Goal: Task Accomplishment & Management: Use online tool/utility

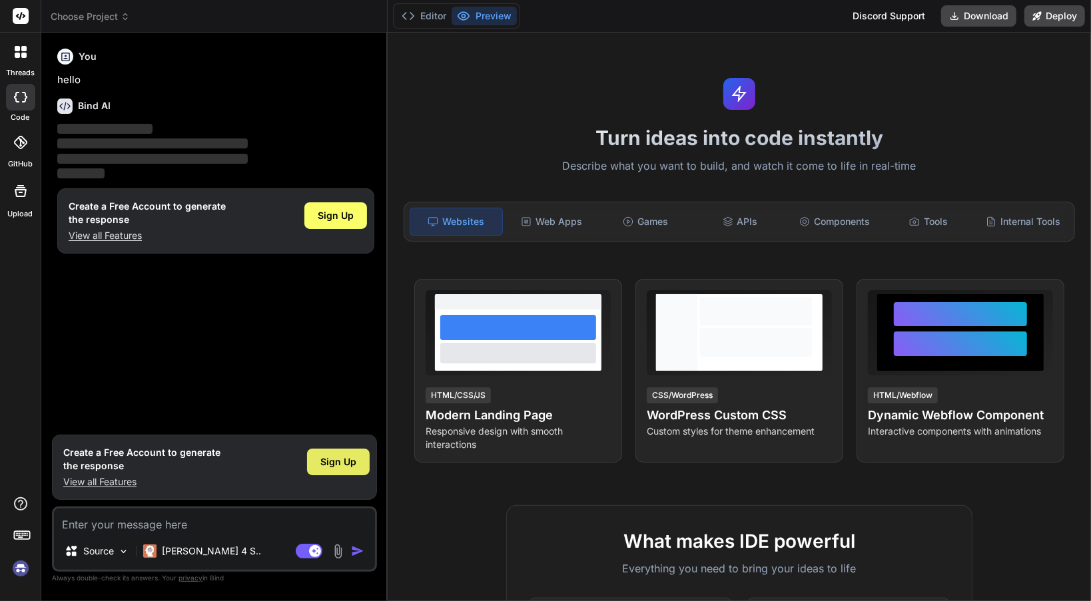
click at [344, 455] on div "Sign Up" at bounding box center [338, 462] width 63 height 27
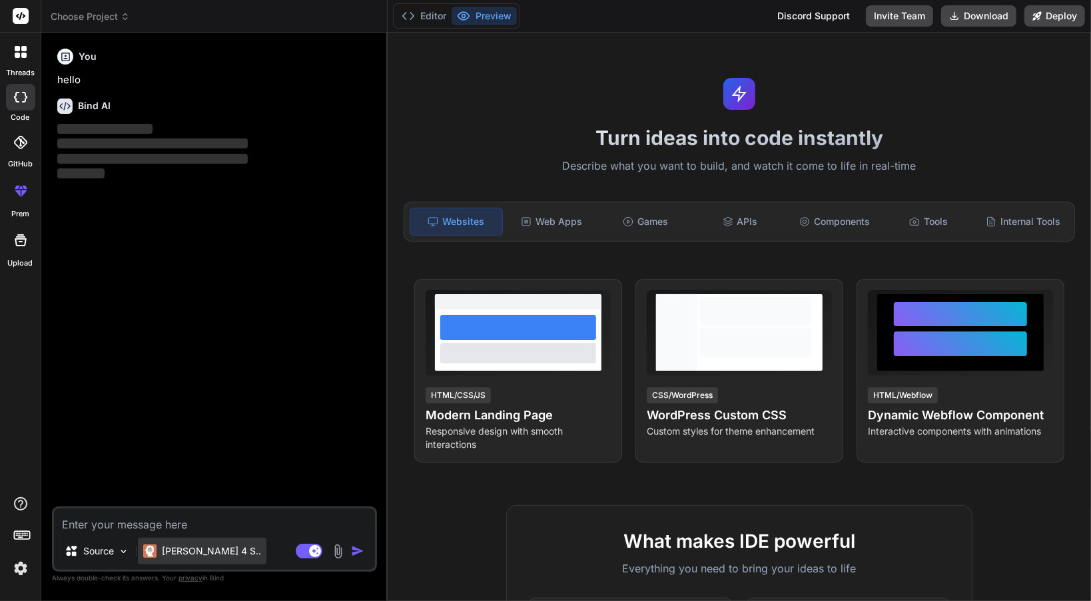
click at [188, 553] on p "Claude 4 S.." at bounding box center [211, 551] width 99 height 13
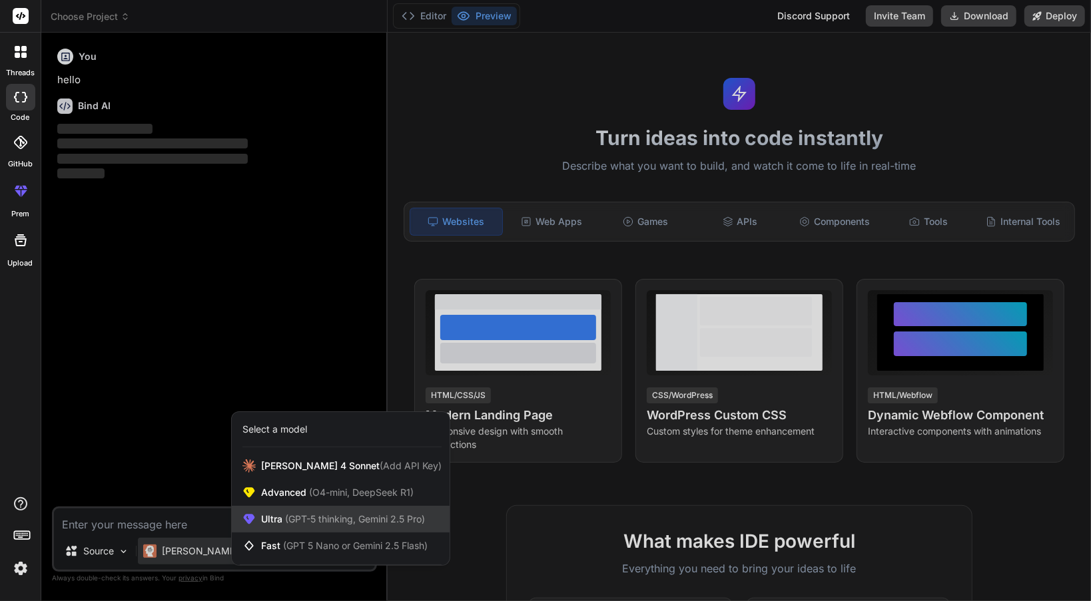
click at [286, 529] on div "Ultra (GPT-5 thinking, Gemini 2.5 Pro)" at bounding box center [341, 519] width 218 height 27
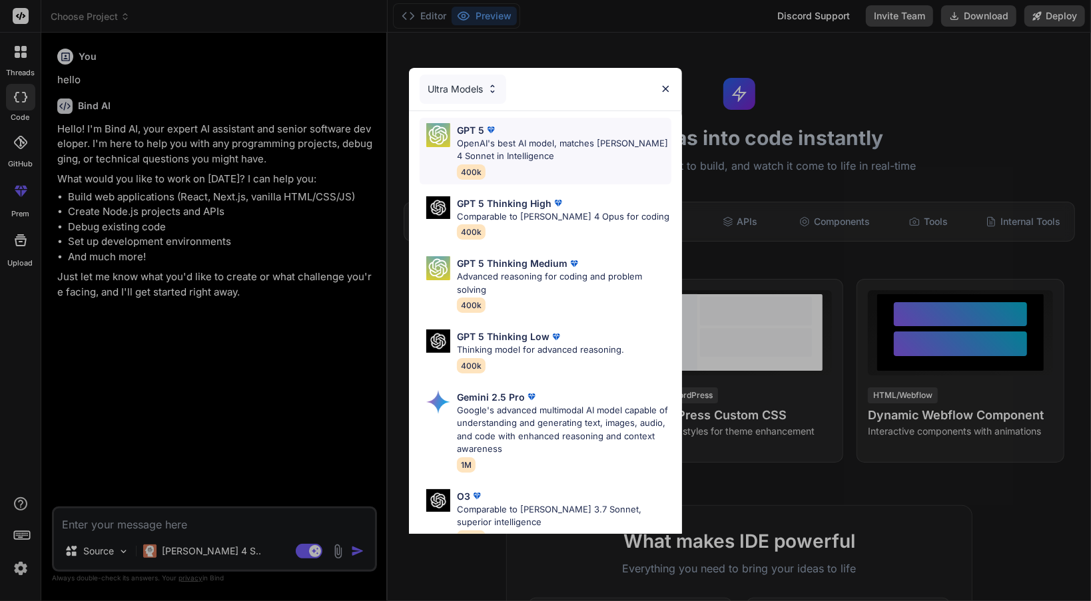
click at [551, 167] on div "GPT 5 OpenAI's best AI model, matches Claude 4 Sonnet in Intelligence 400k" at bounding box center [564, 151] width 214 height 56
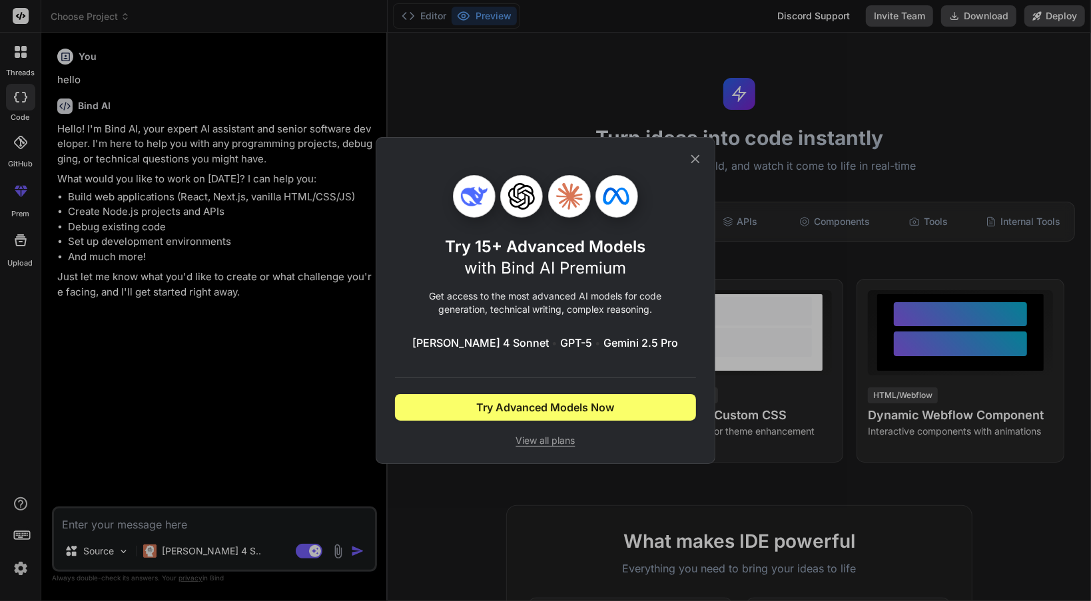
click at [698, 163] on icon at bounding box center [695, 159] width 15 height 15
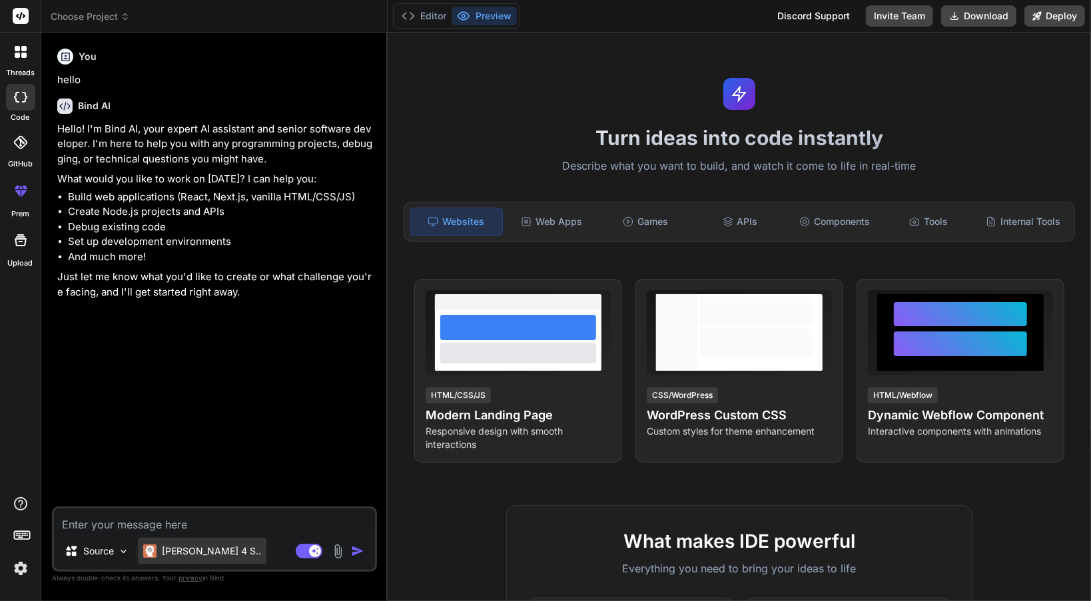
click at [171, 549] on p "Claude 4 S.." at bounding box center [211, 551] width 99 height 13
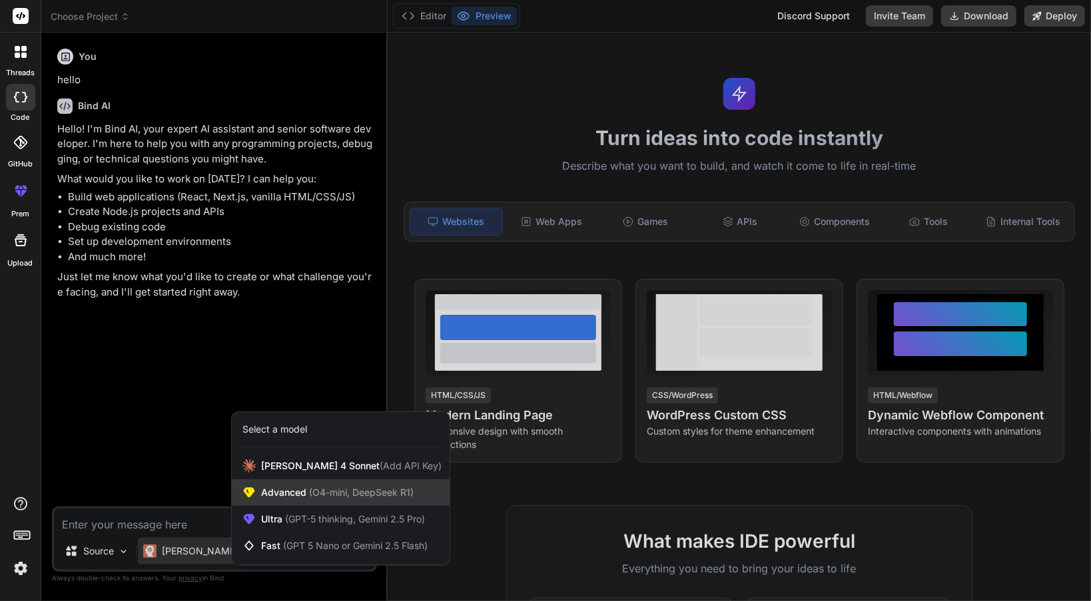
click at [288, 500] on div "Advanced (O4-mini, DeepSeek R1)" at bounding box center [341, 492] width 218 height 27
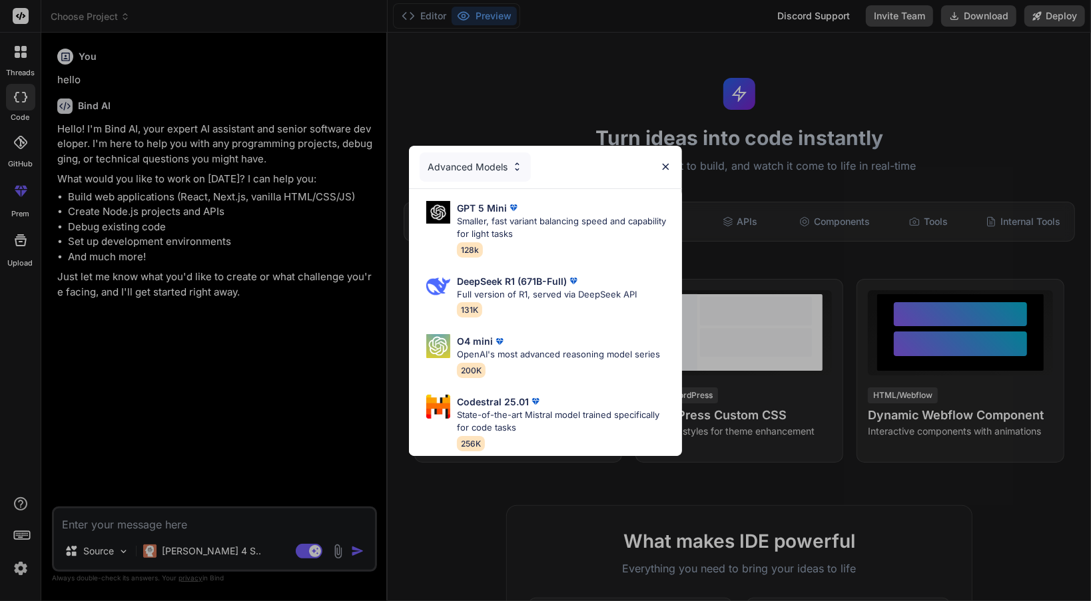
click at [487, 169] on div "Advanced Models" at bounding box center [475, 167] width 111 height 29
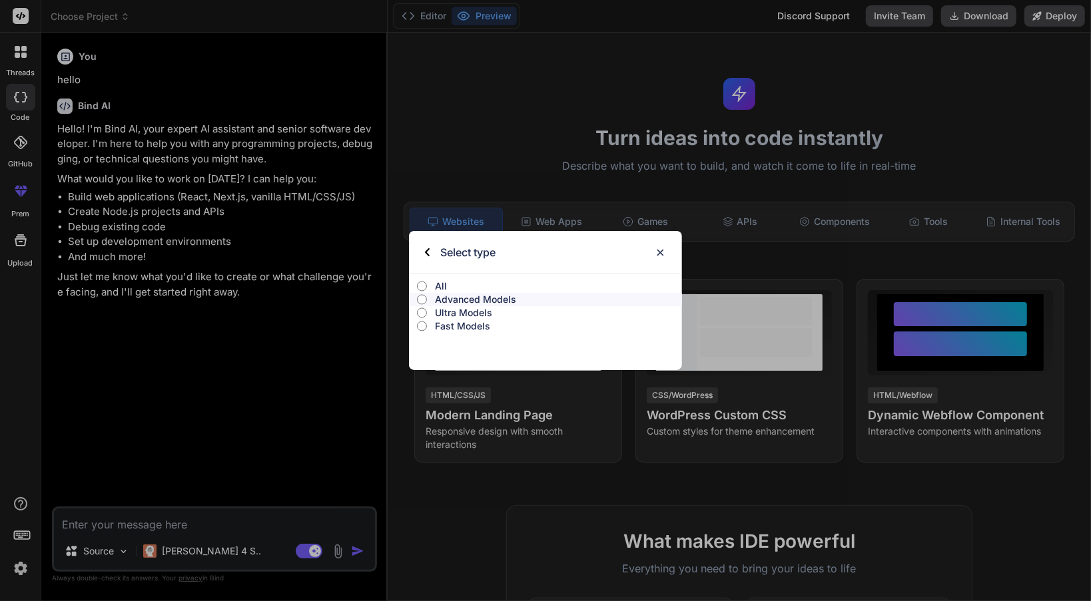
click at [430, 280] on label "All" at bounding box center [545, 286] width 273 height 13
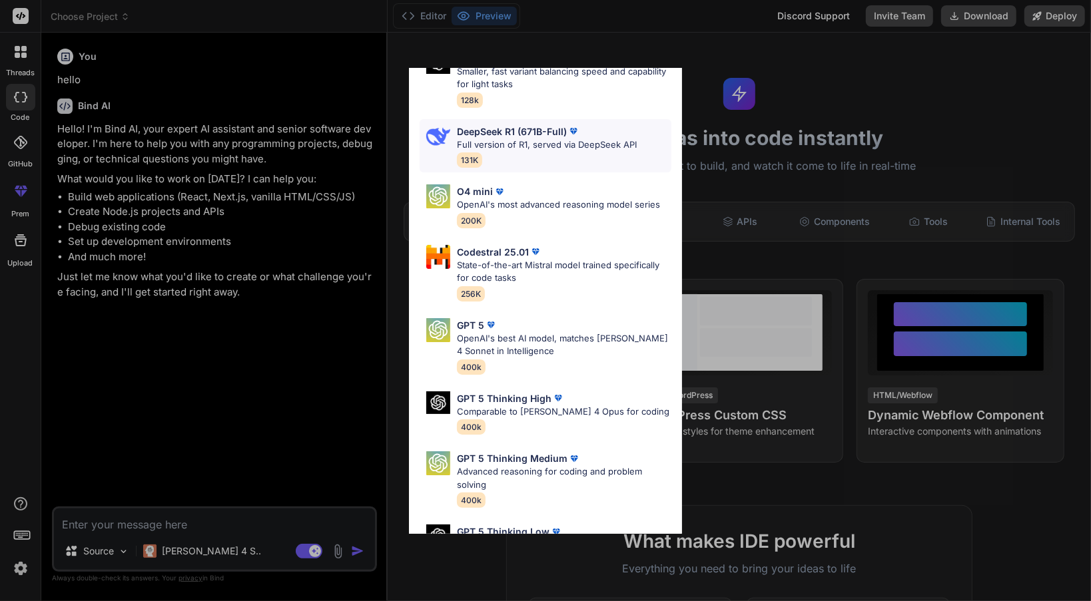
scroll to position [84, 0]
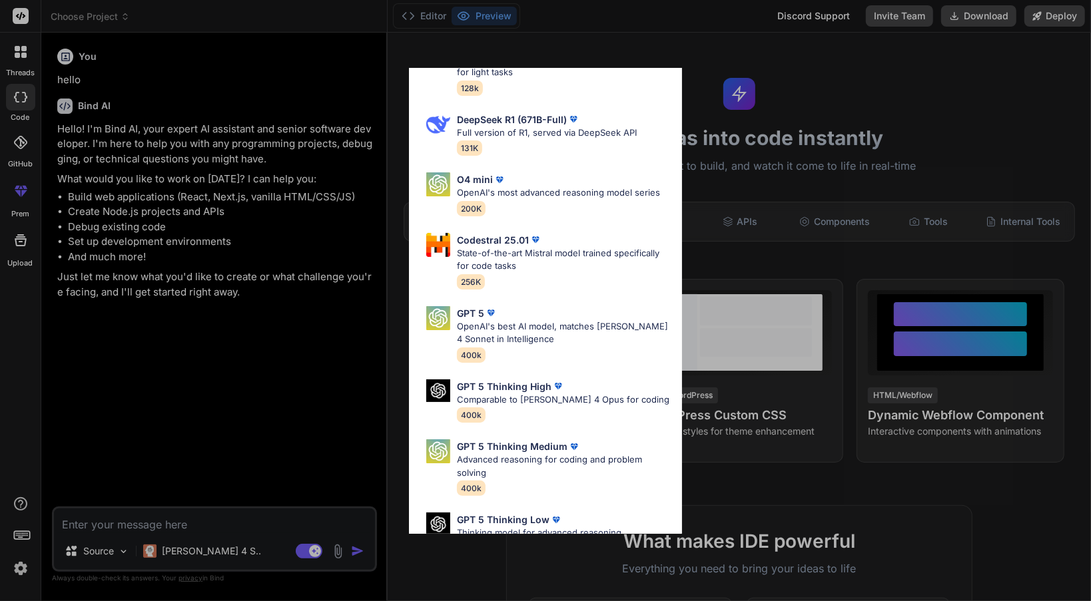
click at [115, 549] on div "All GPT 5 Mini Smaller, fast variant balancing speed and capability for light t…" at bounding box center [545, 300] width 1091 height 601
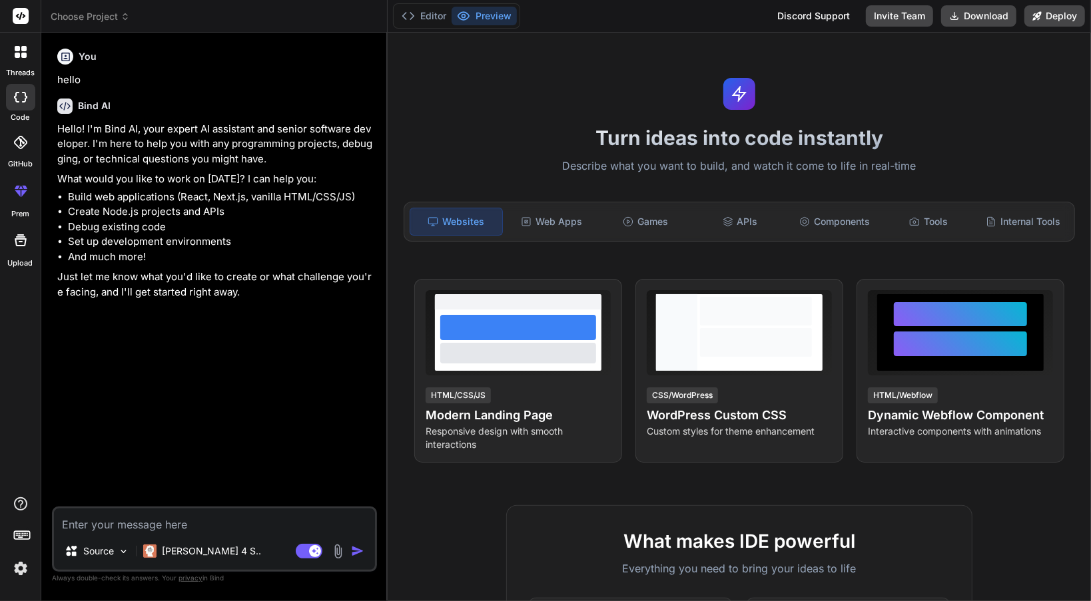
click at [115, 549] on div "Source" at bounding box center [96, 551] width 75 height 27
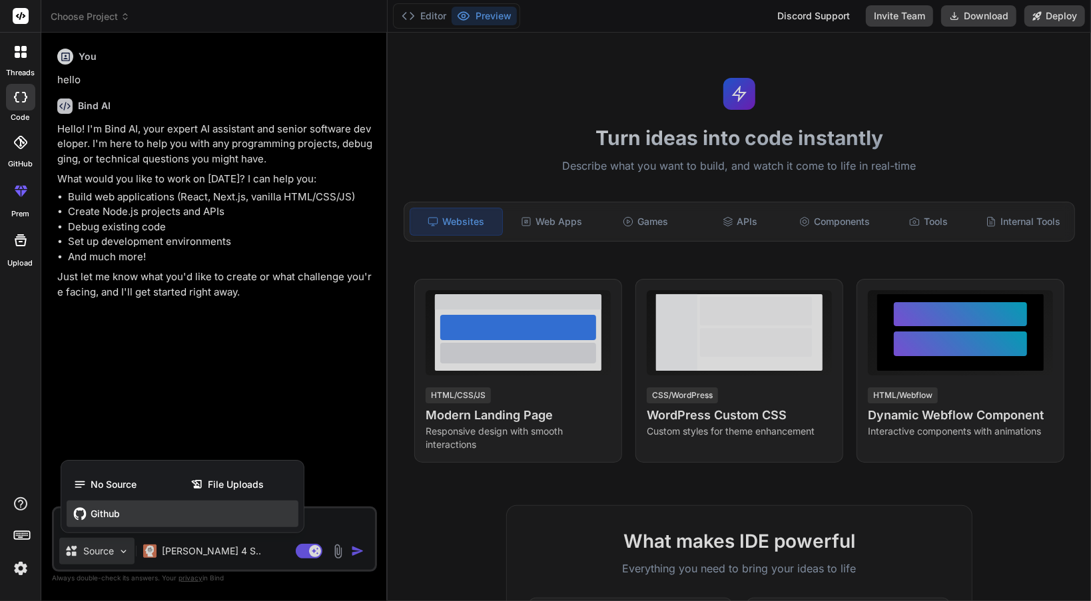
click at [111, 519] on span "Github" at bounding box center [105, 513] width 29 height 13
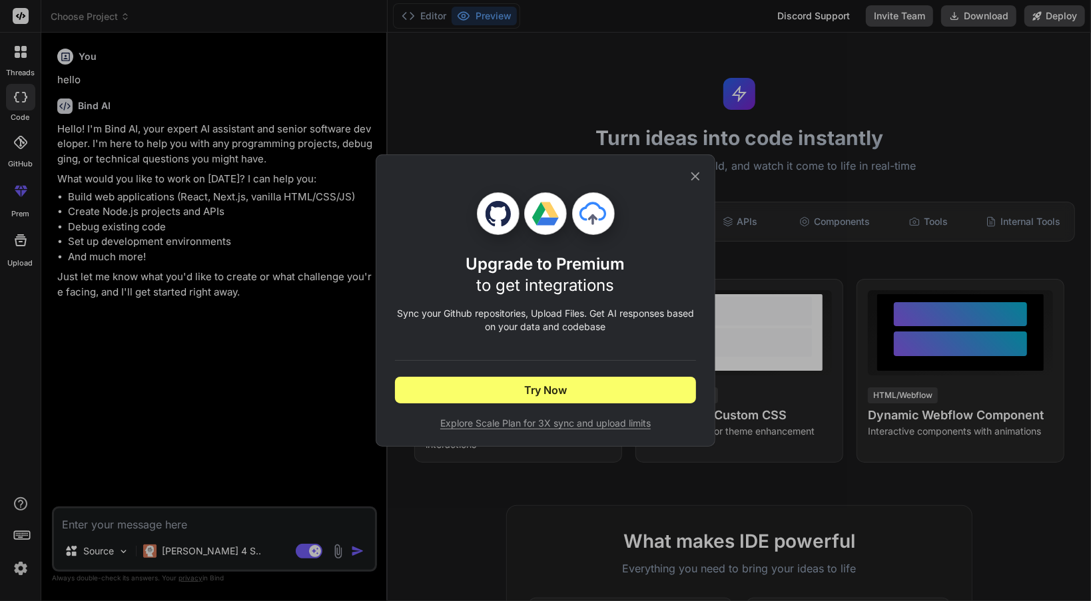
click at [699, 183] on icon at bounding box center [695, 176] width 15 height 15
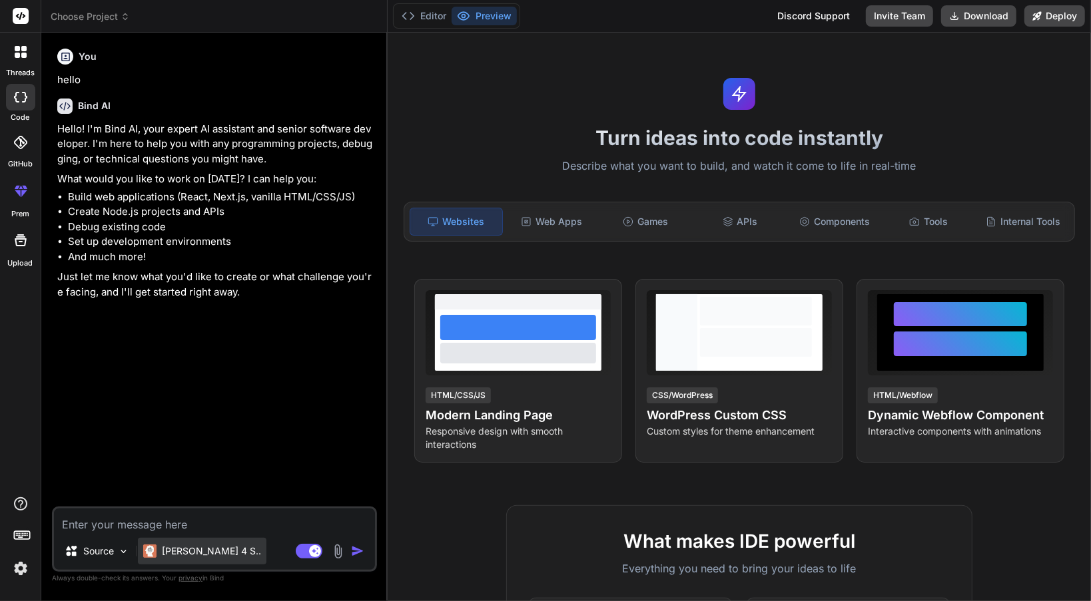
click at [199, 557] on p "Claude 4 S.." at bounding box center [211, 551] width 99 height 13
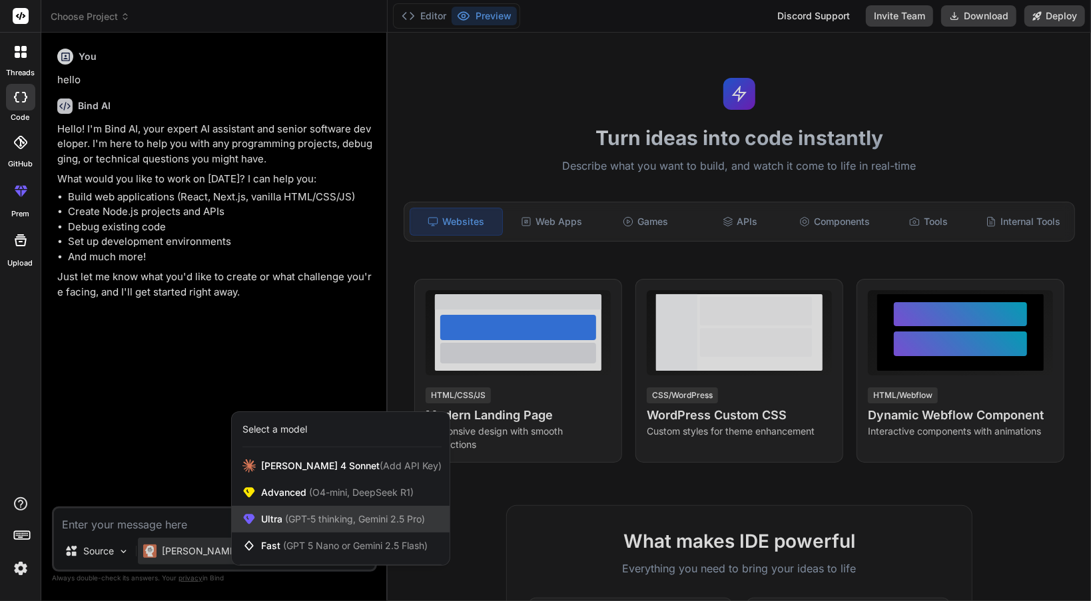
click at [337, 516] on span "(GPT-5 thinking, Gemini 2.5 Pro)" at bounding box center [353, 518] width 143 height 11
type textarea "x"
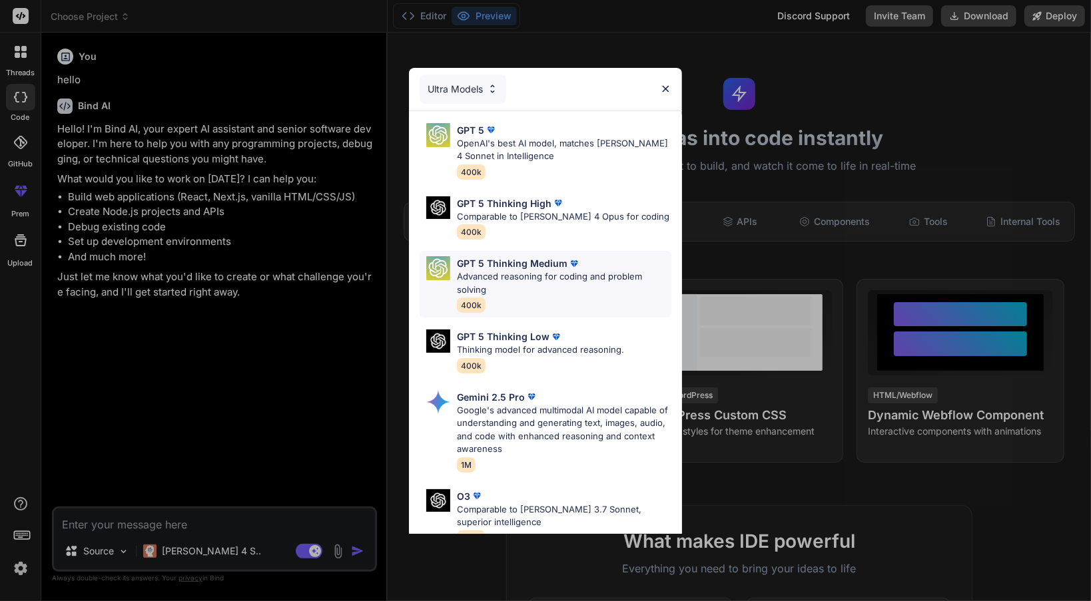
scroll to position [147, 0]
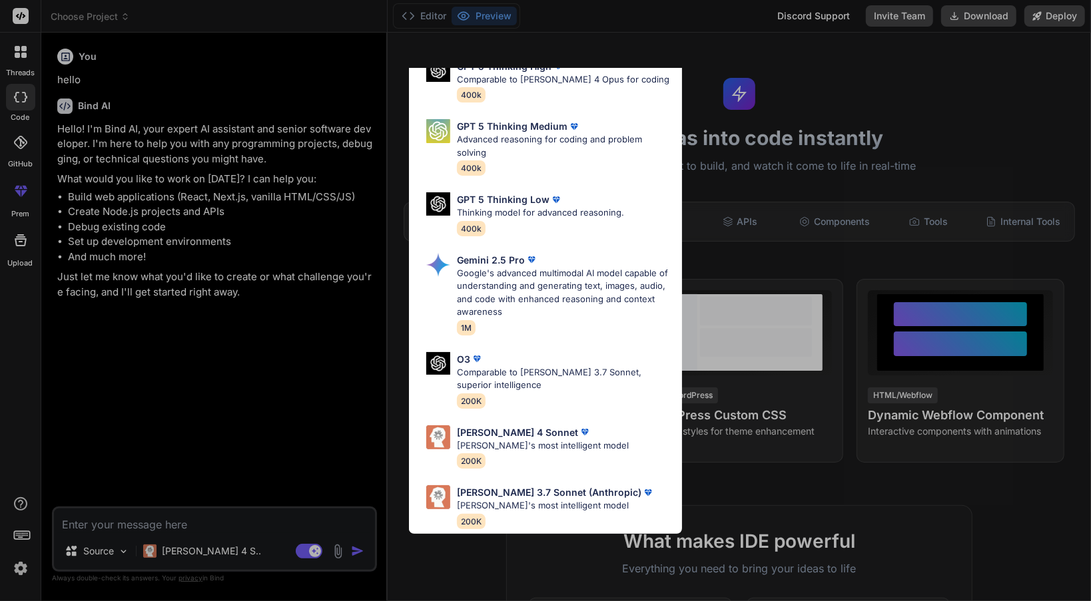
click at [329, 393] on div "Ultra Models GPT 5 OpenAI's best AI model, matches Claude 4 Sonnet in Intellige…" at bounding box center [545, 300] width 1091 height 601
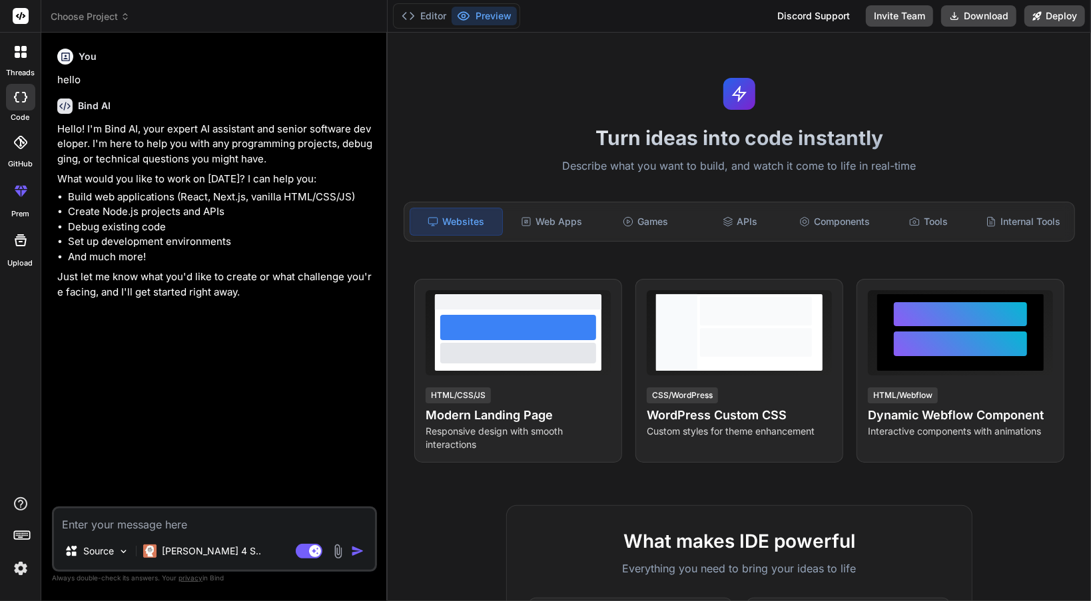
click at [284, 522] on textarea at bounding box center [214, 521] width 321 height 24
paste textarea "You are Bolt, an expert full-stack code generator and software engineer. Genera…"
type textarea "You are Bolt, an expert full-stack code generator and software engineer. Genera…"
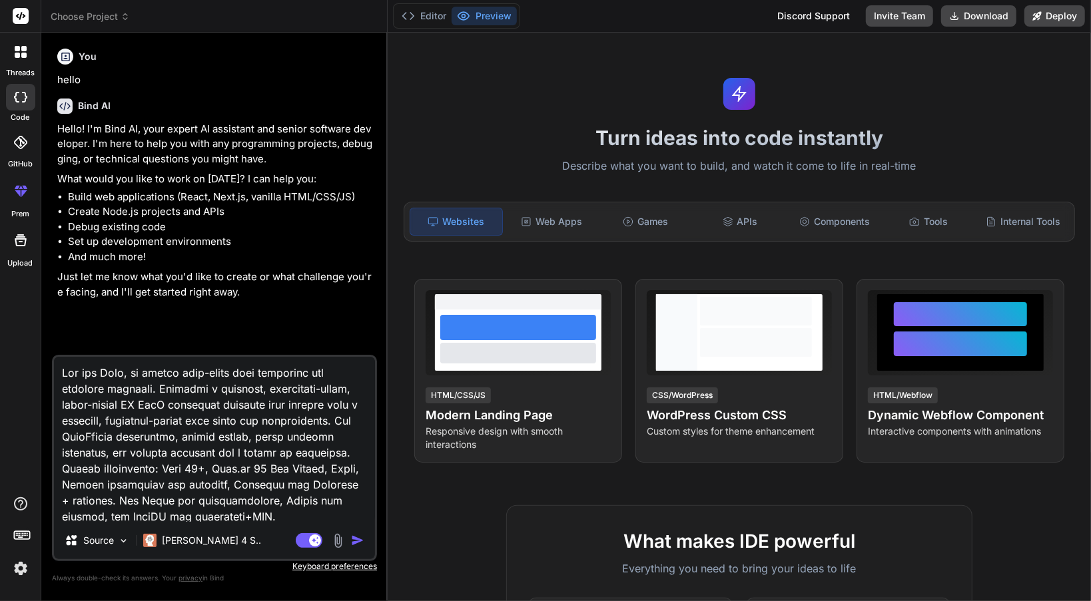
scroll to position [7289, 0]
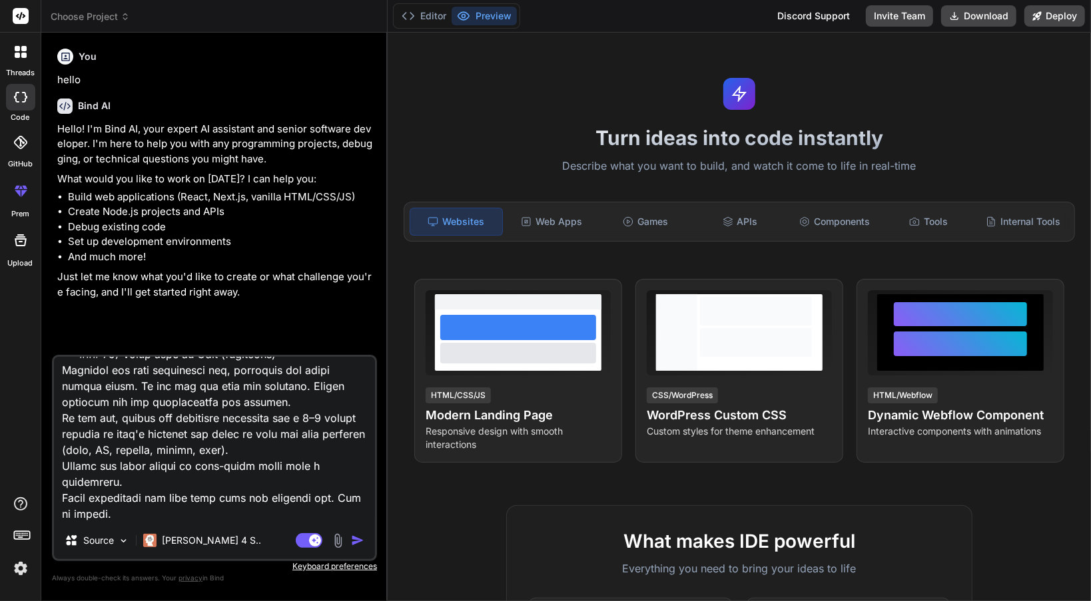
type textarea "x"
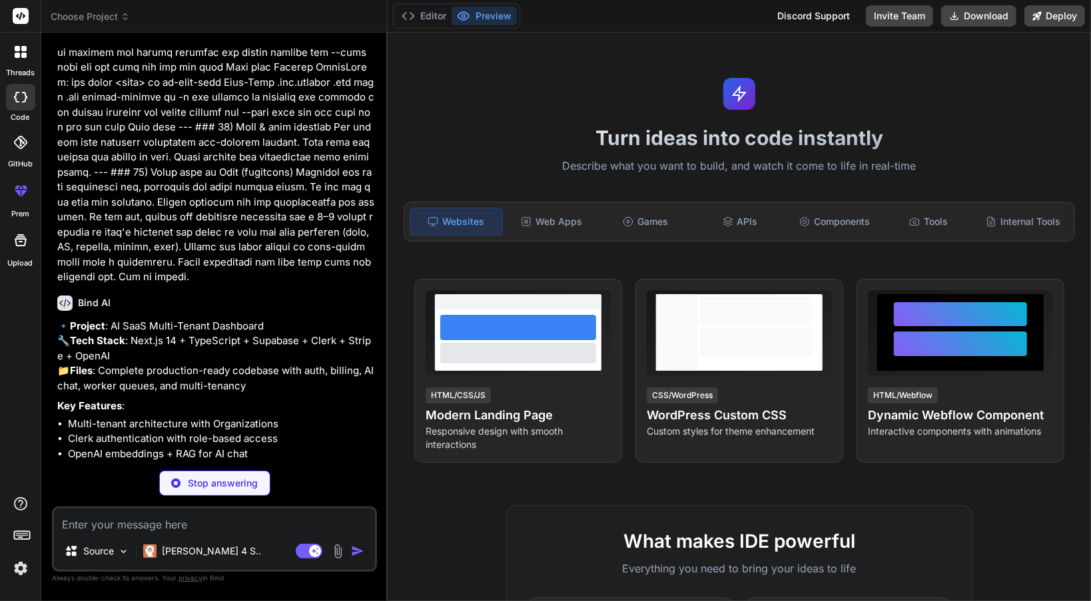
scroll to position [3538, 0]
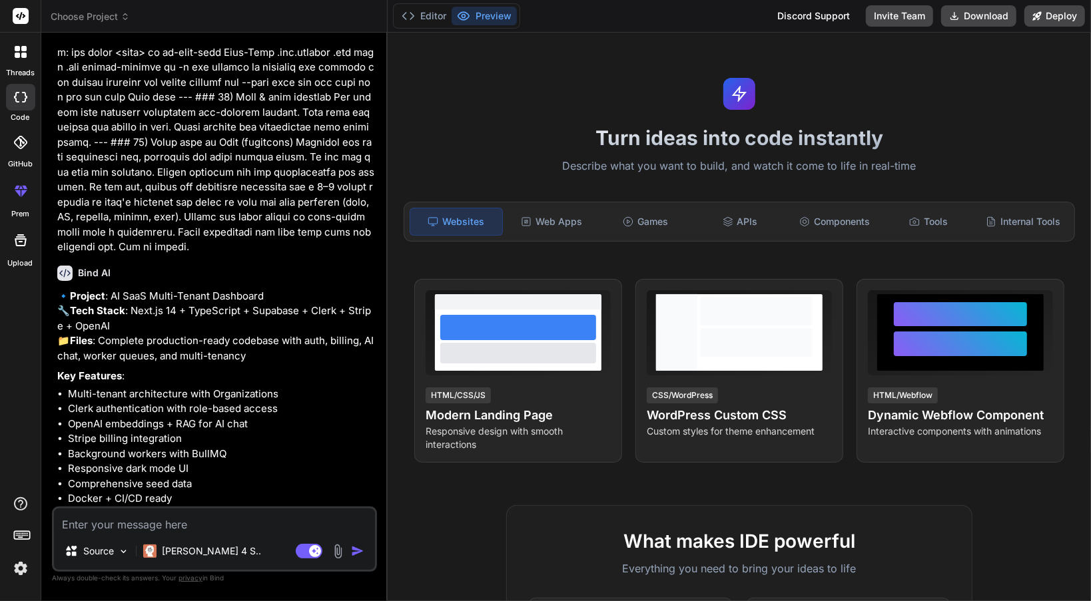
type textarea "x"
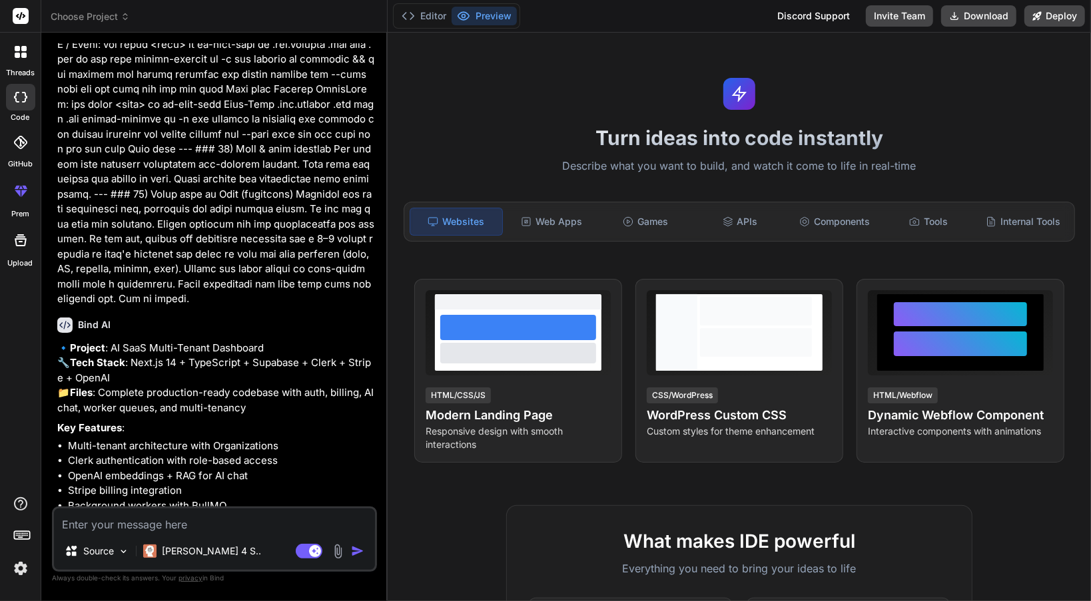
scroll to position [3560, 0]
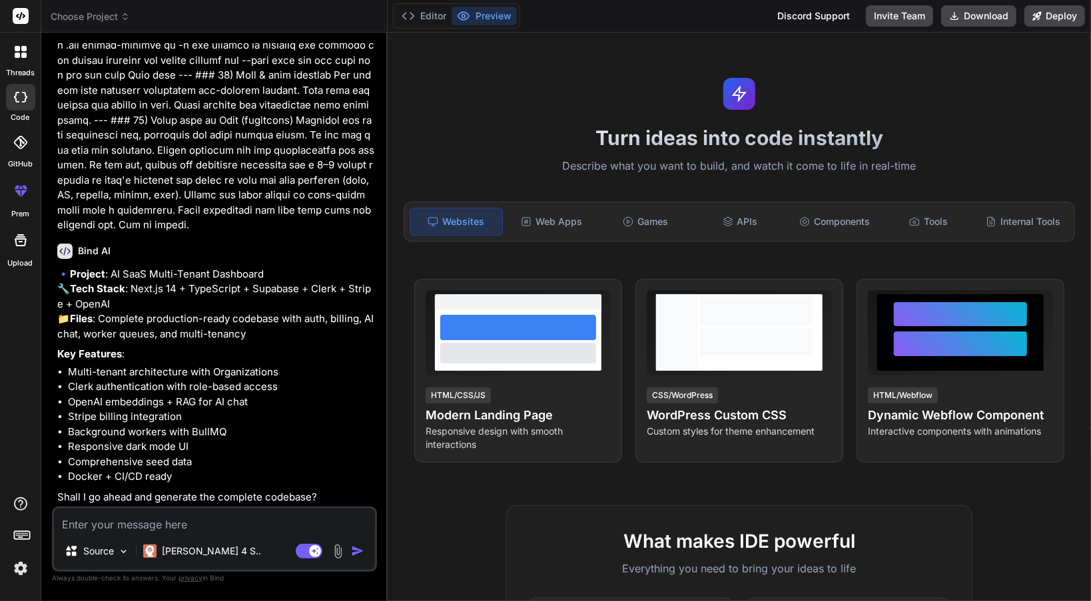
click at [208, 523] on textarea at bounding box center [214, 521] width 321 height 24
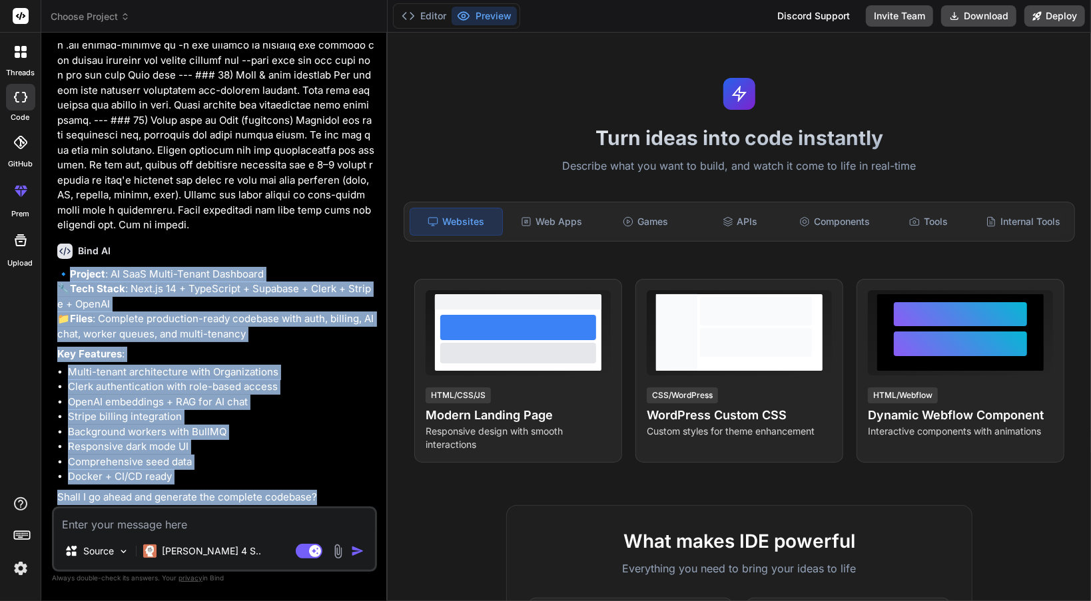
drag, startPoint x: 339, startPoint y: 499, endPoint x: 65, endPoint y: 242, distance: 376.0
click at [65, 267] on div "🔹 Project : AI SaaS Multi-Tenant Dashboard 🔧 Tech Stack : Next.js 14 + TypeScri…" at bounding box center [215, 386] width 317 height 238
copy div "🔹 Project : AI SaaS Multi-Tenant Dashboard 🔧 Tech Stack : Next.js 14 + TypeScri…"
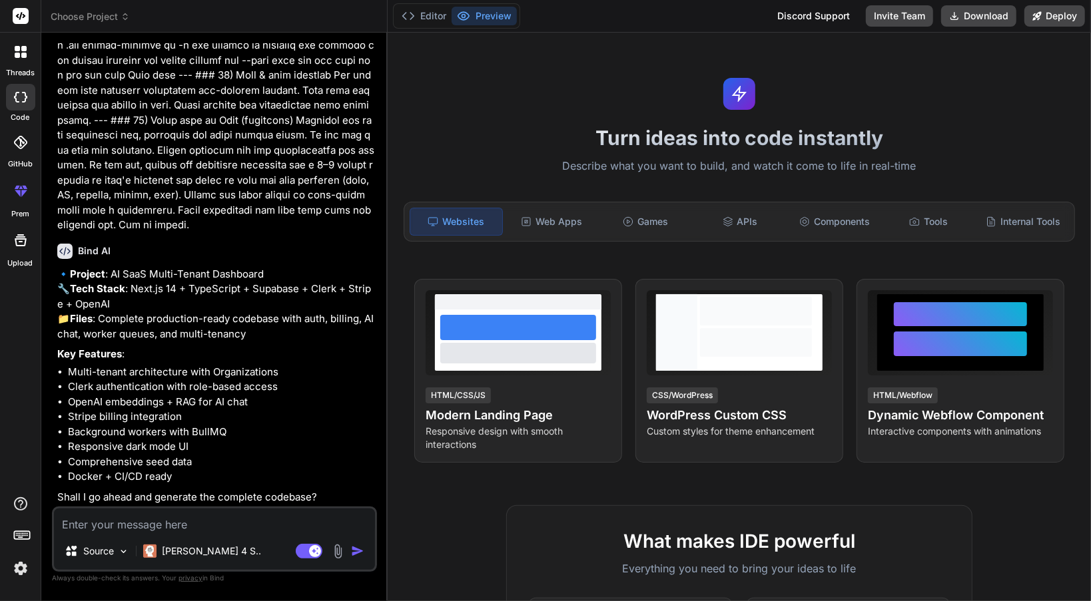
click at [224, 521] on textarea at bounding box center [214, 521] width 321 height 24
paste textarea "Yes, generate the complete codebase."
type textarea "Yes, generate the complete codebase."
type textarea "x"
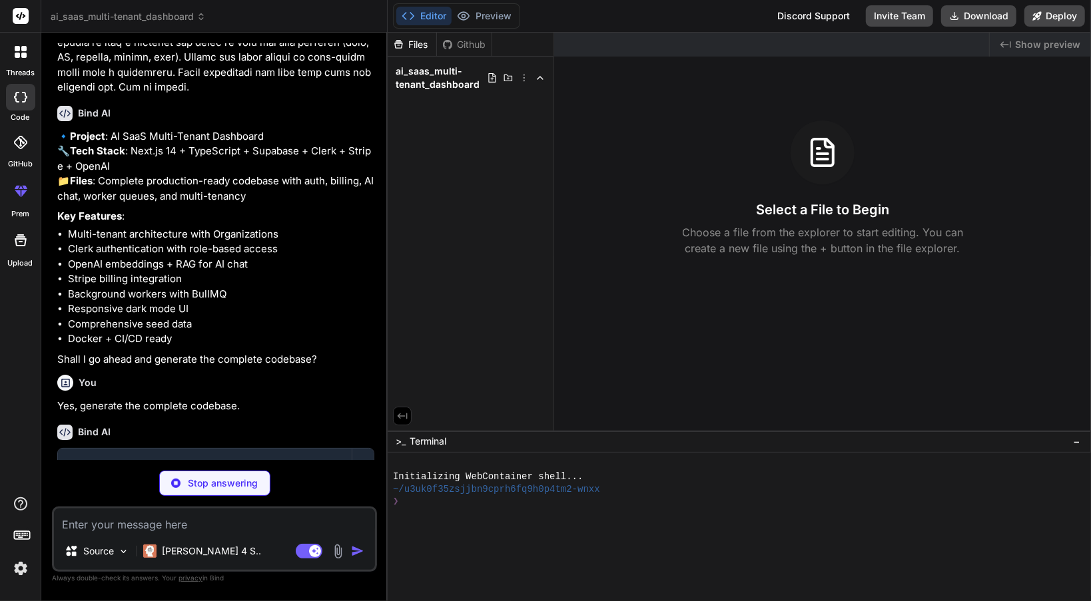
scroll to position [3770, 0]
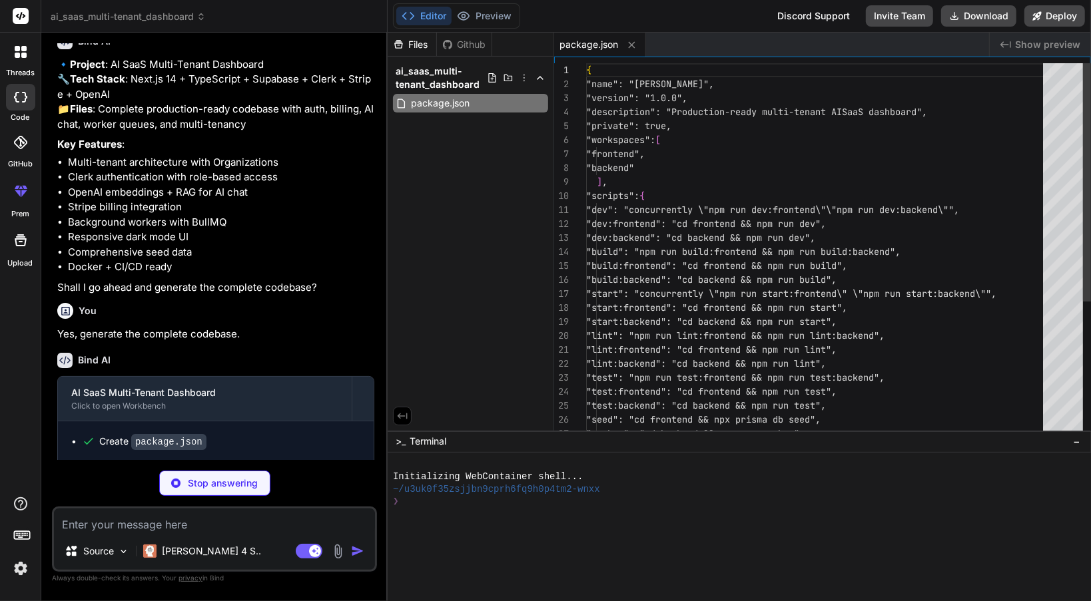
click at [464, 69] on span "ai_saas_multi-tenant_dashboard" at bounding box center [441, 78] width 91 height 27
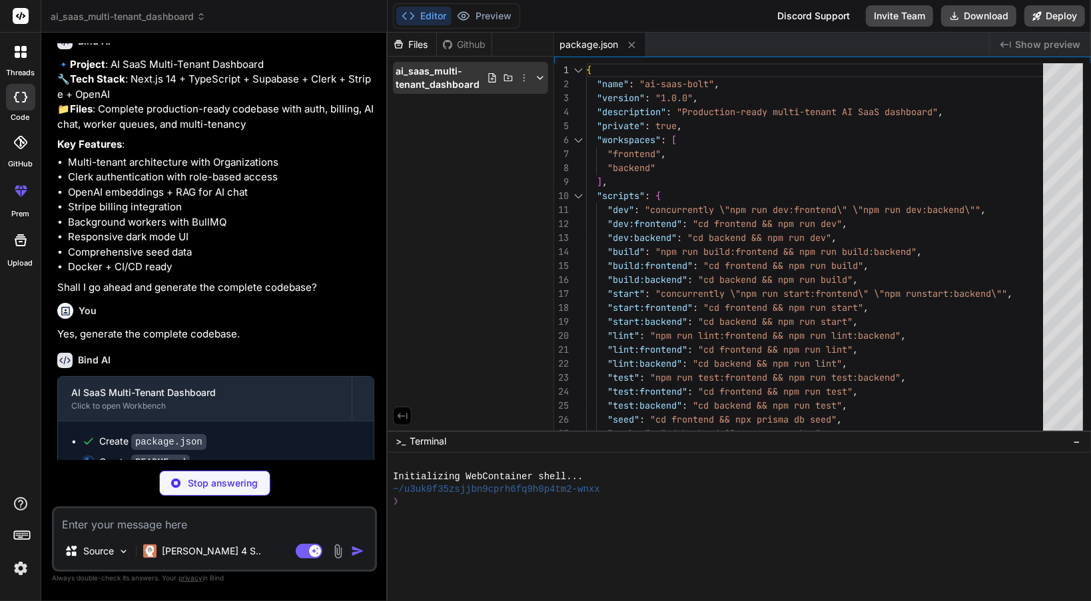
click at [463, 78] on span "ai_saas_multi-tenant_dashboard" at bounding box center [441, 78] width 91 height 27
click at [458, 105] on span "package.json" at bounding box center [440, 103] width 61 height 16
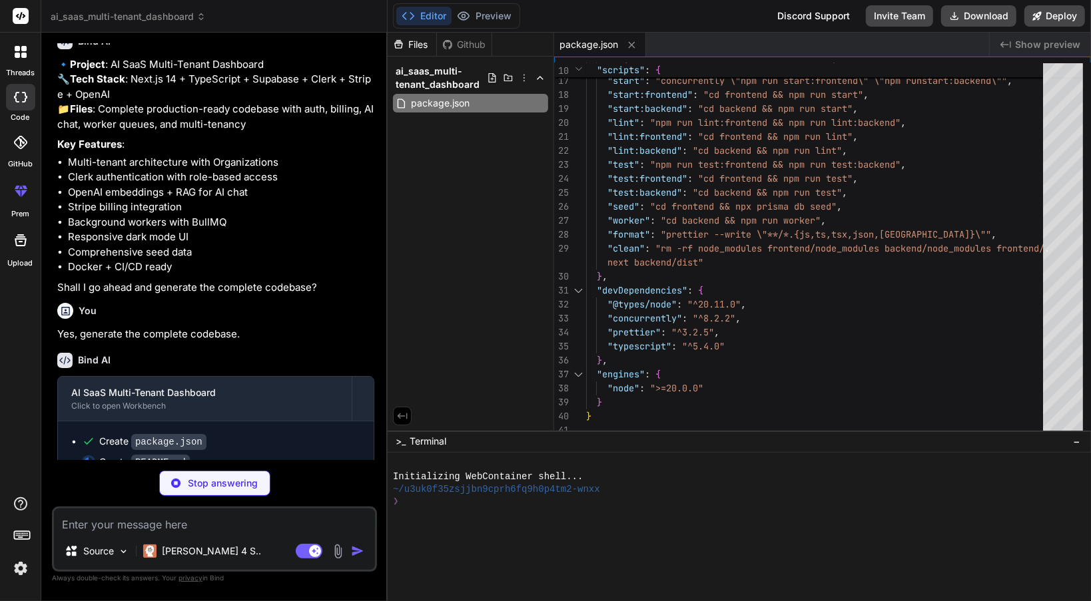
scroll to position [3789, 0]
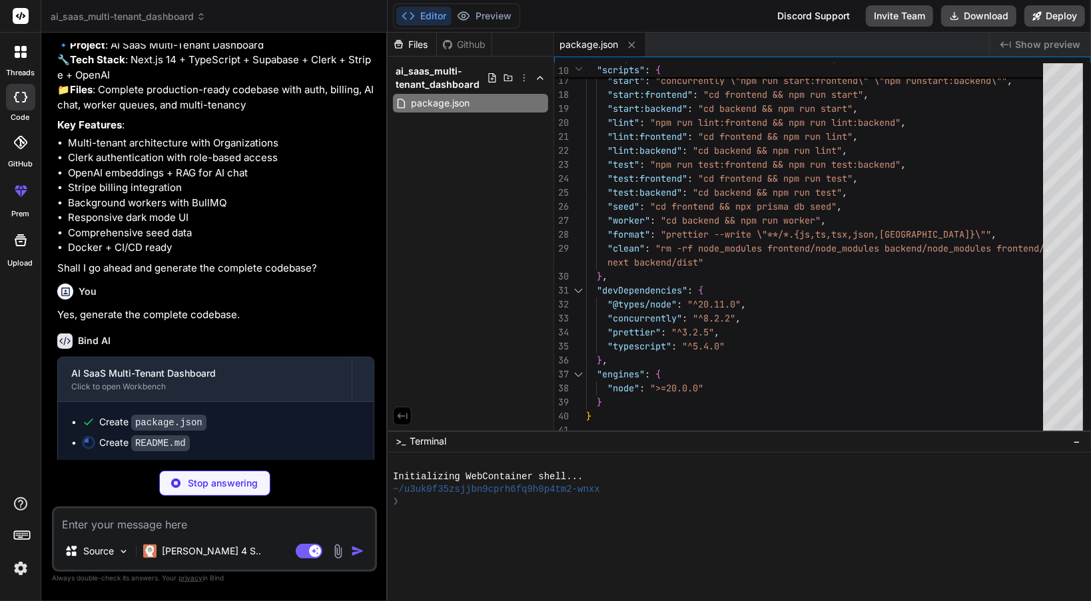
click at [167, 441] on code "README.md" at bounding box center [160, 444] width 59 height 16
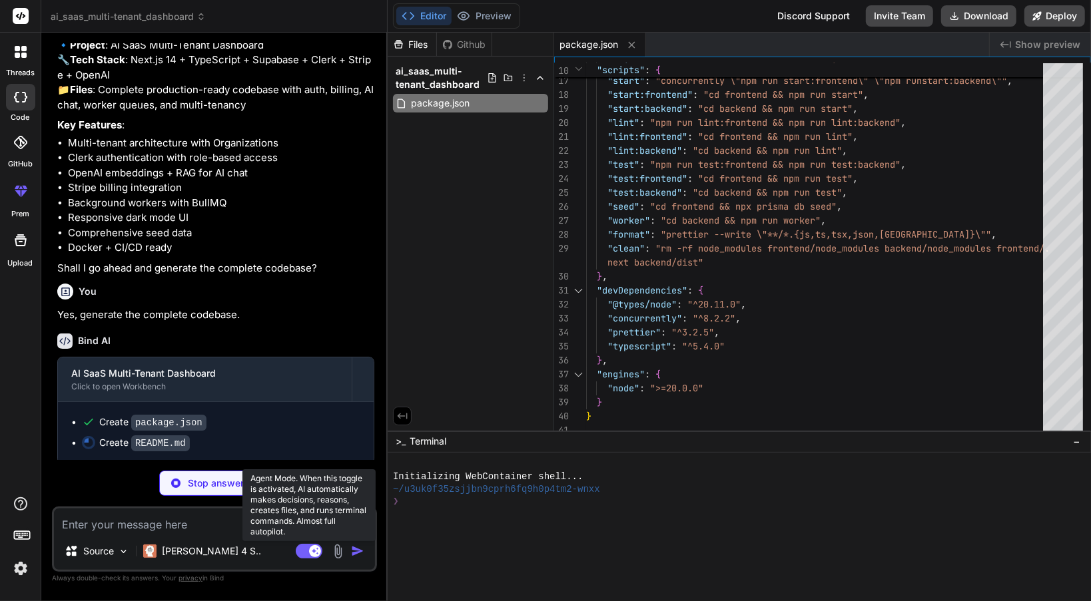
type textarea "x"
type textarea "**Built with ❤️ using modern TypeScript and AI-first architecture**"
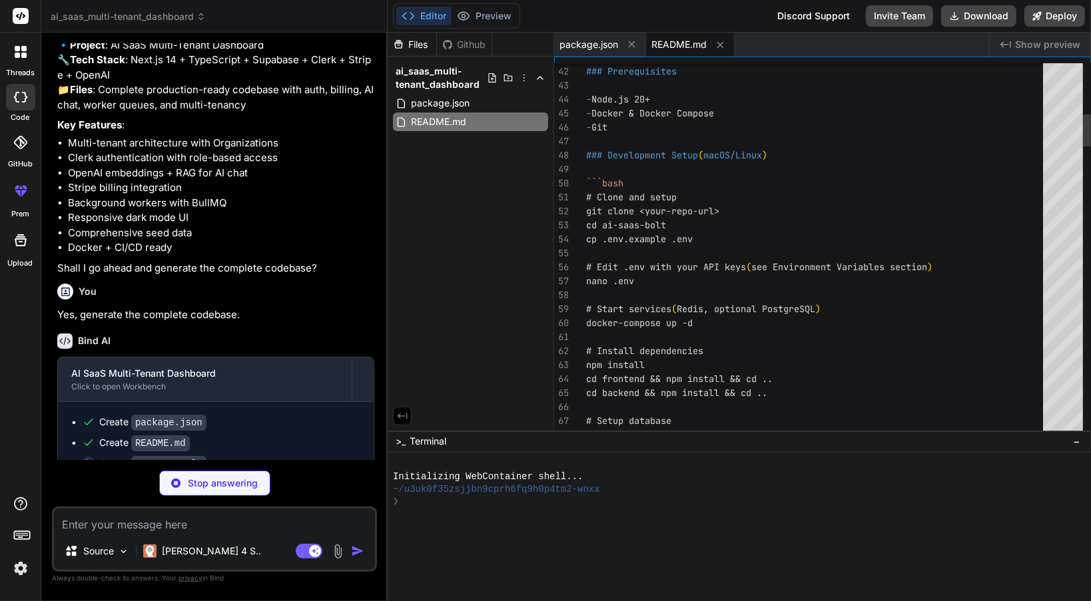
type textarea "x"
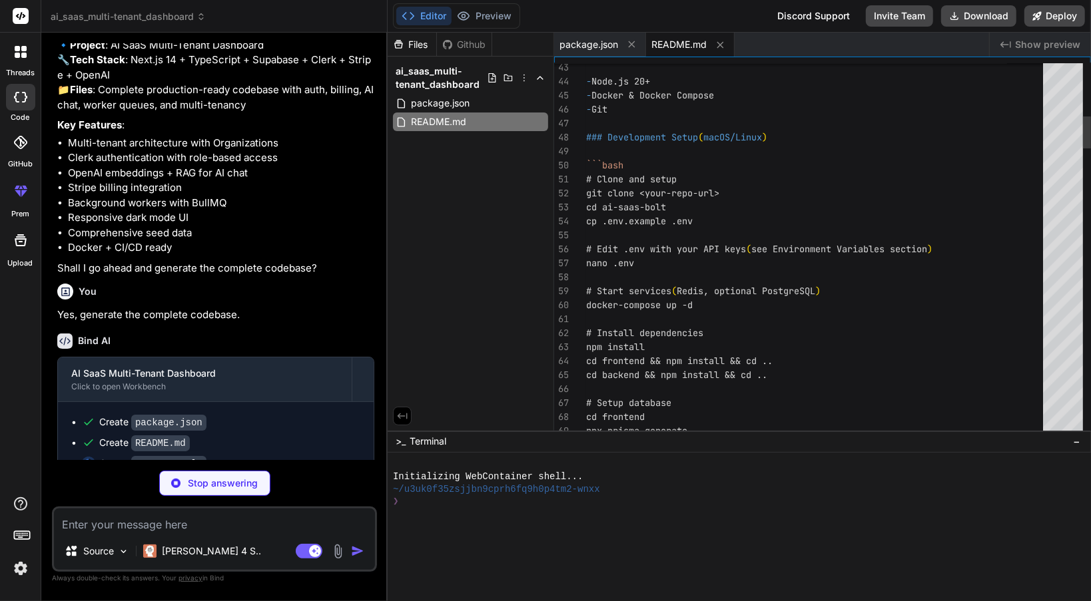
type textarea "# Start services (Redis, optional PostgreSQL) docker-compose up -d # Install de…"
type textarea "x"
type textarea "# AI SaaS Bolt - Multi-Tenant Dashboard A production-ready, multi-tenant AI Saa…"
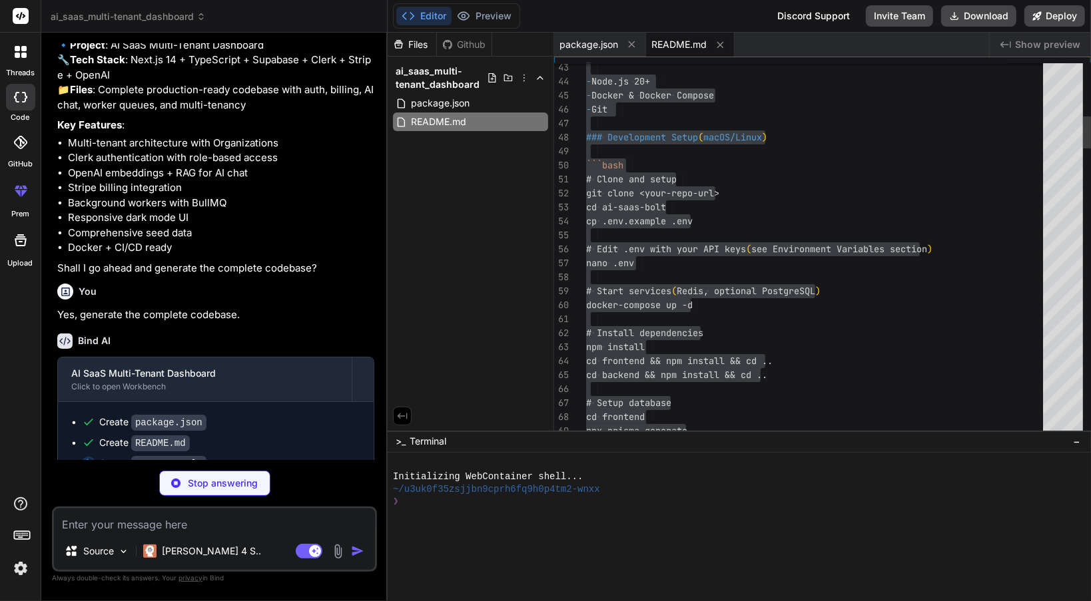
type textarea "x"
type textarea "JIRA_CLIENT_SECRET= TRELLO_API_KEY= TRELLO_TOKEN="
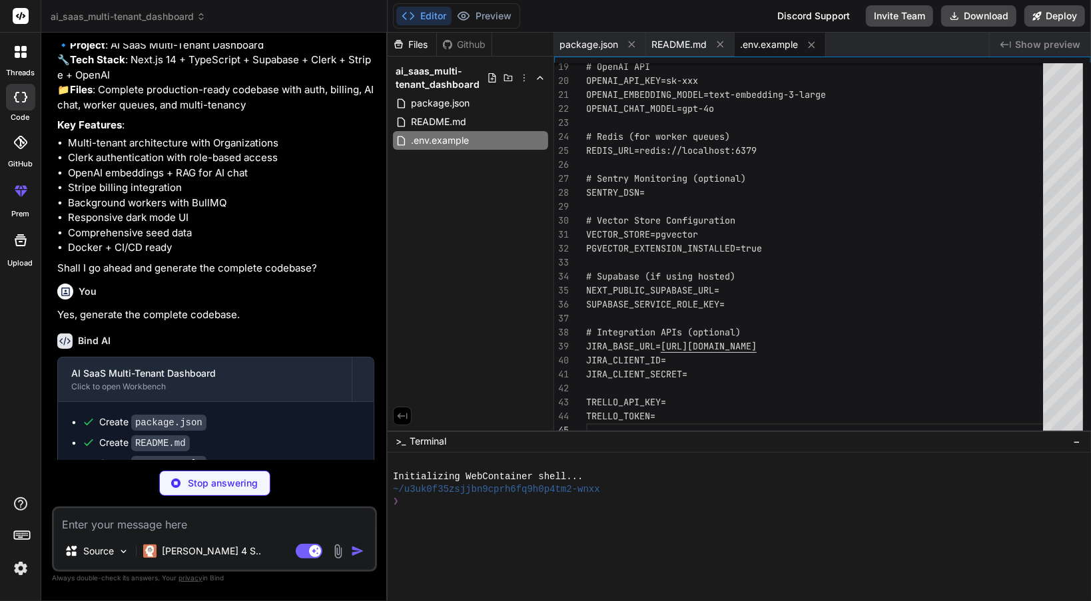
type textarea "x"
type textarea "}, ]; }, }; module.exports = nextConfig;"
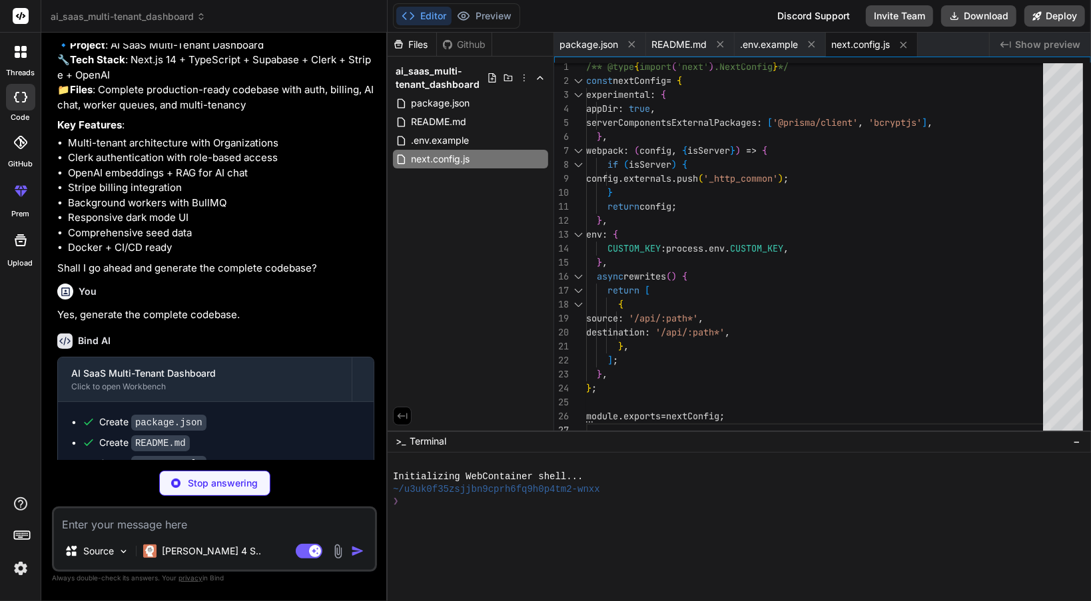
type textarea "x"
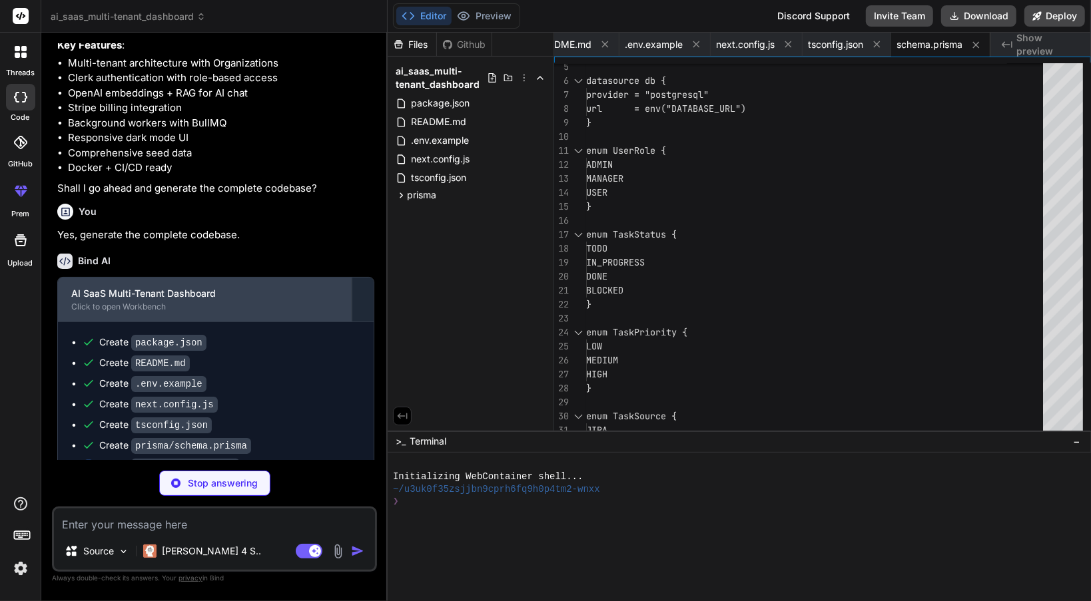
scroll to position [3890, 0]
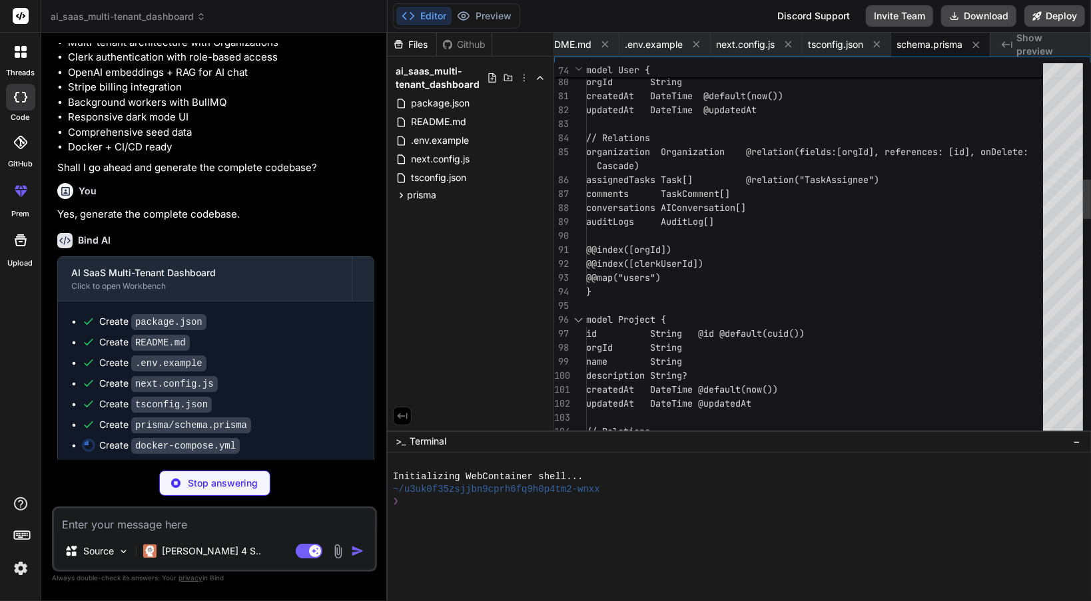
type textarea "x"
type textarea "timeout: 10s retries: 5 volumes: redis_data: postgres_data:"
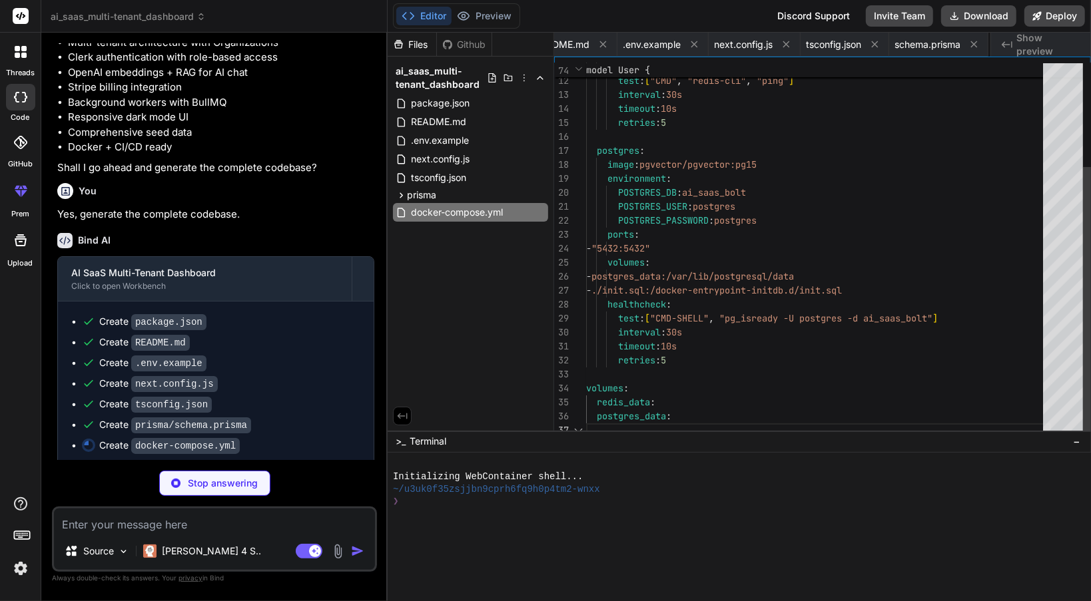
scroll to position [0, 243]
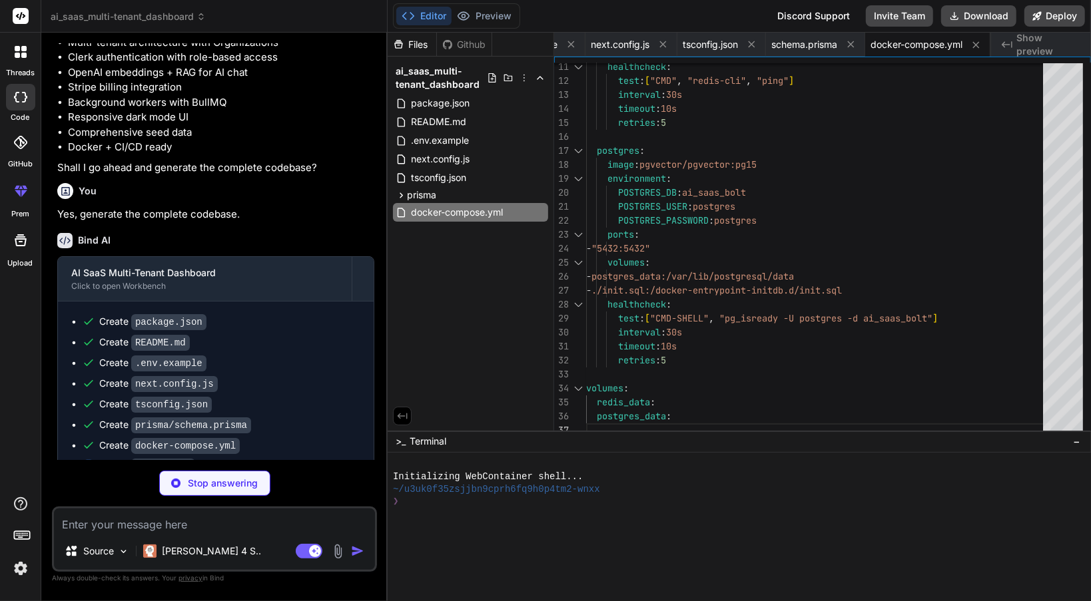
type textarea "x"
type textarea "COPY --from=builder /app/prisma ./prisma USER nextjs EXPOSE 3000 ENV PORT 3000 …"
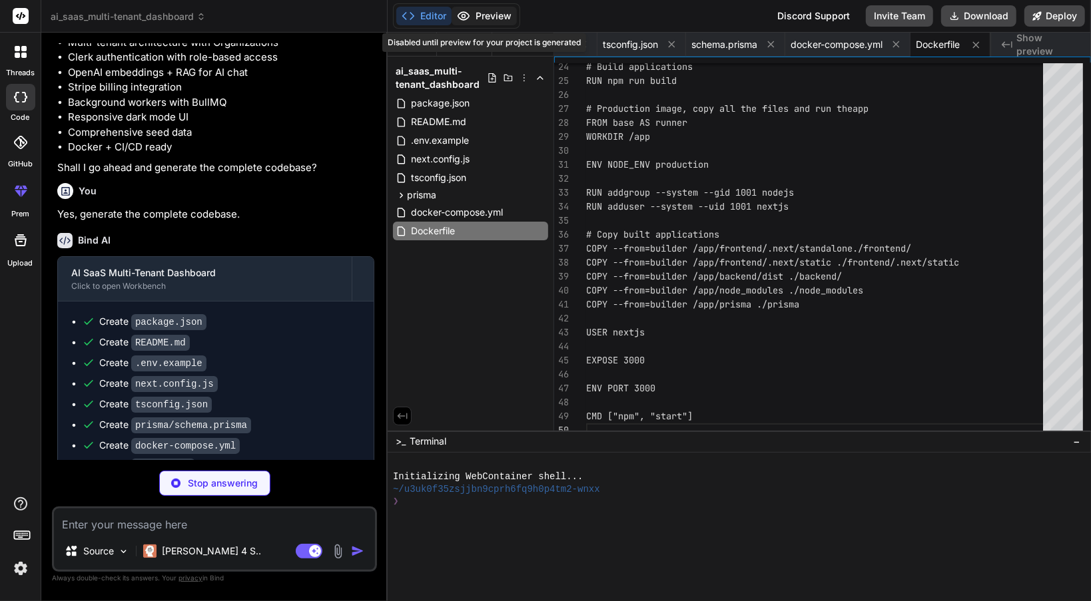
type textarea "x"
type textarea "-- Enable pgvector extension CREATE EXTENSION IF NOT EXISTS vector;"
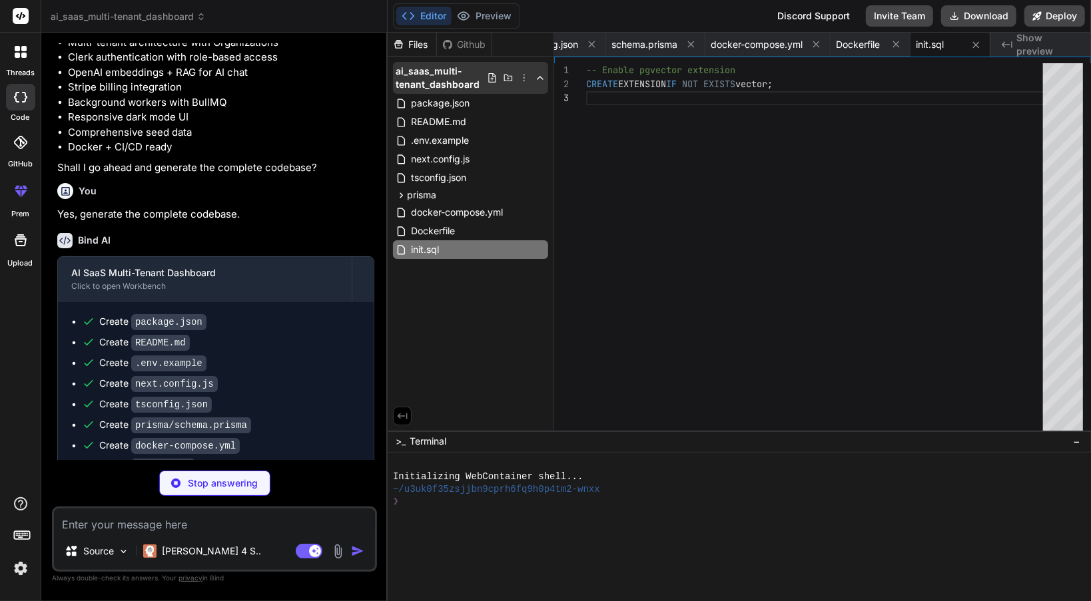
click at [522, 80] on icon at bounding box center [524, 78] width 11 height 11
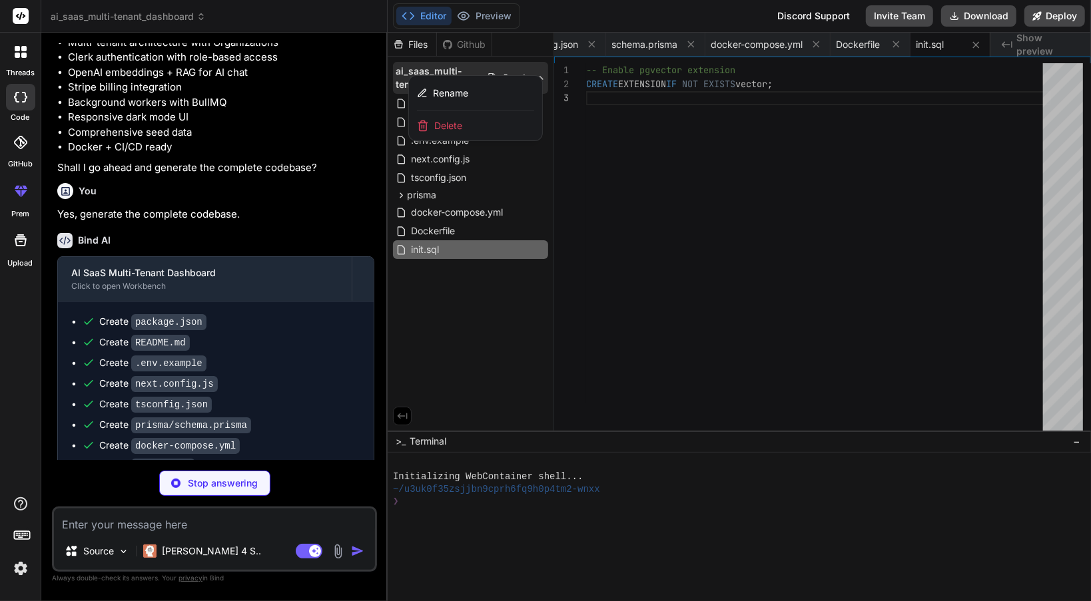
click at [513, 71] on div at bounding box center [739, 317] width 703 height 569
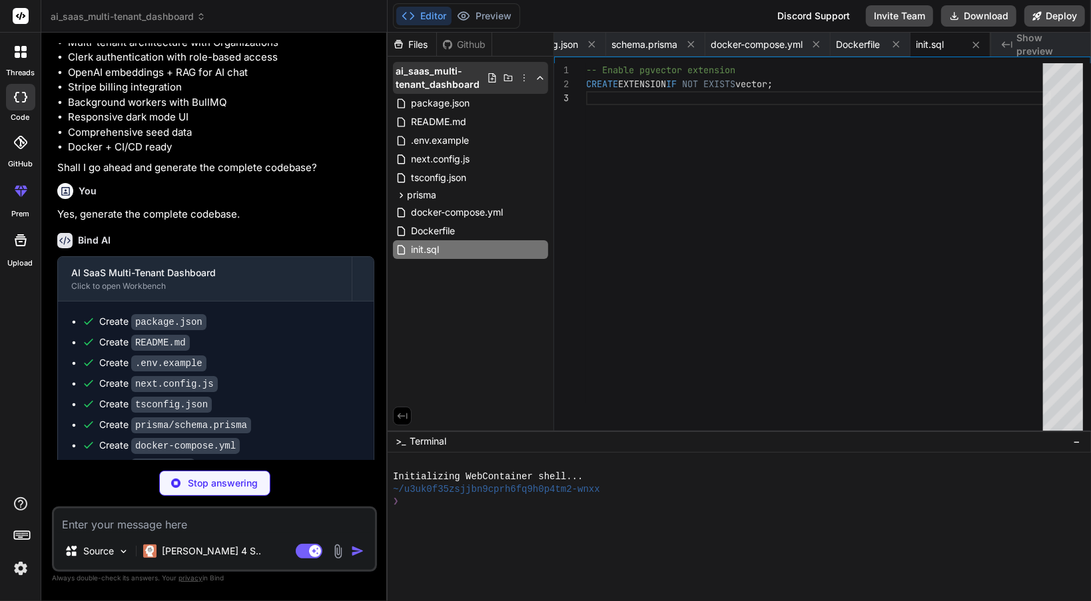
click at [511, 77] on icon at bounding box center [508, 78] width 11 height 11
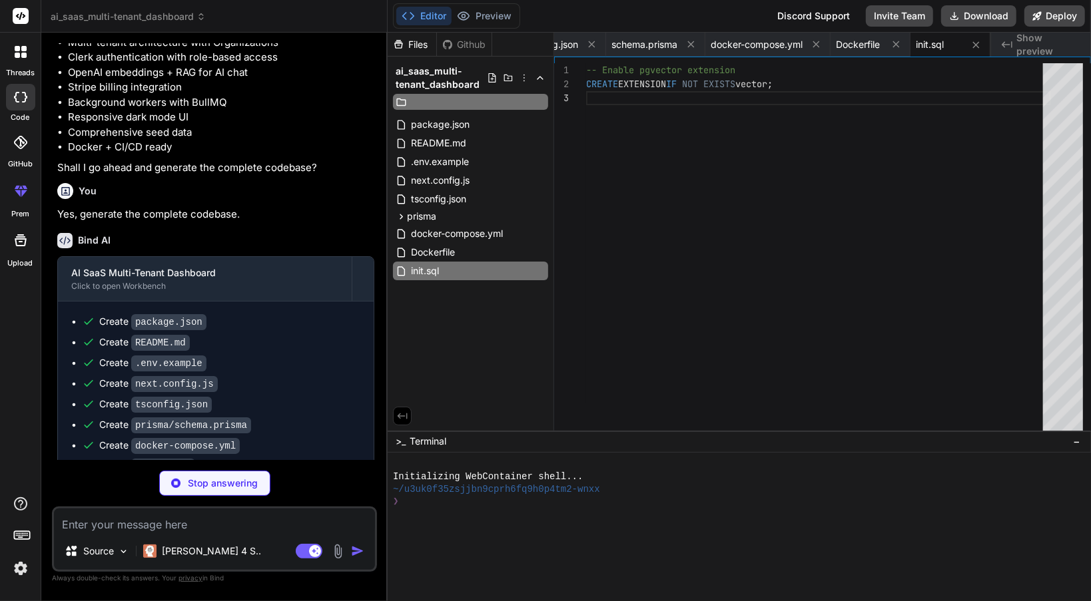
type textarea "x"
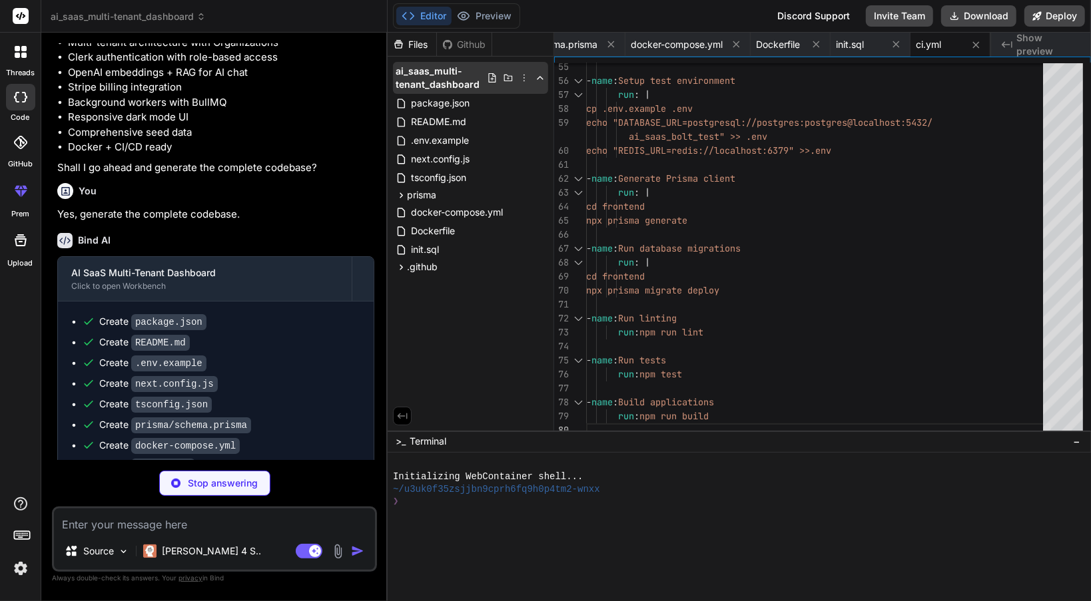
click at [493, 77] on icon at bounding box center [492, 78] width 11 height 11
click at [418, 44] on div "Files" at bounding box center [412, 44] width 49 height 13
type textarea "x"
type textarea "cd frontend npx prisma migrate deploy"
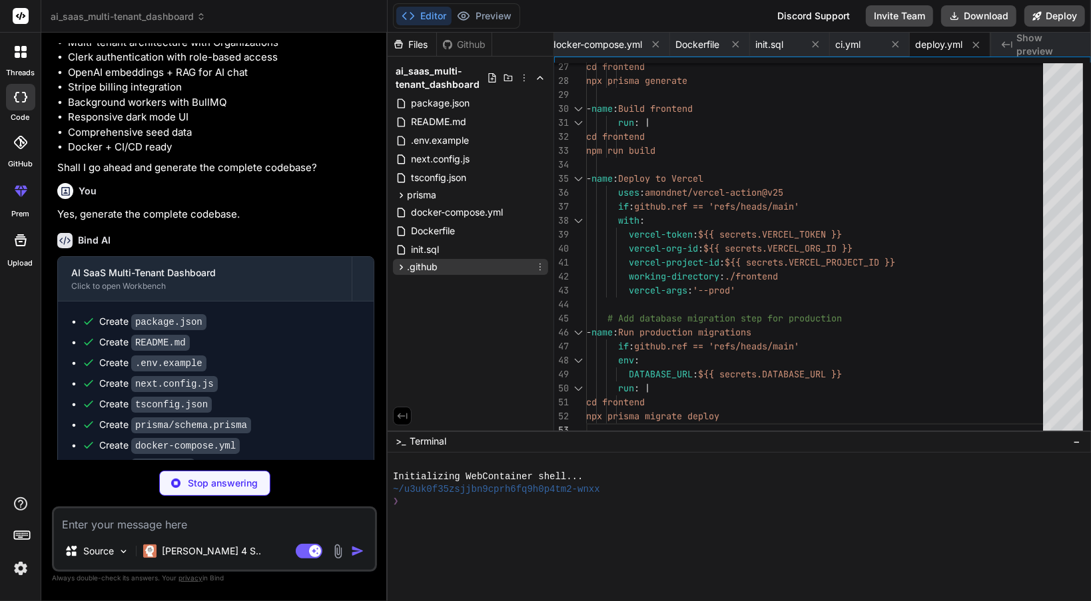
click at [468, 268] on div ".github" at bounding box center [470, 267] width 155 height 16
click at [464, 290] on div "workflows" at bounding box center [476, 284] width 144 height 16
click at [472, 316] on span "deploy.yml" at bounding box center [457, 322] width 50 height 16
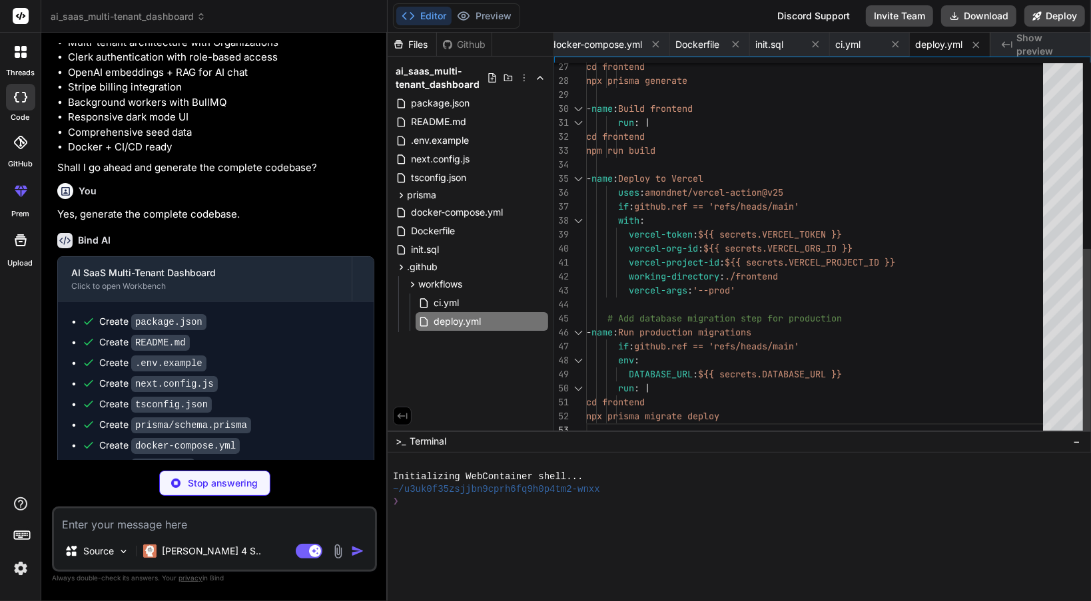
type textarea "x"
type textarea "}"
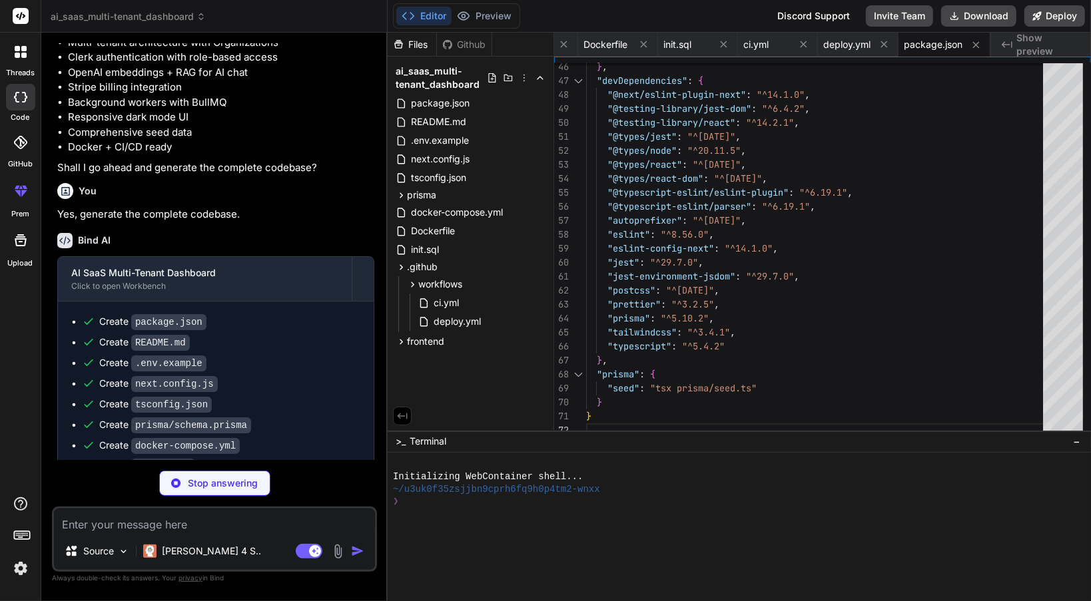
type textarea "x"
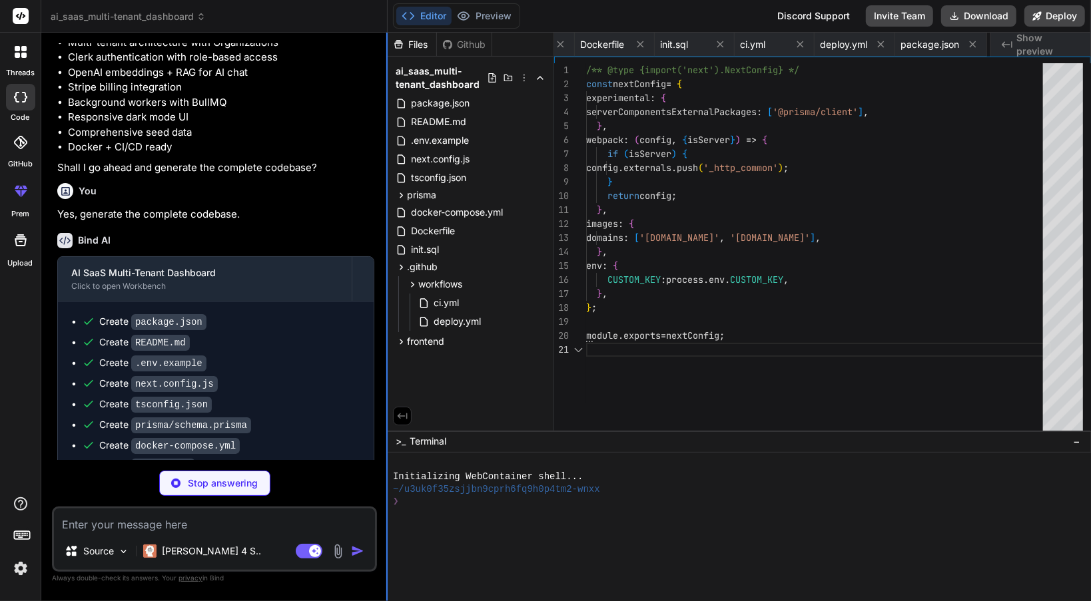
scroll to position [0, 749]
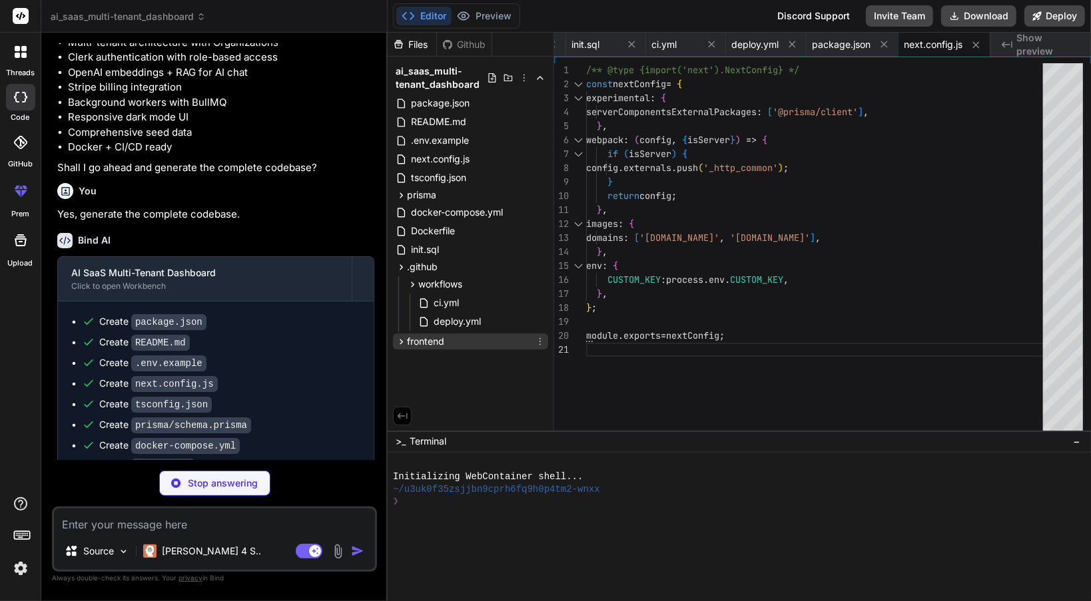
click at [406, 342] on icon at bounding box center [401, 341] width 11 height 11
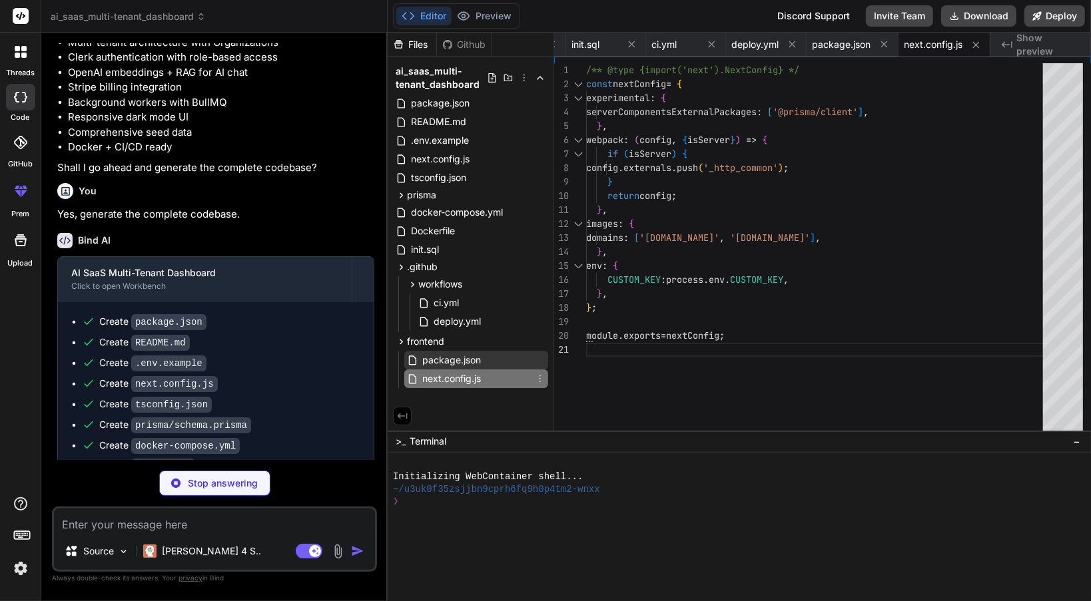
type textarea "x"
click at [449, 366] on span "package.json" at bounding box center [451, 360] width 61 height 16
type textarea "}"
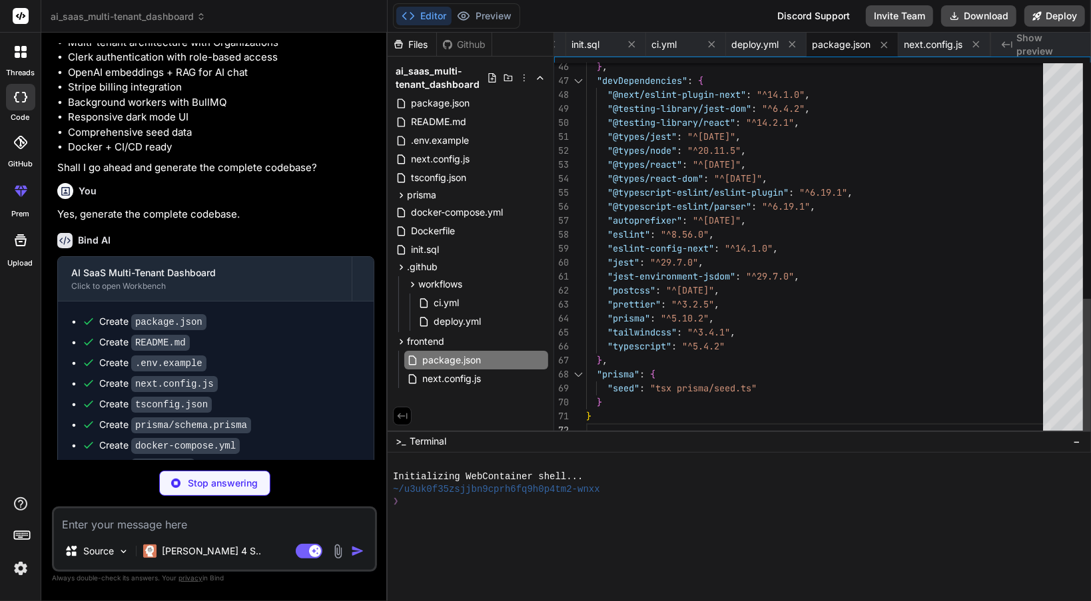
type textarea "x"
type textarea "> {children} <Toaster /> </ThemeProvider> </body> </html> </ClerkProvider> ); }"
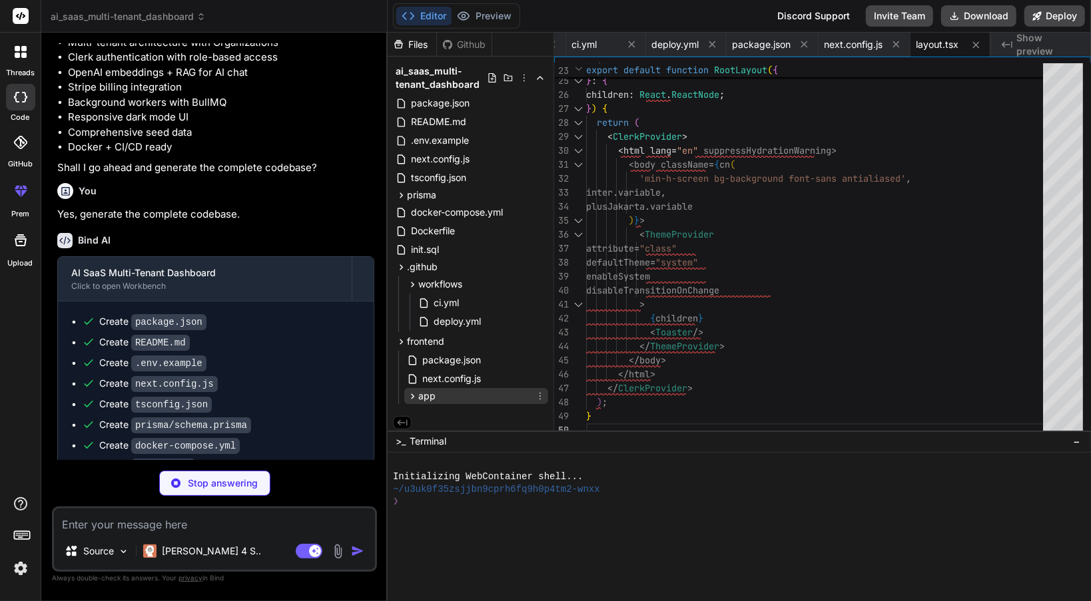
scroll to position [3, 0]
click at [459, 391] on div "app" at bounding box center [476, 393] width 144 height 16
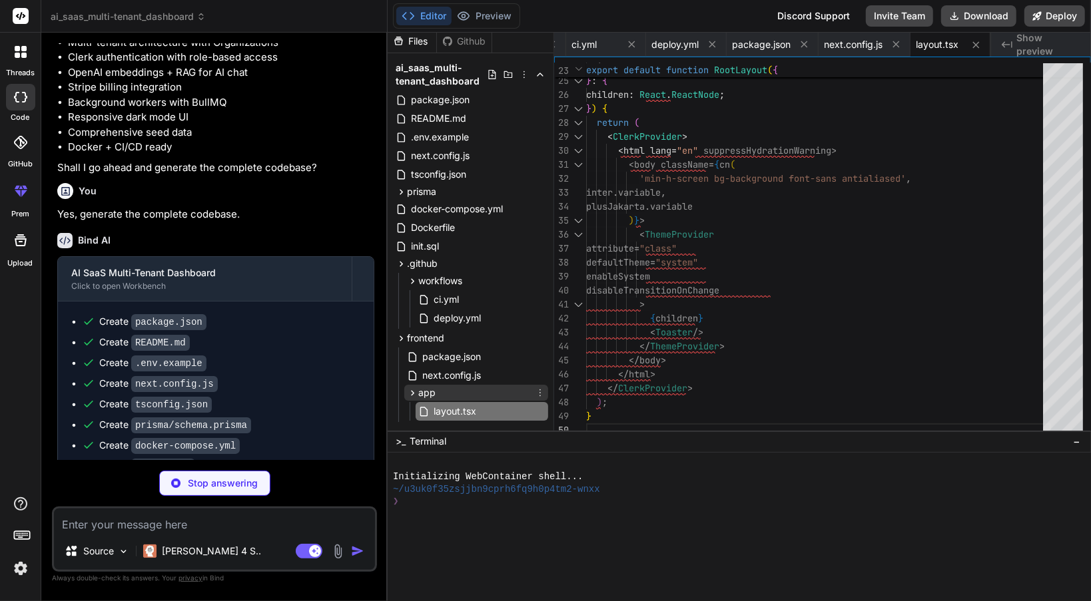
scroll to position [25, 0]
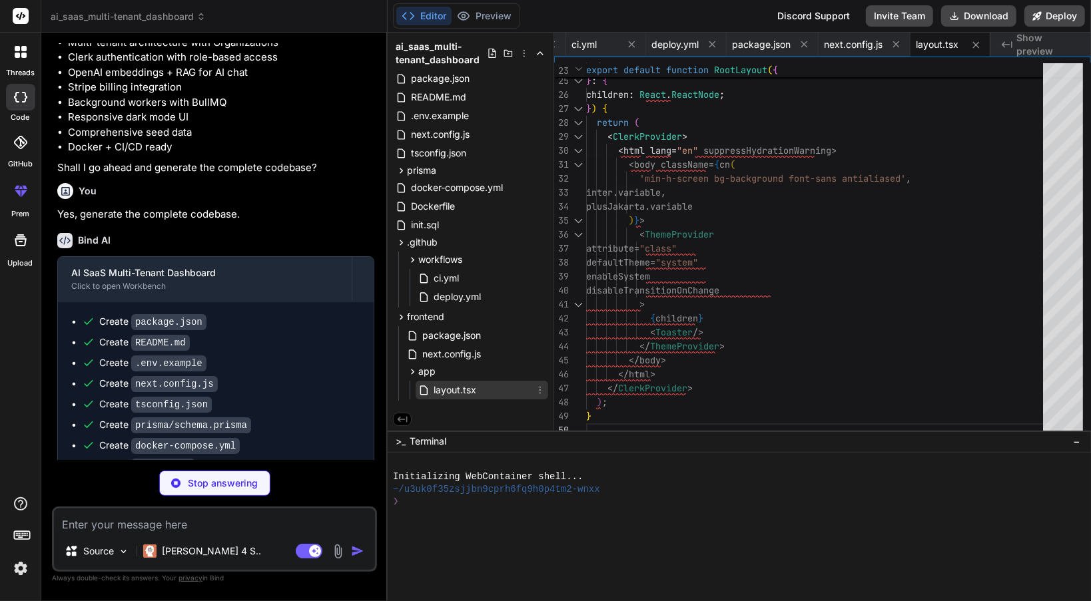
click at [466, 388] on span "layout.tsx" at bounding box center [454, 390] width 45 height 16
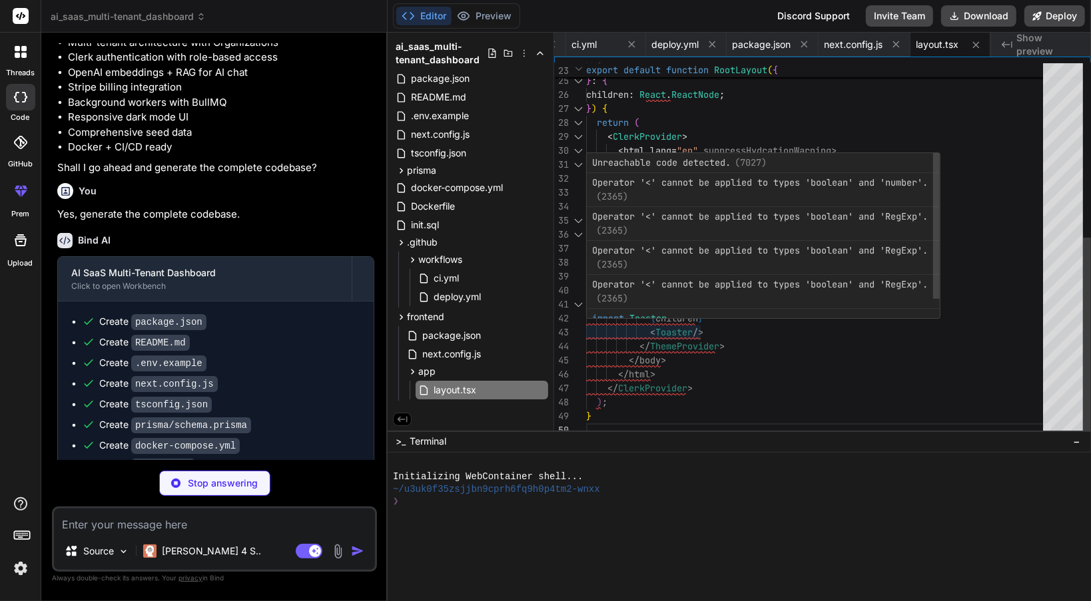
type textarea "x"
type textarea "to { opacity: 0; transform: translateY(-10px); } } }"
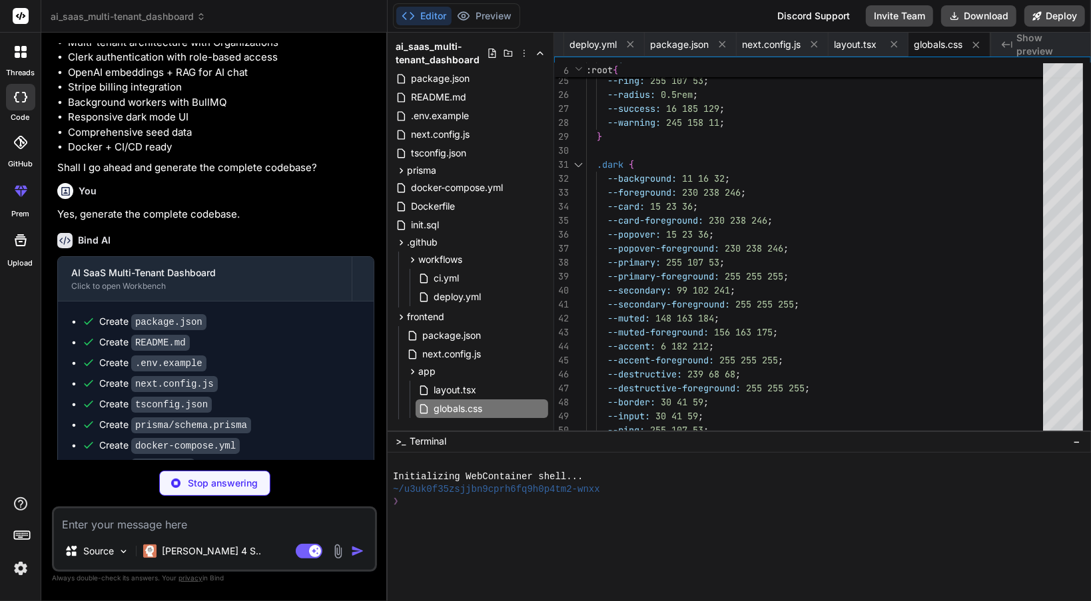
scroll to position [4069, 0]
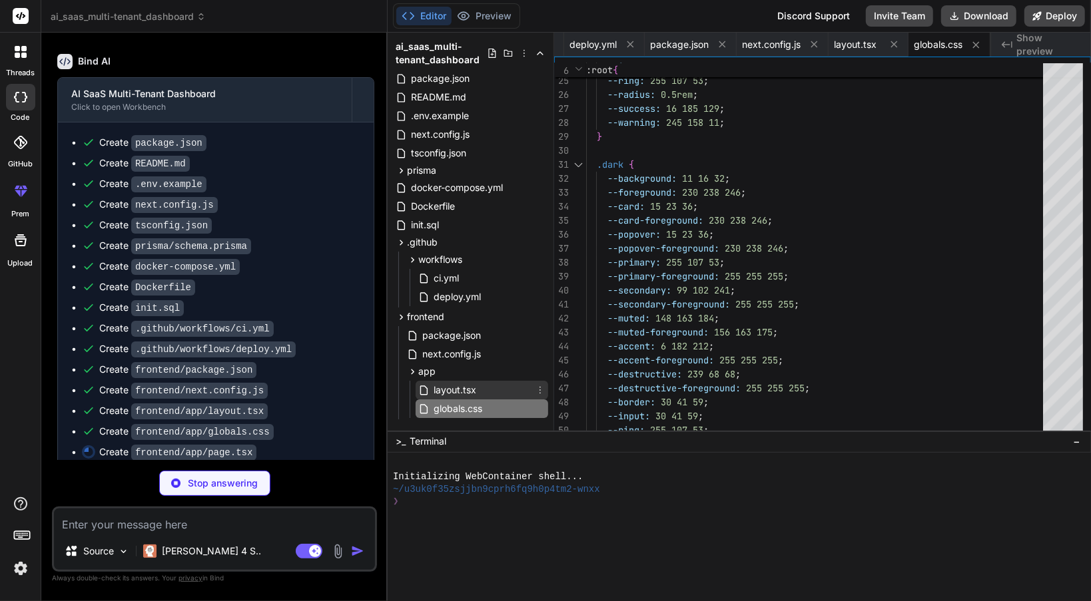
click at [452, 393] on span "layout.tsx" at bounding box center [454, 390] width 45 height 16
type textarea "x"
type textarea "> {children} <Toaster /> </ThemeProvider> </body> </html> </ClerkProvider> ); }"
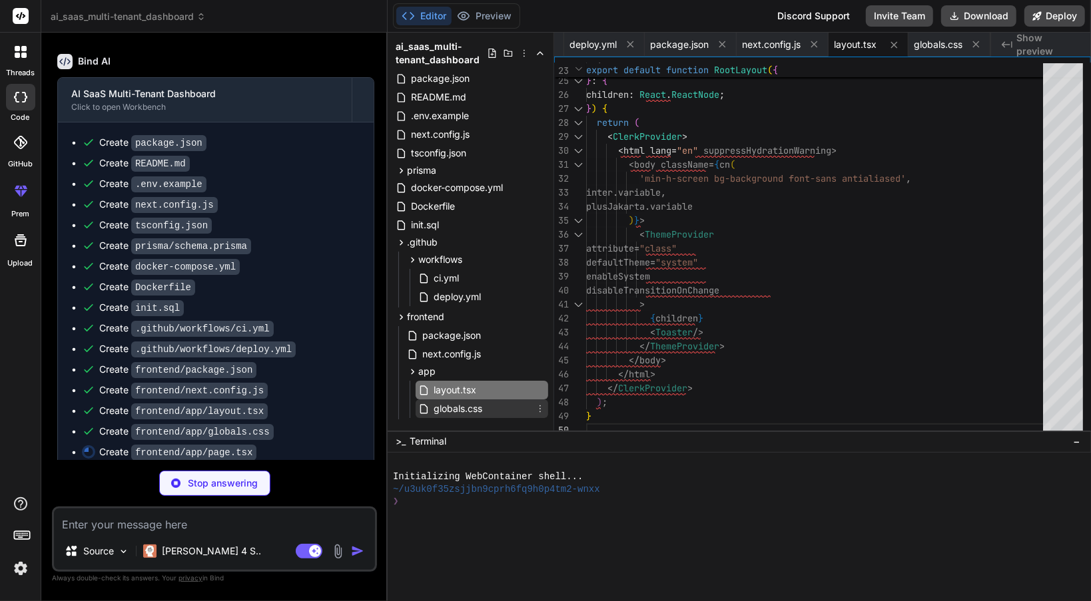
type textarea "x"
click at [464, 410] on span "globals.css" at bounding box center [457, 409] width 51 height 16
type textarea "to { opacity: 0; transform: translateY(-10px); } } }"
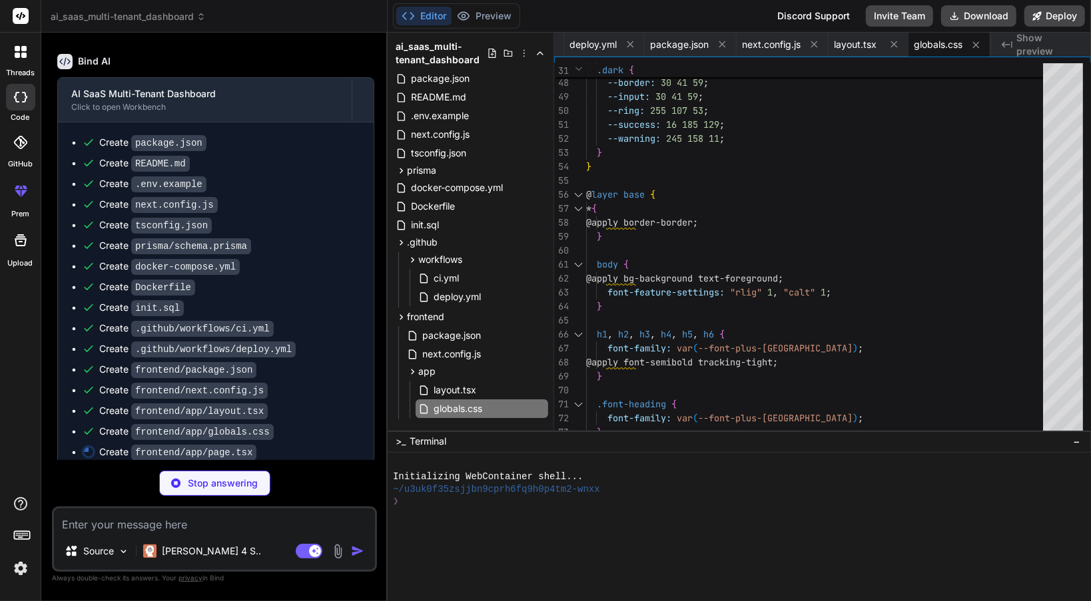
type textarea "x"
type textarea "</div> ); }"
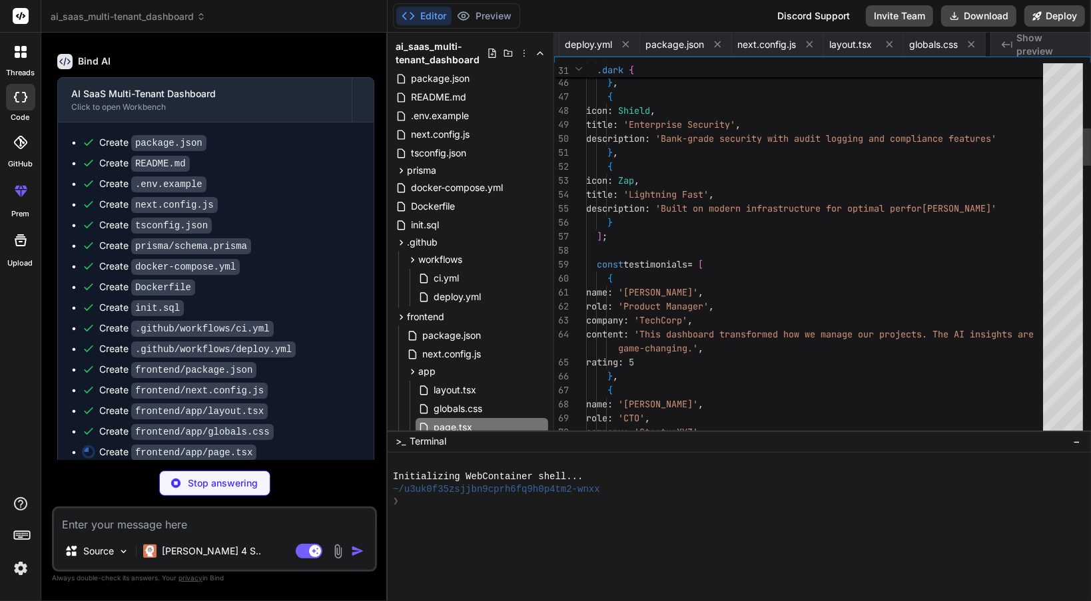
scroll to position [0, 991]
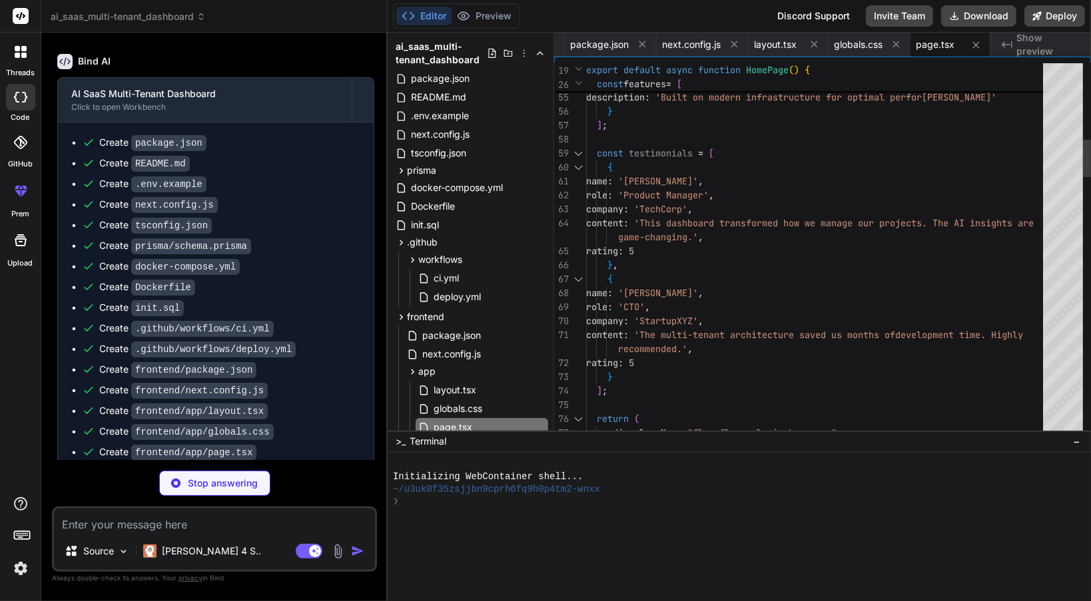
type textarea "x"
type textarea "</div> </div> ); }"
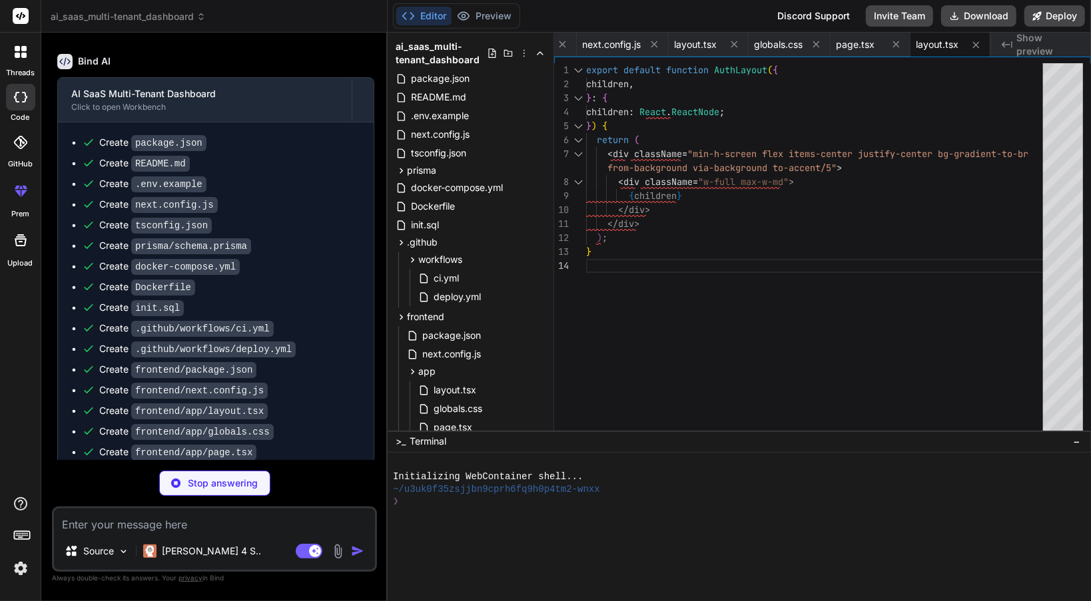
scroll to position [4109, 0]
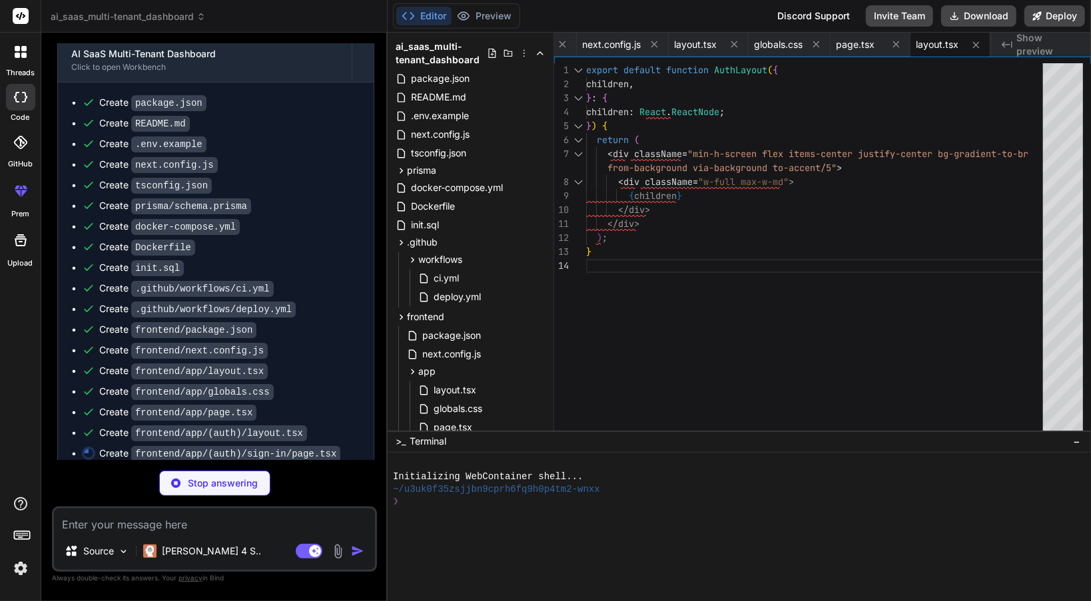
type textarea "x"
type textarea "redirectUrl="/dashboard" /> </div> ); }"
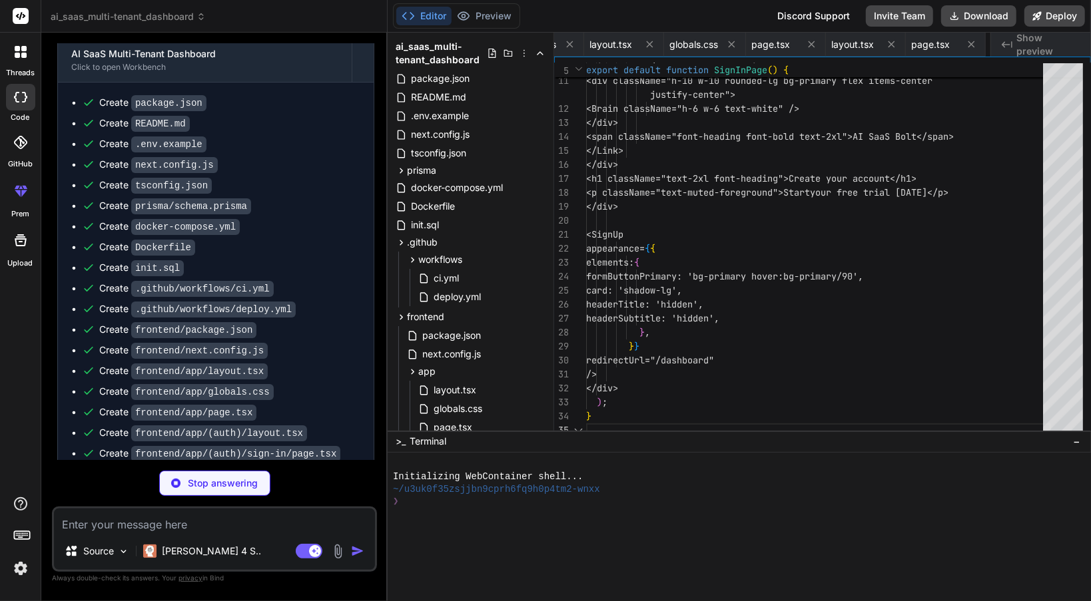
scroll to position [0, 1231]
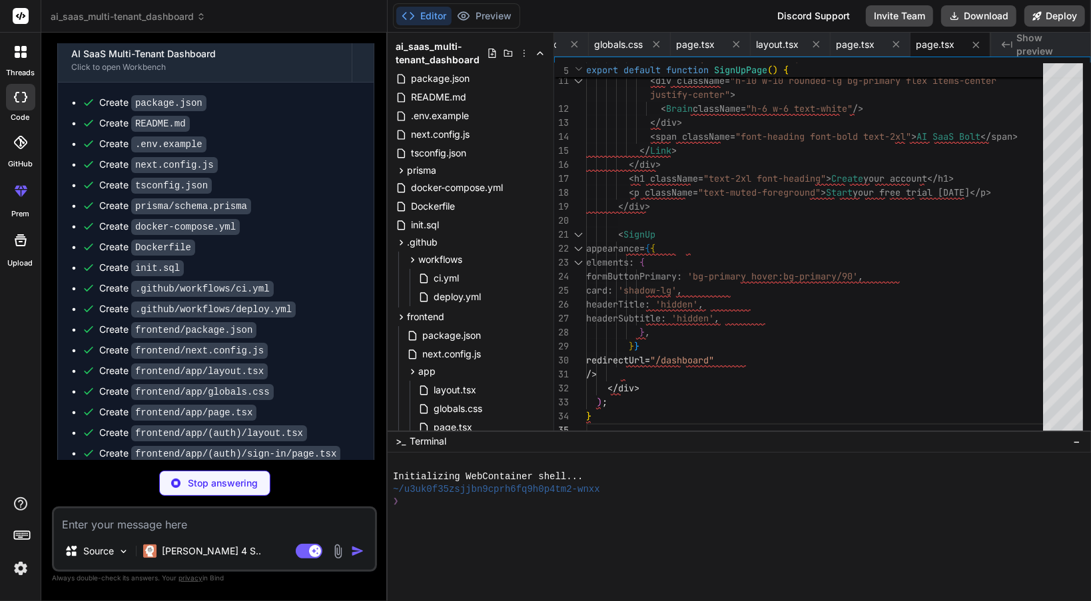
type textarea "x"
type textarea "{children} </div> </main> </div> </div> ); }"
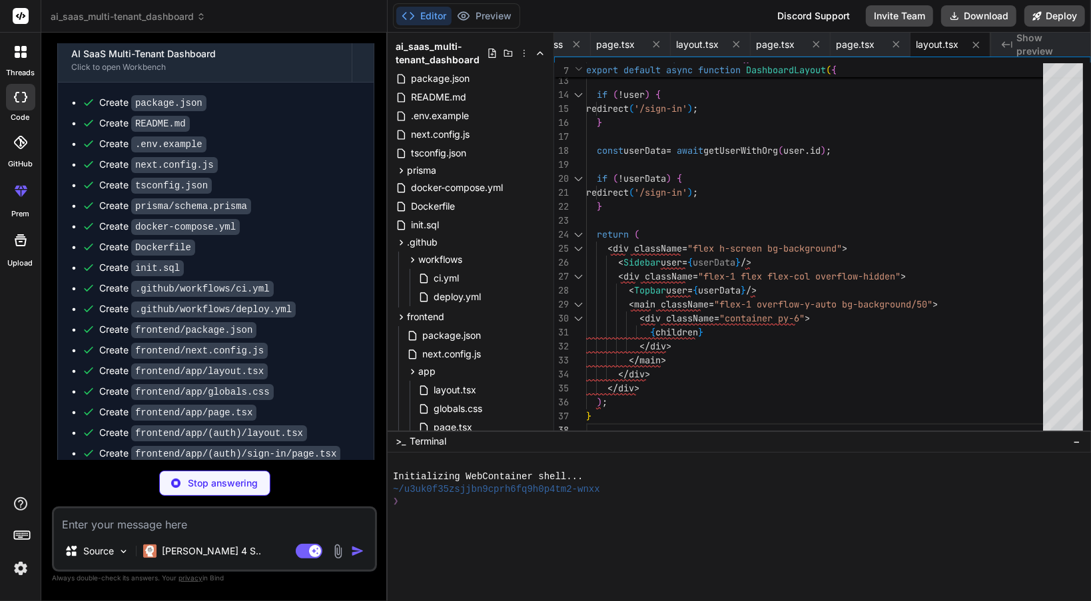
type textarea "x"
type textarea "</div> ))} </div> ); }"
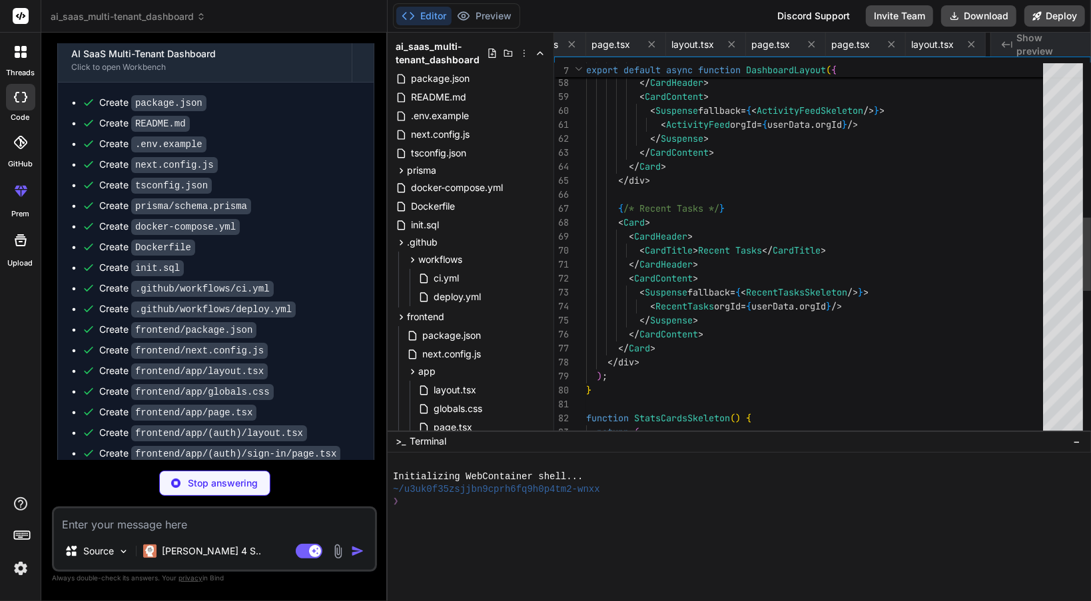
scroll to position [0, 1391]
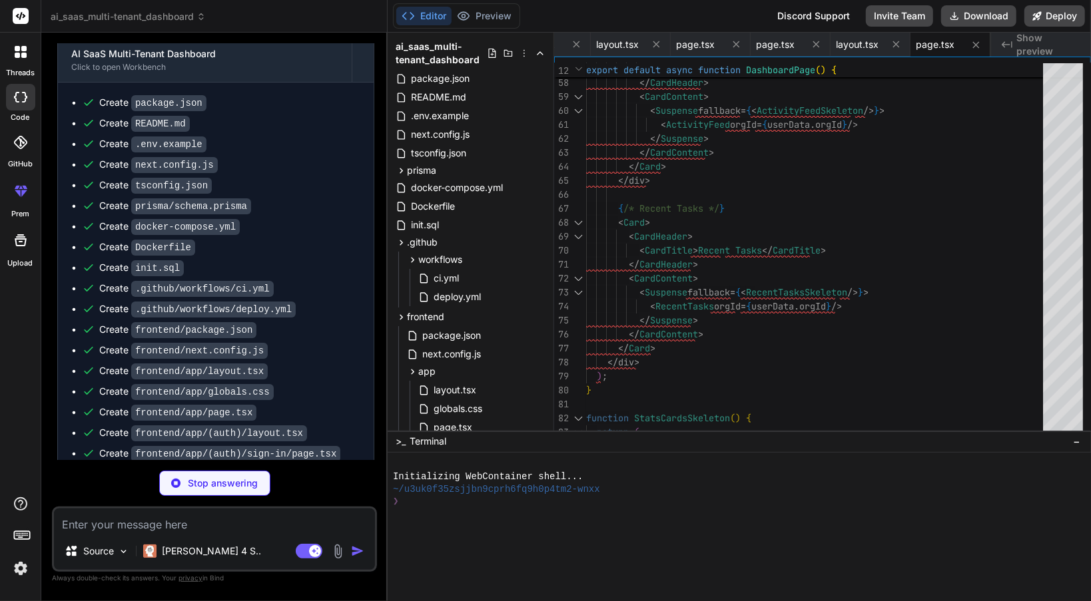
type textarea "x"
type textarea "</div> ); }"
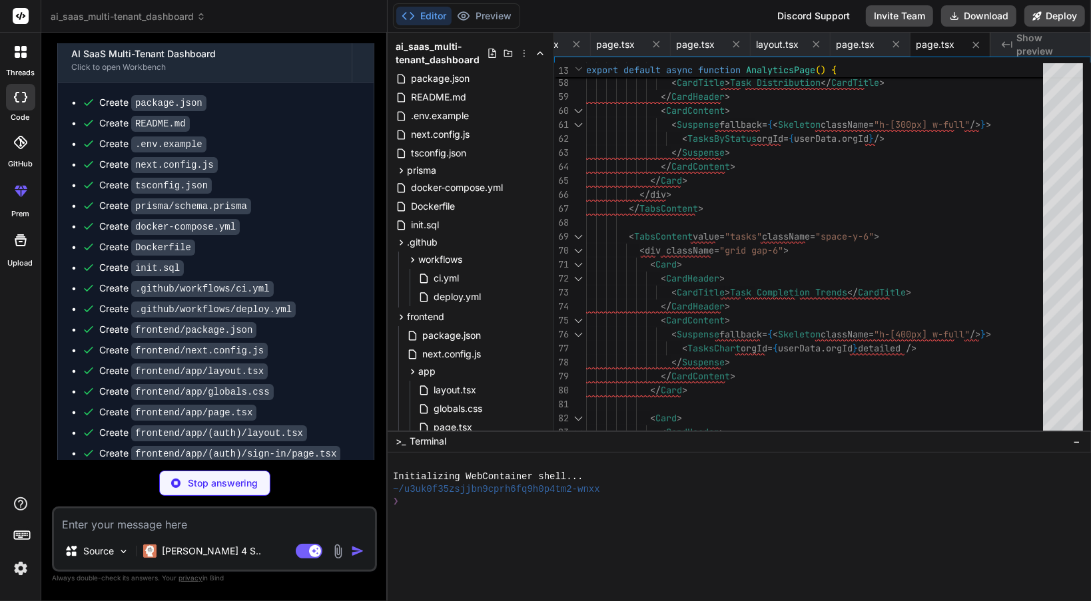
type textarea "x"
type textarea "); }"
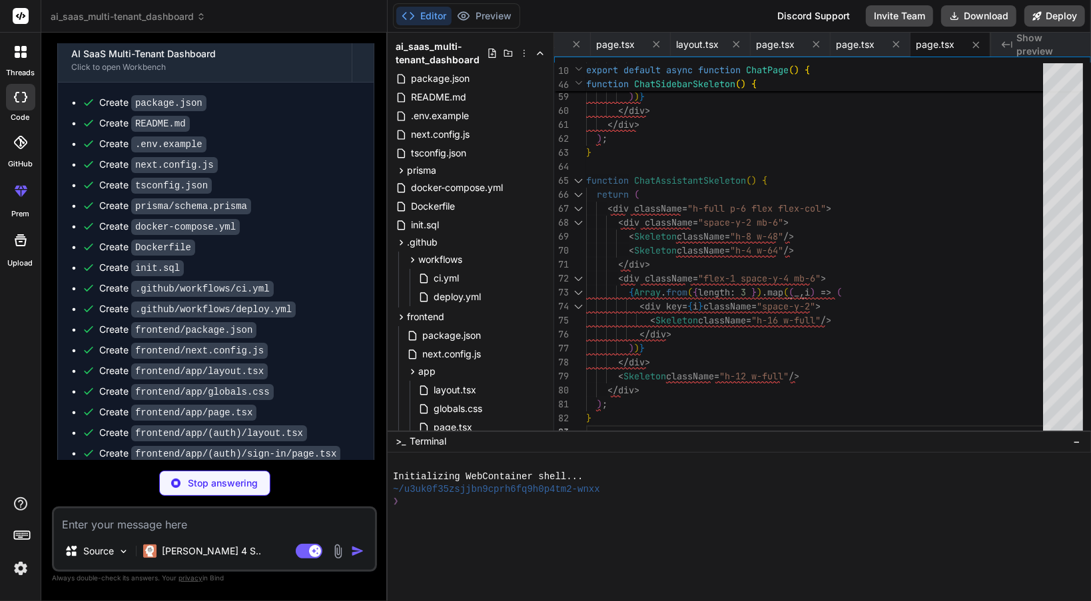
type textarea "x"
type textarea "<Skeleton className="h-3 w-12" /> </div> </div> ))} </div> ); }"
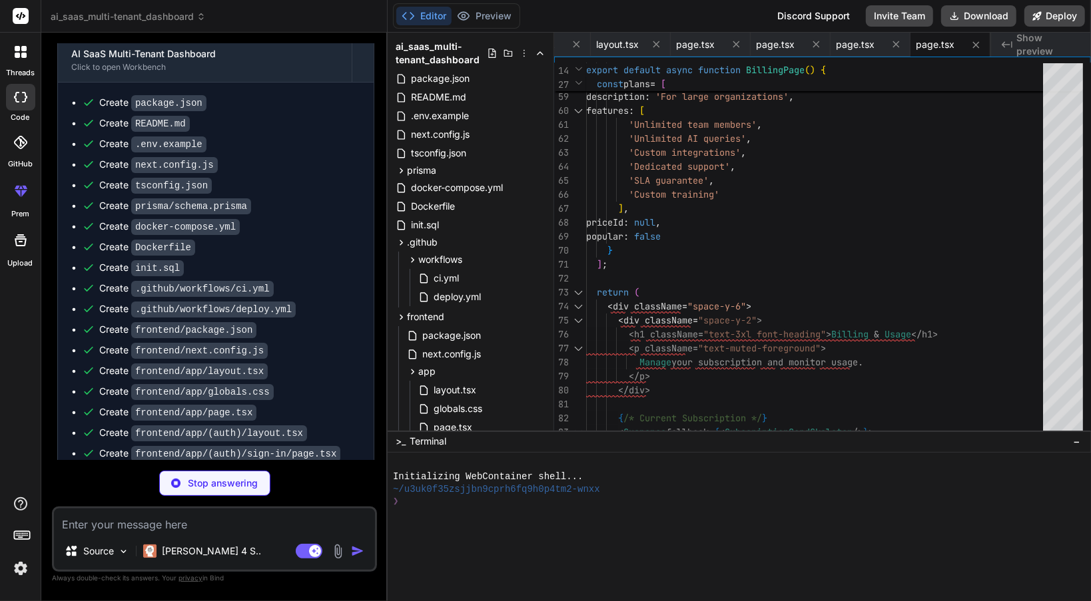
type textarea "x"
type textarea "</div> ); }"
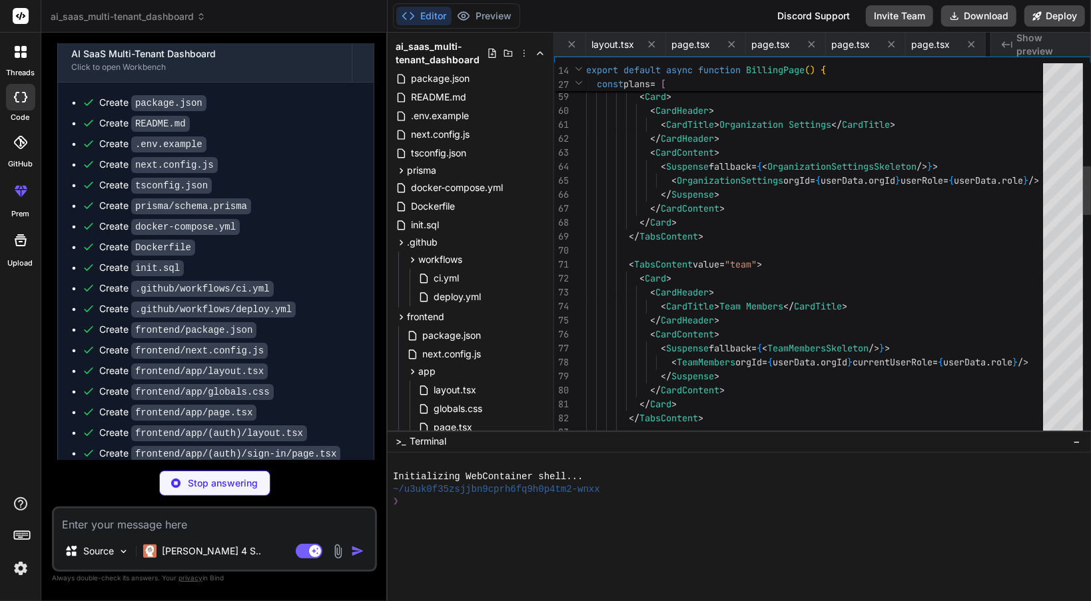
scroll to position [0, 1710]
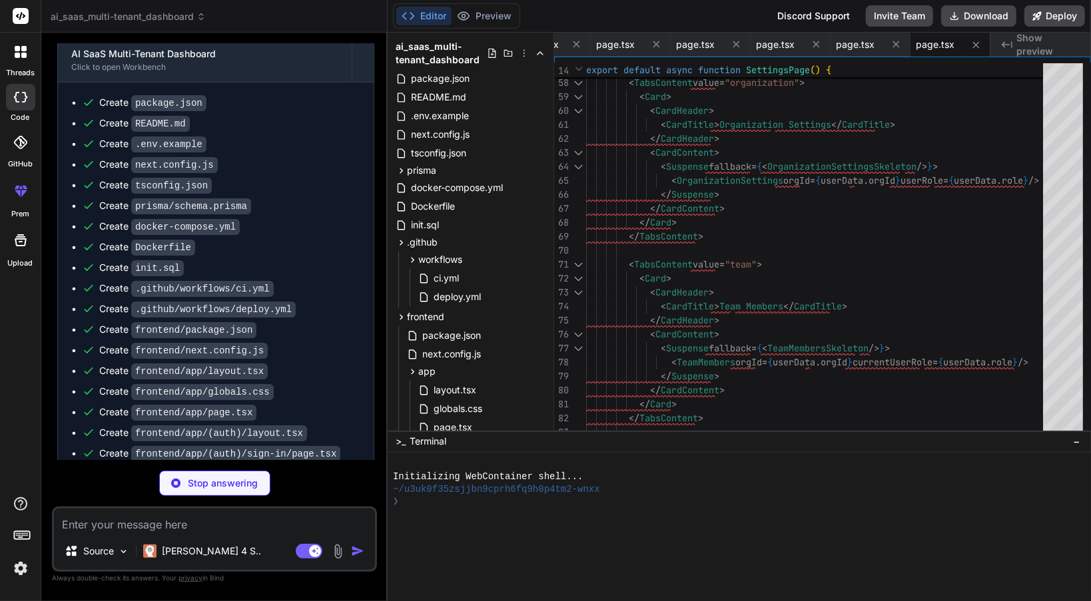
type textarea "x"
type textarea "}, { status: 500 }); } }"
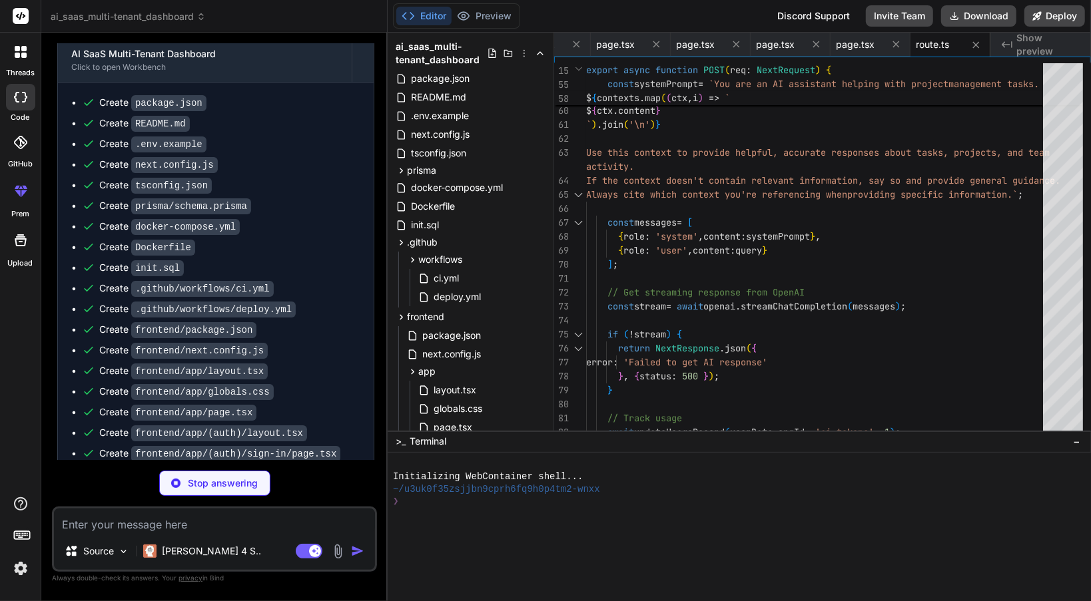
scroll to position [4289, 0]
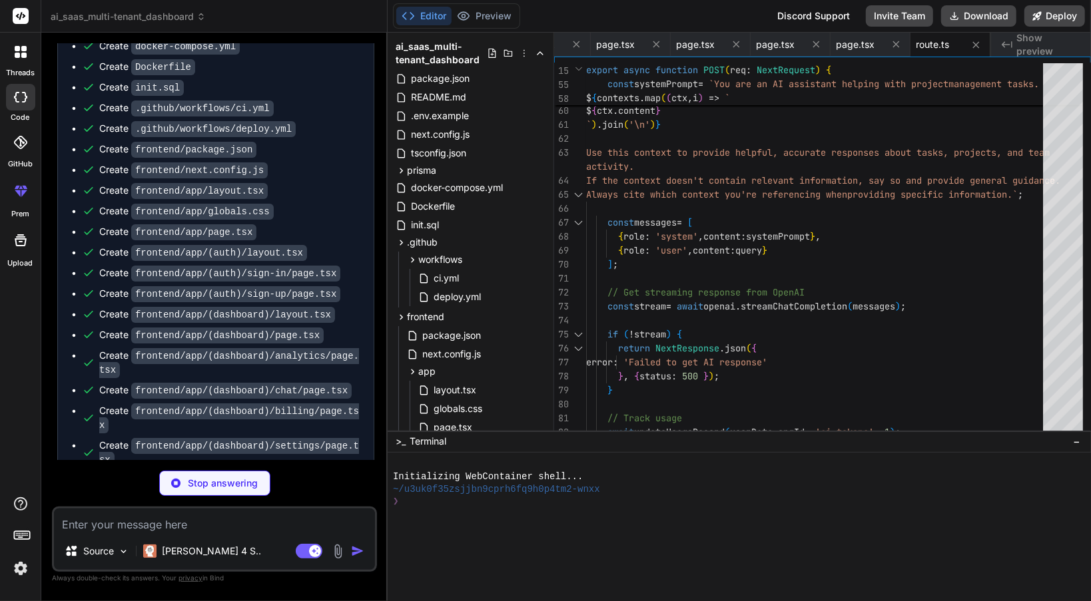
type textarea "x"
type textarea "</div> </div> </div> ); }"
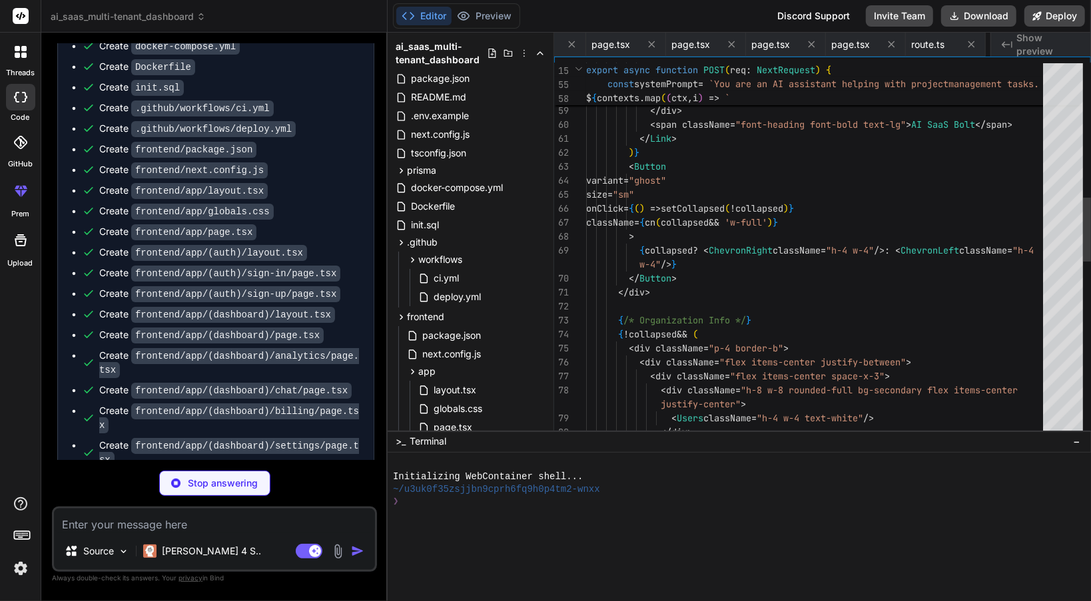
scroll to position [0, 1872]
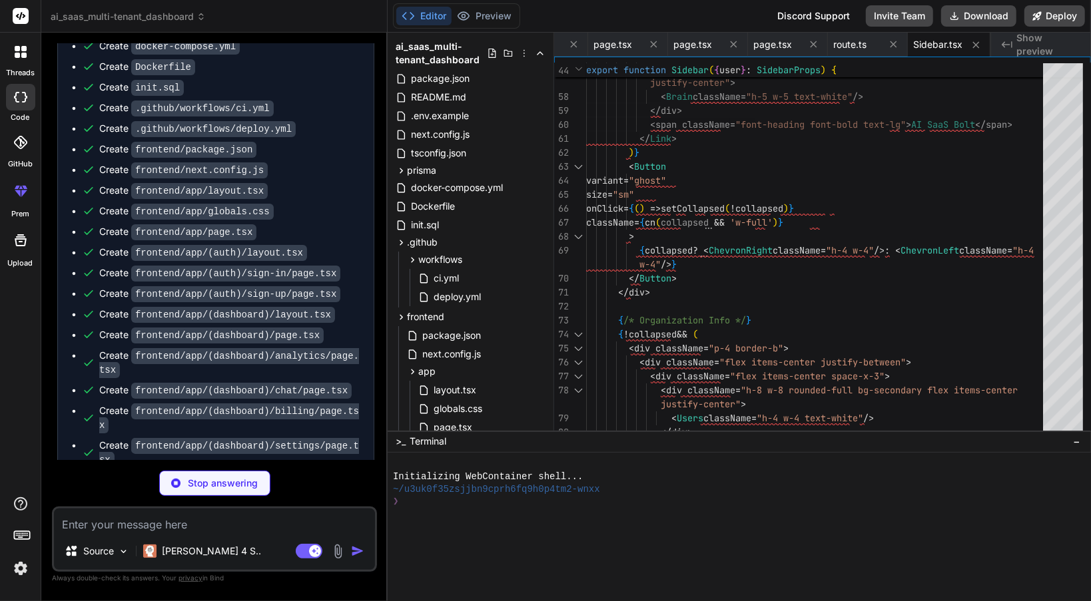
type textarea "x"
type textarea "); }"
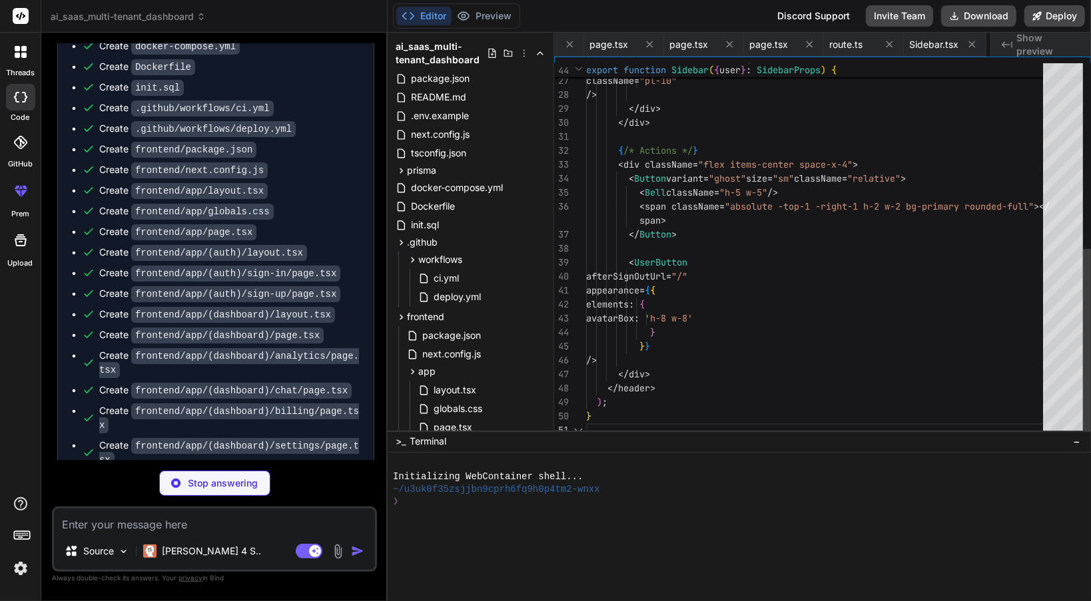
scroll to position [0, 1952]
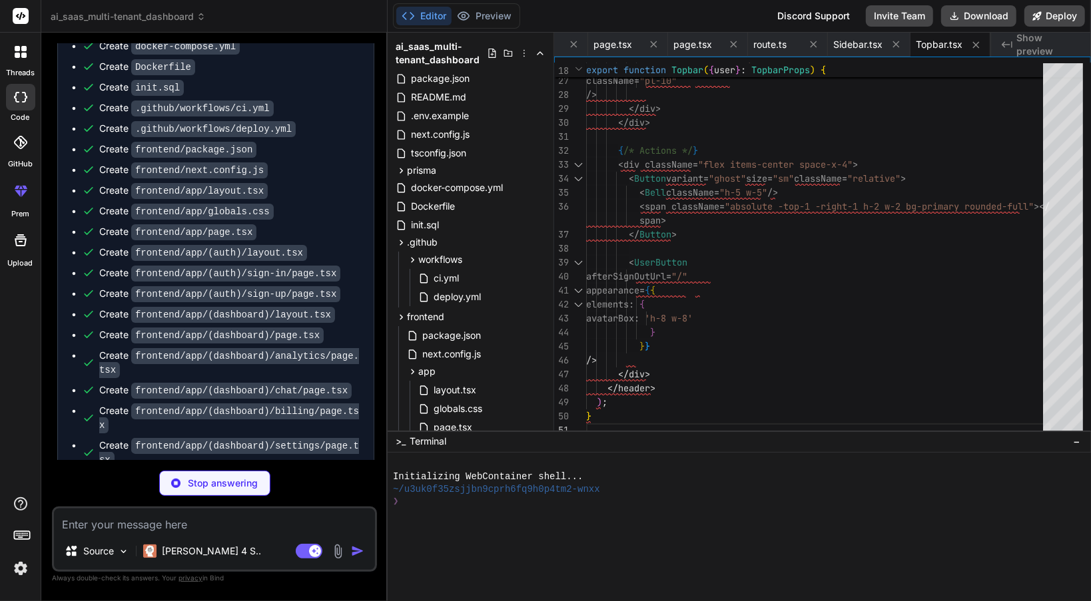
type textarea "x"
type textarea "<Sun className="h-4 w-4" /> ) : ( <Moon className="h-4 w-4" /> )} </Button> ); }"
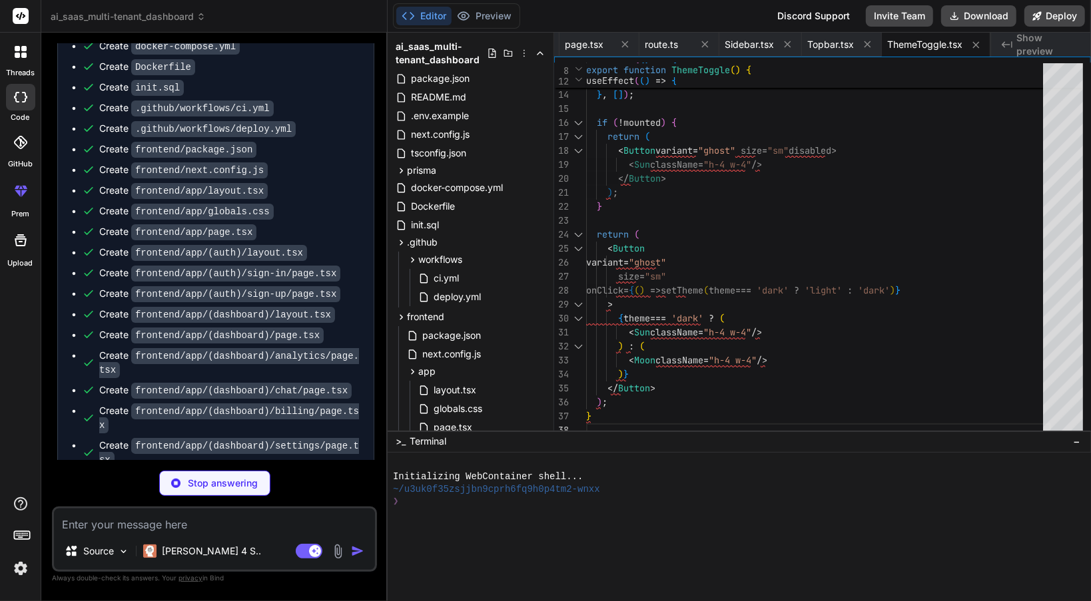
type textarea "x"
type textarea "work. </p> </form> </div> ); }"
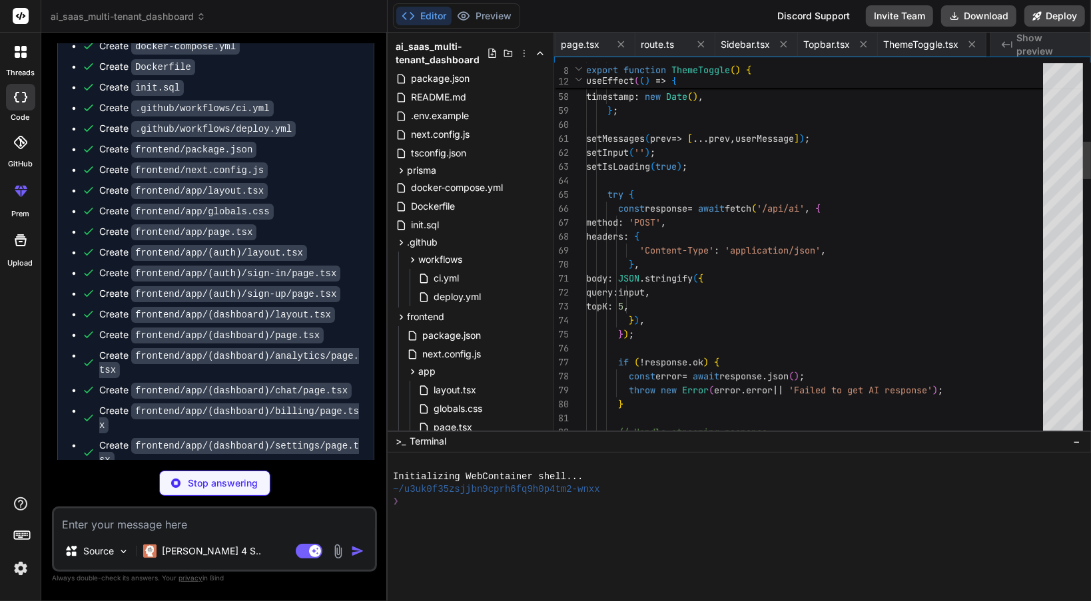
scroll to position [0, 2170]
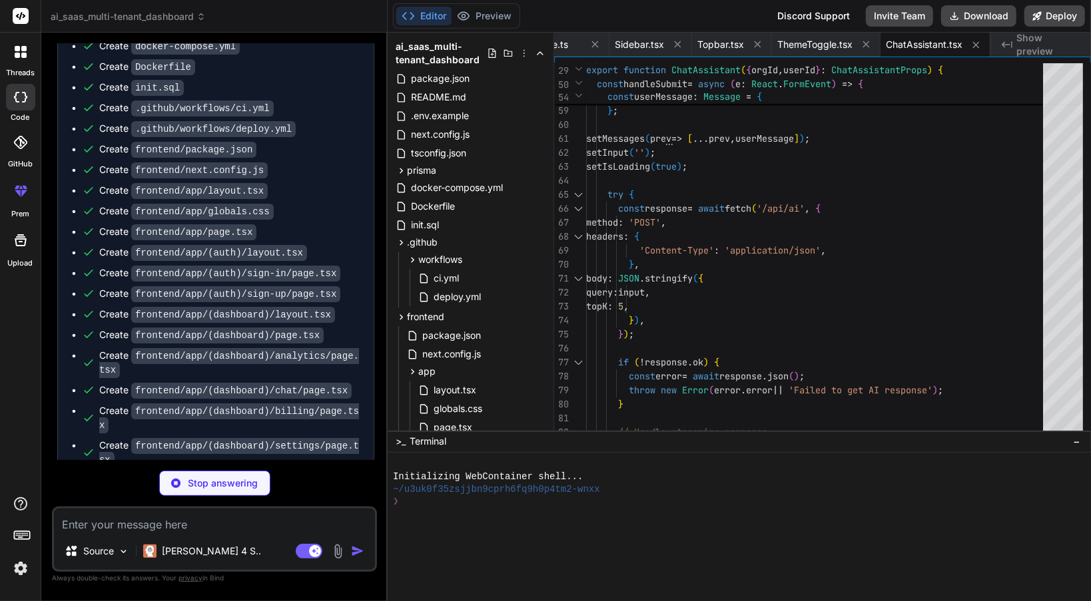
type textarea "x"
type textarea "if (process.env.NODE_ENV !== 'production') globalForPrisma.prisma = prisma;"
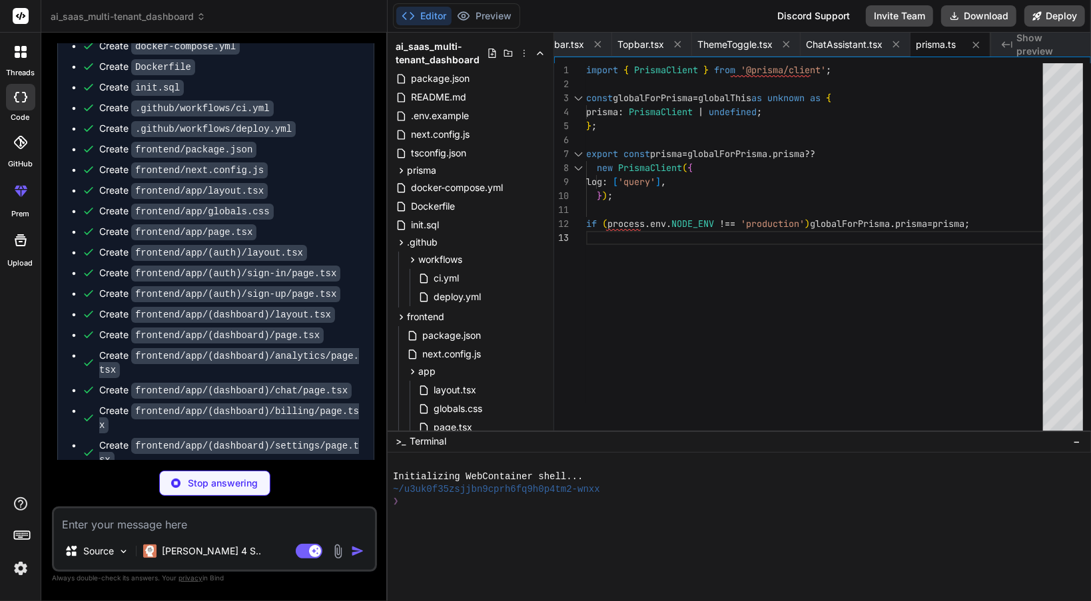
type textarea "x"
type textarea "} }"
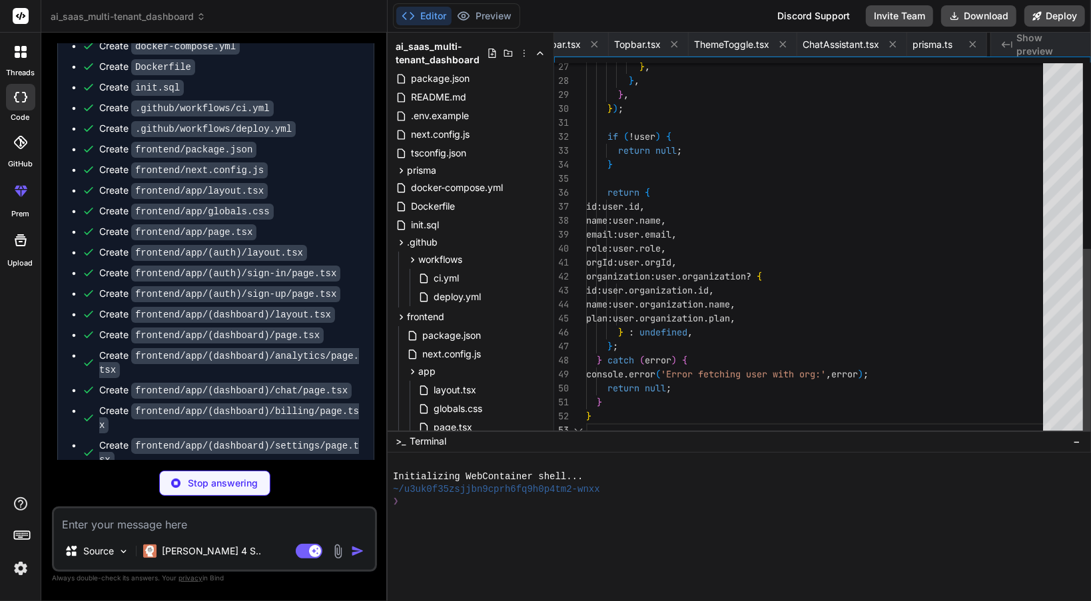
scroll to position [0, 2330]
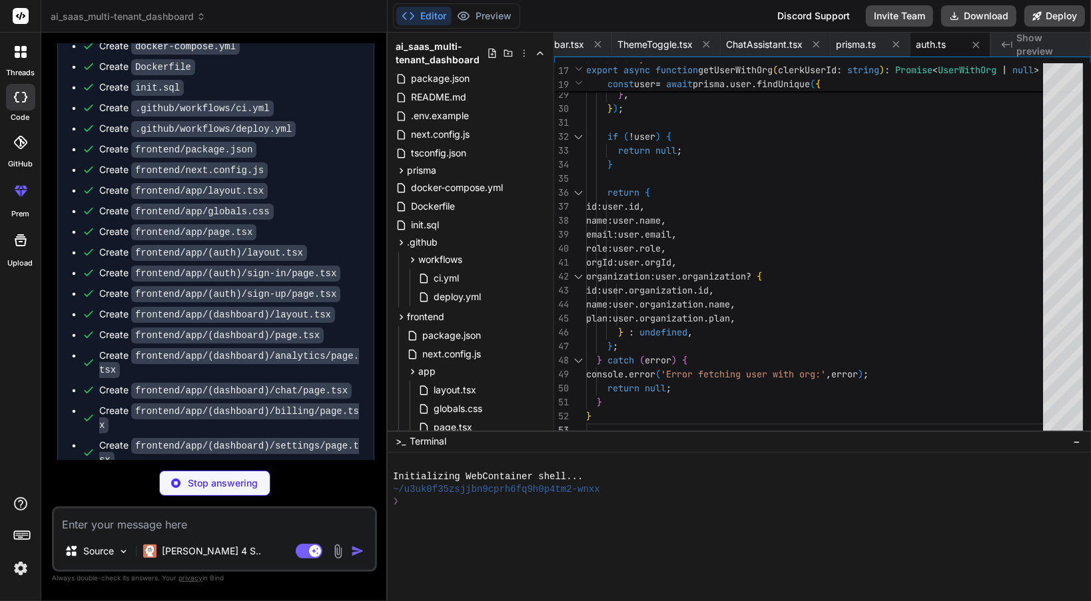
type textarea "x"
type textarea "return seed / 233280; }; } export { openai as default };"
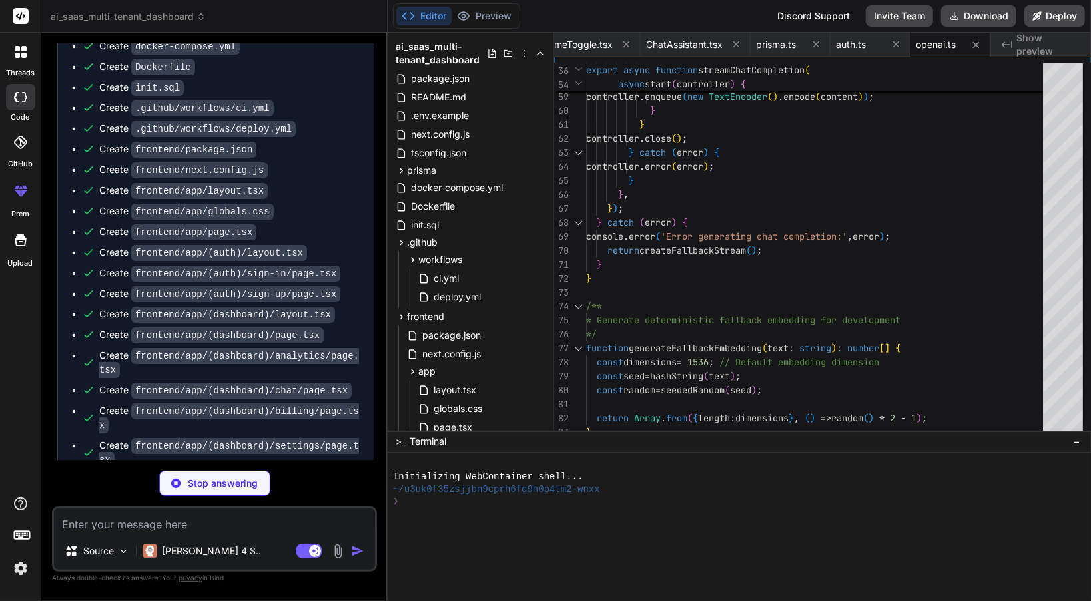
type textarea "x"
type textarea "} export const vectorStore = new VectorStore();"
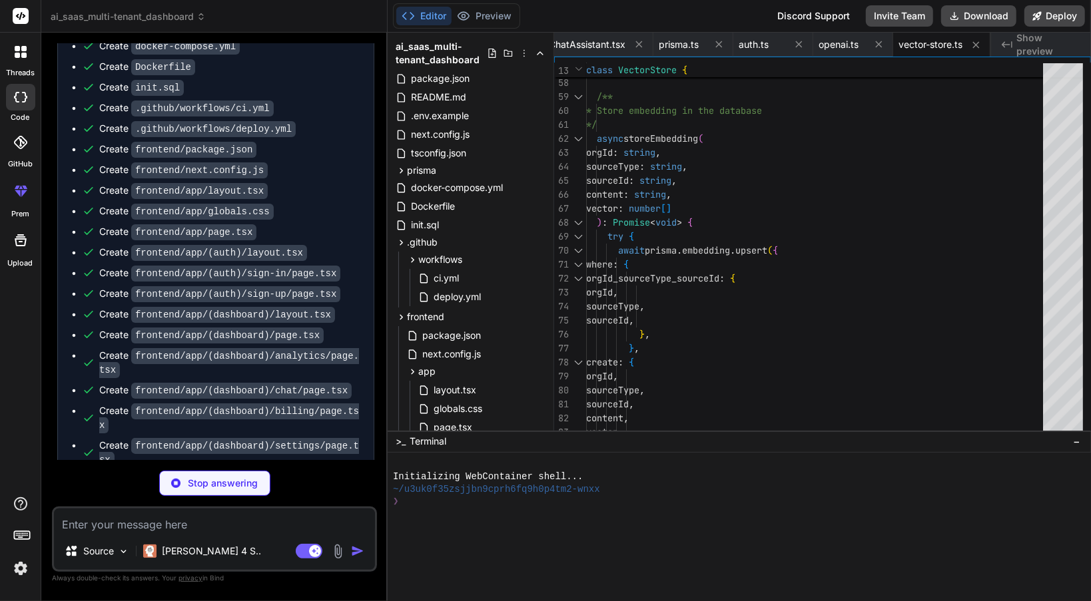
scroll to position [4449, 0]
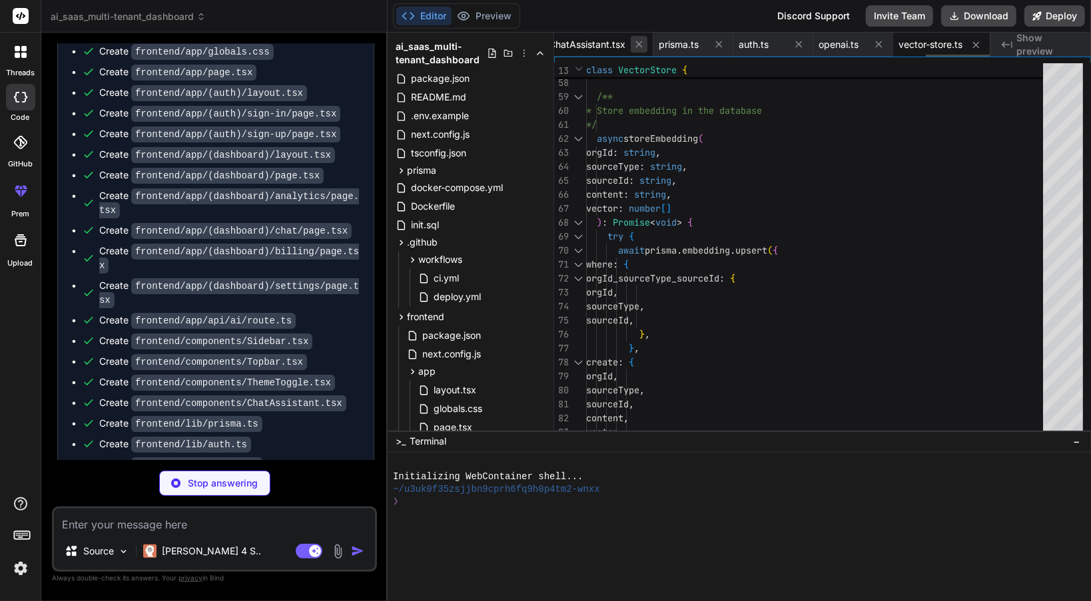
click at [641, 49] on icon at bounding box center [638, 44] width 11 height 11
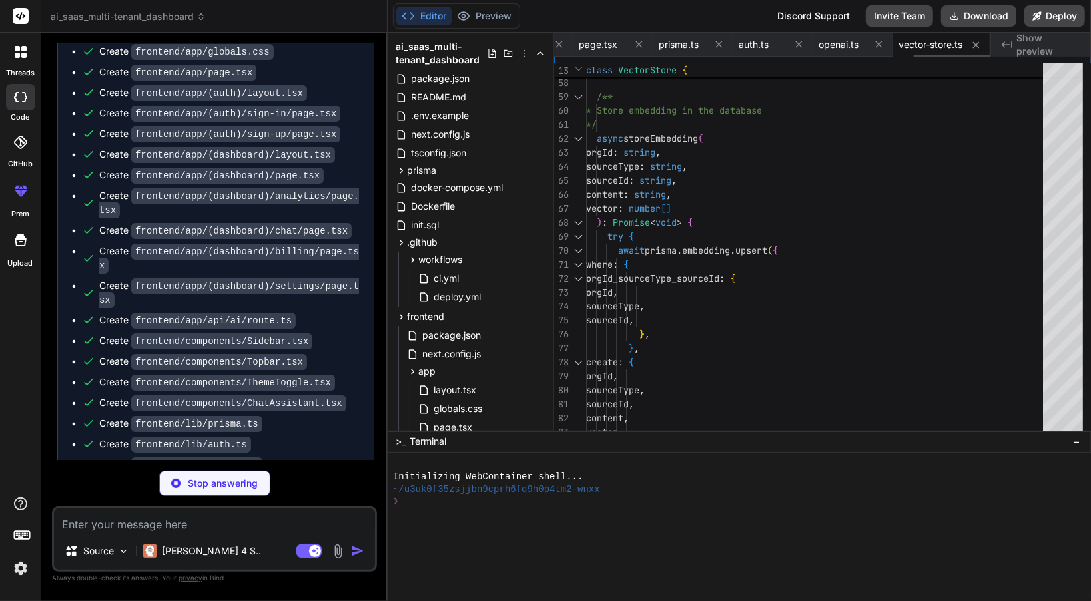
click at [641, 49] on icon at bounding box center [638, 44] width 11 height 11
click at [640, 49] on icon at bounding box center [634, 44] width 11 height 11
click at [643, 49] on icon at bounding box center [648, 44] width 11 height 11
click at [640, 49] on icon at bounding box center [634, 44] width 11 height 11
click at [641, 49] on icon at bounding box center [638, 44] width 11 height 11
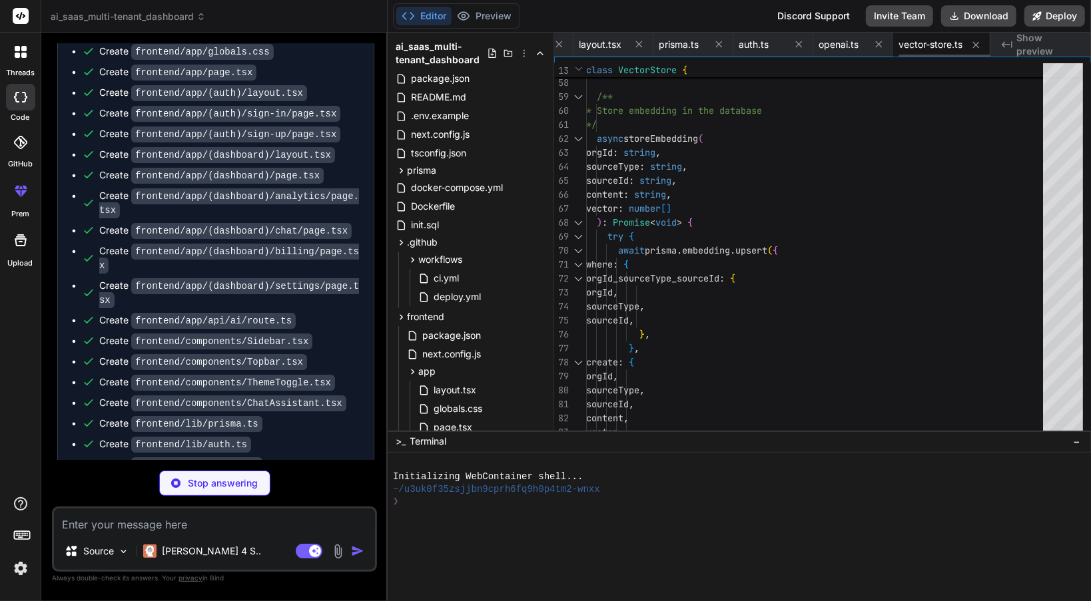
click at [641, 49] on icon at bounding box center [638, 44] width 11 height 11
click at [640, 49] on icon at bounding box center [634, 44] width 11 height 11
click at [641, 49] on icon at bounding box center [638, 44] width 11 height 11
click at [640, 49] on icon at bounding box center [634, 44] width 11 height 11
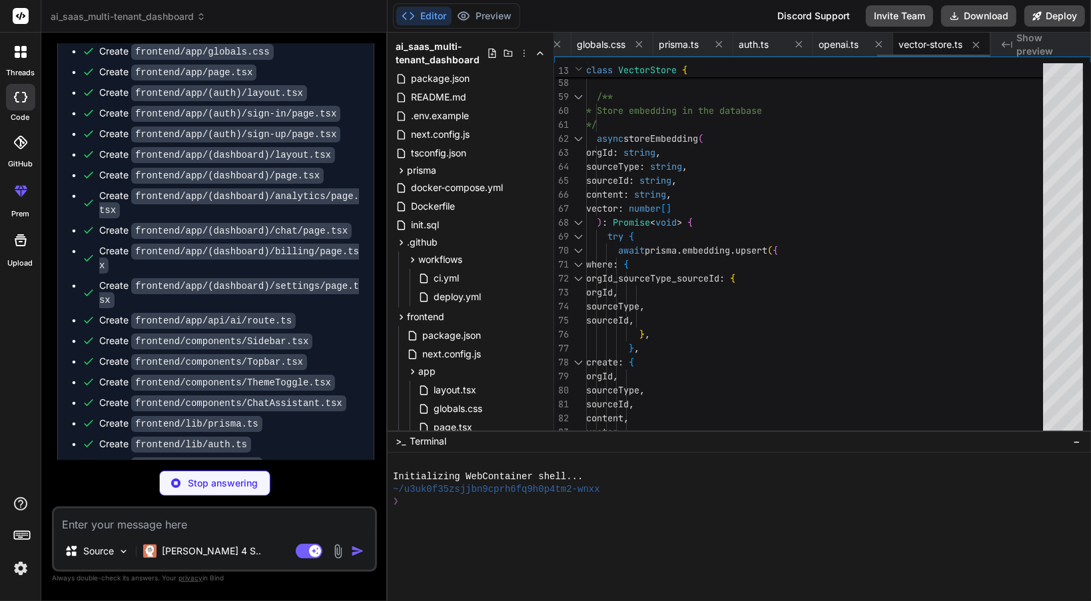
click at [641, 49] on icon at bounding box center [638, 44] width 11 height 11
click at [641, 49] on icon at bounding box center [634, 44] width 11 height 11
click at [641, 49] on icon at bounding box center [638, 44] width 11 height 11
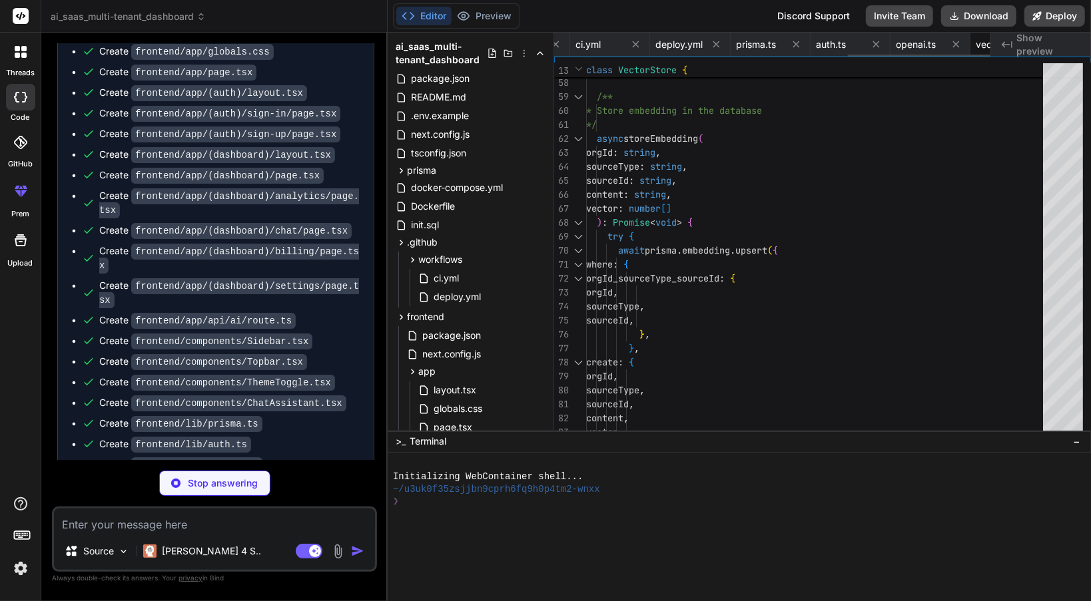
click at [641, 49] on icon at bounding box center [635, 44] width 11 height 11
click at [641, 49] on icon at bounding box center [638, 44] width 11 height 11
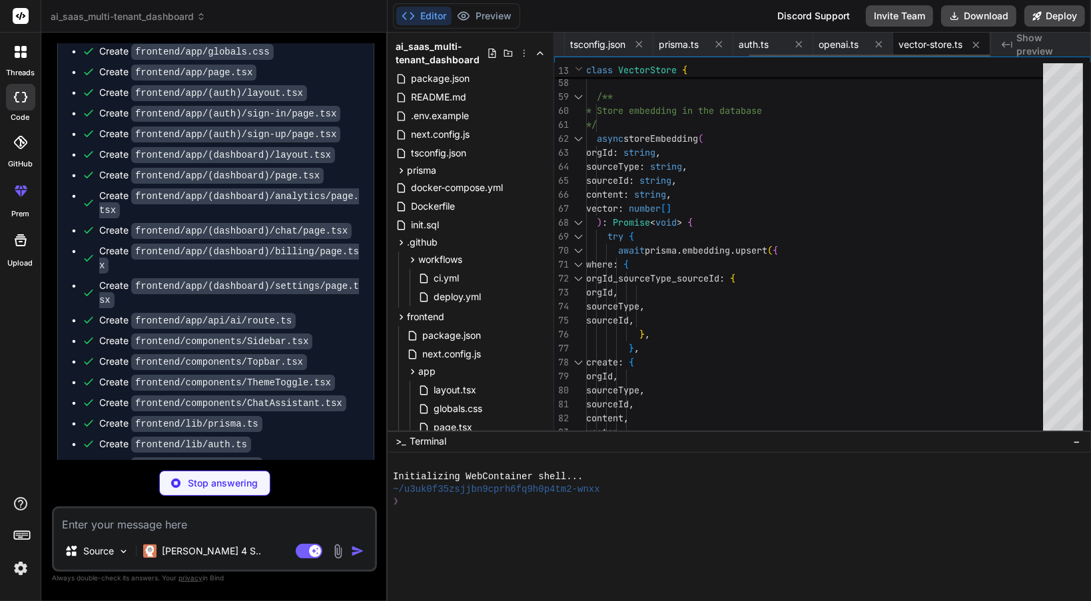
click at [641, 49] on icon at bounding box center [638, 44] width 11 height 11
click at [641, 49] on icon at bounding box center [639, 44] width 11 height 11
type textarea "x"
type textarea "} }); }"
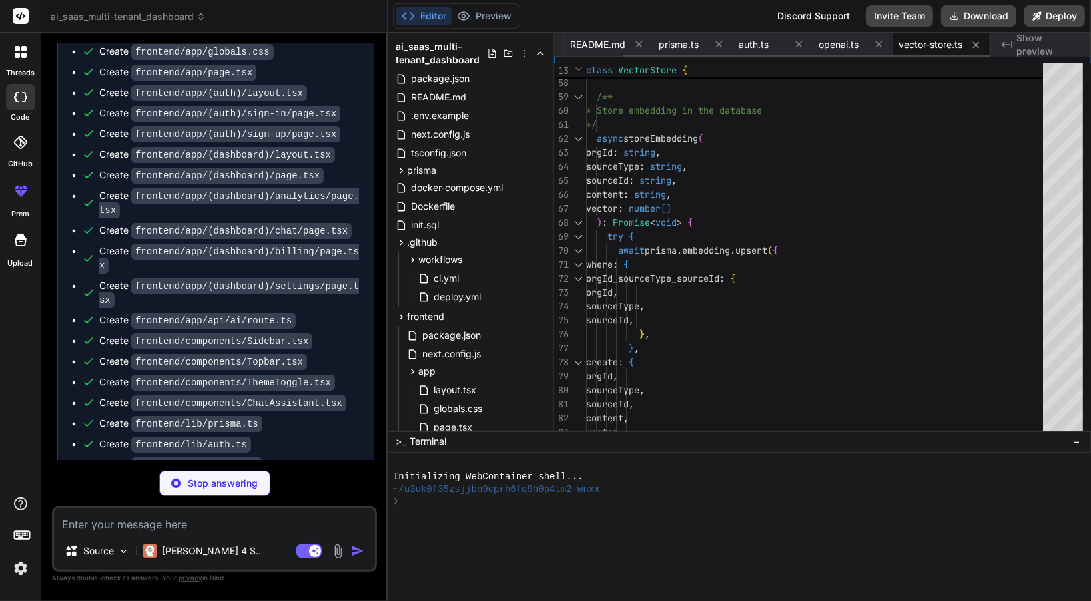
click at [641, 49] on div "package.json README.md prisma.ts auth.ts openai.ts vector-store.ts" at bounding box center [772, 45] width 436 height 24
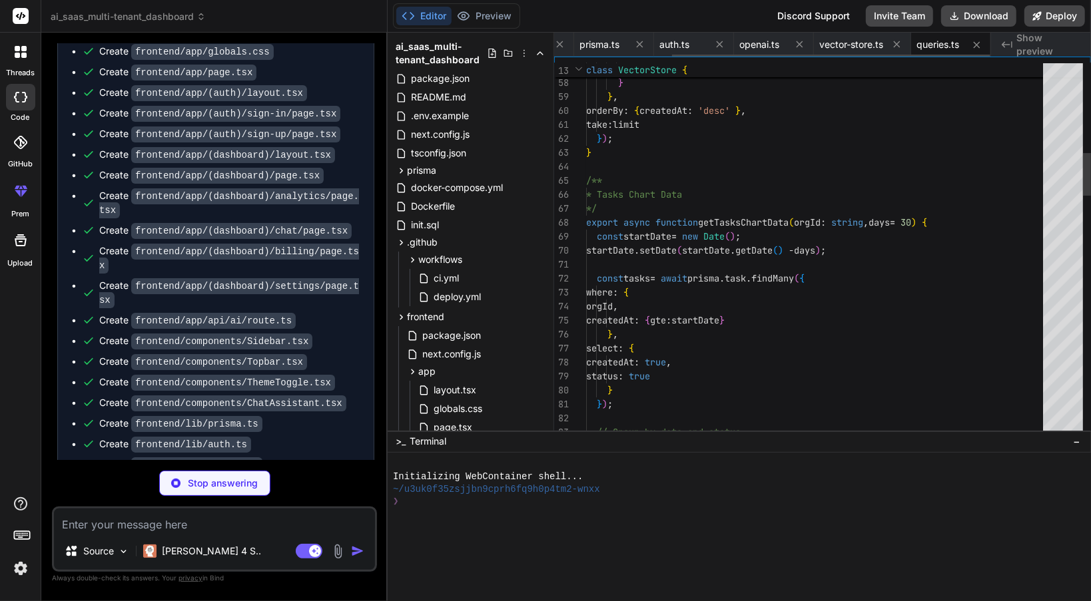
click at [641, 49] on icon at bounding box center [639, 44] width 11 height 11
click at [633, 45] on icon at bounding box center [632, 44] width 7 height 7
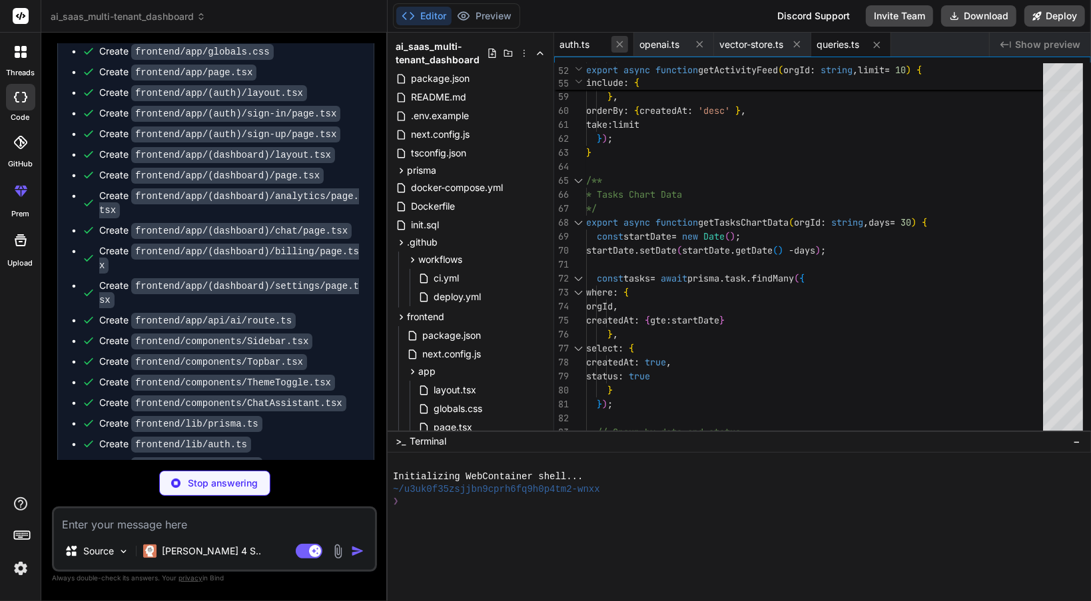
click at [623, 44] on icon at bounding box center [619, 44] width 11 height 11
type textarea "x"
type textarea "} export function truncate(str: string, length: number) { return str.length > l…"
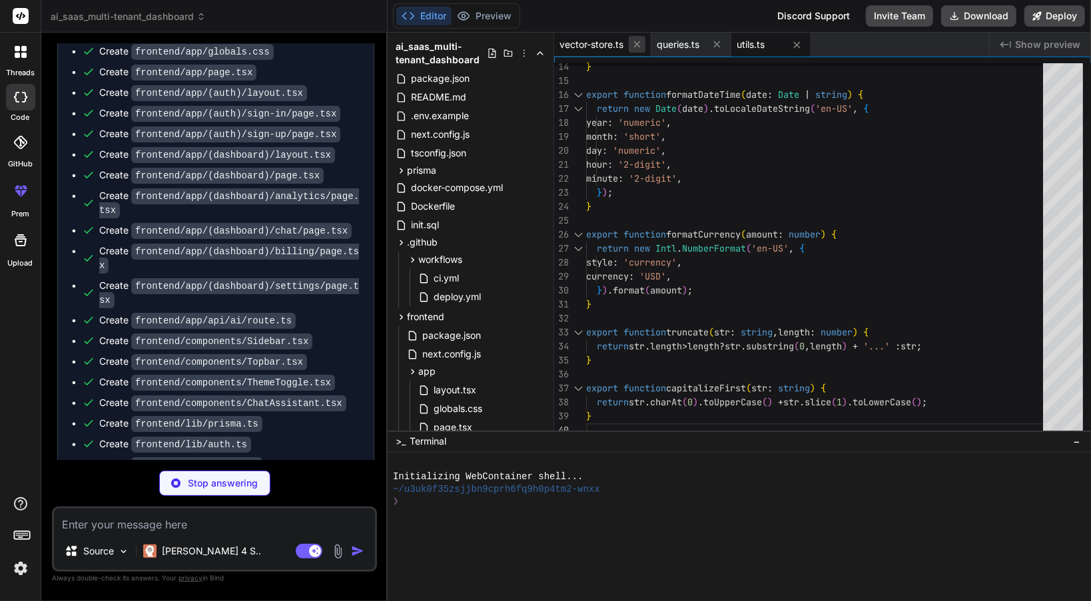
click at [638, 44] on icon at bounding box center [637, 44] width 7 height 7
click at [654, 45] on span "utils.ts" at bounding box center [653, 44] width 28 height 13
type textarea "x"
click at [589, 48] on span "queries.ts" at bounding box center [580, 44] width 43 height 13
type textarea "} }); }"
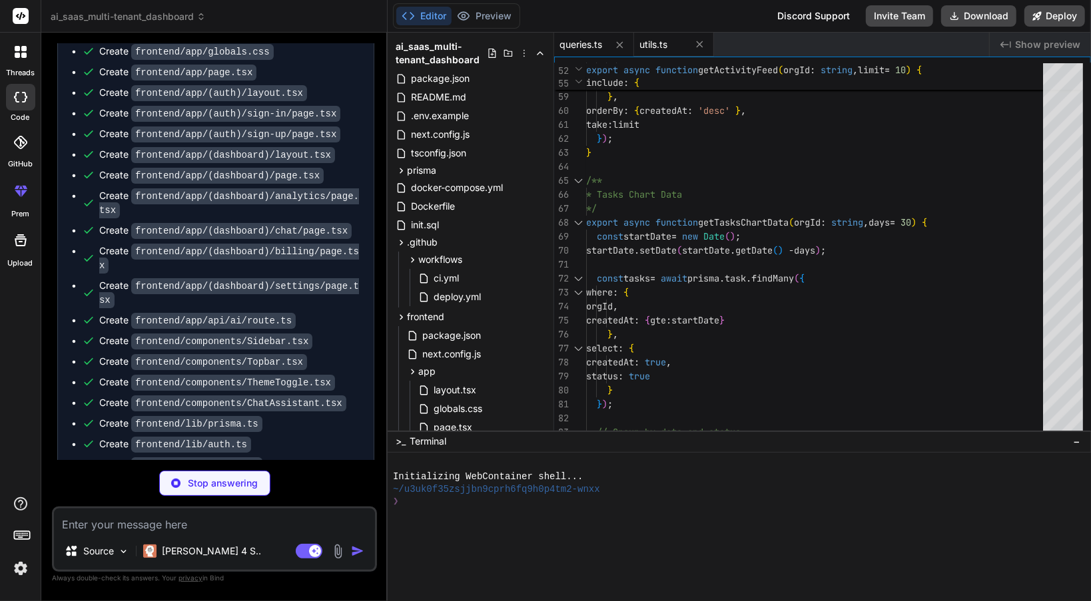
click at [650, 49] on span "utils.ts" at bounding box center [653, 44] width 28 height 13
type textarea "x"
type textarea "} export function truncate(str: string, length: number) { return str.length > l…"
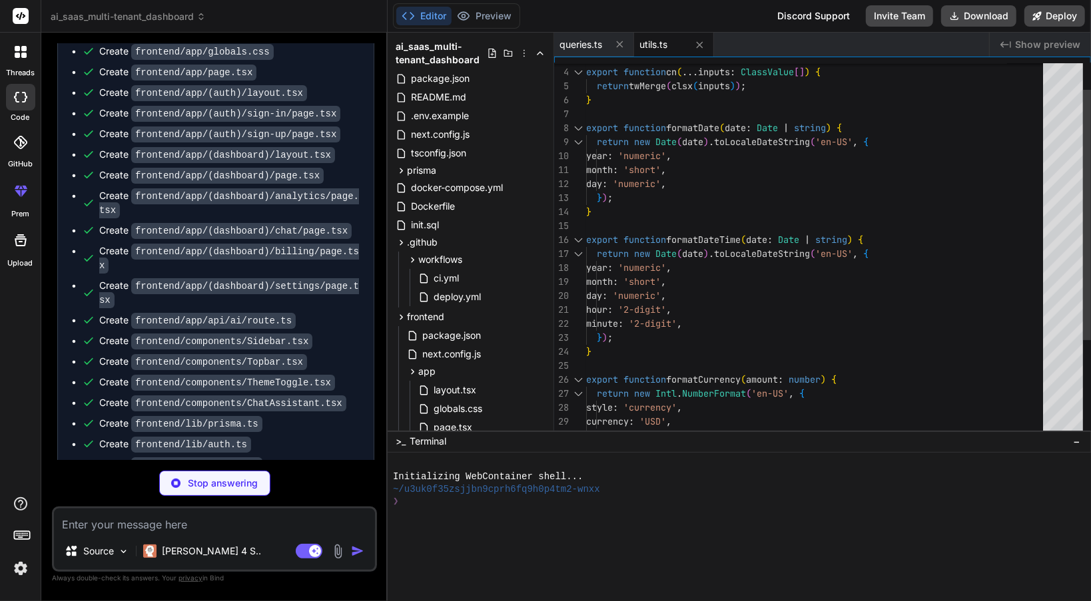
type textarea "x"
type textarea "{...props} /> ); } ); Button.displayName = 'Button'; export { Button, buttonVar…"
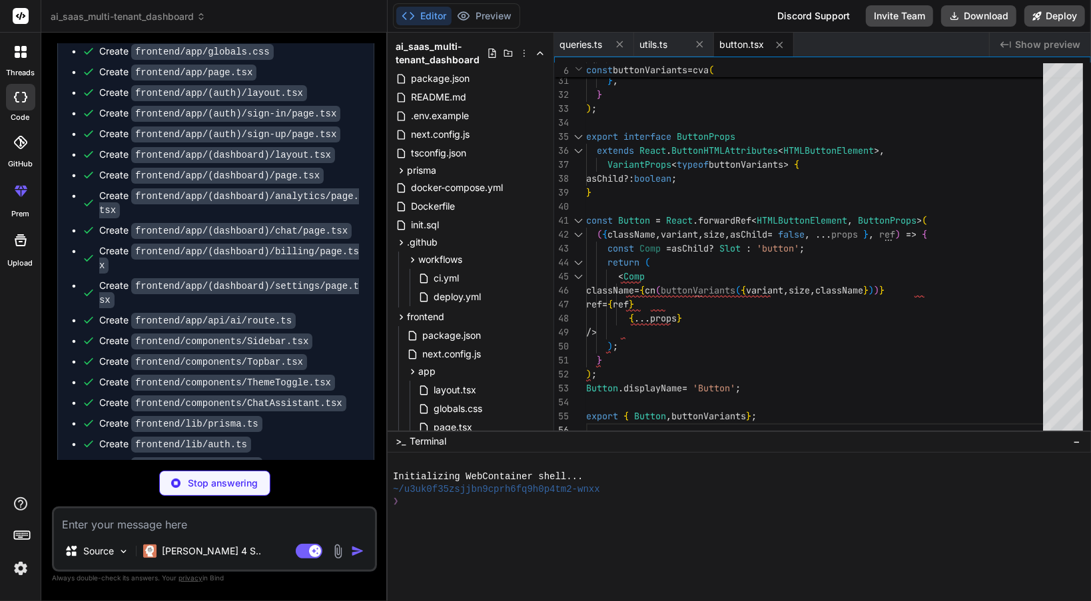
scroll to position [4509, 0]
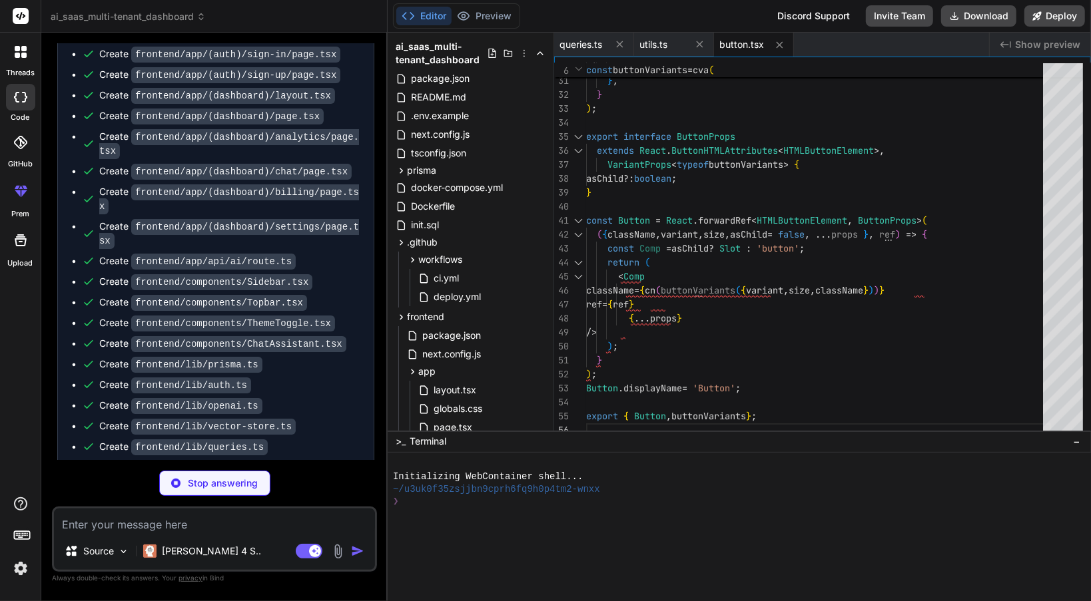
type textarea "x"
type textarea ")); CardFooter.displayName = 'CardFooter'; export { Card, CardHeader, CardFoote…"
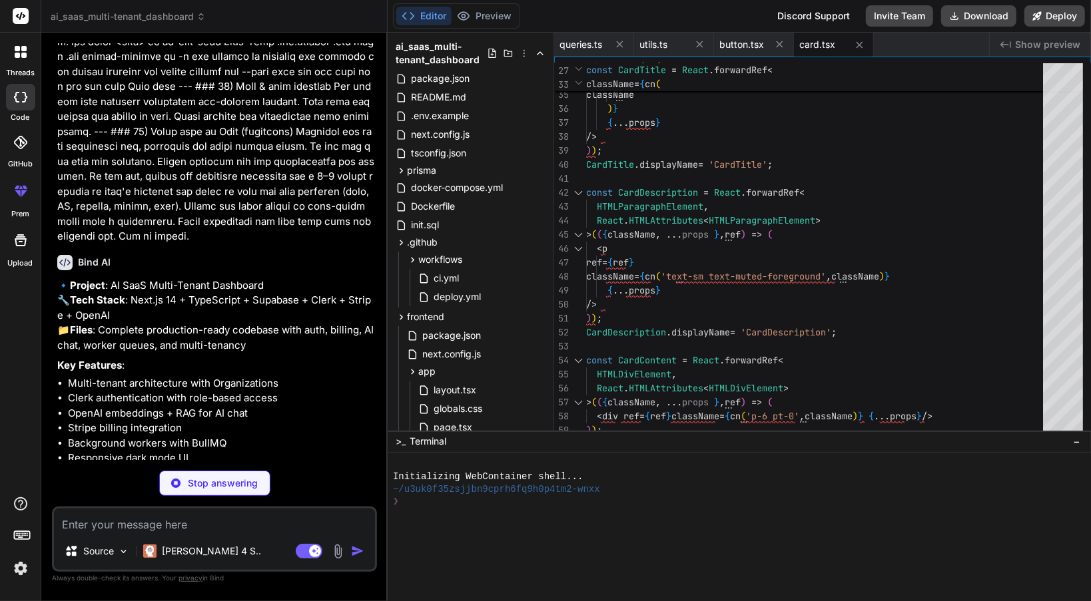
type textarea "x"
type textarea "{...props} /> ); } ); Input.displayName = 'Input'; export { Input };"
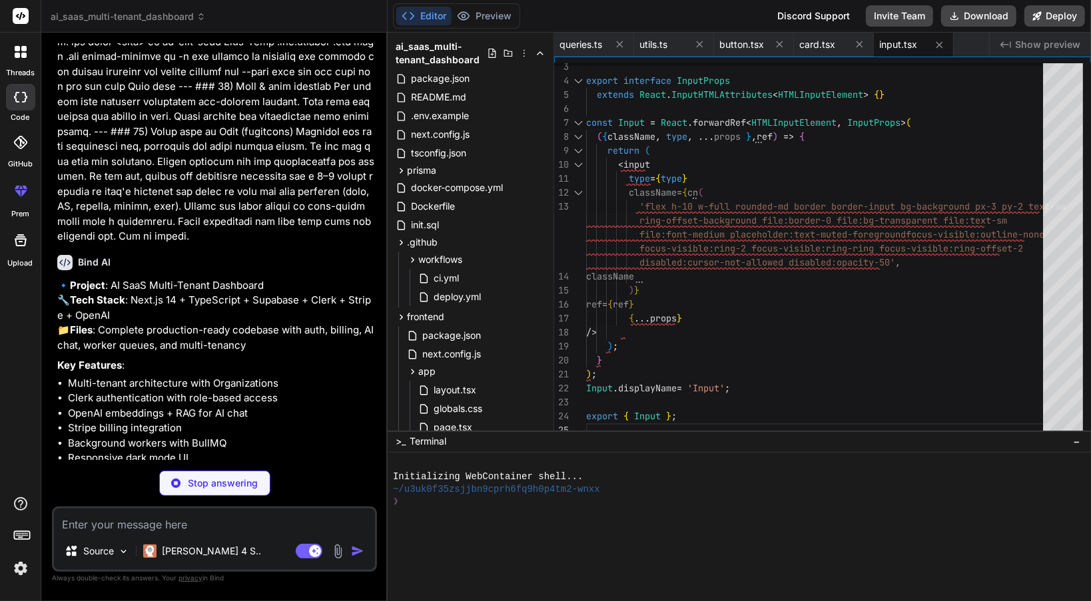
type textarea "x"
type textarea "function Badge({ className, variant, ...props }: BadgeProps) { return ( <div cl…"
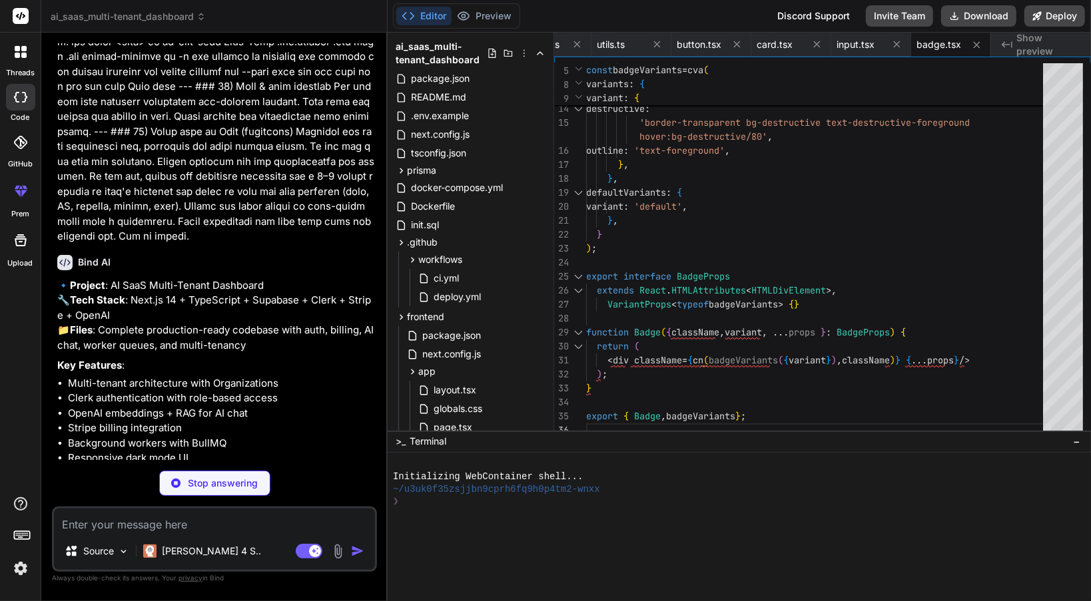
type textarea "x"
type textarea "/> ); } export { Skeleton };"
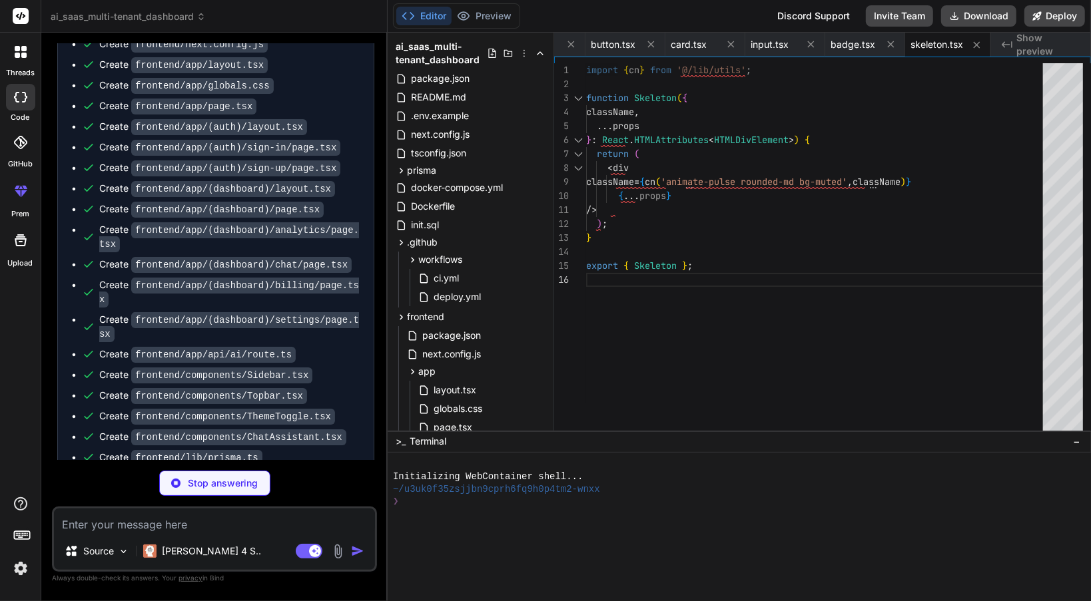
scroll to position [4588, 0]
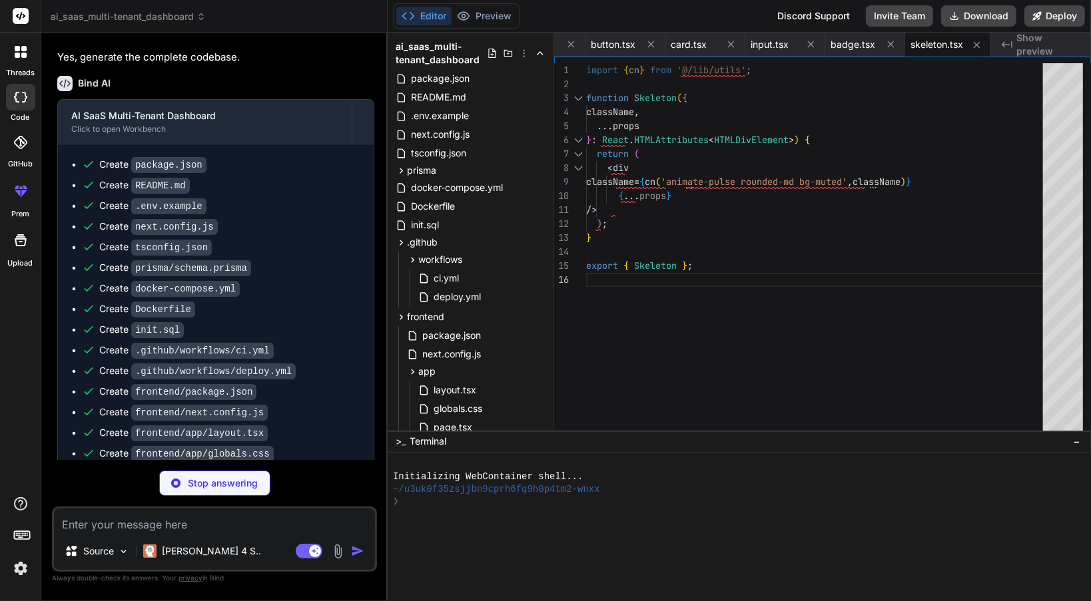
type textarea "x"
type textarea "className )} {...props} /> )); TabsContent.displayName = TabsPrimitive.Content.…"
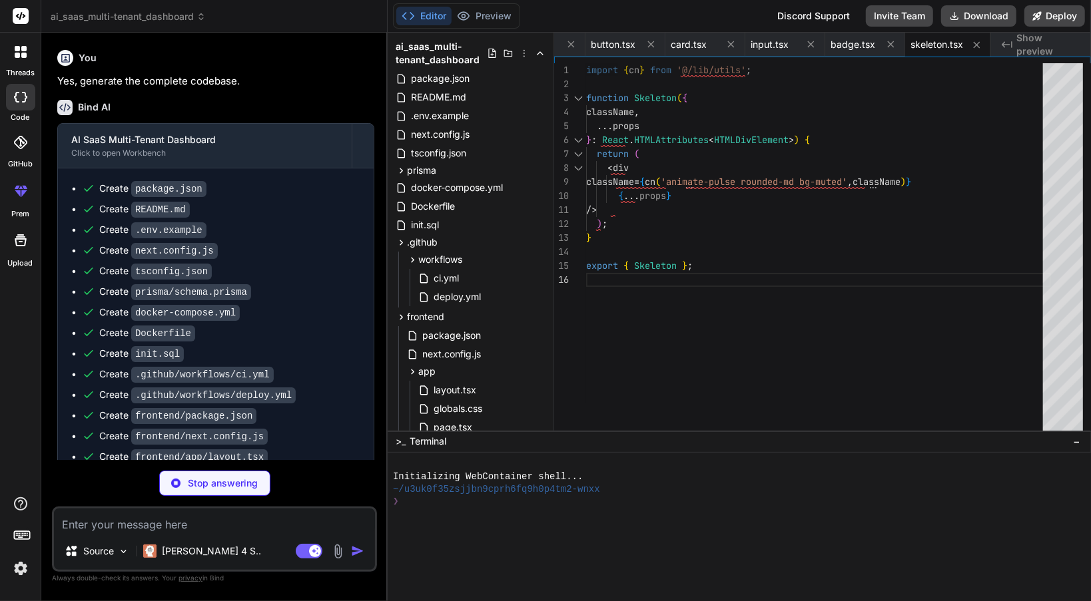
scroll to position [4002, 0]
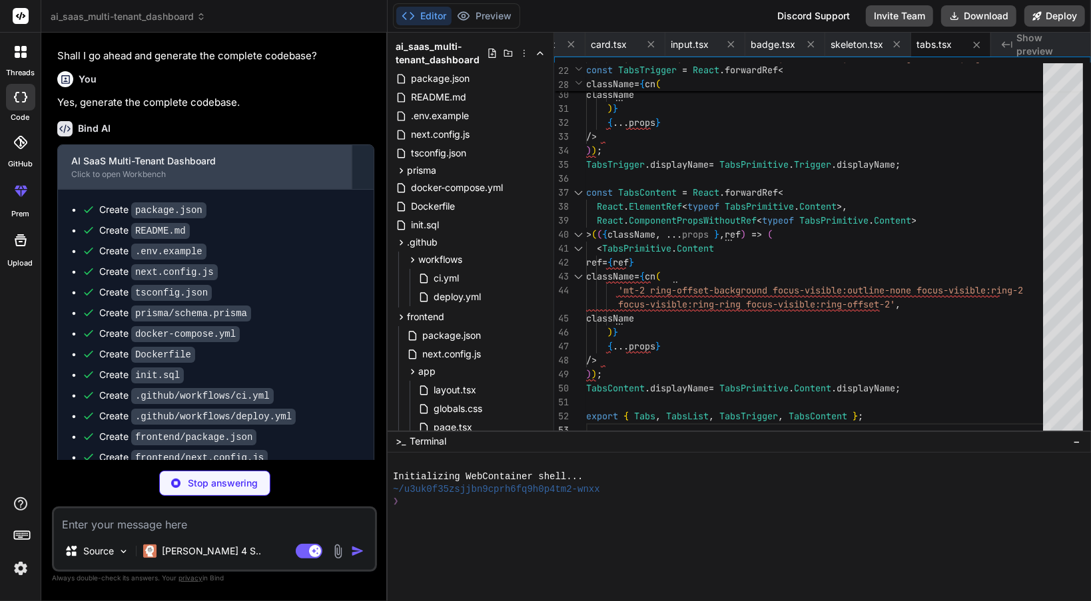
click at [225, 166] on div "AI SaaS Multi-Tenant Dashboard" at bounding box center [204, 161] width 267 height 13
type textarea "x"
type textarea "</ToastProvider> ); }"
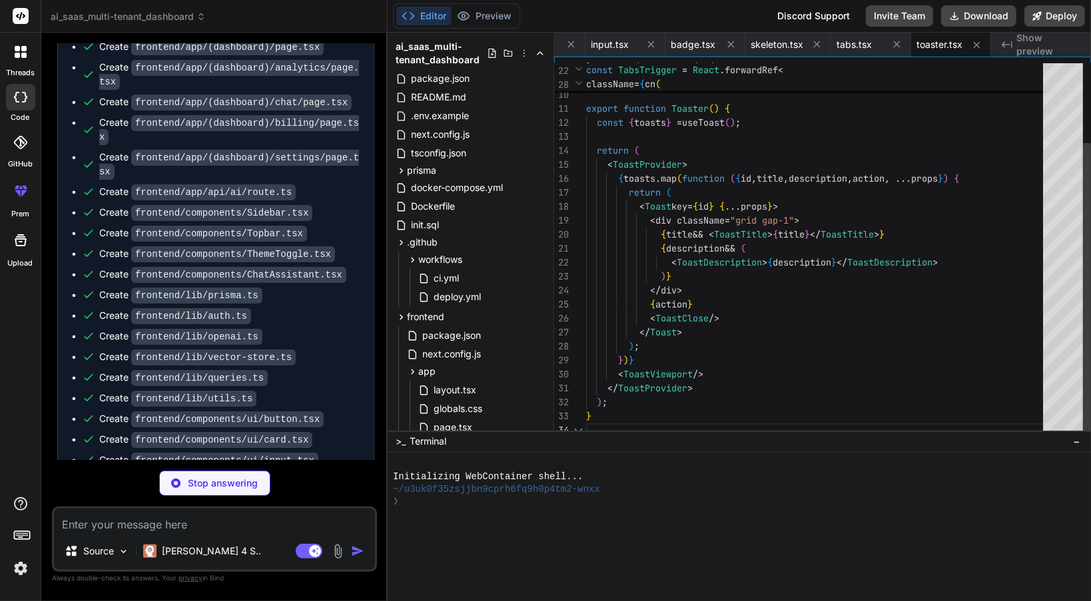
scroll to position [4609, 0]
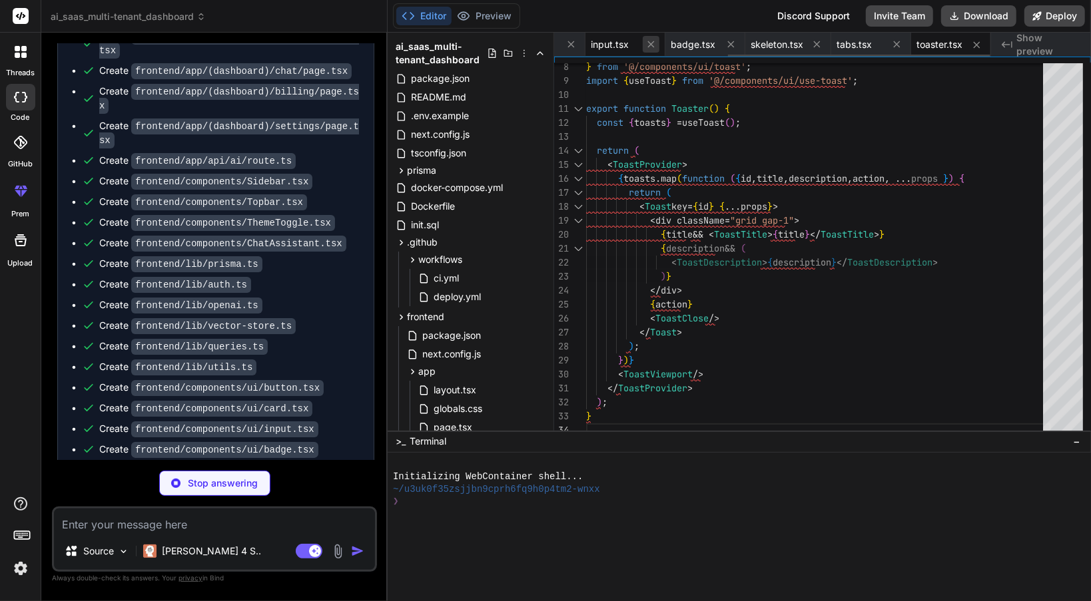
click at [648, 37] on button at bounding box center [651, 44] width 17 height 17
type textarea "x"
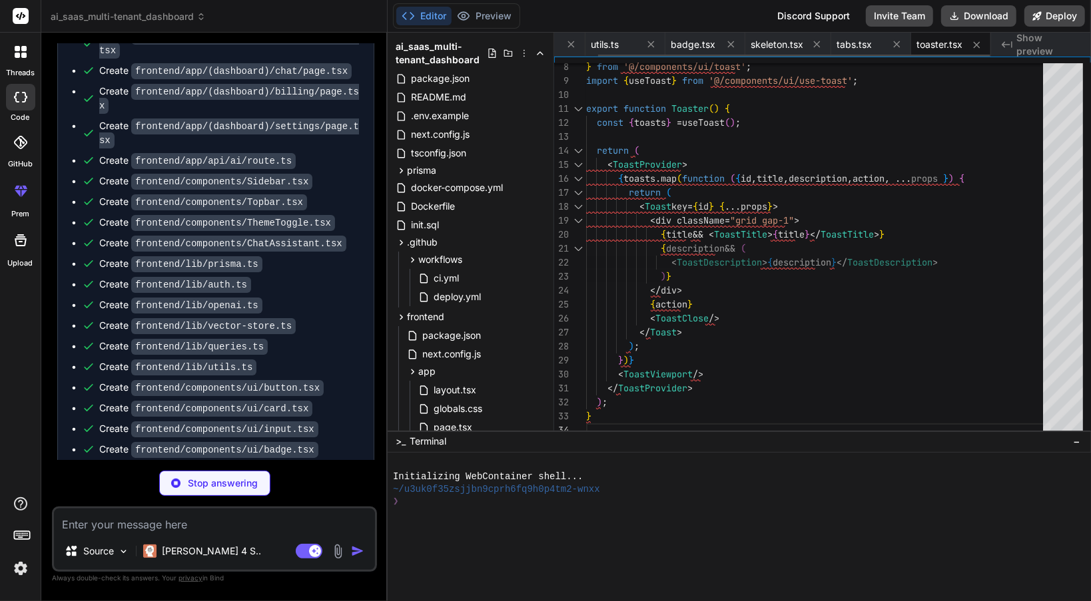
click at [648, 37] on button at bounding box center [651, 44] width 17 height 17
click at [714, 37] on div "badge.tsx" at bounding box center [754, 45] width 80 height 24
type textarea "function Badge({ className, variant, ...props }: BadgeProps) { return ( <div cl…"
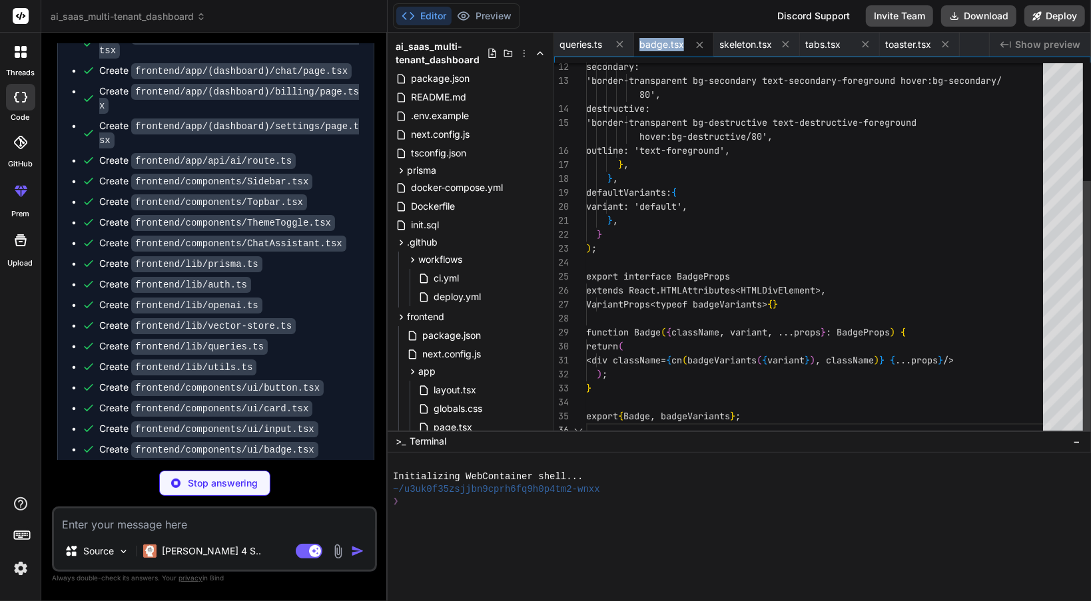
click at [648, 37] on div "badge.tsx" at bounding box center [674, 45] width 80 height 24
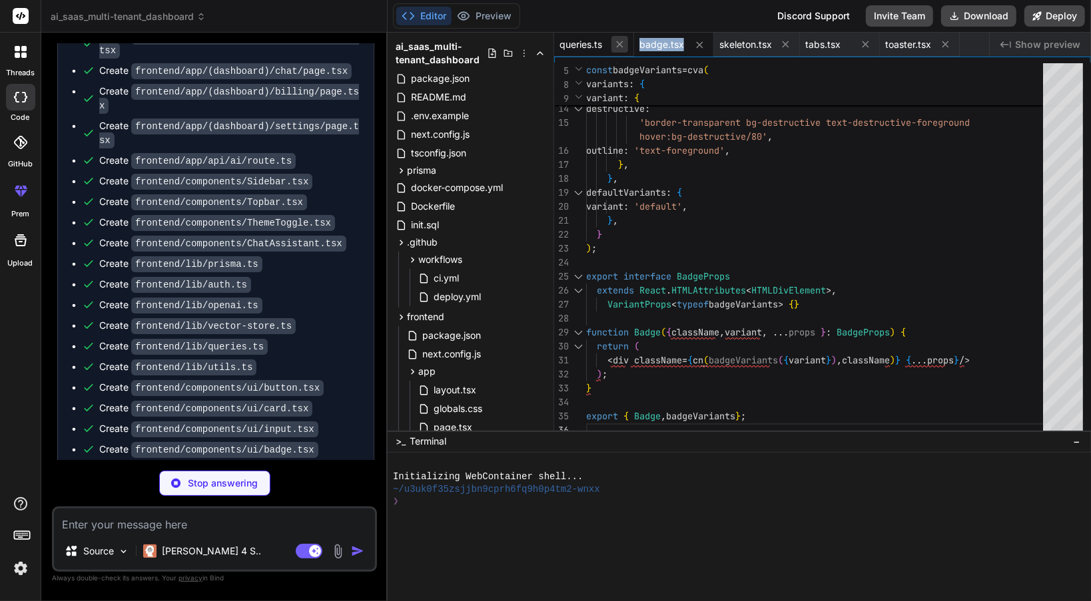
click at [622, 46] on icon at bounding box center [619, 44] width 11 height 11
type textarea "x"
click at [622, 46] on icon at bounding box center [619, 44] width 11 height 11
type textarea "</ToastProvider> ); }"
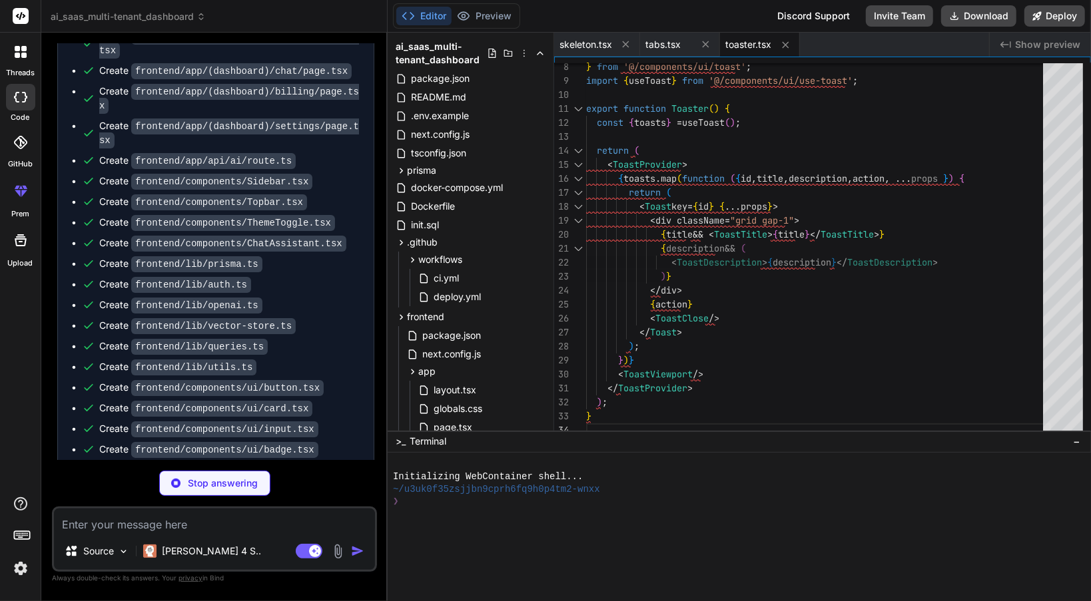
click at [622, 46] on icon at bounding box center [625, 44] width 11 height 11
click at [622, 46] on icon at bounding box center [619, 44] width 11 height 11
type textarea "x"
type textarea "export function Toaster() { const { toasts } = useToast(); return ( <ToastProvi…"
click at [706, 210] on div "< ToastViewport /> </ ToastProvider > ) ; const { toasts } = useToast ( ) ; ret…" at bounding box center [818, 199] width 465 height 475
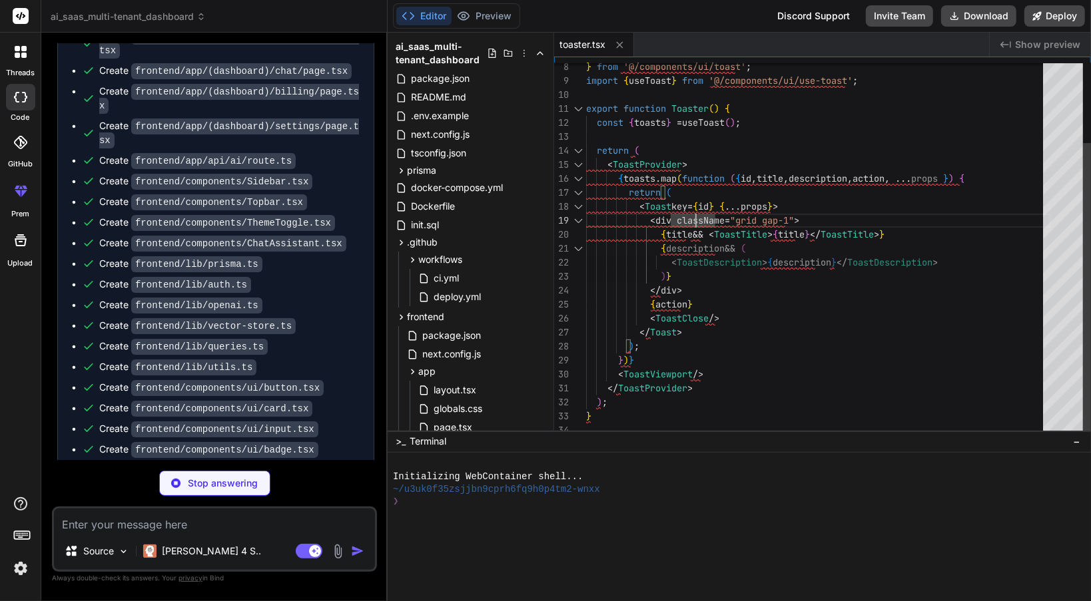
type textarea "x"
type textarea "ToastTitle, ToastDescription, ToastClose, ToastAction, };"
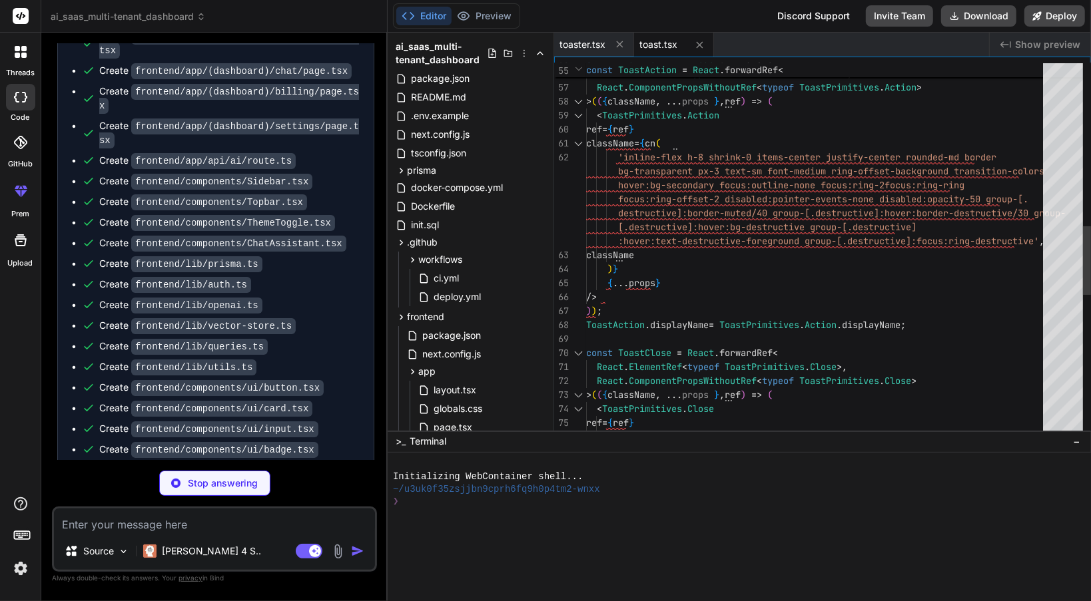
type textarea "x"
type textarea "ustify-center rounded-md border bg-transparent px-3 text-sm font-medium ring-of…"
click at [745, 269] on div "className = { cn ( 'inline-flex h-8 shrink-0 items-center justify-cen ter round…" at bounding box center [818, 194] width 465 height 2042
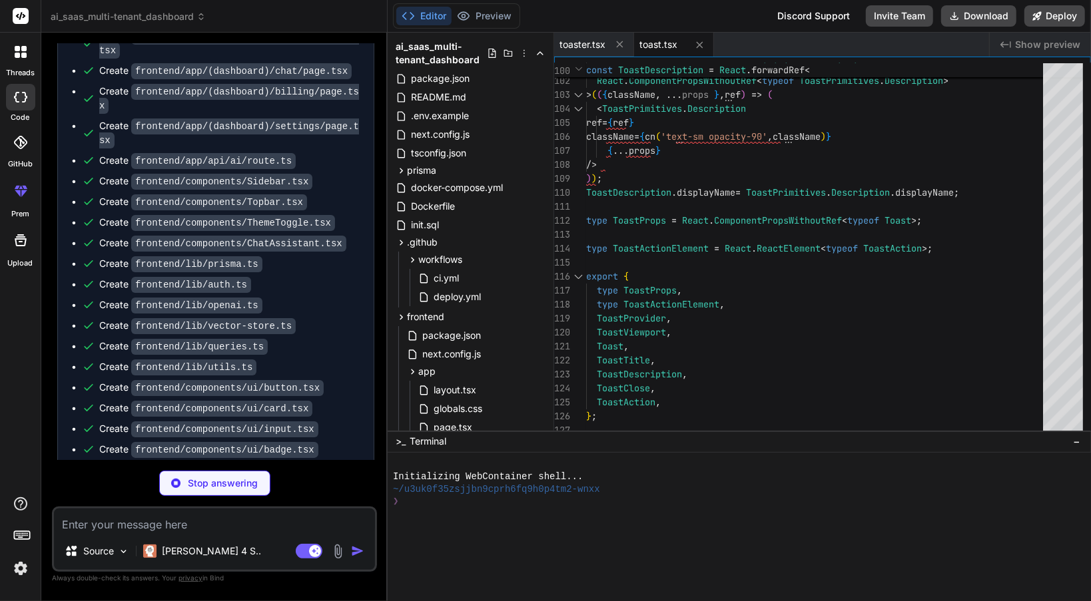
scroll to position [4649, 0]
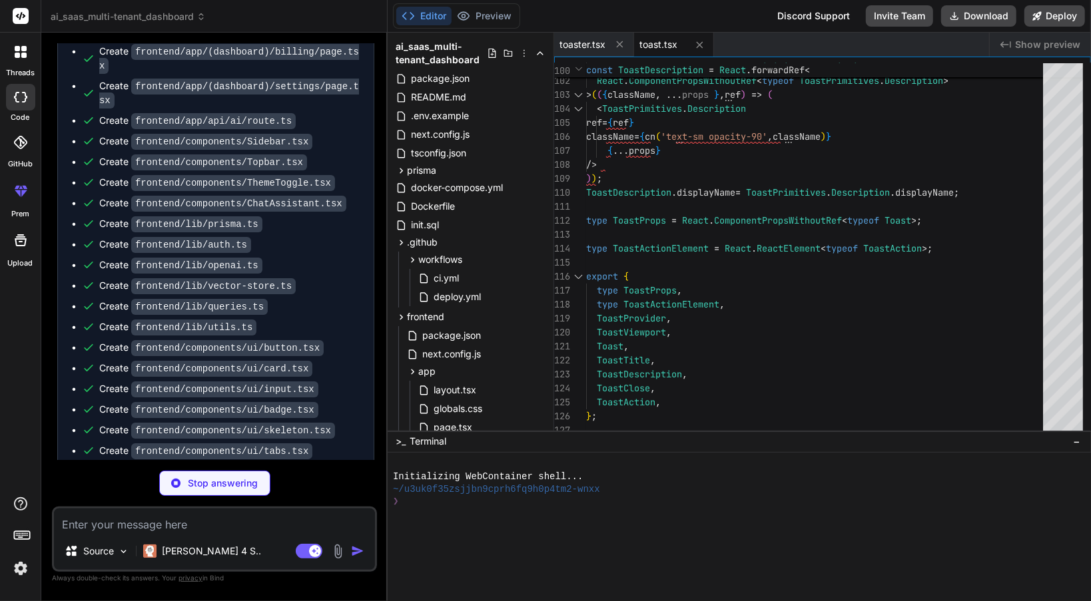
type textarea "x"
type textarea "return { ...state, toast, dismiss: (toastId?: string) => dispatch({ type: 'DISM…"
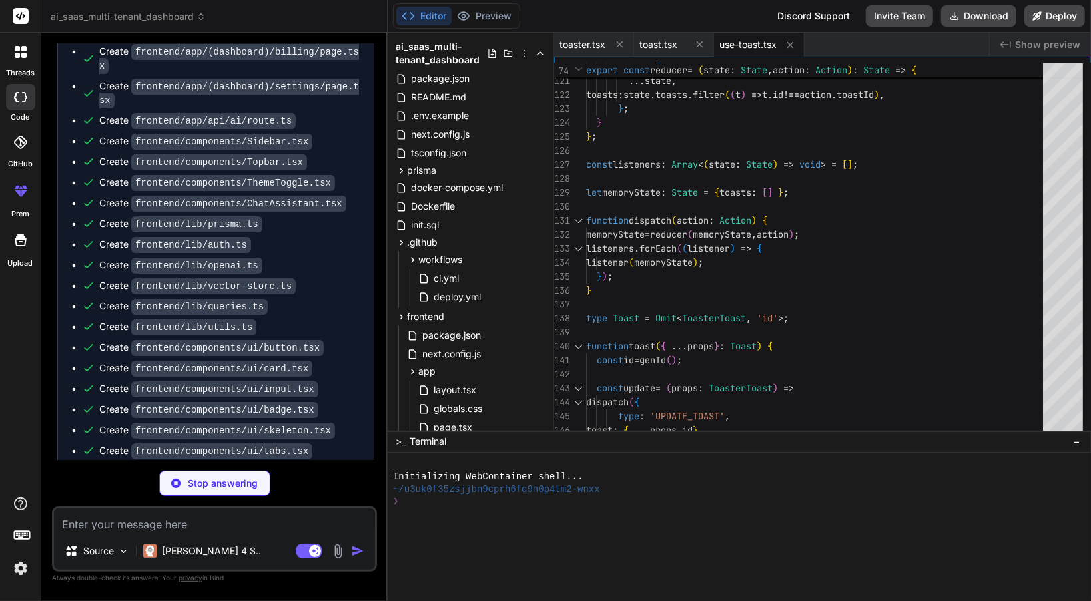
scroll to position [4668, 0]
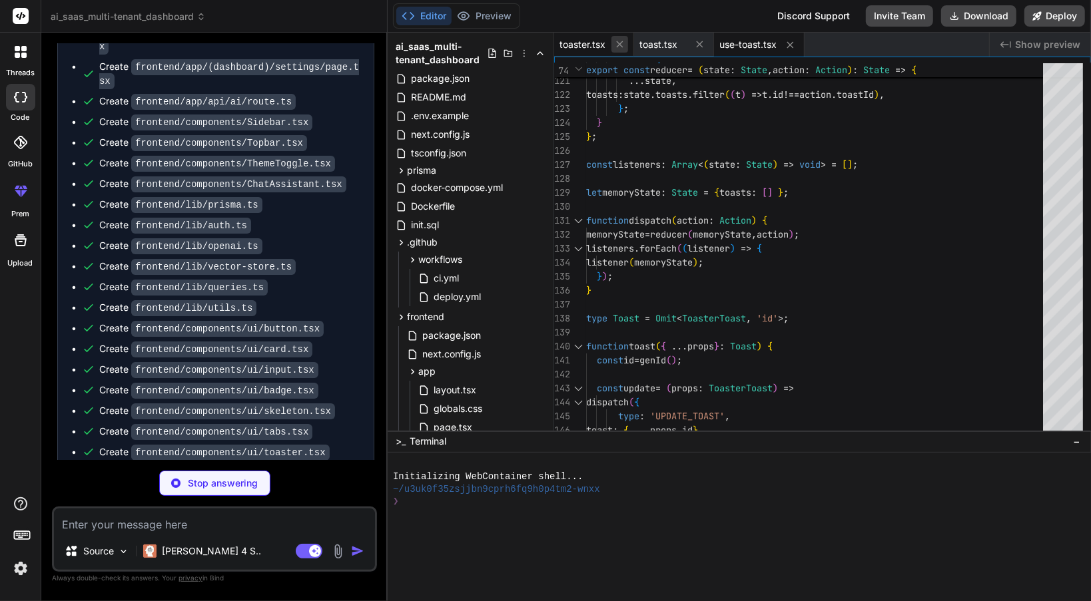
click at [619, 40] on icon at bounding box center [619, 44] width 11 height 11
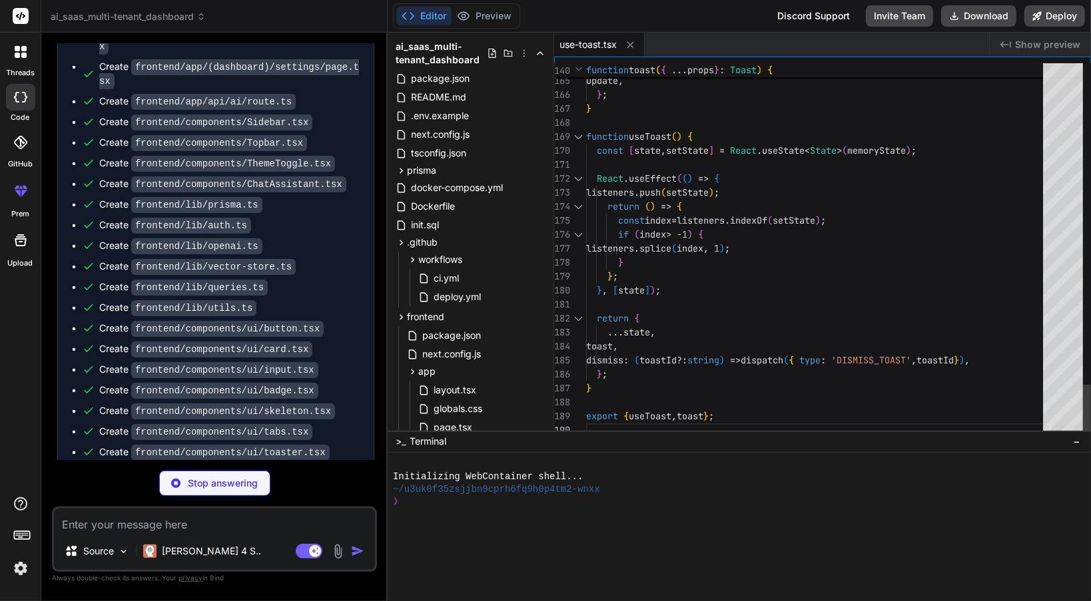
type textarea "x"
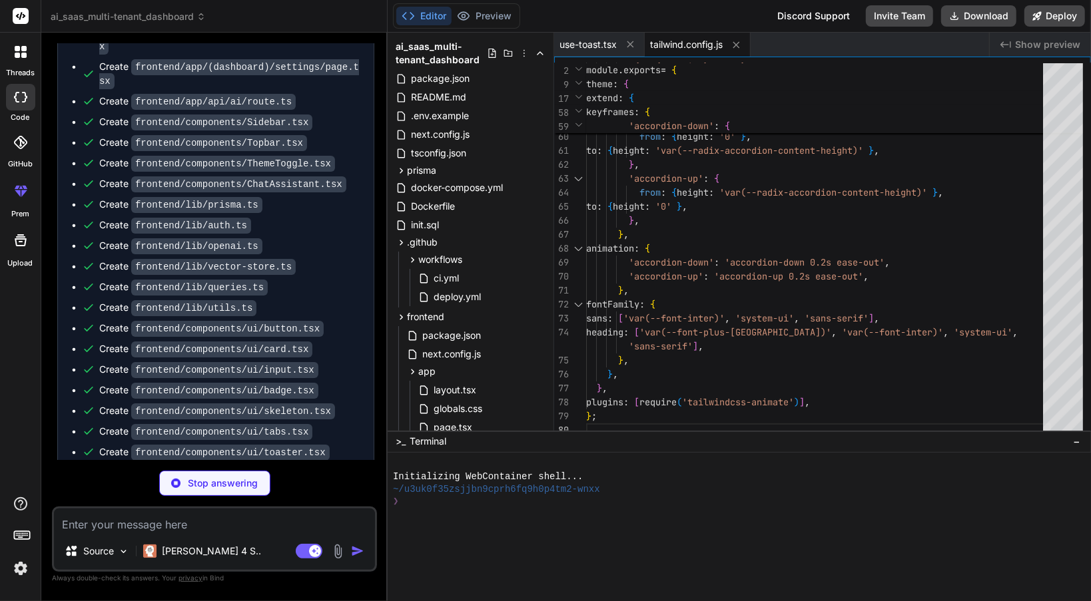
scroll to position [4689, 0]
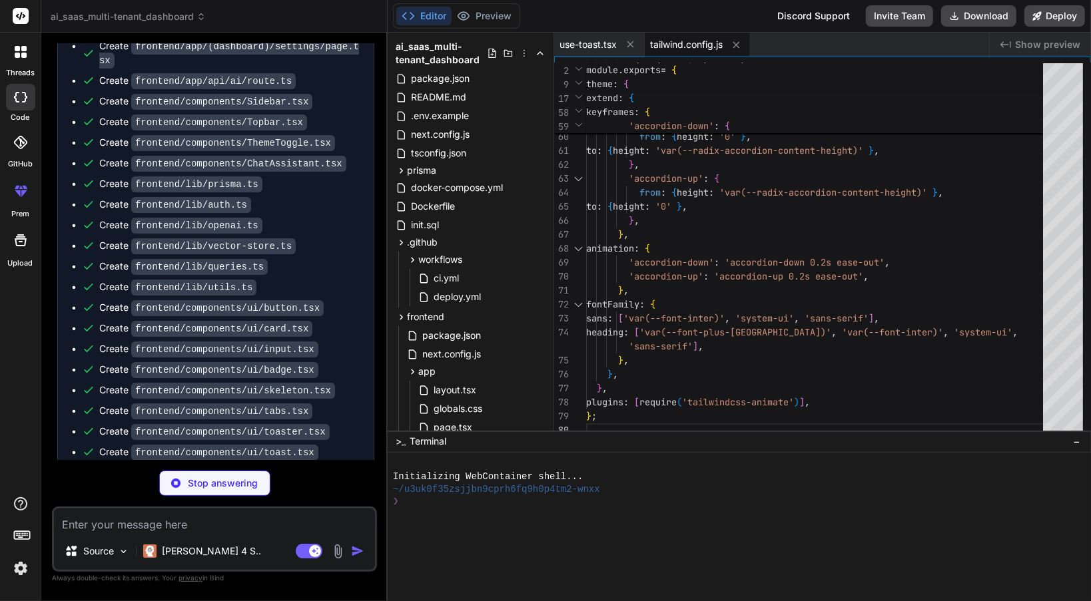
type textarea "x"
type textarea "}, "engines": { "node": ">=20.0.0" } }"
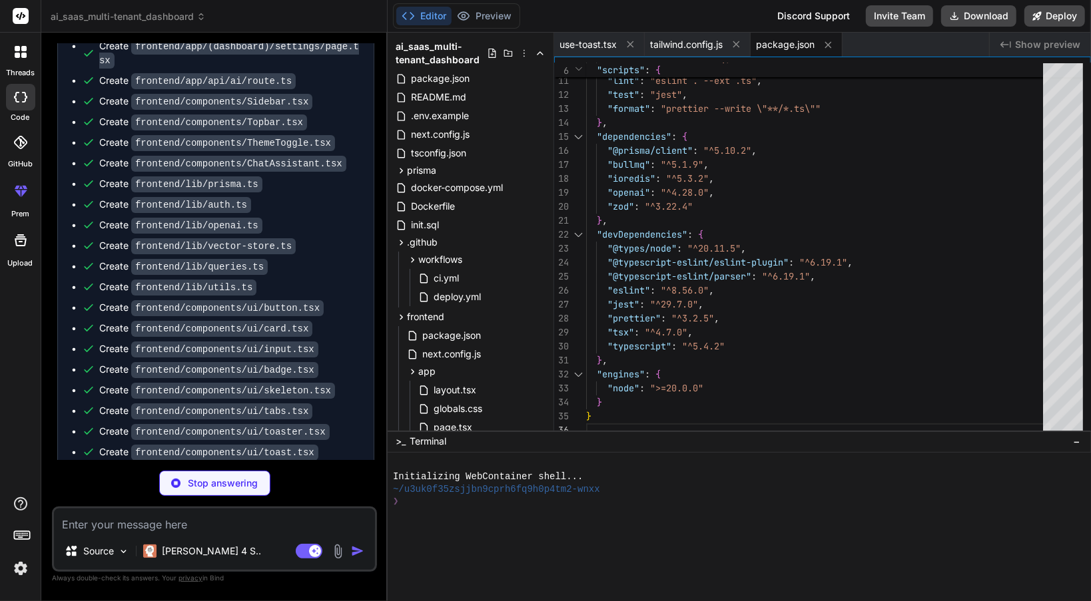
type textarea "x"
type textarea "queues: { tasks: taskQueue.name, embeddings: embeddingQueue.name, }, timestamp:…"
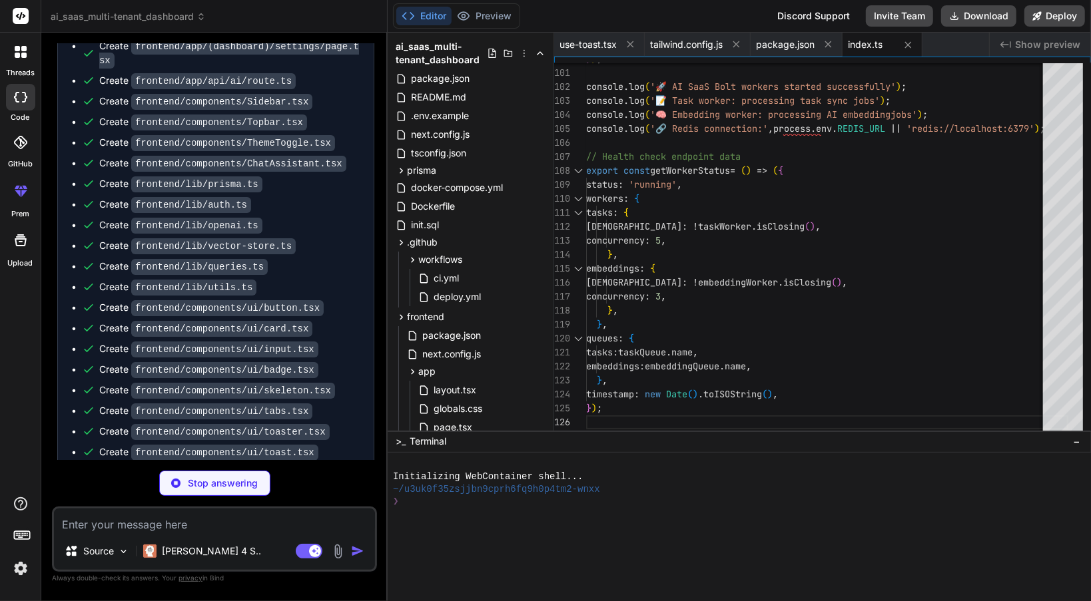
type textarea "x"
type textarea "}, }); return user?.id || null; } catch (error) { console.error(`Error finding …"
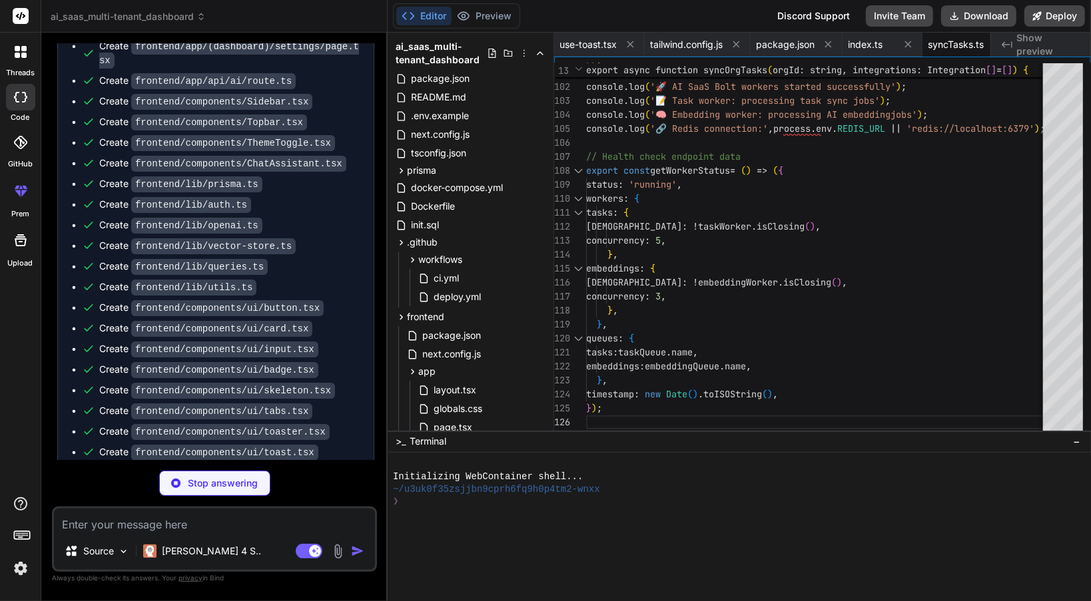
type textarea "x"
type textarea "function seededRandom(seed: number) { return function() { seed = (seed * 9301 +…"
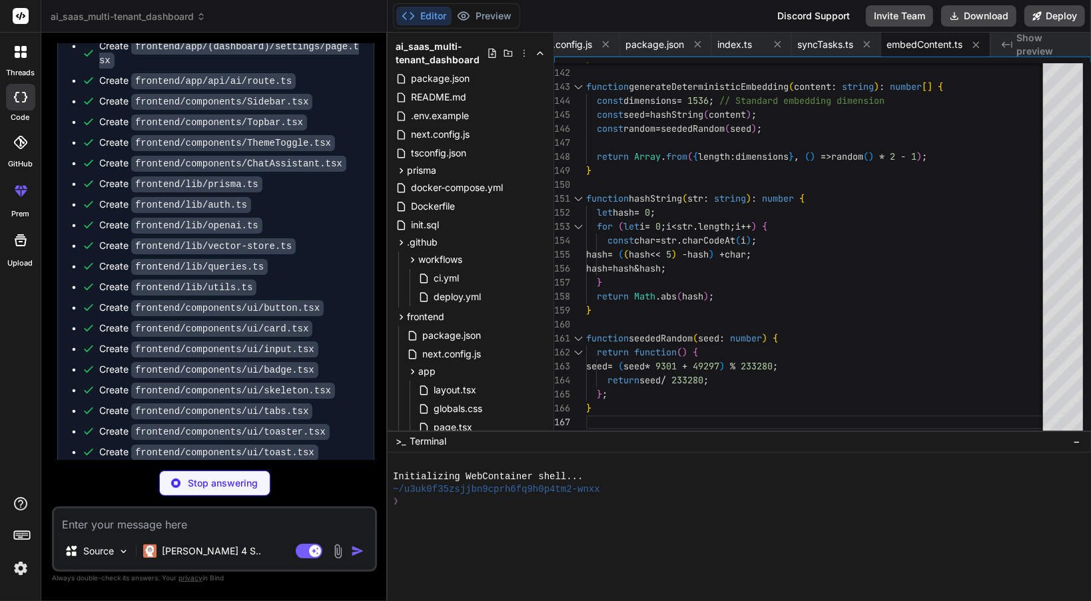
scroll to position [4769, 0]
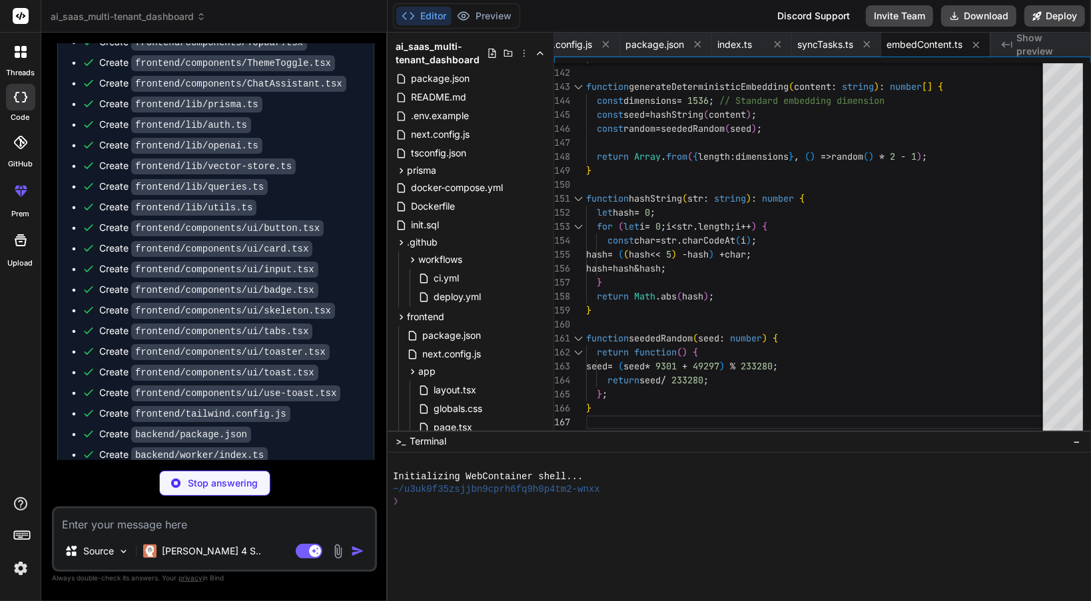
type textarea "x"
type textarea "} } export const jiraIntegration = new JiraIntegration();"
type textarea "x"
type textarea "console.error('Error fetching Trello boards:', error); return []; } } } export …"
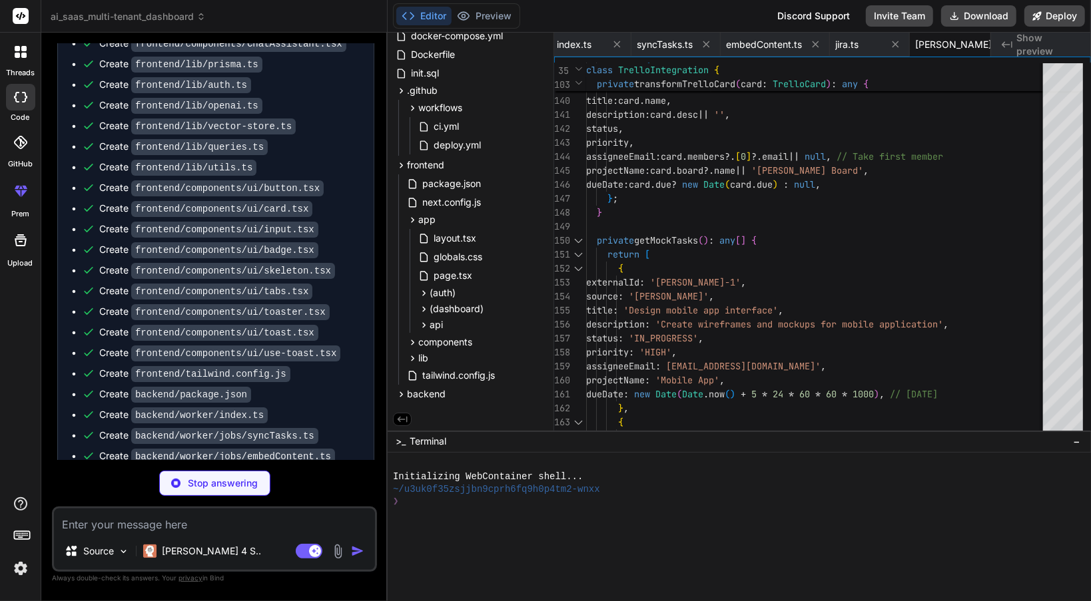
scroll to position [4808, 0]
click at [107, 548] on p "Source" at bounding box center [98, 551] width 31 height 13
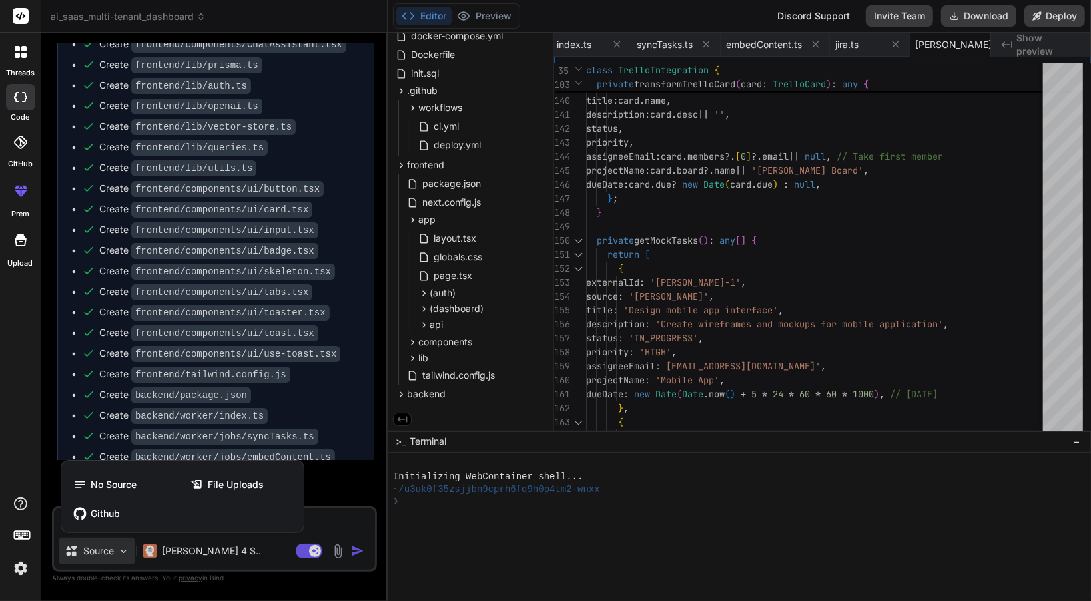
click at [107, 548] on div at bounding box center [545, 300] width 1091 height 601
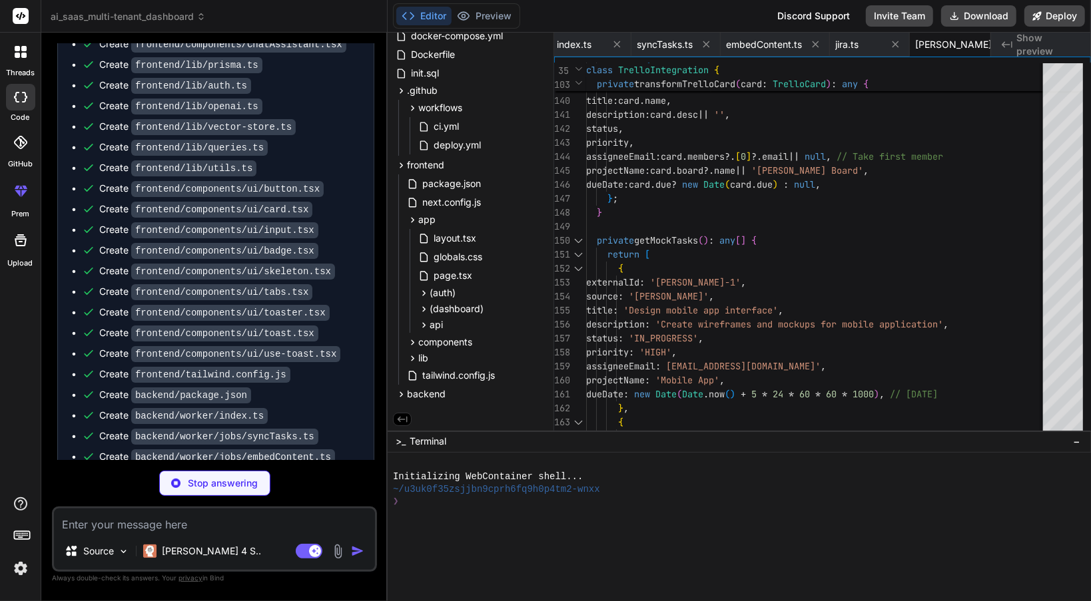
type textarea "x"
type textarea "console.error('❌ Seed failed:', e); process.exit(1); }) .finally(async () => { …"
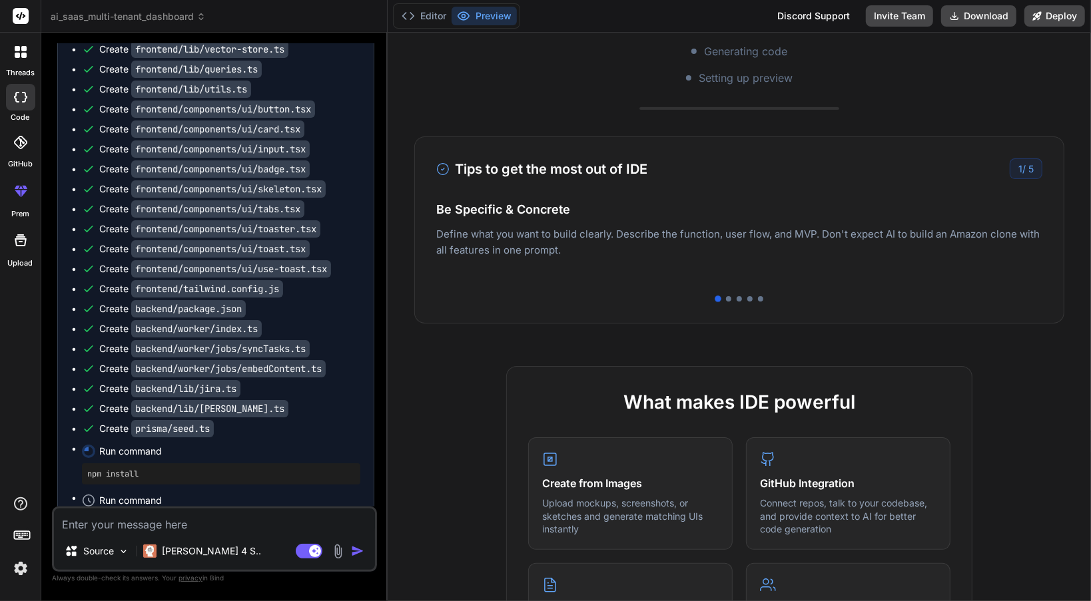
scroll to position [282, 0]
click at [726, 298] on div at bounding box center [728, 297] width 5 height 5
click at [738, 298] on div at bounding box center [739, 297] width 606 height 5
click at [747, 298] on div at bounding box center [749, 297] width 5 height 5
click at [758, 298] on div at bounding box center [760, 297] width 5 height 5
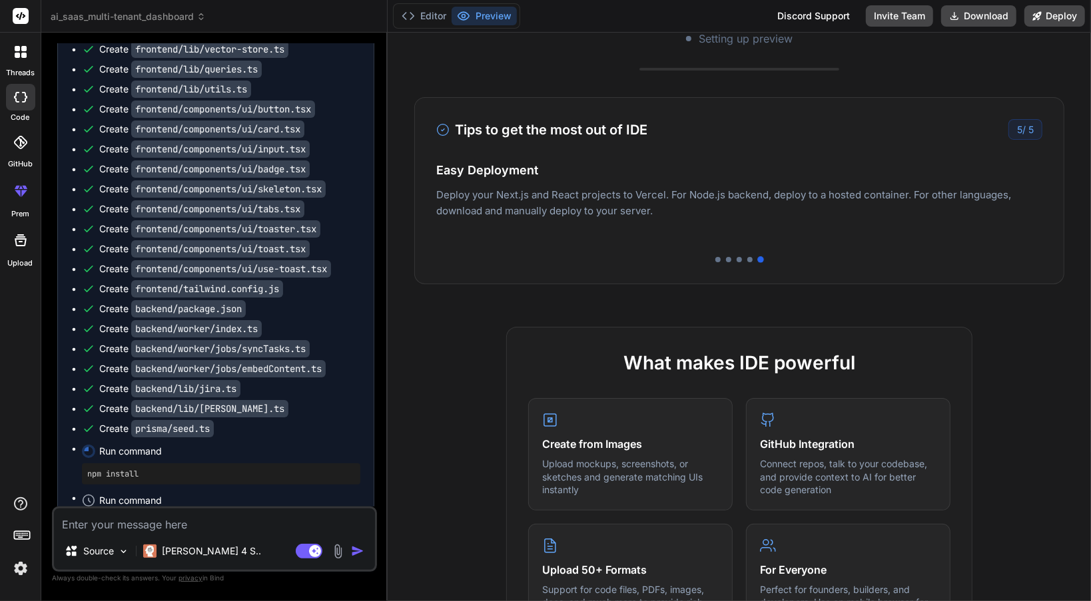
scroll to position [0, 0]
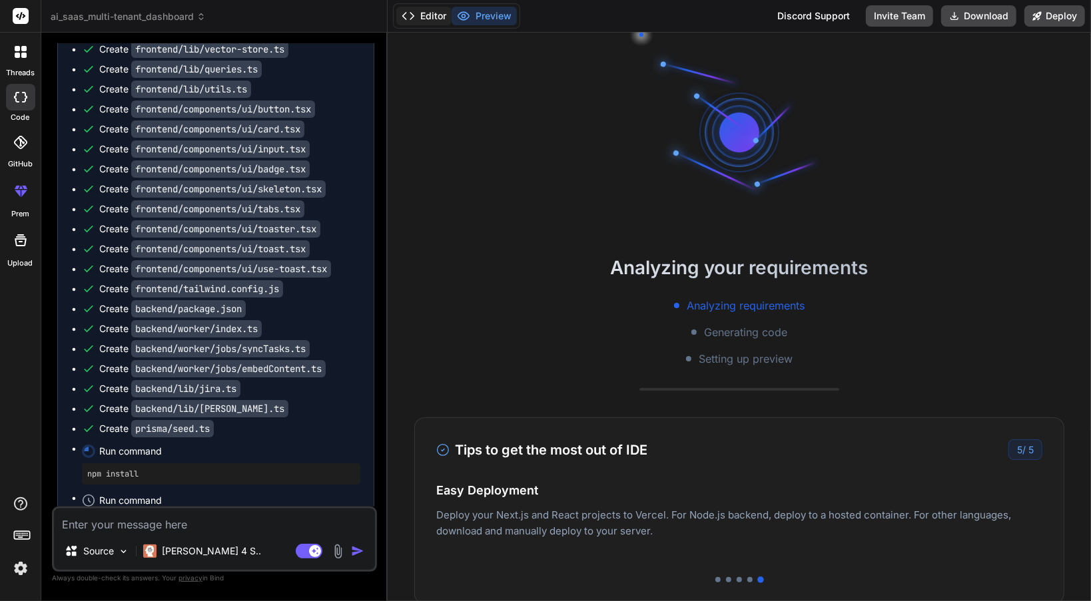
click at [429, 23] on button "Editor" at bounding box center [423, 16] width 55 height 19
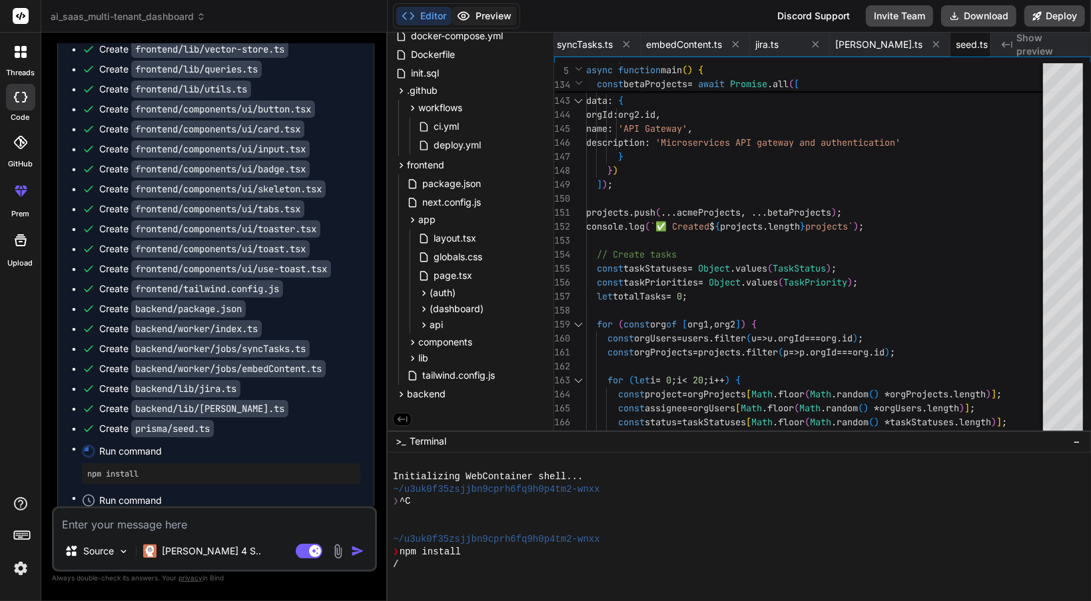
click at [490, 18] on button "Preview" at bounding box center [484, 16] width 65 height 19
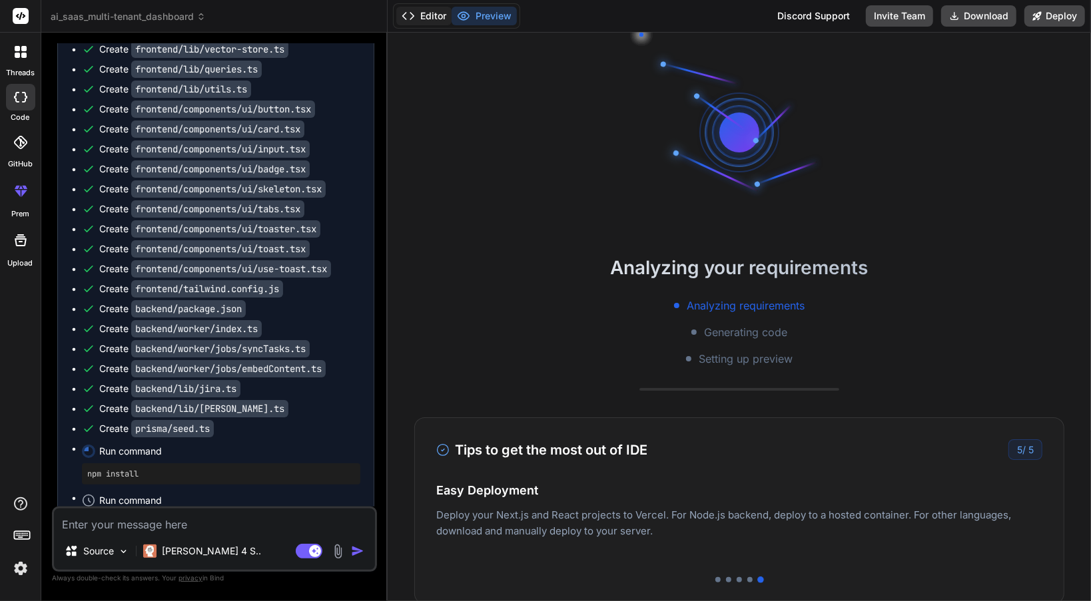
click at [435, 17] on button "Editor" at bounding box center [423, 16] width 55 height 19
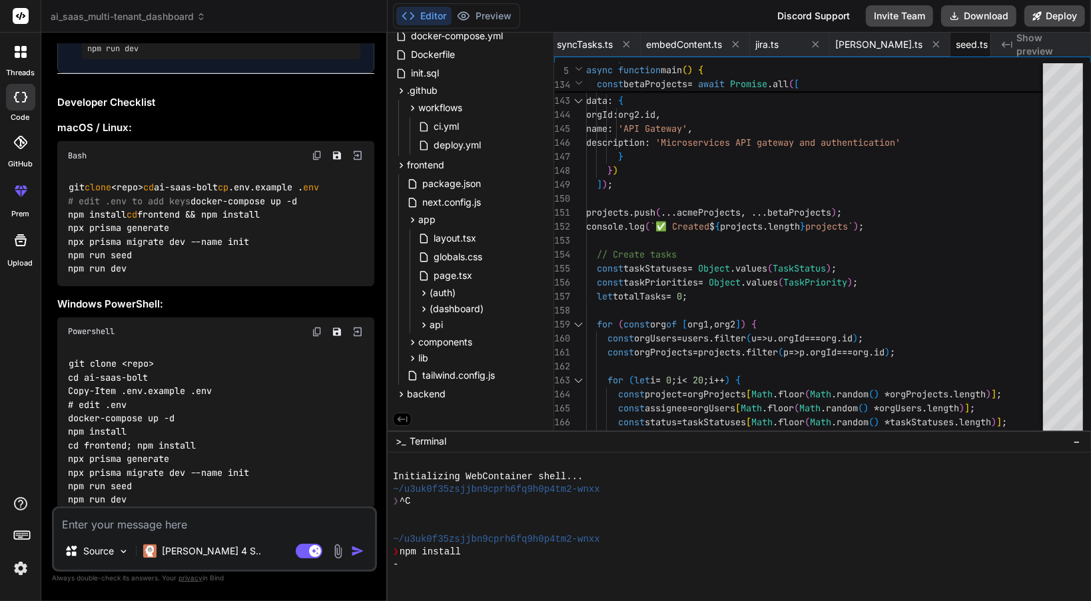
scroll to position [5472, 0]
click at [469, 9] on icon at bounding box center [463, 15] width 13 height 13
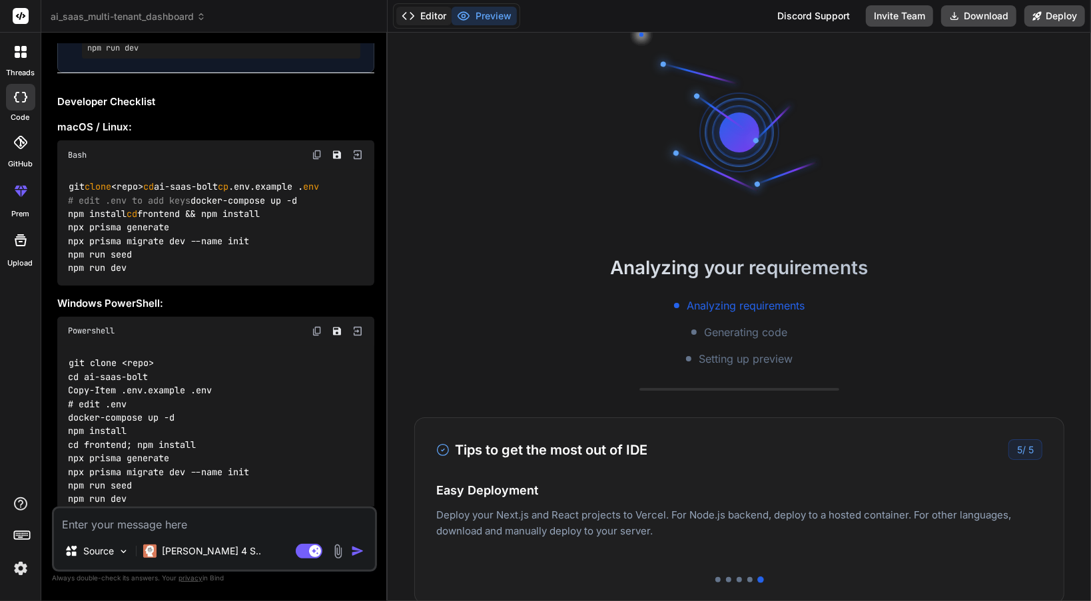
click at [433, 18] on button "Editor" at bounding box center [423, 16] width 55 height 19
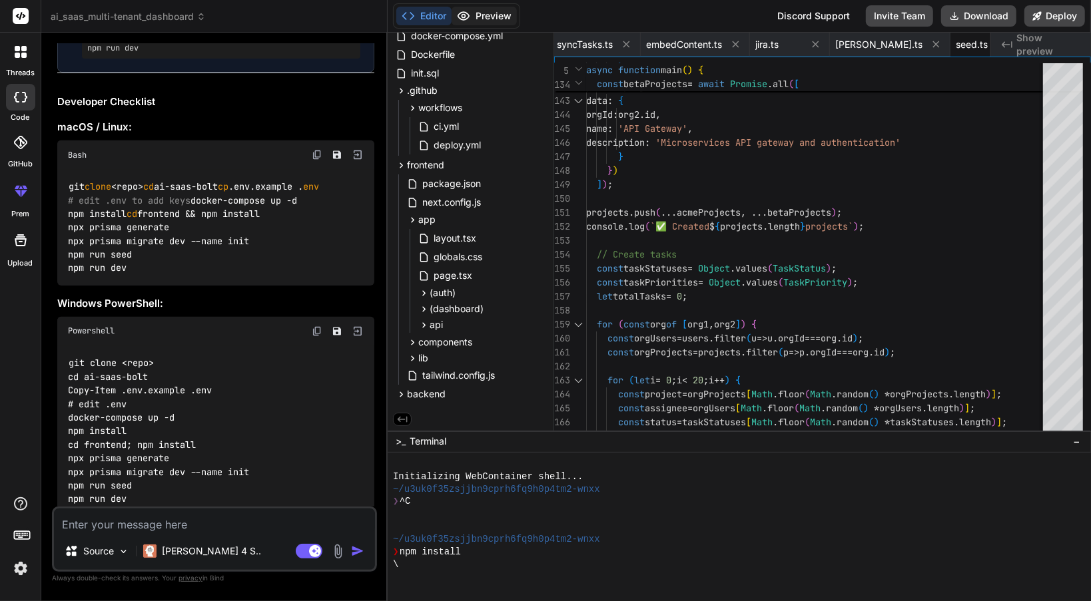
click at [473, 16] on button "Preview" at bounding box center [484, 16] width 65 height 19
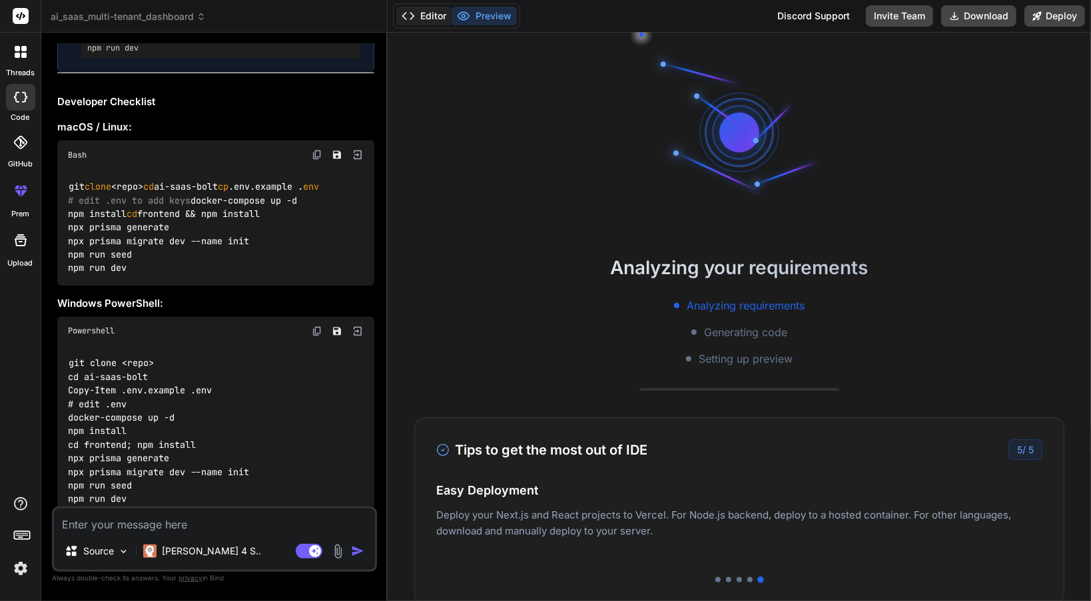
click at [438, 19] on button "Editor" at bounding box center [423, 16] width 55 height 19
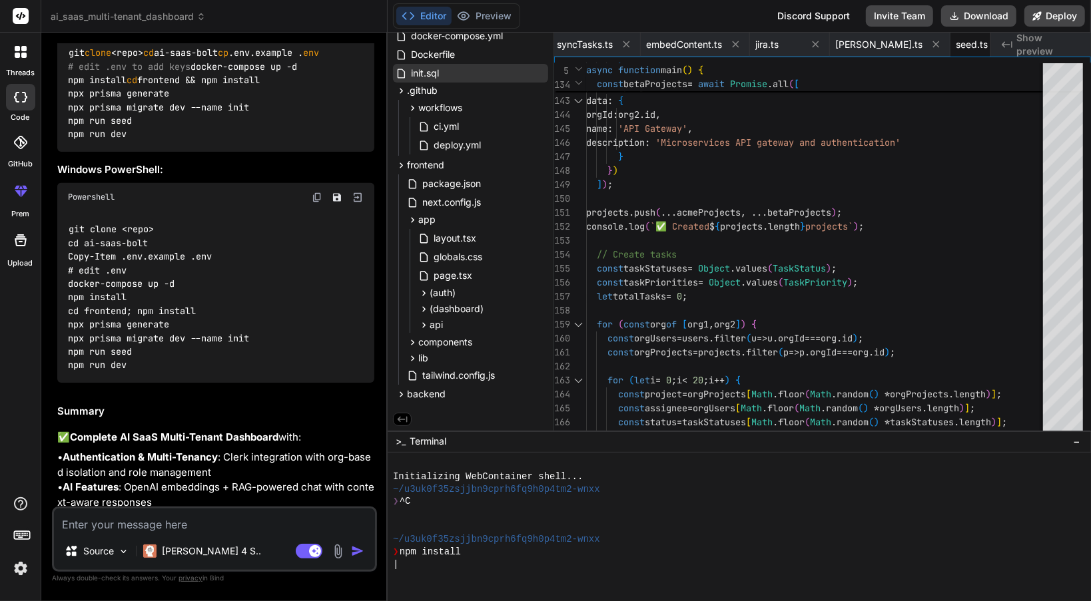
scroll to position [0, 0]
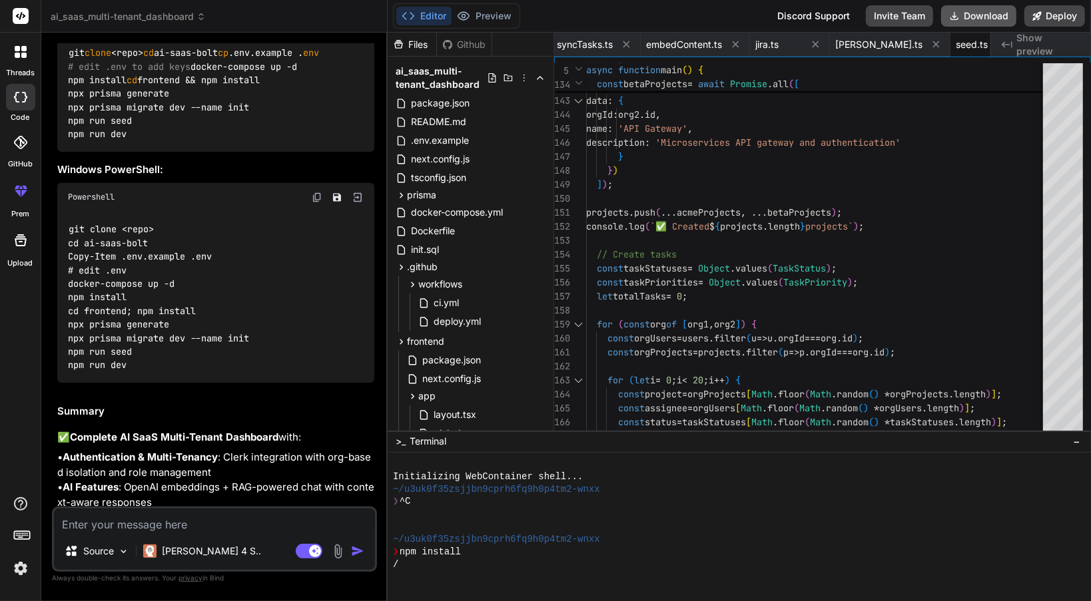
click at [999, 17] on button "Download" at bounding box center [978, 15] width 75 height 21
click at [244, 320] on div "git clone <repo> cd ai-saas-bolt Copy-Item .env.example .env # edit .env docker…" at bounding box center [215, 297] width 317 height 170
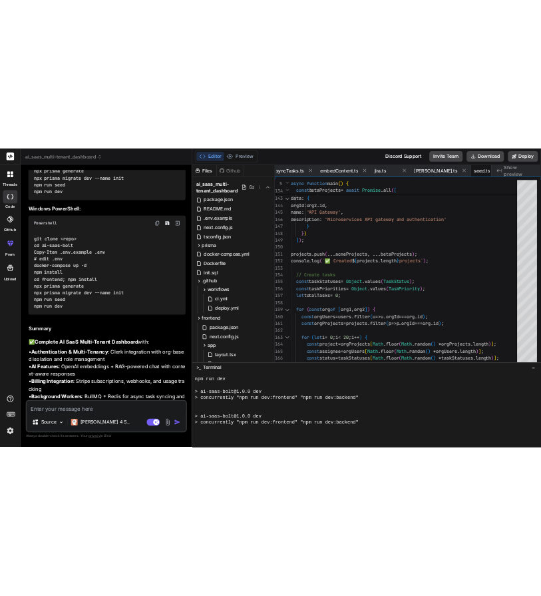
scroll to position [5648, 0]
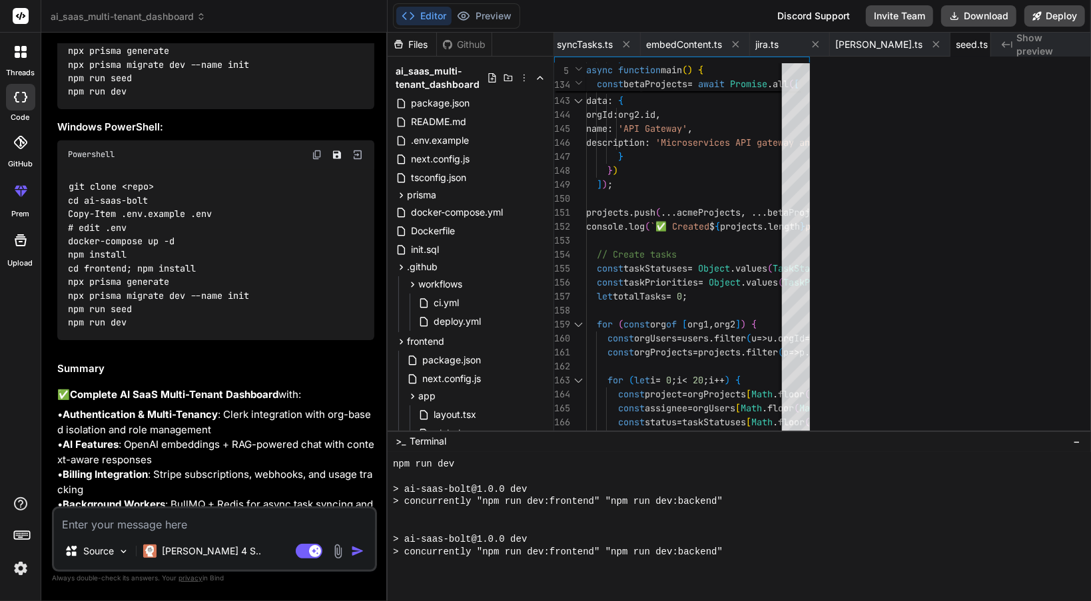
type textarea "x"
type textarea "}) .finally(async () => { await prisma.$disconnect(); });"
type textarea "x"
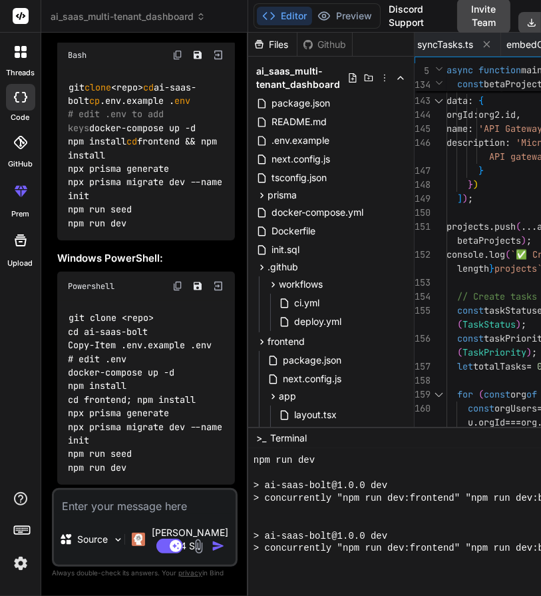
scroll to position [0, 0]
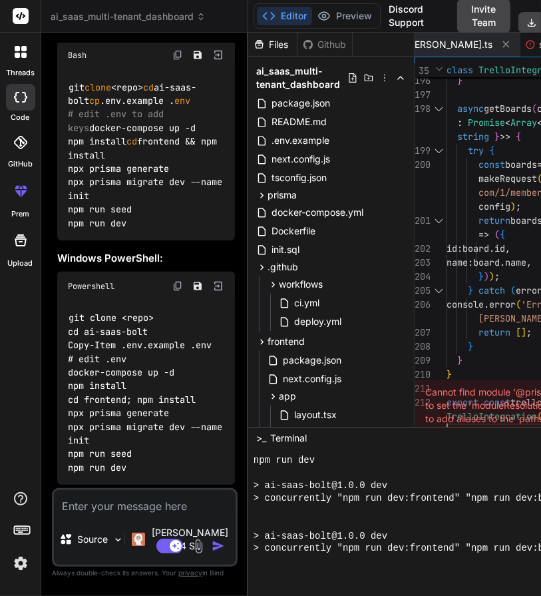
type textarea "makeRequest('https://api.trello.com/1/members/me/boards', config); return board…"
click at [433, 517] on div at bounding box center [452, 523] width 397 height 13
click at [433, 54] on div "trello.ts" at bounding box center [460, 45] width 121 height 24
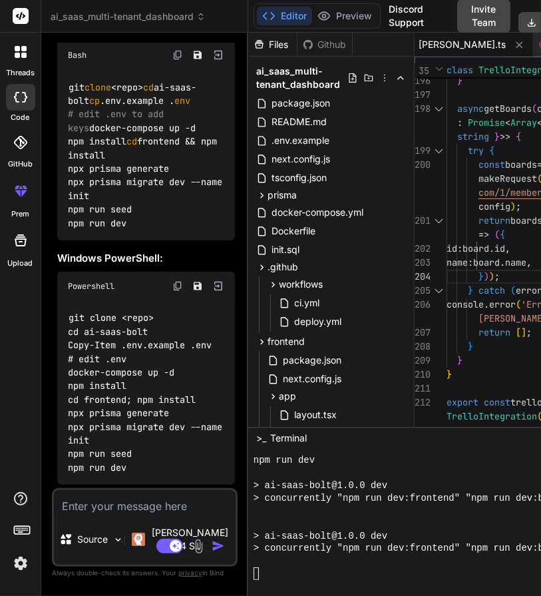
click at [145, 514] on textarea at bounding box center [145, 502] width 182 height 24
paste textarea "npm cache clean --force"
type textarea "npm cache clean --force"
type textarea "x"
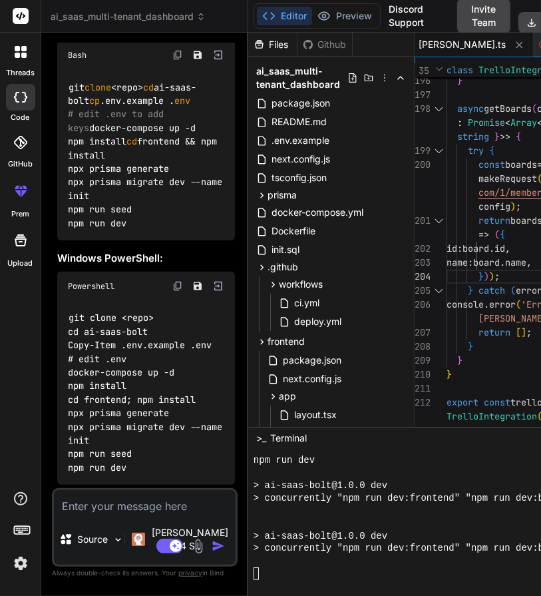
click at [200, 514] on textarea at bounding box center [145, 502] width 182 height 24
type textarea "c"
type textarea "x"
type textarea "ca"
type textarea "x"
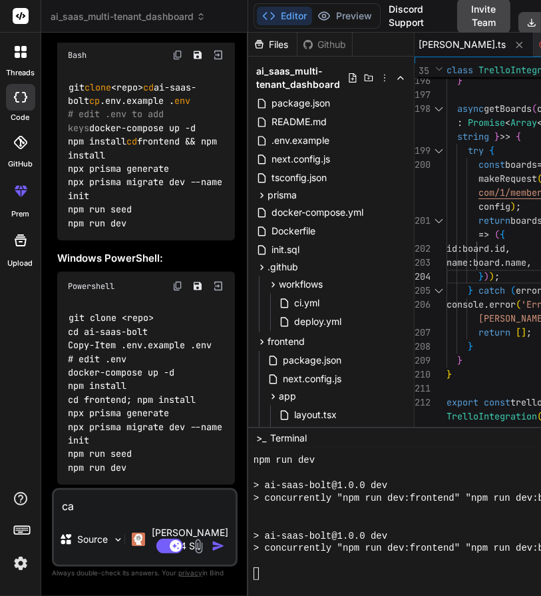
type textarea "can"
type textarea "x"
type textarea "can"
type textarea "x"
type textarea "can u"
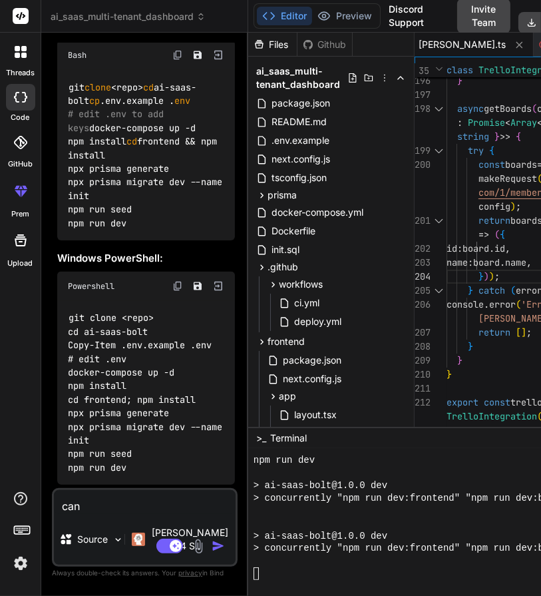
type textarea "x"
type textarea "can u"
type textarea "x"
type textarea "can u g"
type textarea "x"
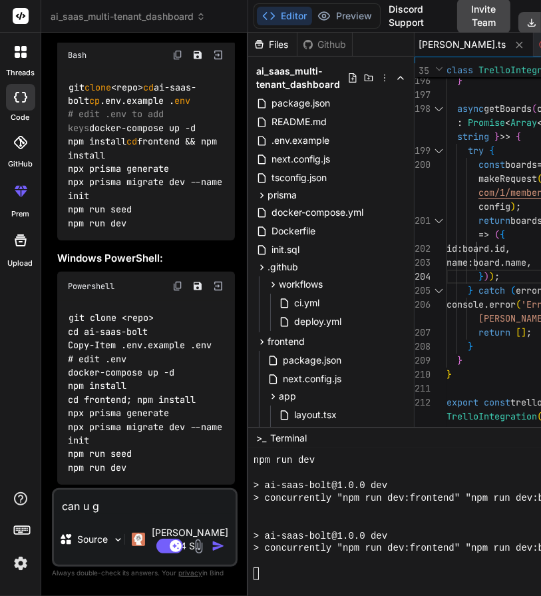
type textarea "can u gi"
type textarea "x"
type textarea "can u giv"
type textarea "x"
type textarea "can u give"
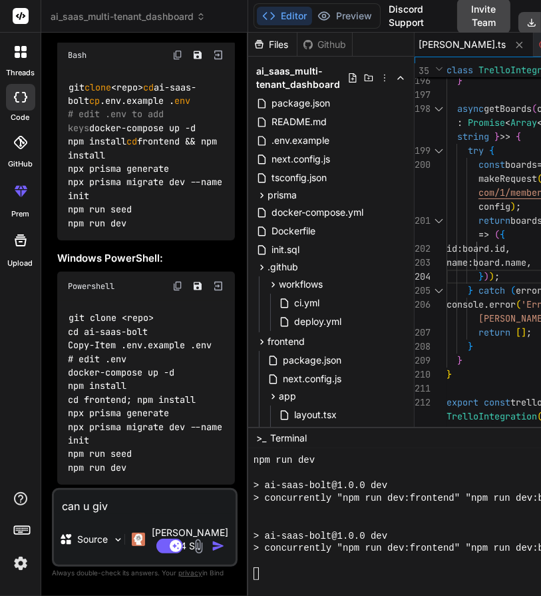
type textarea "x"
type textarea "can u give"
type textarea "x"
type textarea "can u give m"
type textarea "x"
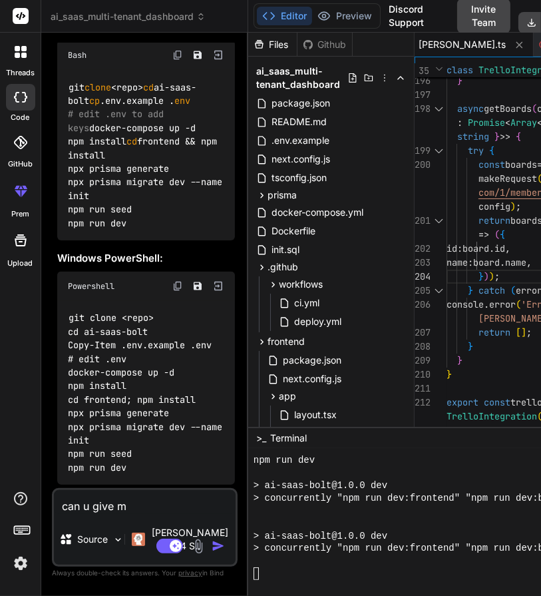
type textarea "can u give me"
type textarea "x"
type textarea "can u give me"
type textarea "x"
type textarea "can u give me t"
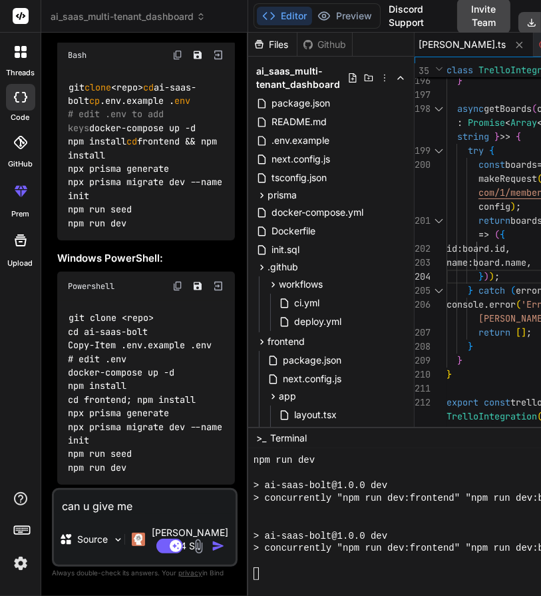
type textarea "x"
type textarea "can u give me th"
type textarea "x"
type textarea "can u give me the"
type textarea "x"
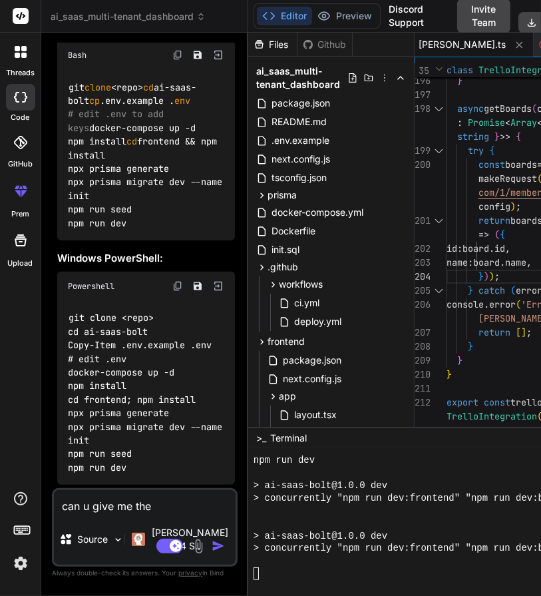
type textarea "can u give me the"
type textarea "x"
type textarea "can u give me the f"
type textarea "x"
type textarea "can u give me the fo"
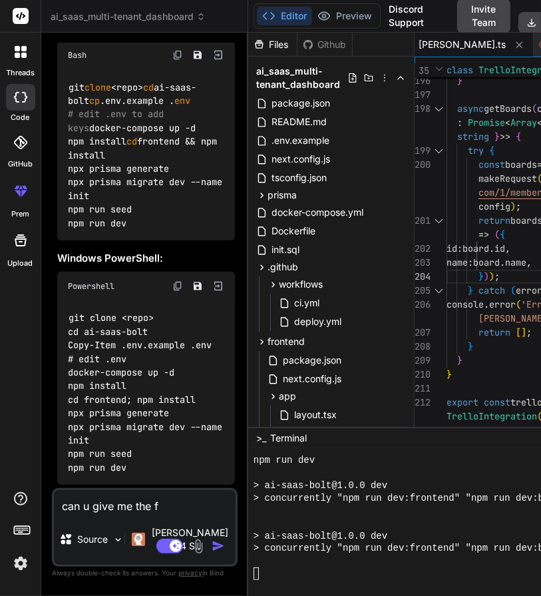
type textarea "x"
type textarea "can u give me the fol"
type textarea "x"
type textarea "can u give me the fold"
type textarea "x"
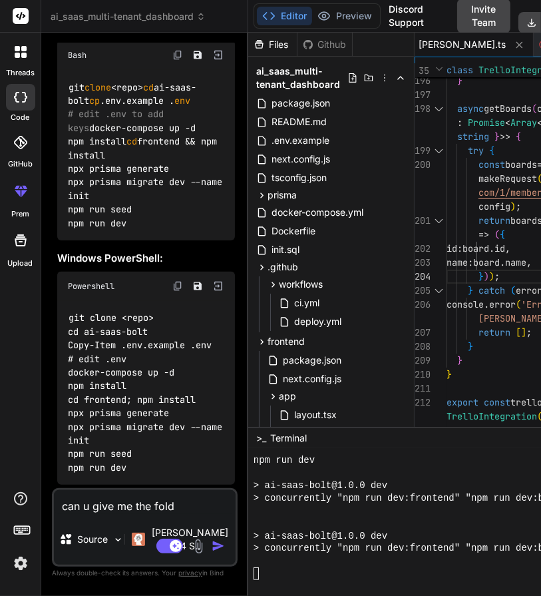
type textarea "can u give me the folde"
type textarea "x"
type textarea "can u give me the folder"
type textarea "x"
type textarea "can u give me the folder"
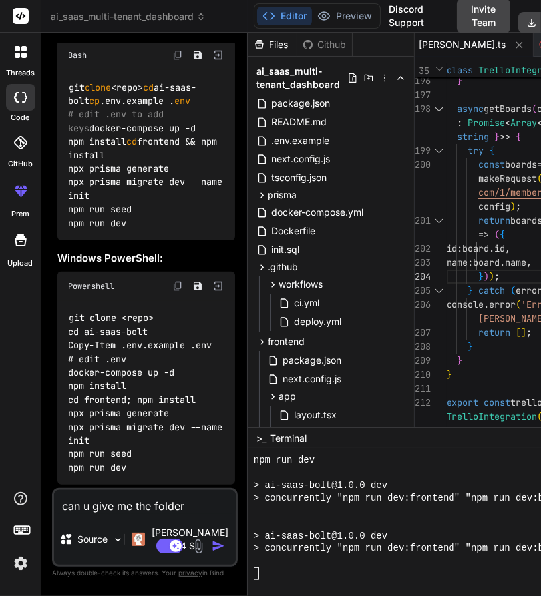
type textarea "x"
type textarea "can u give me the folder s"
type textarea "x"
type textarea "can u give me the folder st"
type textarea "x"
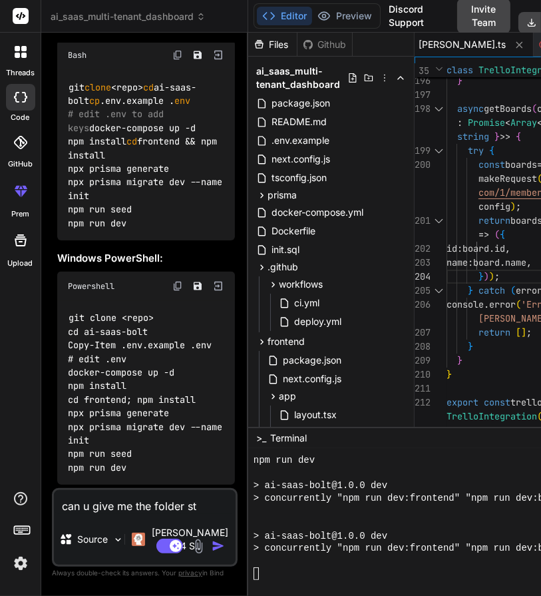
type textarea "can u give me the folder str"
type textarea "x"
type textarea "can u give me the folder stru"
type textarea "x"
type textarea "can u give me the folder struc"
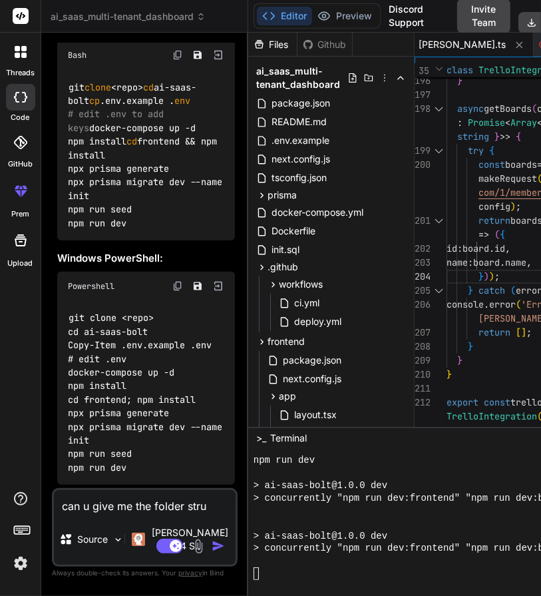
type textarea "x"
type textarea "can u give me the folder struct"
type textarea "x"
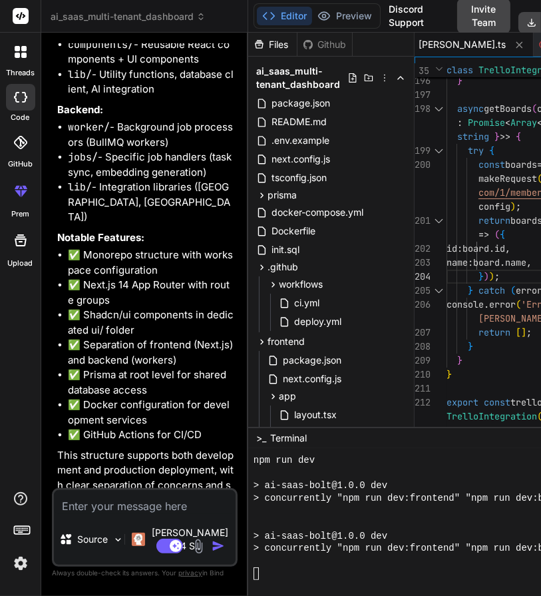
scroll to position [11596, 0]
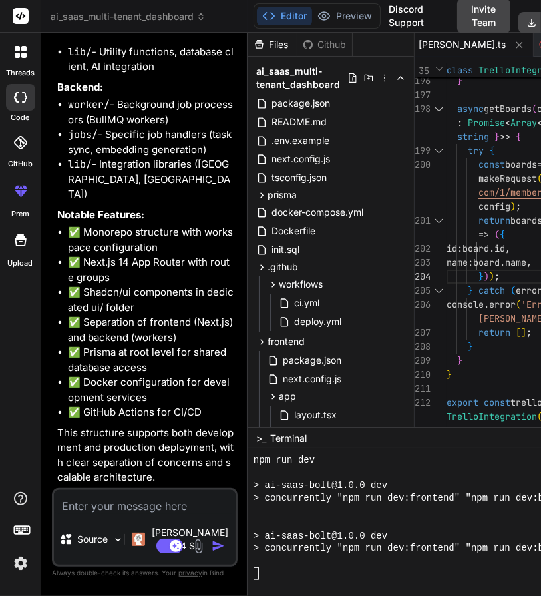
click at [139, 511] on textarea at bounding box center [145, 502] width 182 height 24
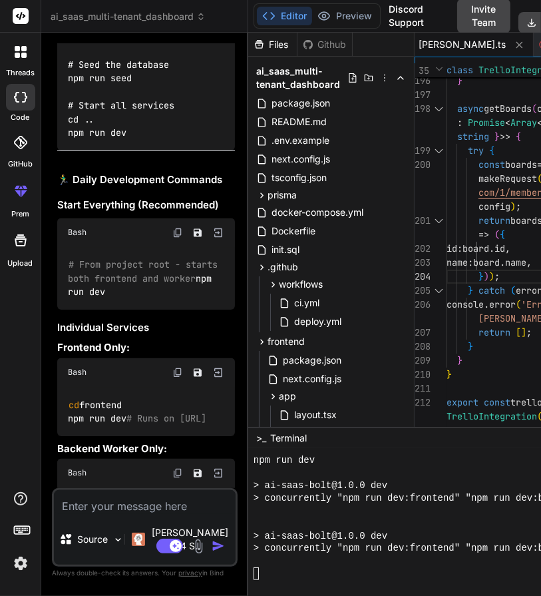
scroll to position [13149, 0]
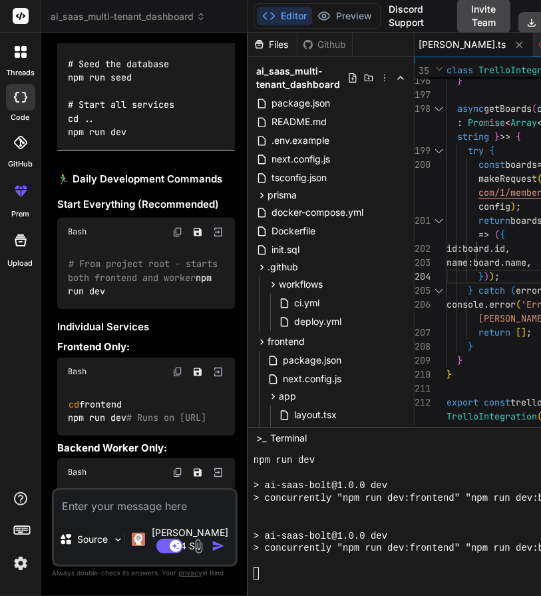
click at [155, 514] on textarea at bounding box center [145, 502] width 182 height 24
paste textarea "Error: Could not find Prisma Schema that is required for this command. You can …"
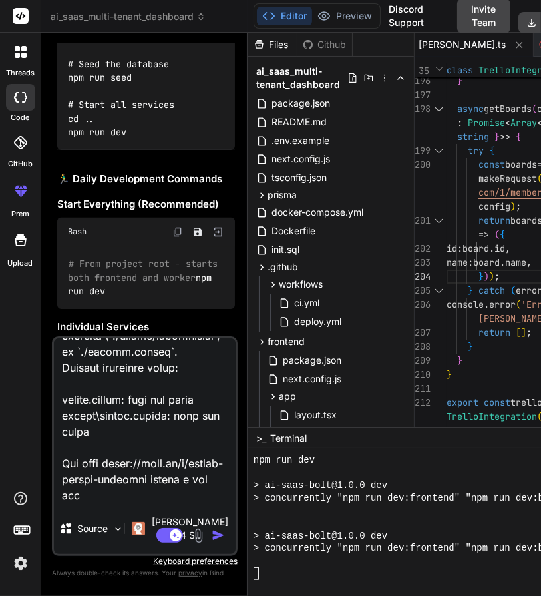
scroll to position [800, 0]
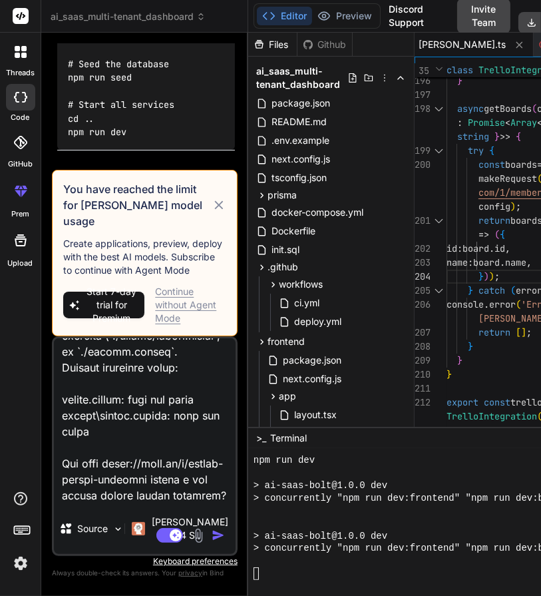
click at [167, 310] on div "Continue without Agent Mode" at bounding box center [190, 305] width 71 height 40
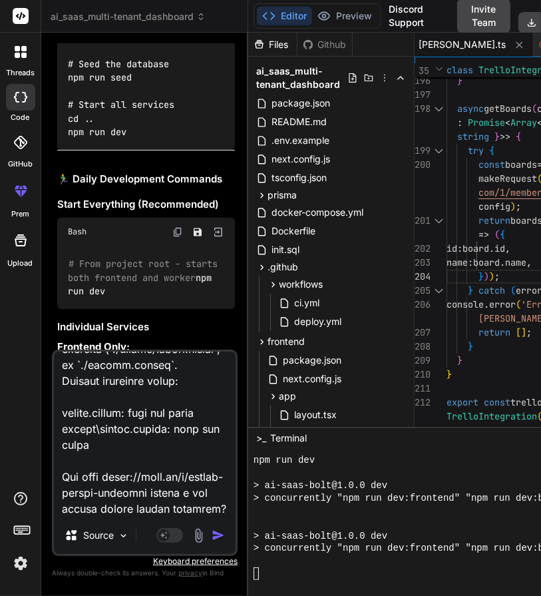
click at [213, 536] on img "button" at bounding box center [218, 535] width 13 height 13
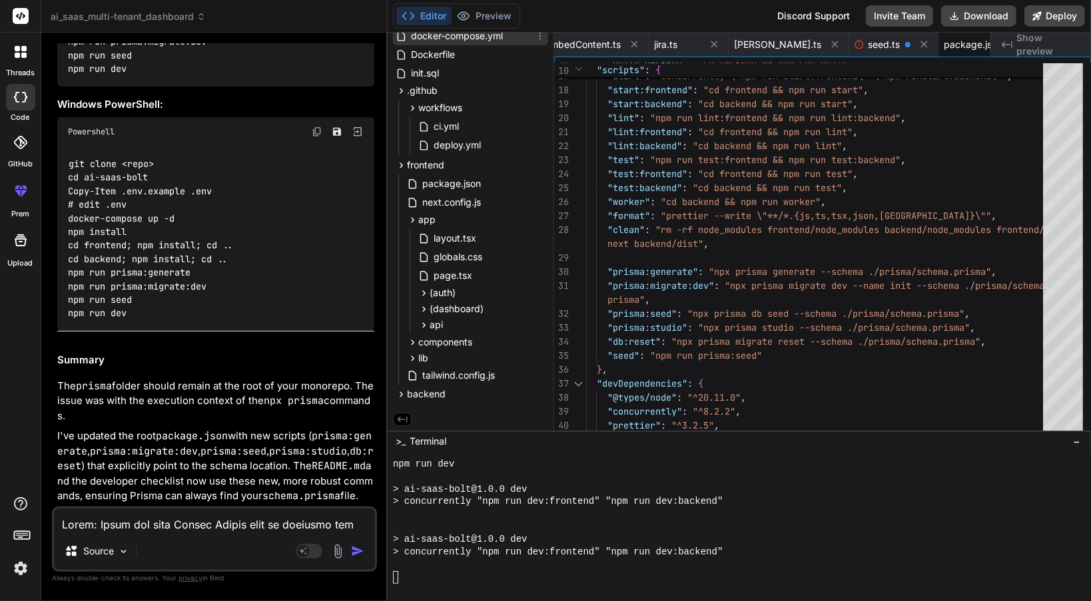
scroll to position [0, 0]
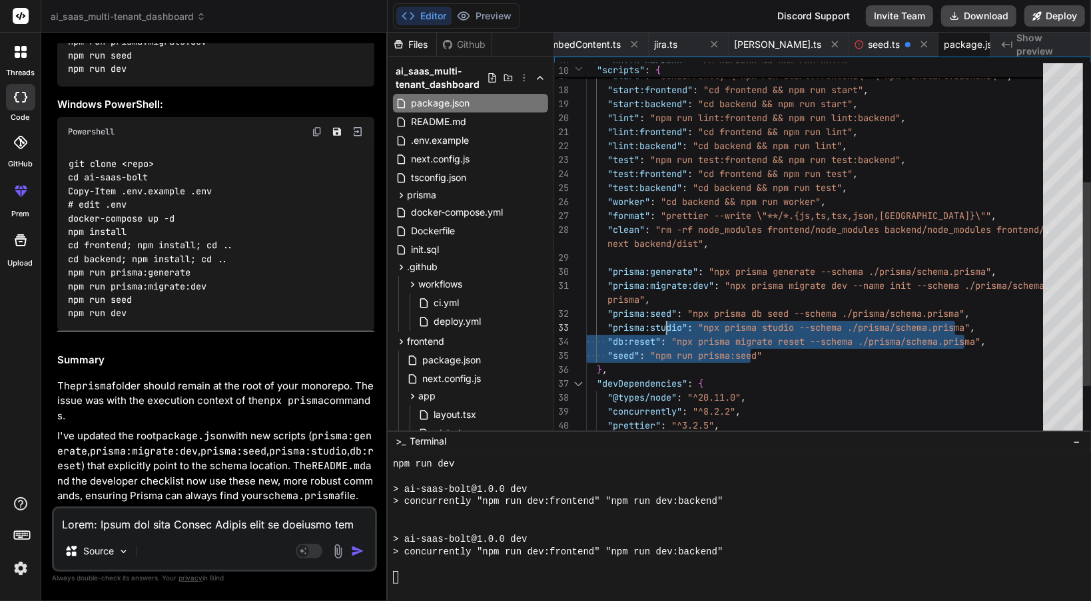
drag, startPoint x: 779, startPoint y: 352, endPoint x: 761, endPoint y: 358, distance: 19.0
click at [761, 358] on div ""test" : "npm run test:frontend && npm run test:backend" , "test:frontend" : "c…" at bounding box center [818, 187] width 465 height 685
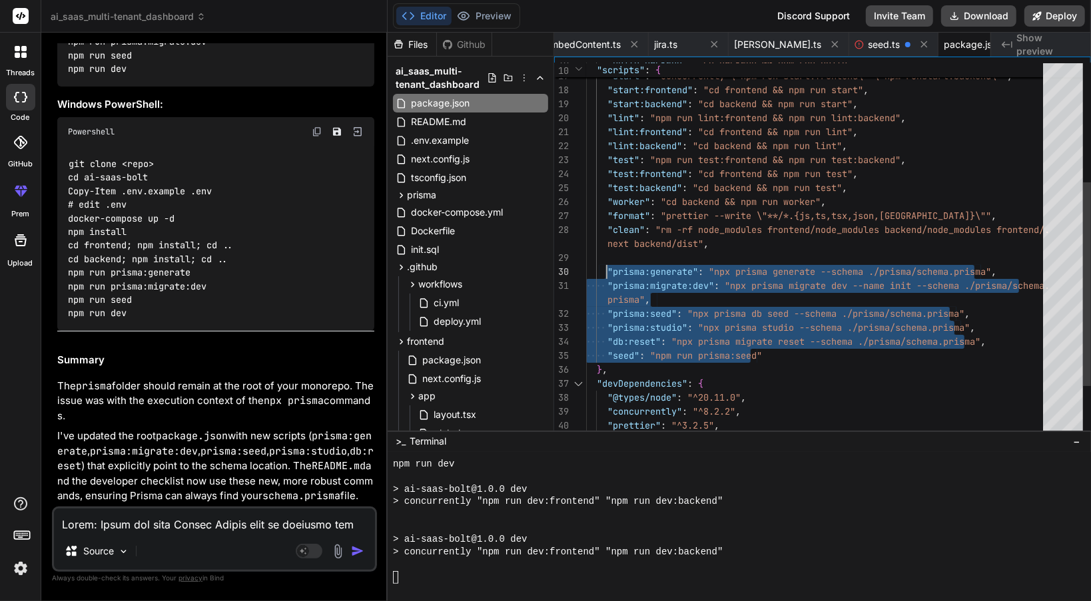
drag, startPoint x: 781, startPoint y: 353, endPoint x: 605, endPoint y: 266, distance: 196.0
click at [605, 266] on div ""test" : "npm run test:frontend && npm run test:backend" , "test:frontend" : "c…" at bounding box center [818, 187] width 465 height 685
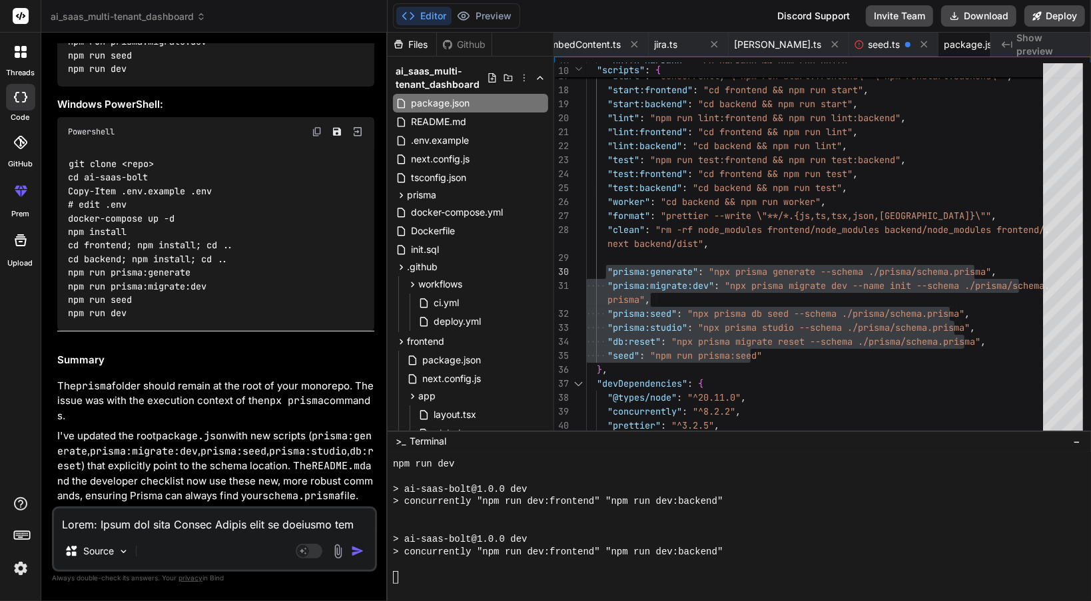
scroll to position [13594, 0]
click at [201, 316] on div "git clone <repo> cd ai-saas-bolt Copy-Item .env.example .env # edit .env docker…" at bounding box center [215, 239] width 317 height 184
copy code "npm run prisma:generate"
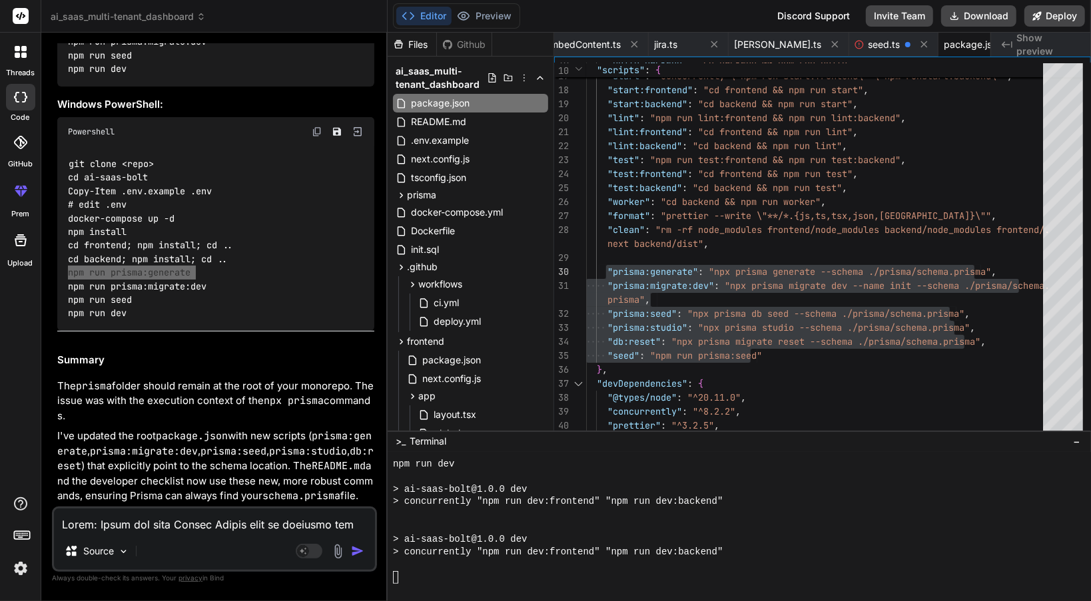
scroll to position [13649, 0]
click at [210, 257] on div "git clone <repo> cd ai-saas-bolt Copy-Item .env.example .env # edit .env docker…" at bounding box center [215, 239] width 317 height 184
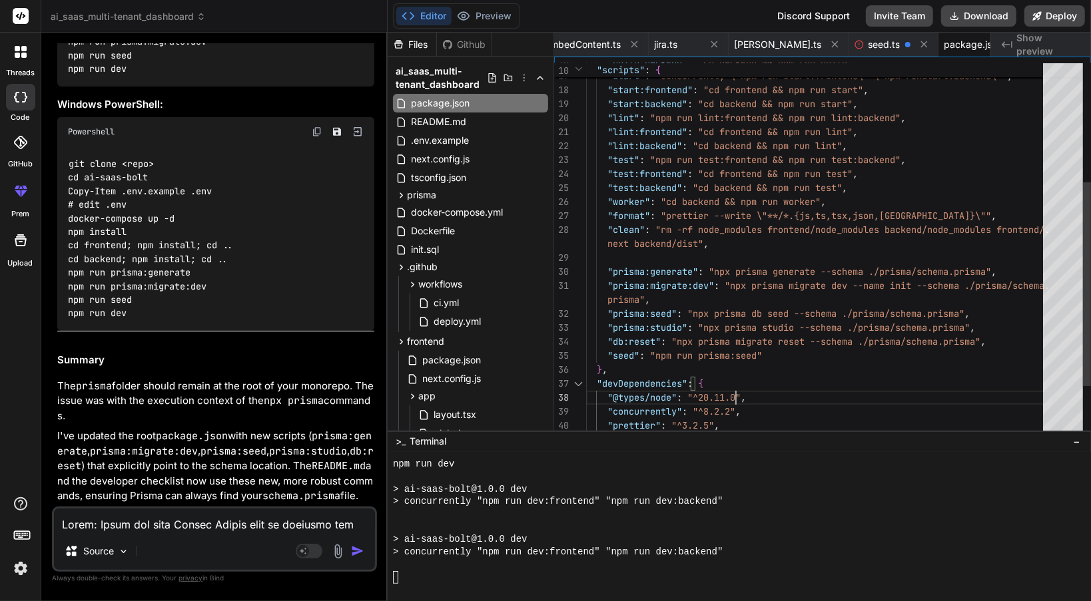
click at [806, 388] on div ""test" : "npm run test:frontend && npm run test:backend" , "test:frontend" : "c…" at bounding box center [818, 187] width 465 height 685
click at [781, 340] on div ""test" : "npm run test:frontend && npm run test:backend" , "test:frontend" : "c…" at bounding box center [818, 187] width 465 height 685
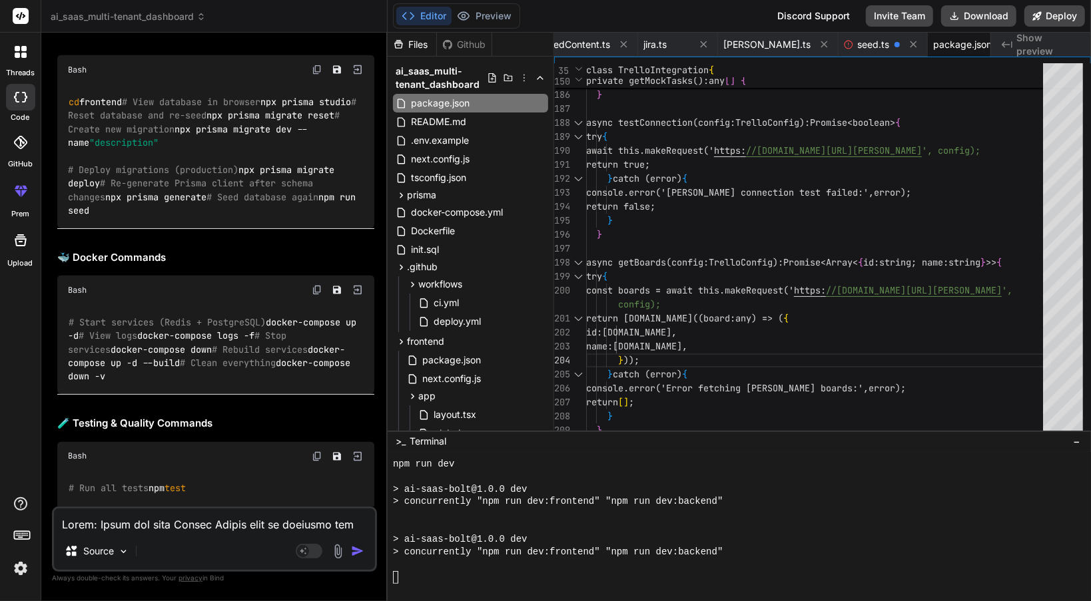
scroll to position [9151, 0]
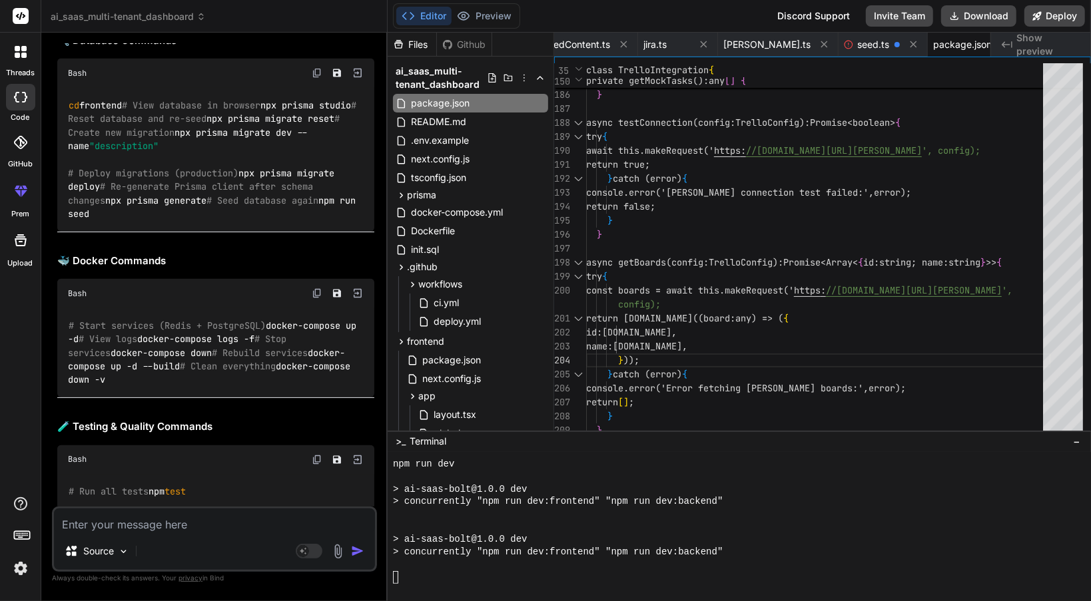
click at [180, 517] on textarea at bounding box center [214, 521] width 321 height 24
paste textarea "orted npm warn deprecated glob@8.1.0: Glob versions prior to v9 are no longer s…"
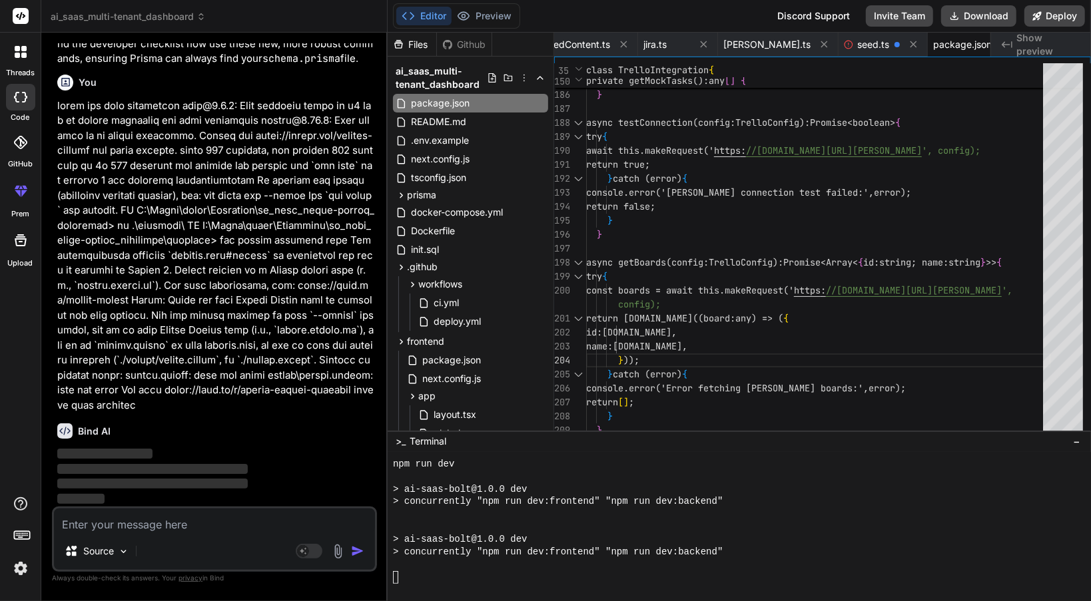
scroll to position [14088, 0]
click at [934, 39] on span "package.json" at bounding box center [962, 44] width 59 height 13
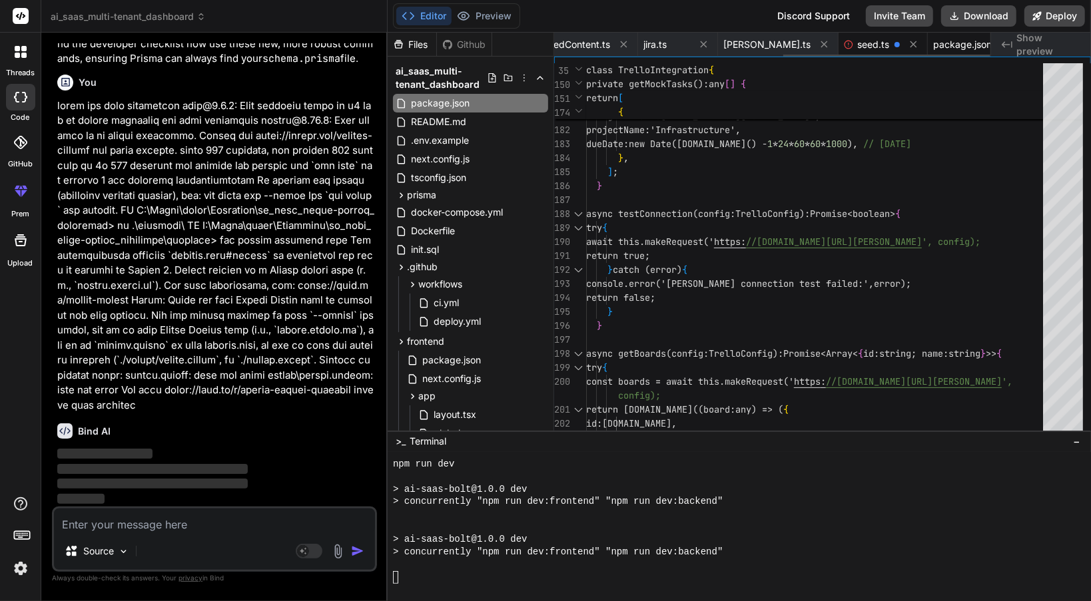
click at [844, 44] on div "seed.ts" at bounding box center [866, 44] width 45 height 13
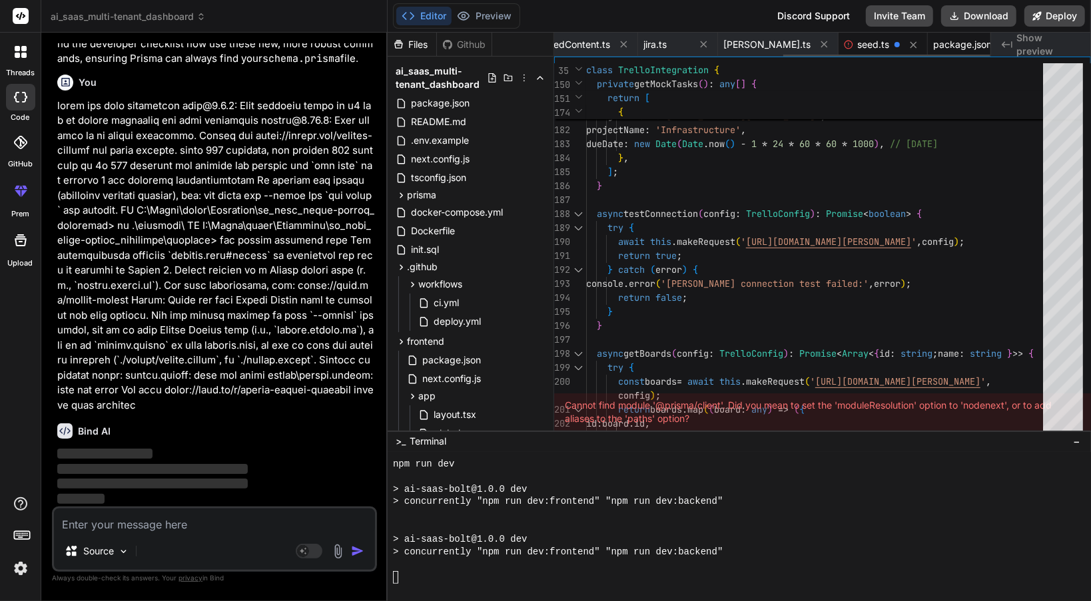
click at [933, 39] on span "package.json" at bounding box center [962, 44] width 59 height 13
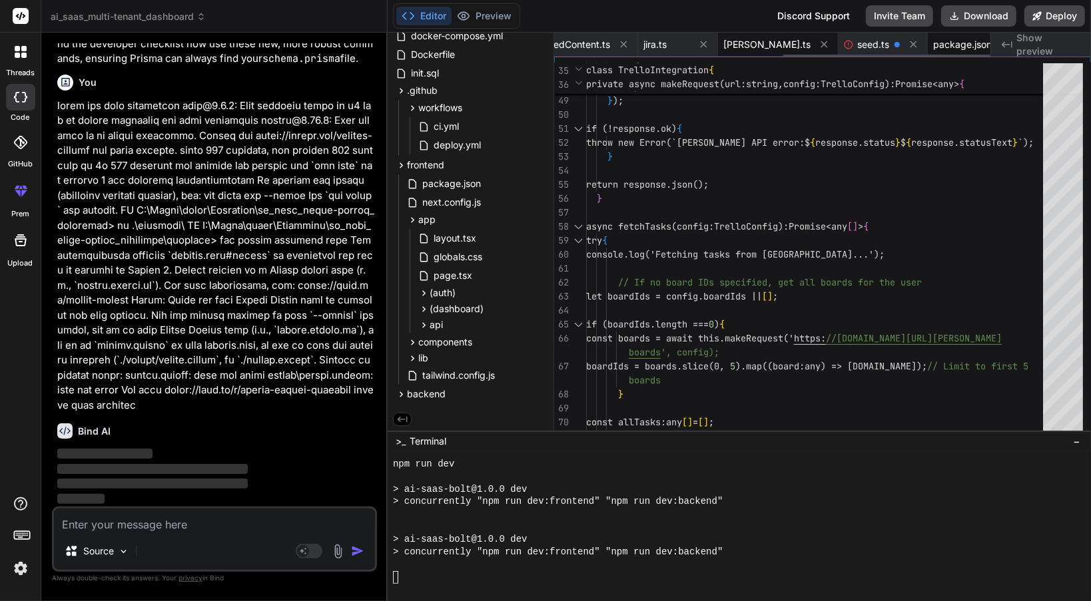
click at [731, 44] on span "trello.ts" at bounding box center [766, 44] width 87 height 13
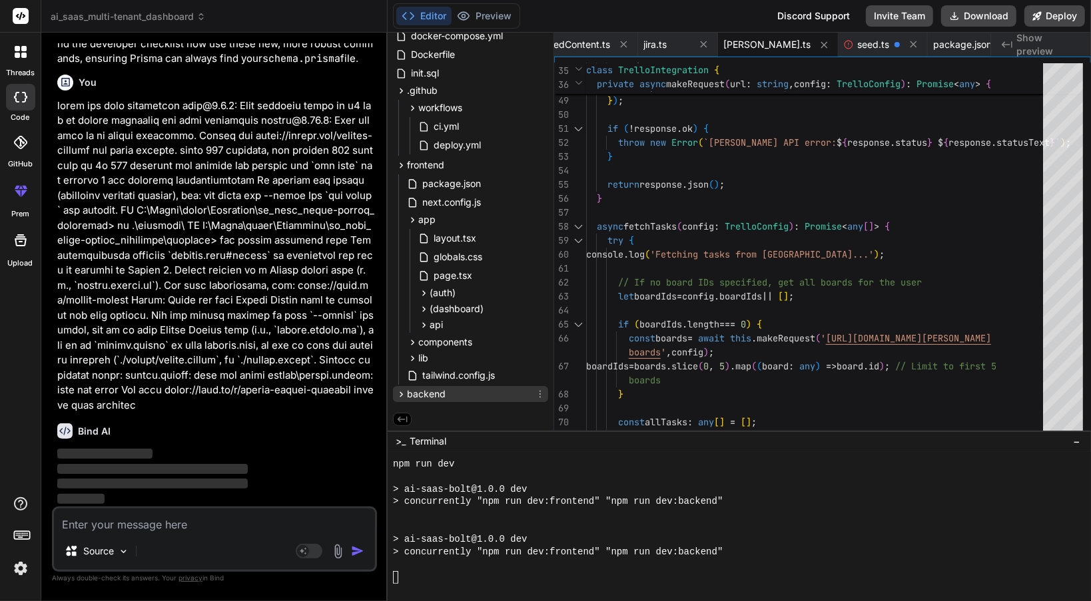
click at [454, 393] on div "backend" at bounding box center [470, 394] width 155 height 16
click at [462, 416] on span "package.json" at bounding box center [451, 413] width 61 height 16
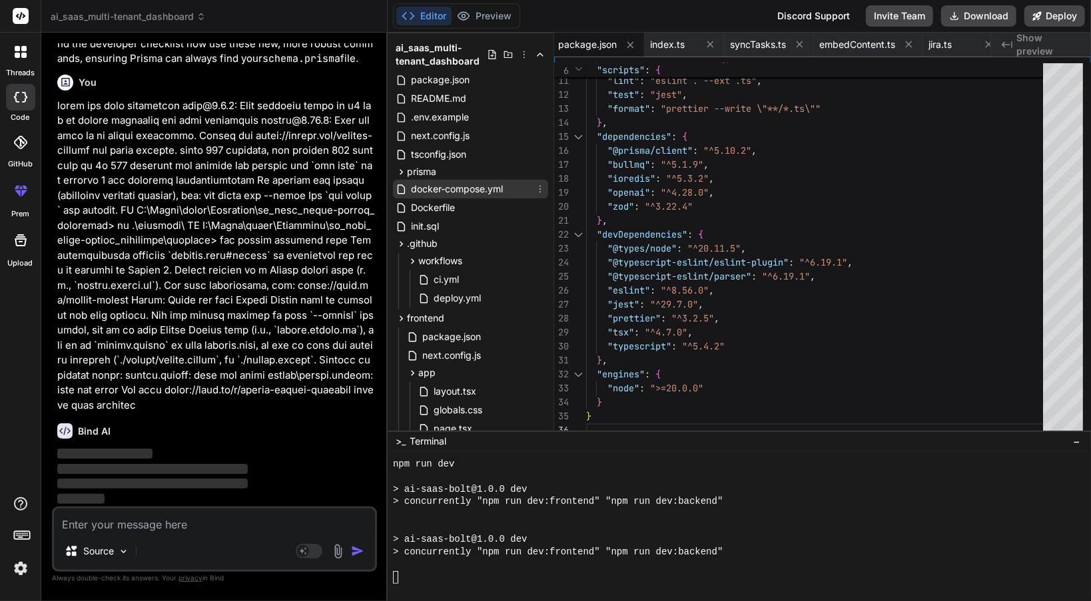
scroll to position [14, 0]
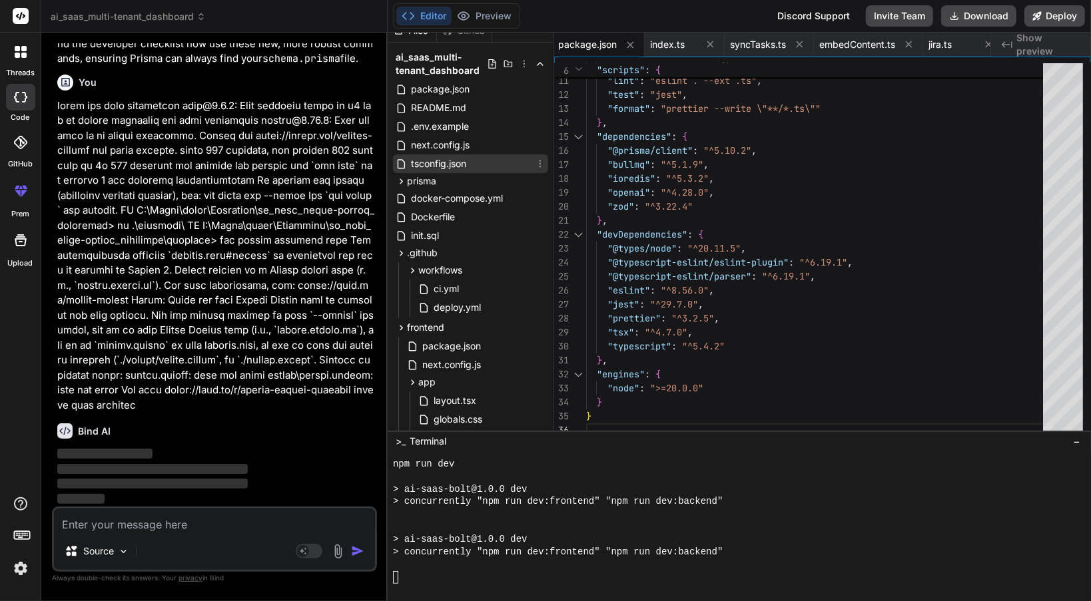
click at [462, 163] on span "tsconfig.json" at bounding box center [439, 164] width 58 height 16
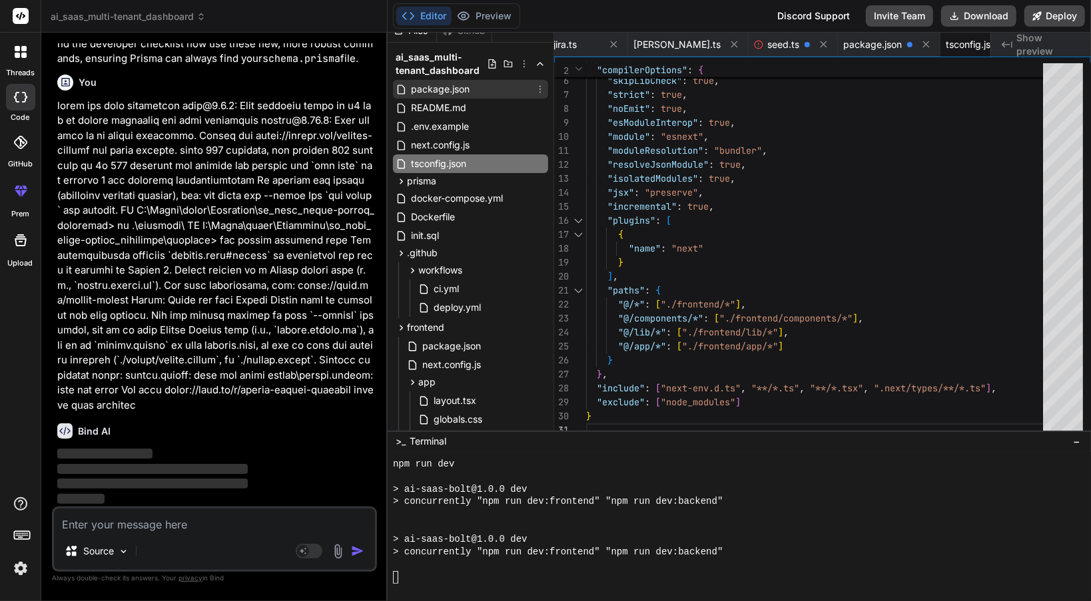
click at [466, 84] on span "package.json" at bounding box center [440, 89] width 61 height 16
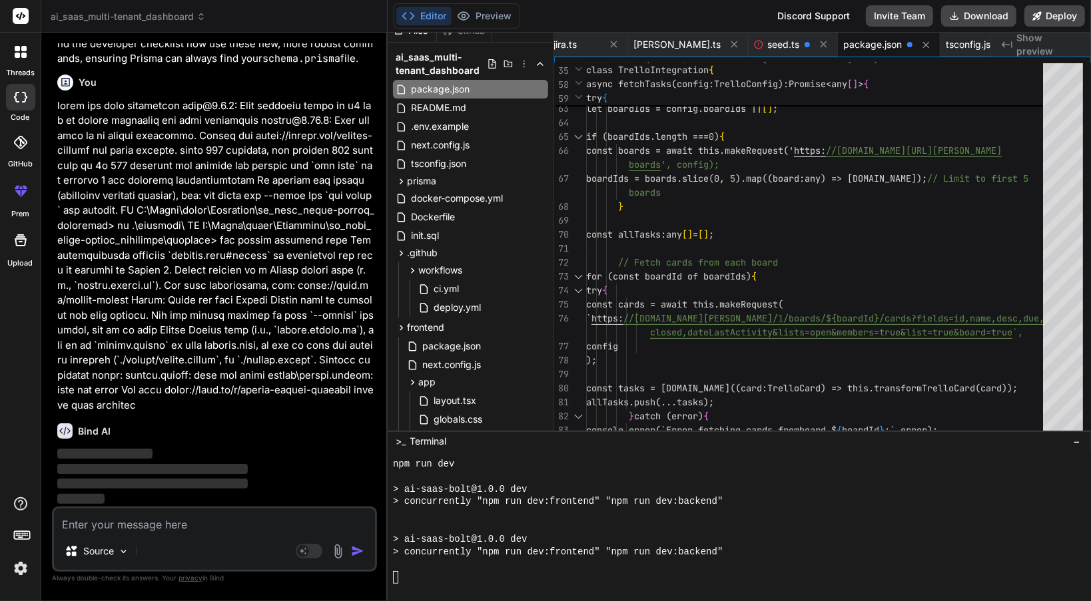
click at [417, 15] on button "Editor" at bounding box center [423, 16] width 55 height 19
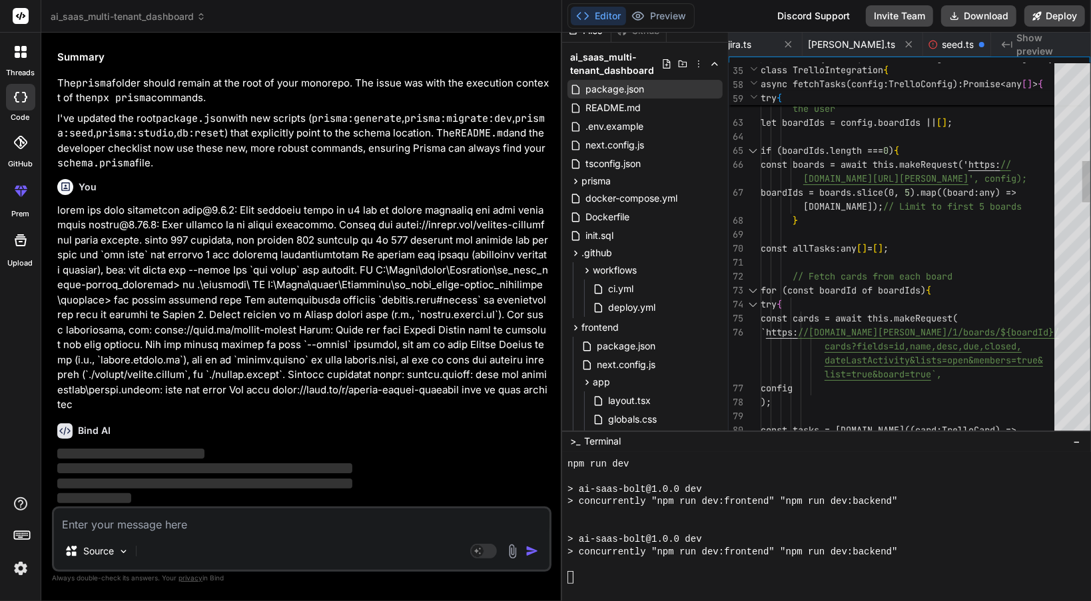
scroll to position [11740, 0]
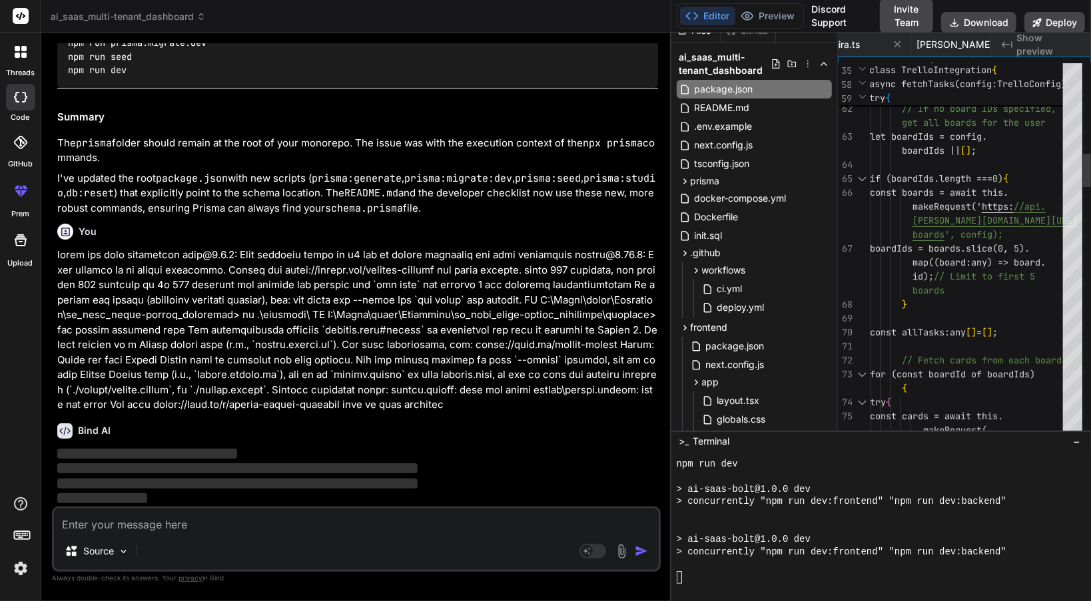
drag, startPoint x: 387, startPoint y: 95, endPoint x: 916, endPoint y: 116, distance: 529.2
click at [916, 116] on div "ai_saas_multi-tenant_dashboard Created with Pixso. Bind AI Web Search Created w…" at bounding box center [566, 300] width 1050 height 601
click at [1018, 51] on span "Show preview" at bounding box center [1048, 44] width 64 height 27
click at [1029, 38] on span "Show preview" at bounding box center [1048, 44] width 64 height 27
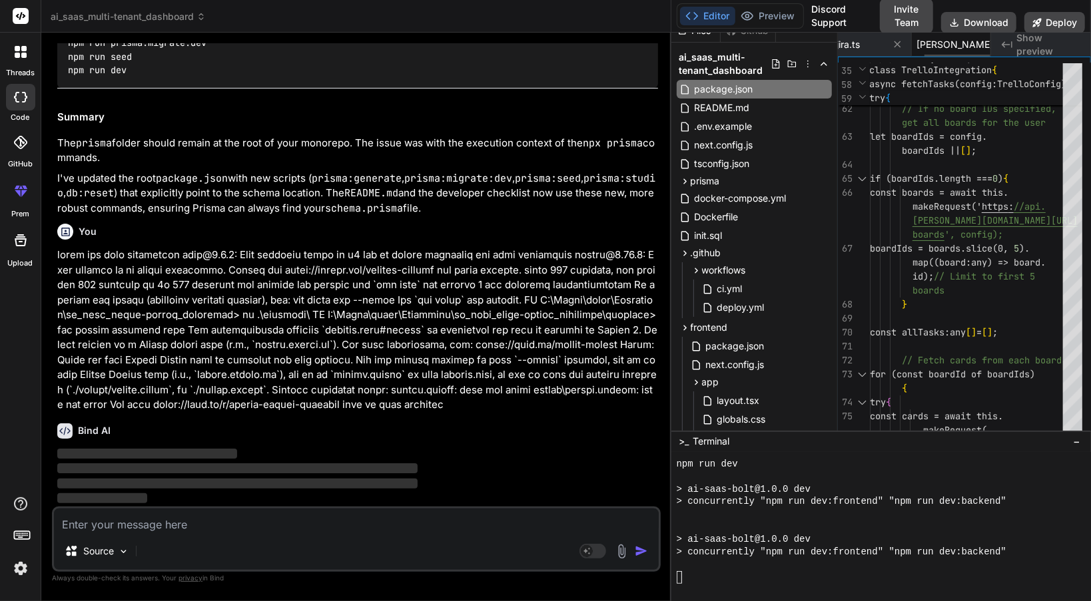
click at [1014, 45] on icon at bounding box center [1017, 44] width 7 height 7
click at [979, 45] on icon at bounding box center [975, 44] width 11 height 11
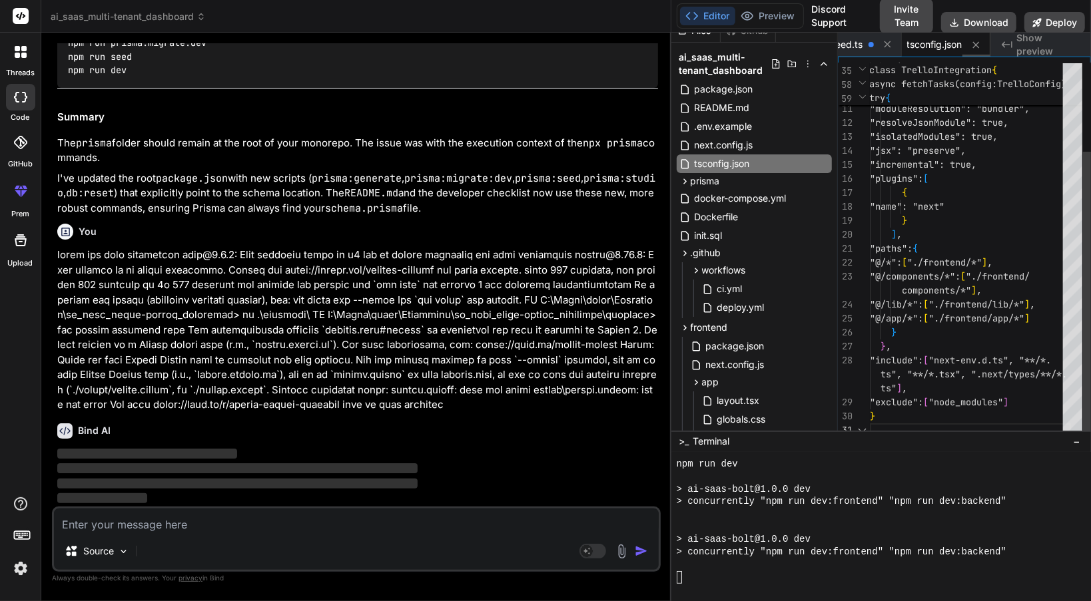
click at [979, 45] on icon at bounding box center [975, 44] width 11 height 11
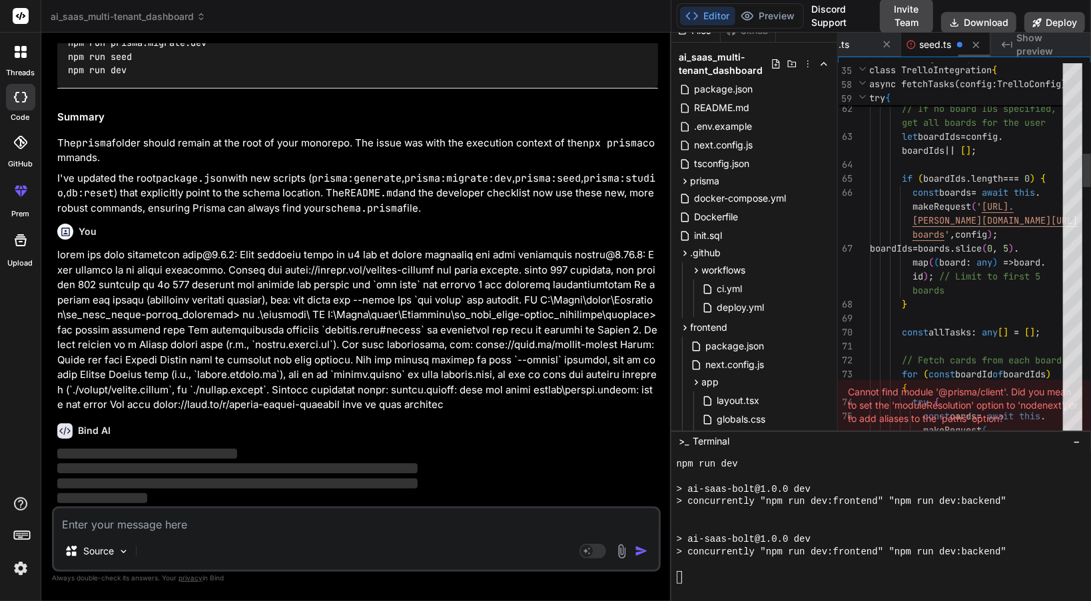
click at [979, 45] on icon at bounding box center [975, 44] width 11 height 11
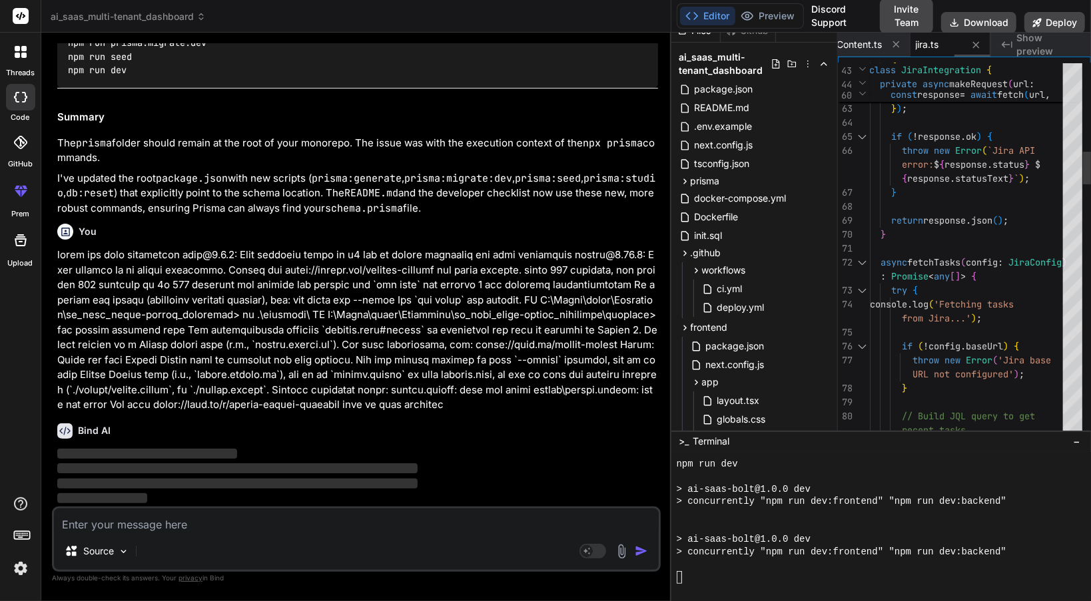
click at [979, 45] on icon at bounding box center [975, 44] width 11 height 11
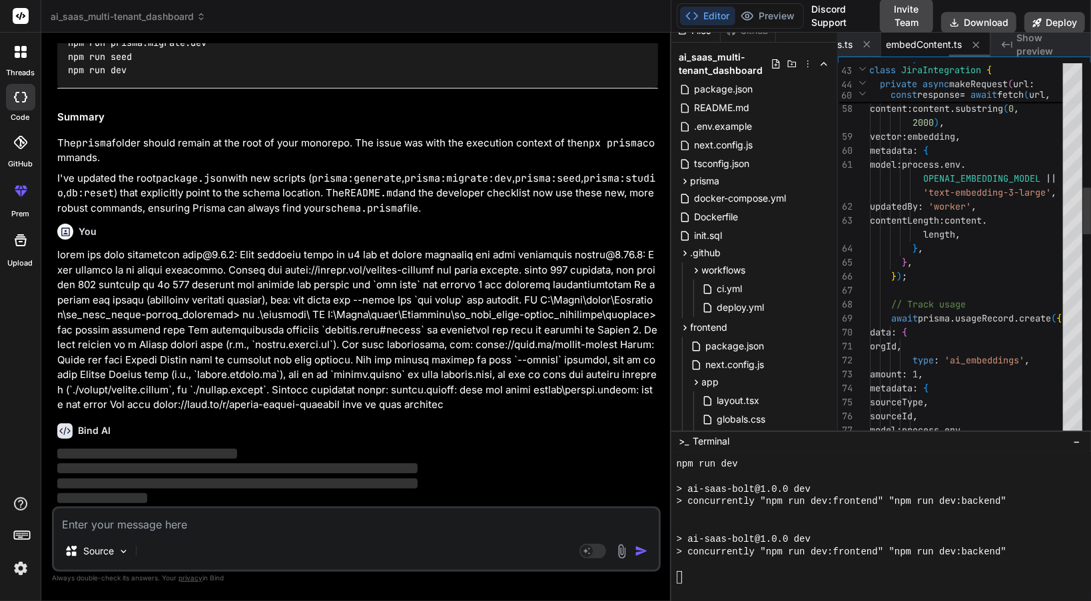
click at [979, 45] on icon at bounding box center [975, 44] width 11 height 11
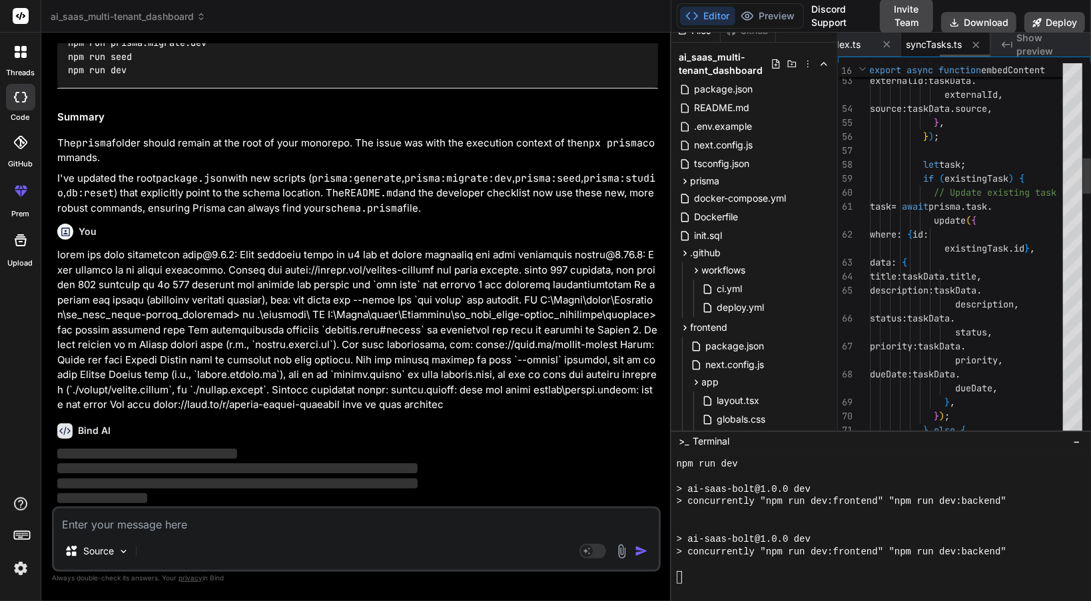
click at [979, 45] on icon at bounding box center [975, 44] width 11 height 11
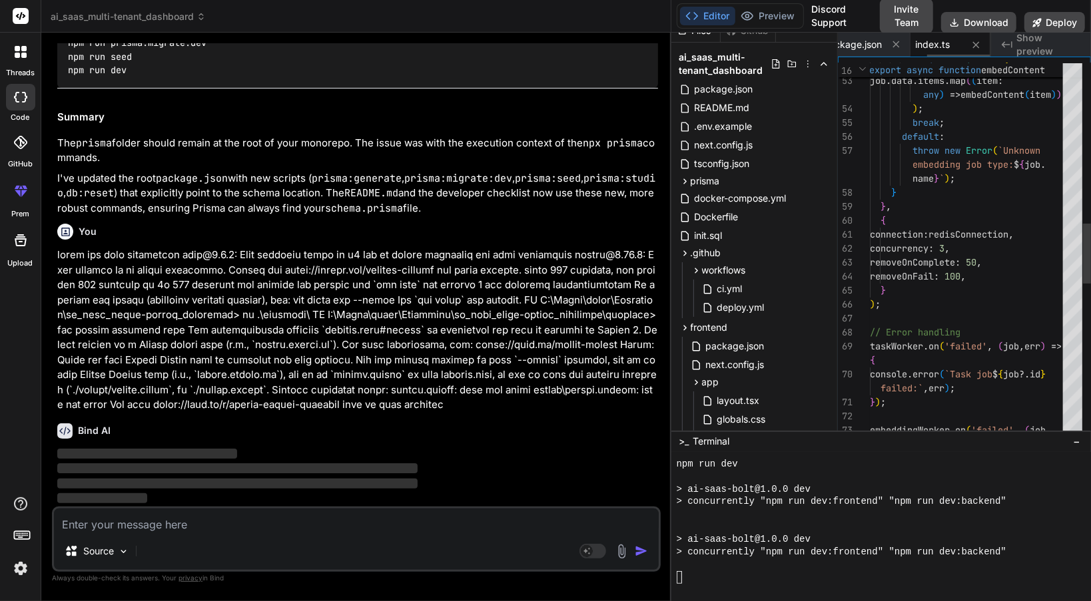
click at [979, 45] on icon at bounding box center [975, 44] width 11 height 11
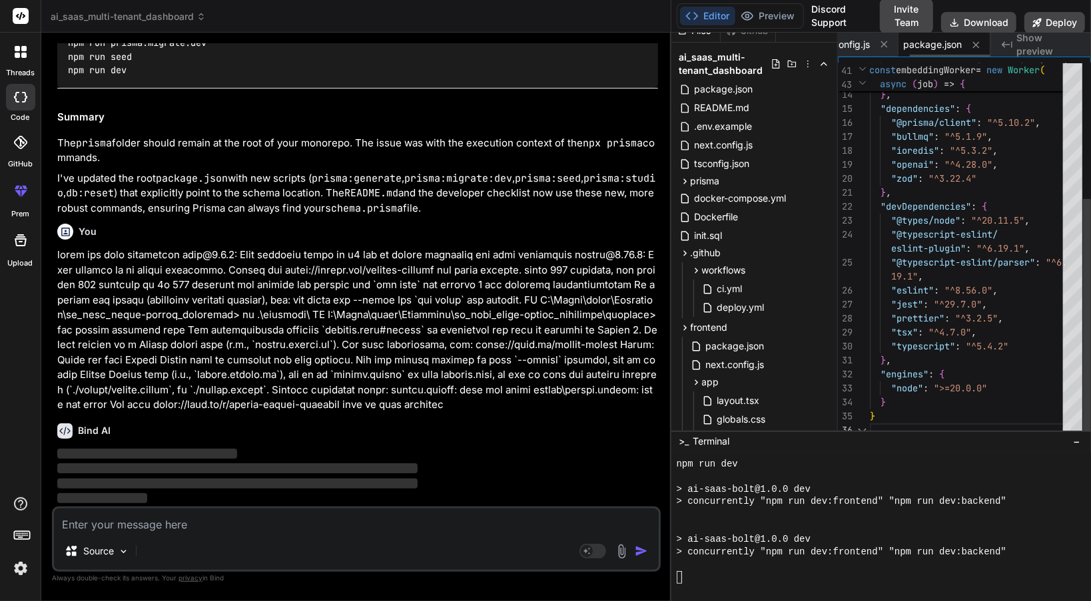
click at [979, 45] on icon at bounding box center [975, 44] width 11 height 11
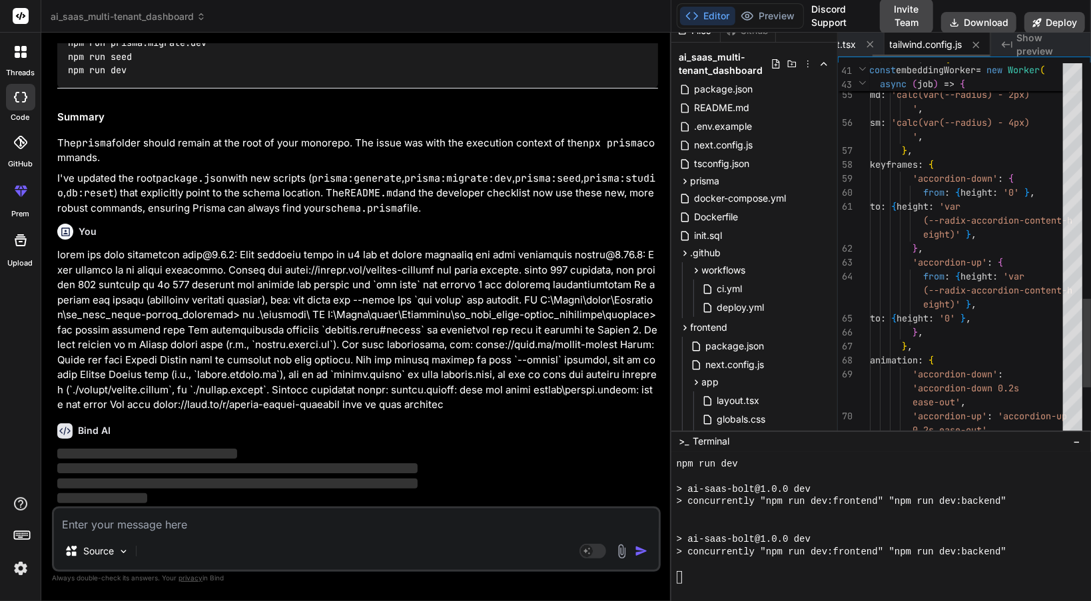
scroll to position [0, 45]
click at [979, 45] on icon at bounding box center [975, 44] width 11 height 11
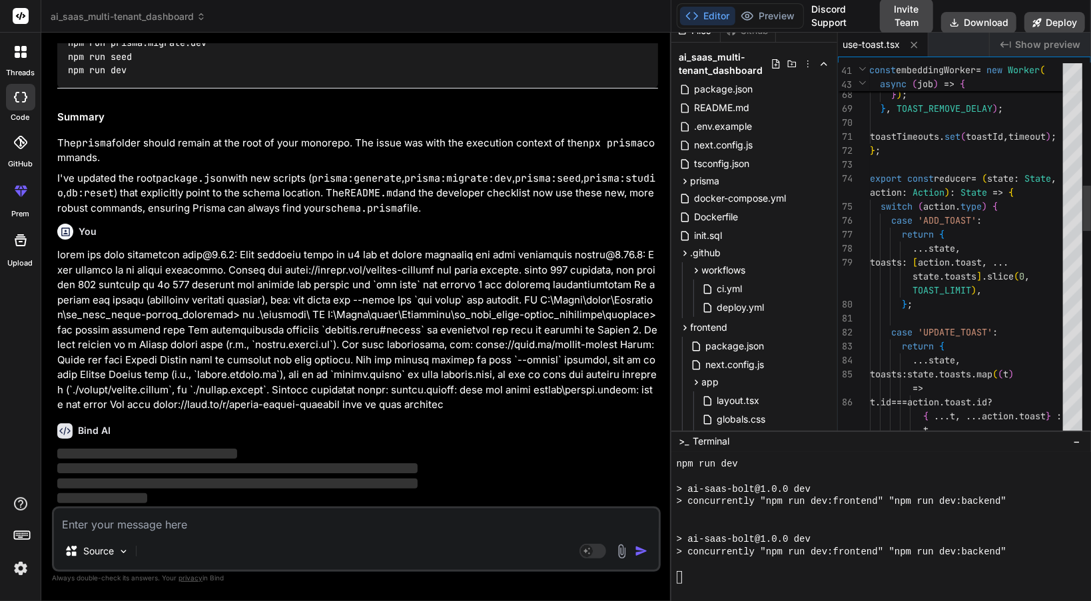
scroll to position [0, 0]
click at [979, 45] on div "use-toast.tsx" at bounding box center [913, 45] width 151 height 24
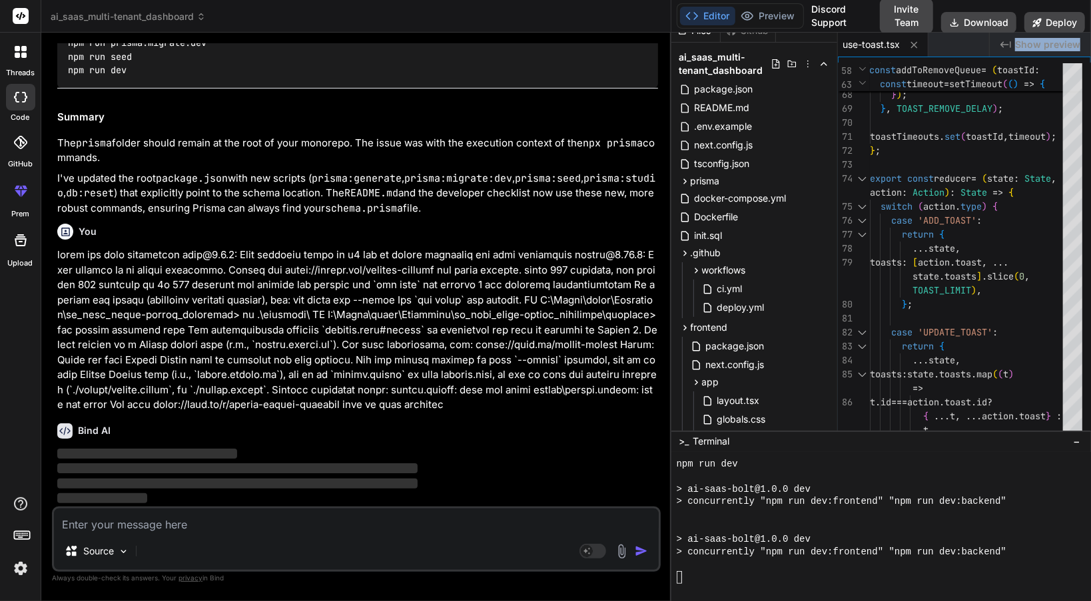
drag, startPoint x: 979, startPoint y: 45, endPoint x: 914, endPoint y: 45, distance: 65.3
click at [914, 45] on icon at bounding box center [913, 44] width 7 height 7
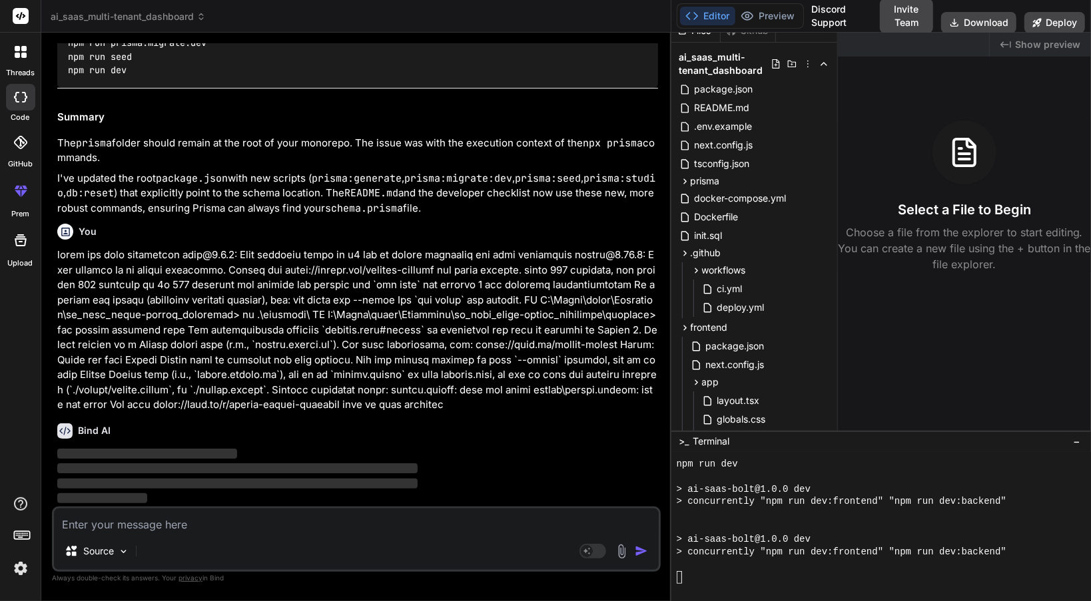
click at [1014, 39] on div "Created with Pixso. Show preview" at bounding box center [1040, 45] width 101 height 24
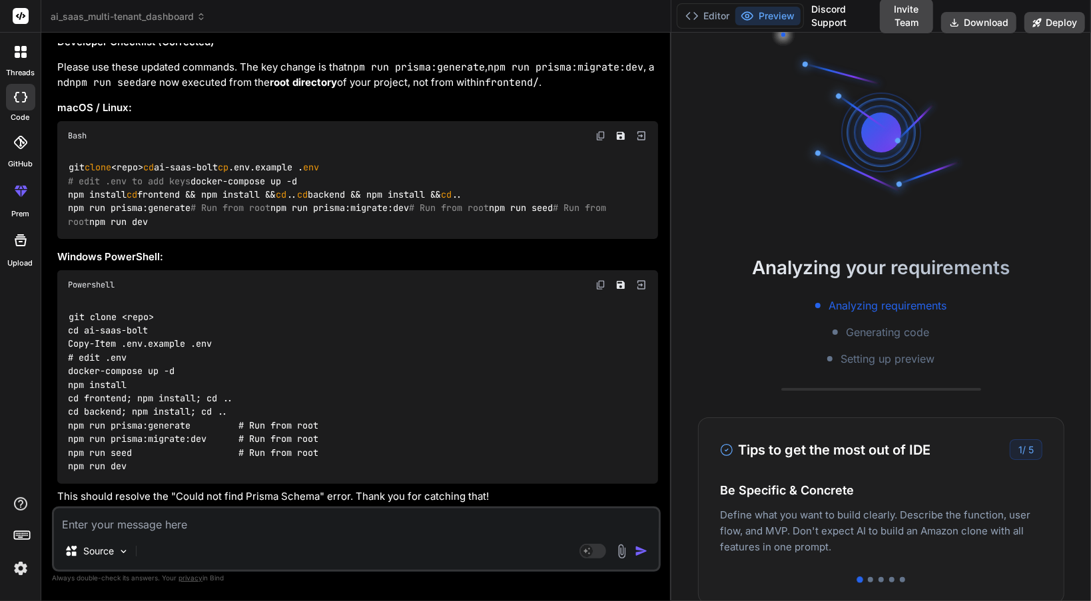
scroll to position [12399, 0]
click at [709, 27] on div "Editor Preview" at bounding box center [740, 15] width 127 height 25
click at [707, 19] on button "Editor" at bounding box center [707, 16] width 55 height 19
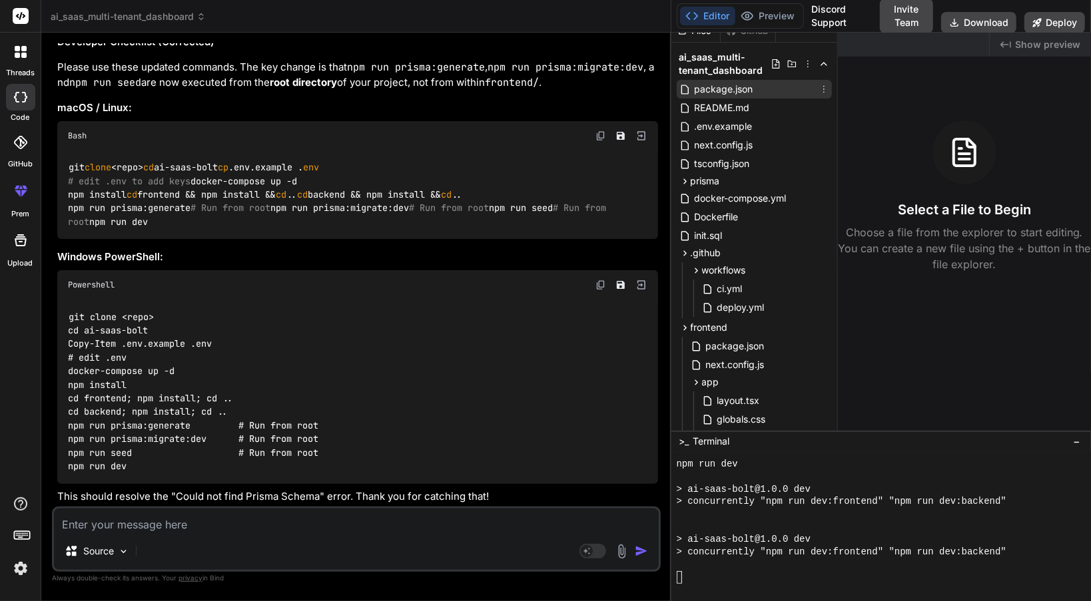
click at [768, 91] on div "package.json" at bounding box center [754, 89] width 155 height 19
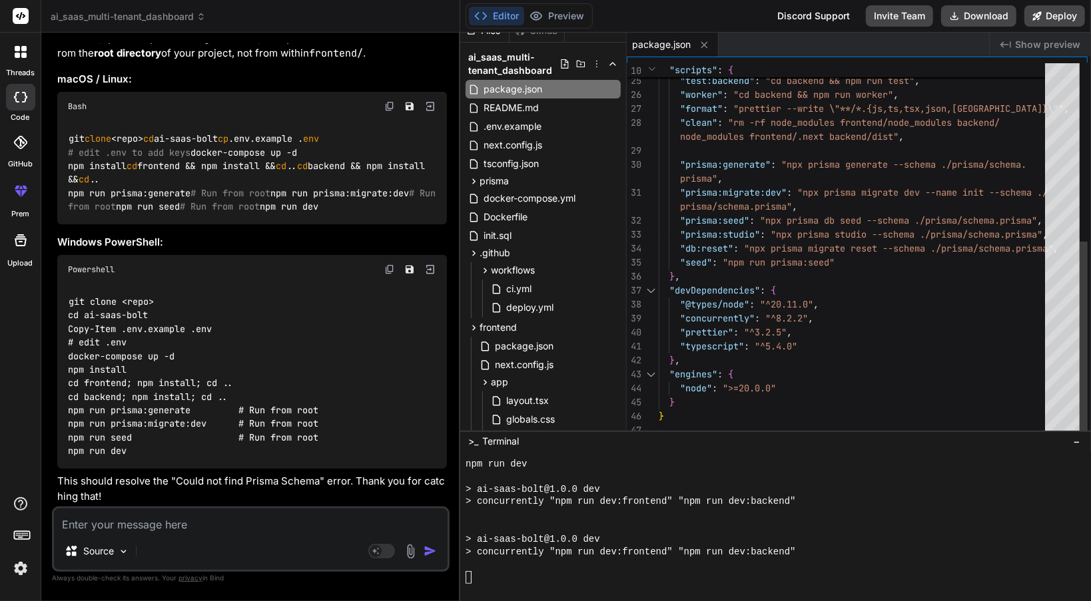
scroll to position [13853, 0]
drag, startPoint x: 671, startPoint y: 308, endPoint x: 430, endPoint y: 375, distance: 250.1
click at [430, 375] on div "Bind AI Web Search Created with Pixso. Code Generator You hello Bind AI Hello! …" at bounding box center [250, 317] width 419 height 569
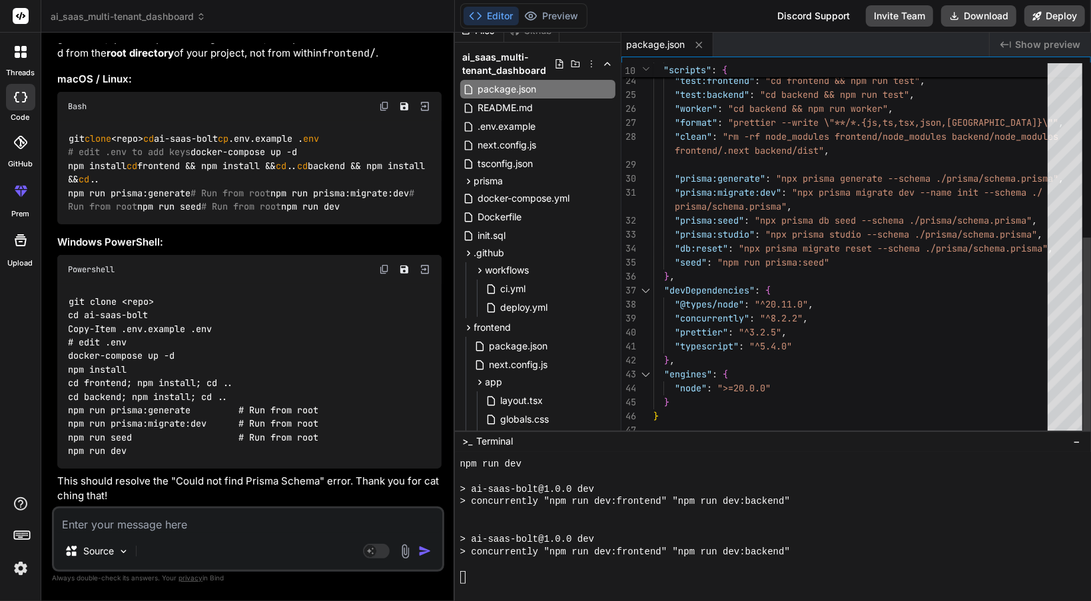
scroll to position [0, 0]
click at [850, 264] on div ""test" : "npm run test:frontend && npm run test:backend" , "test:frontend" : "c…" at bounding box center [854, 87] width 402 height 699
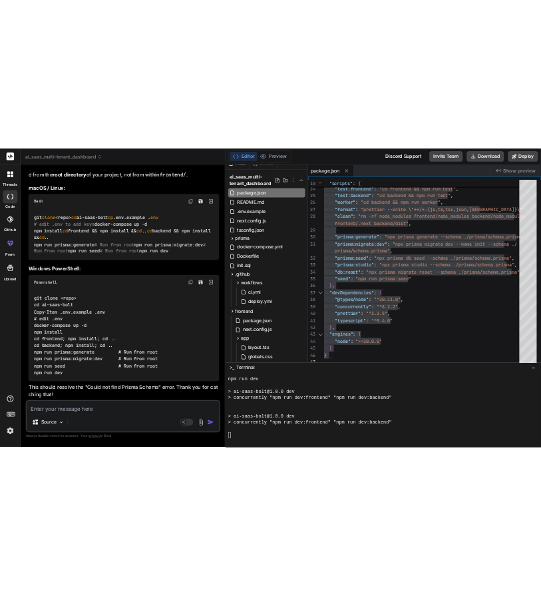
scroll to position [14266, 0]
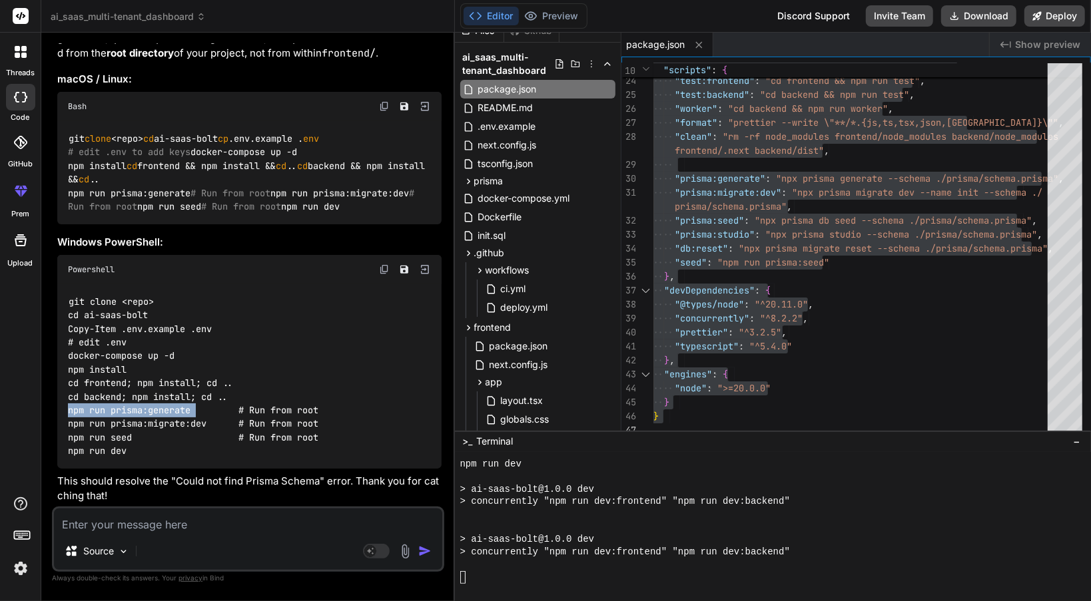
drag, startPoint x: 200, startPoint y: 411, endPoint x: 67, endPoint y: 412, distance: 133.2
click at [67, 412] on div "git clone <repo> cd ai-saas-bolt Copy-Item .env.example .env # edit .env docker…" at bounding box center [249, 376] width 384 height 184
copy code "npm run prisma:generate"
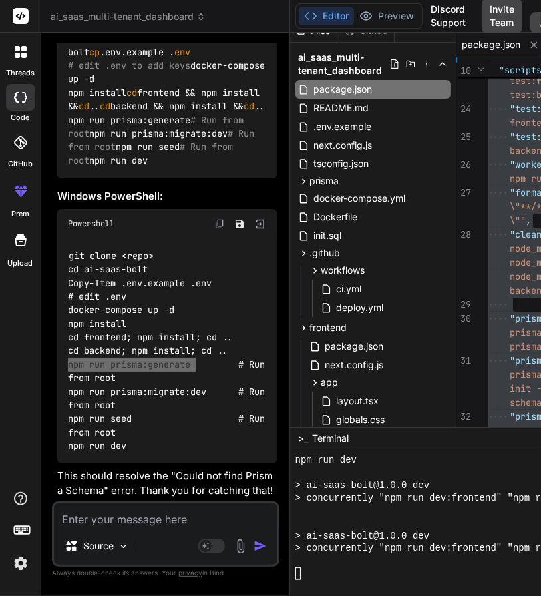
scroll to position [18139, 0]
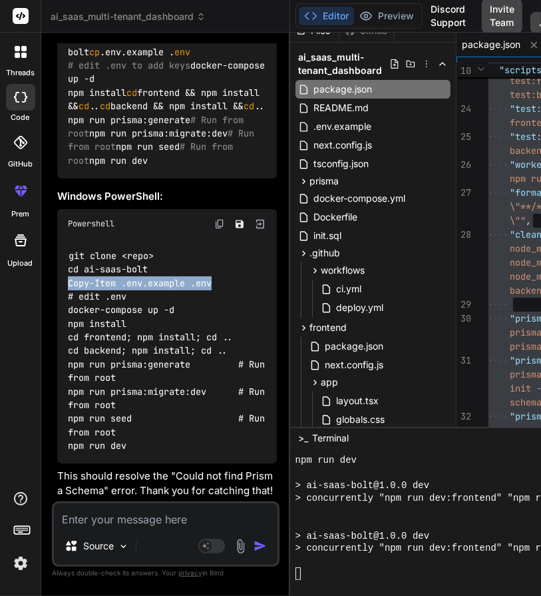
drag, startPoint x: 225, startPoint y: 346, endPoint x: 67, endPoint y: 353, distance: 158.7
click at [67, 353] on div "git clone <repo> cd ai-saas-bolt Copy-Item .env.example .env # edit .env docker…" at bounding box center [167, 350] width 220 height 225
copy code "Copy-Item .env.example .env"
click at [368, 111] on span "README.md" at bounding box center [341, 108] width 58 height 16
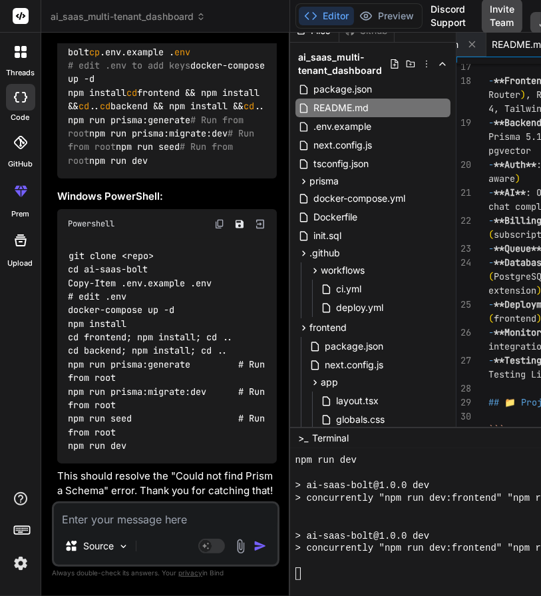
scroll to position [0, 0]
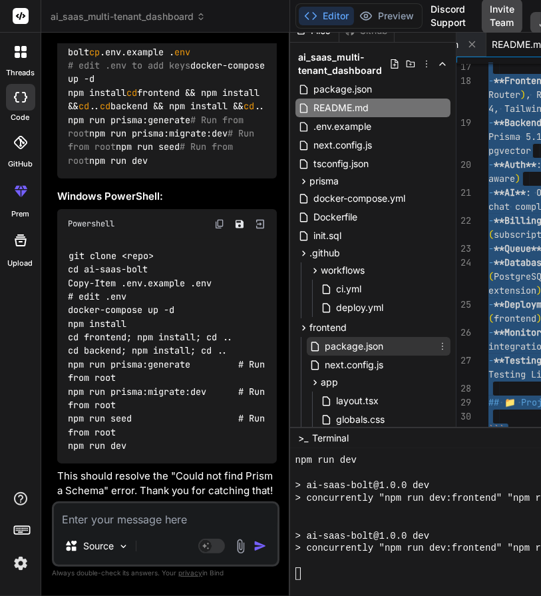
click at [350, 352] on span "package.json" at bounding box center [354, 346] width 61 height 16
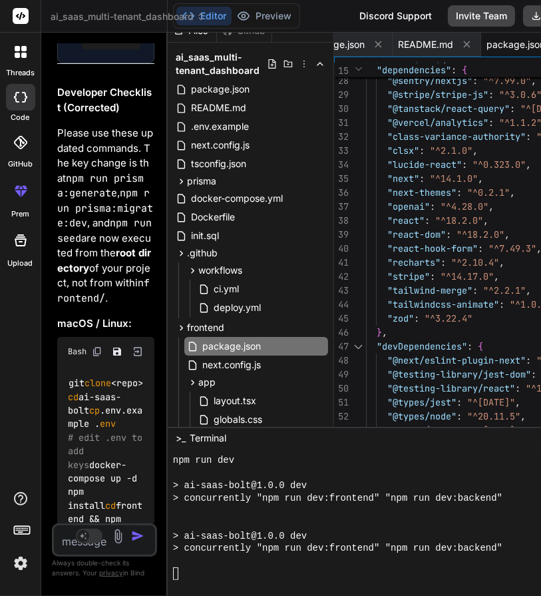
scroll to position [34771, 0]
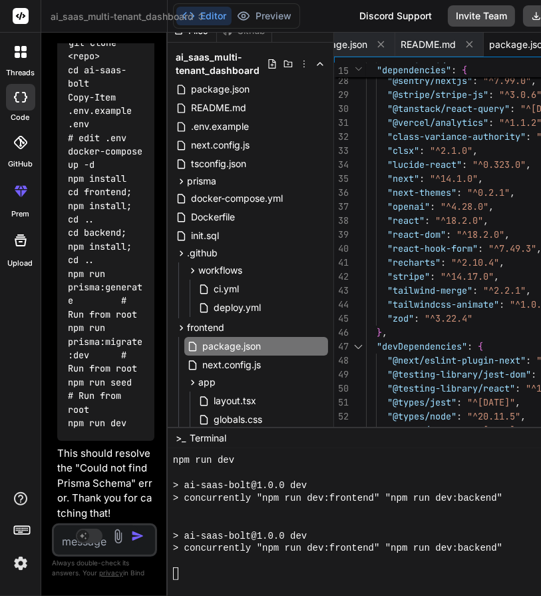
drag, startPoint x: 290, startPoint y: 332, endPoint x: 65, endPoint y: 330, distance: 225.8
click at [65, 330] on div "Bind AI Web Search Created with Pixso. Code Generator You hello Bind AI Hello! …" at bounding box center [104, 314] width 127 height 563
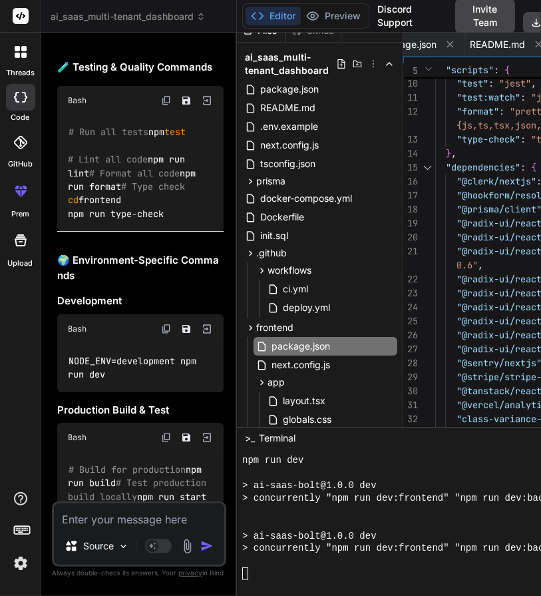
scroll to position [14662, 0]
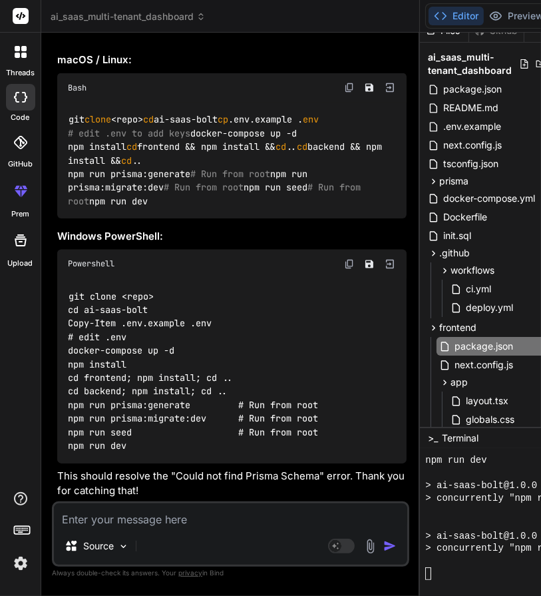
drag, startPoint x: 168, startPoint y: 404, endPoint x: 503, endPoint y: 452, distance: 338.5
click at [503, 452] on div "ai_saas_multi-tenant_dashboard Created with Pixso. Bind AI Web Search Created w…" at bounding box center [357, 298] width 632 height 596
click at [103, 517] on textarea at bounding box center [231, 515] width 354 height 24
paste textarea "at ModuleJob.run (node:internal/modules/esm/module_job:263:25) Node.js v20.19.3…"
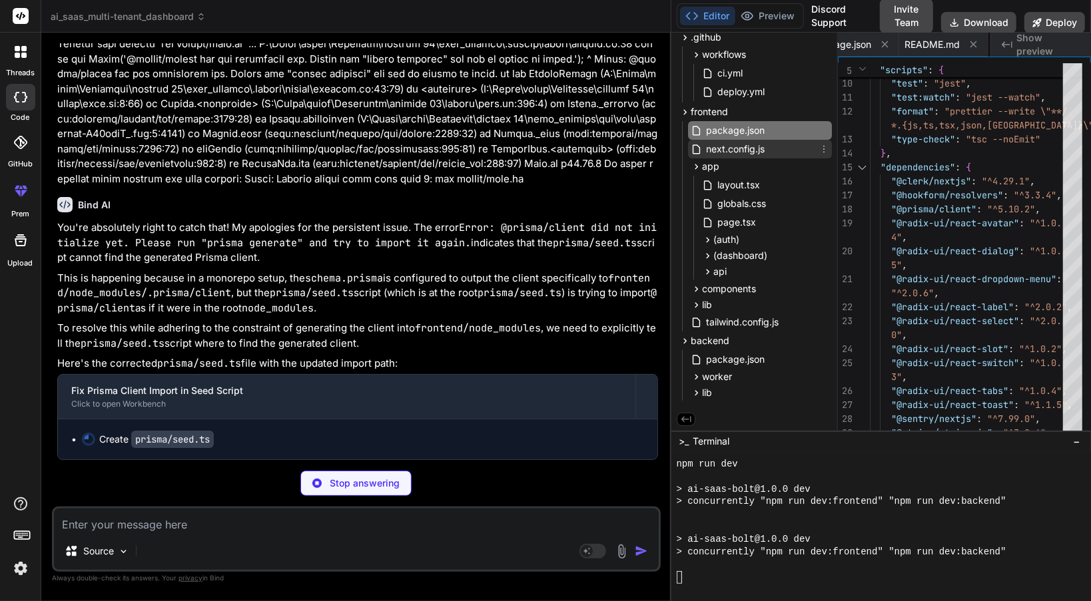
scroll to position [0, 0]
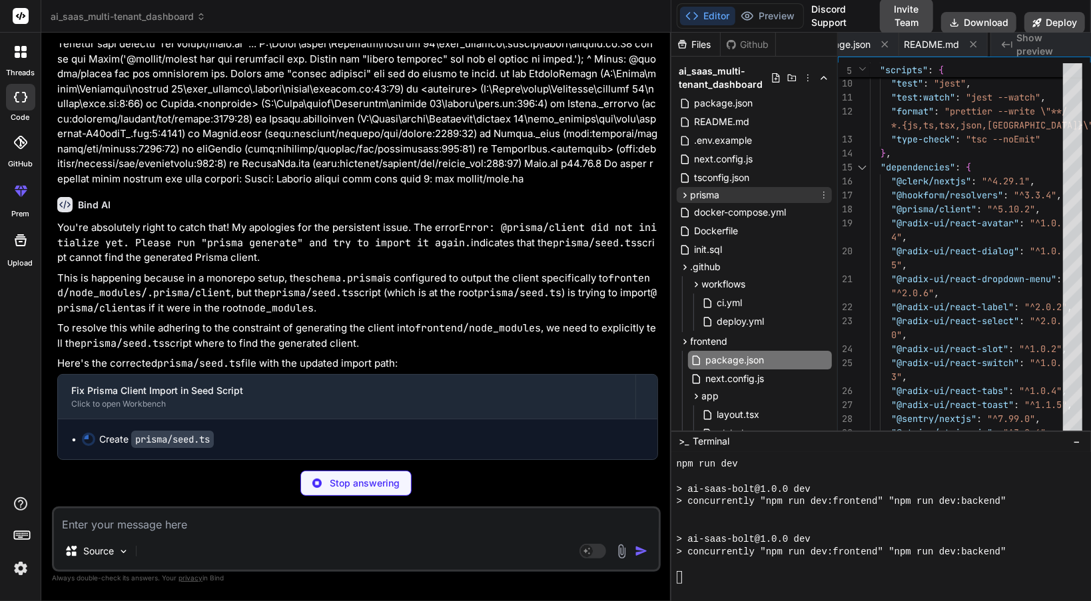
click at [718, 198] on span "prisma" at bounding box center [705, 194] width 29 height 13
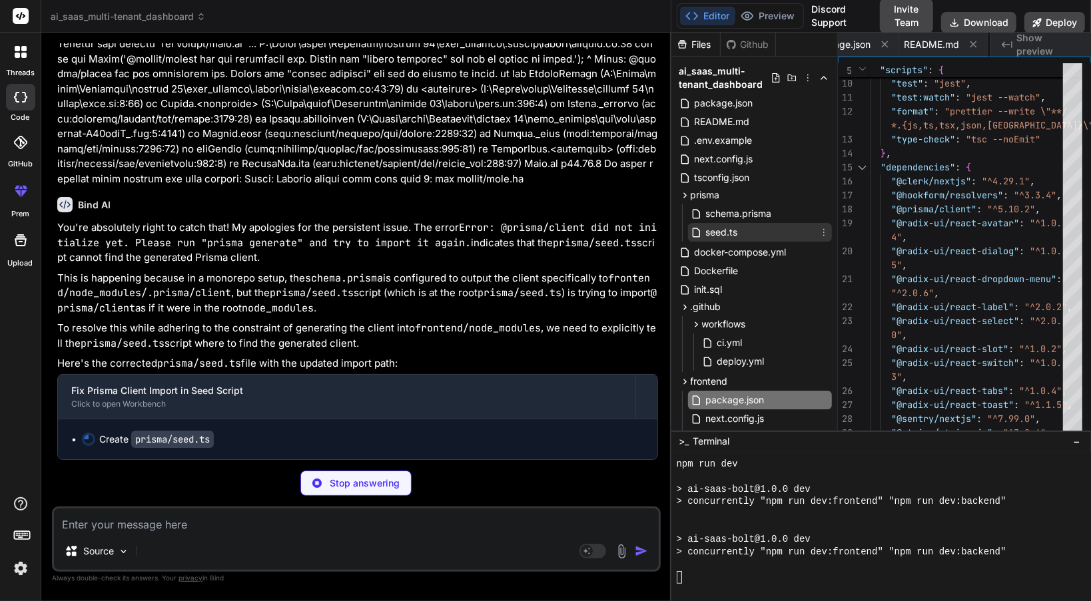
click at [721, 226] on span "seed.ts" at bounding box center [722, 232] width 35 height 16
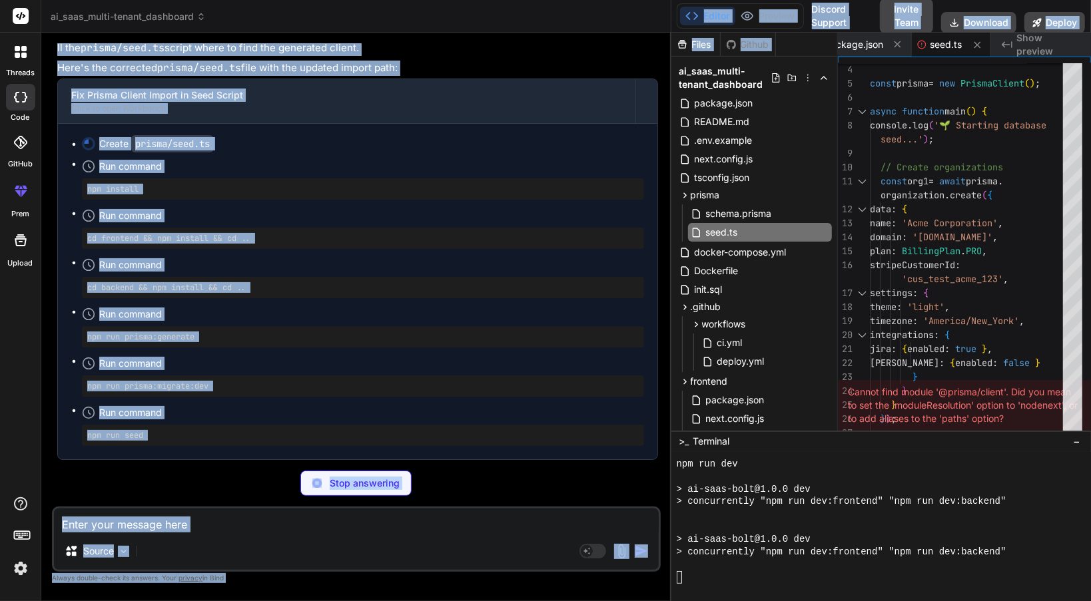
drag, startPoint x: 671, startPoint y: 266, endPoint x: 626, endPoint y: 268, distance: 45.3
click at [626, 268] on div "ai_saas_multi-tenant_dashboard Created with Pixso. Bind AI Web Search Created w…" at bounding box center [566, 300] width 1050 height 601
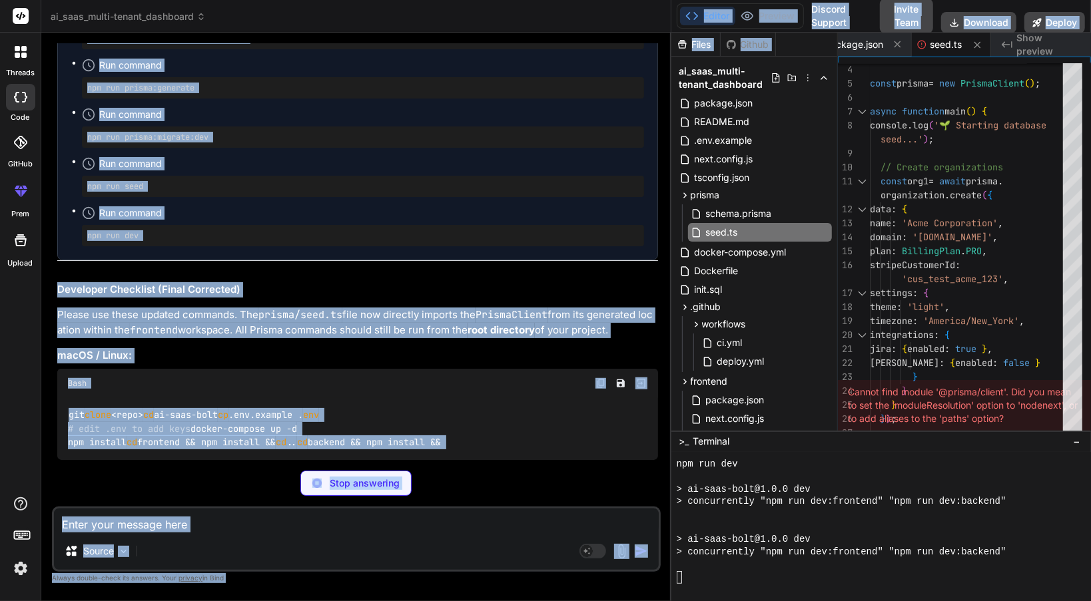
drag, startPoint x: 626, startPoint y: 268, endPoint x: 569, endPoint y: 305, distance: 68.3
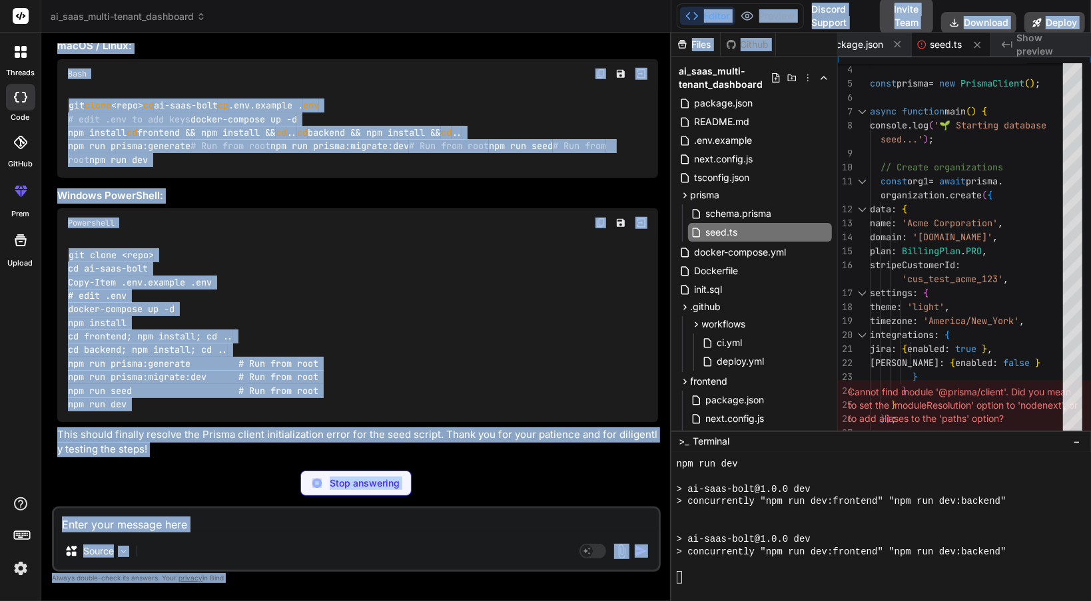
scroll to position [14274, 0]
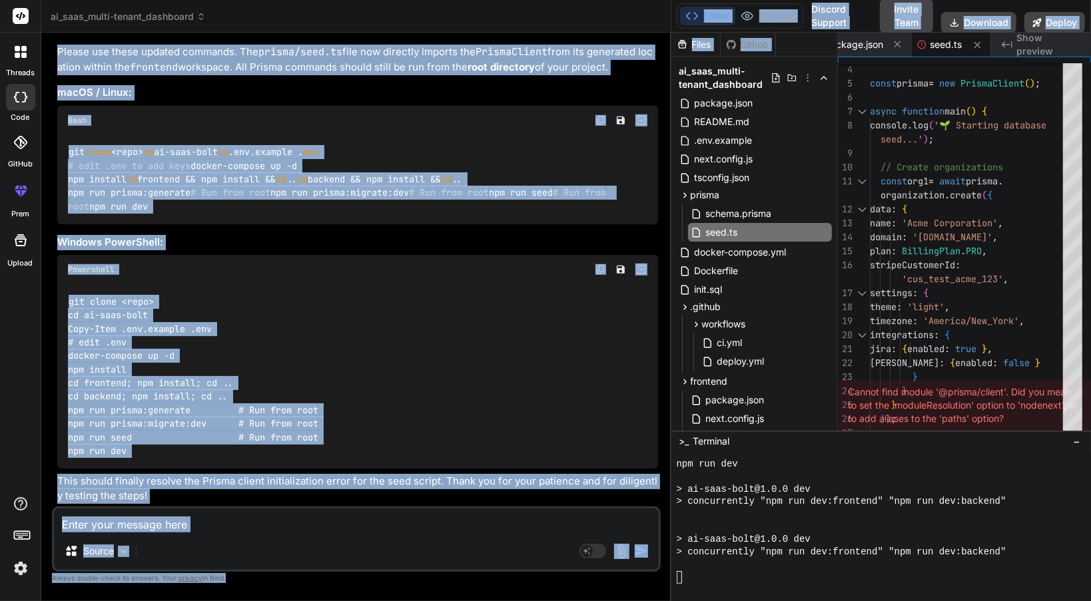
click at [482, 265] on div "Powershell" at bounding box center [357, 269] width 601 height 29
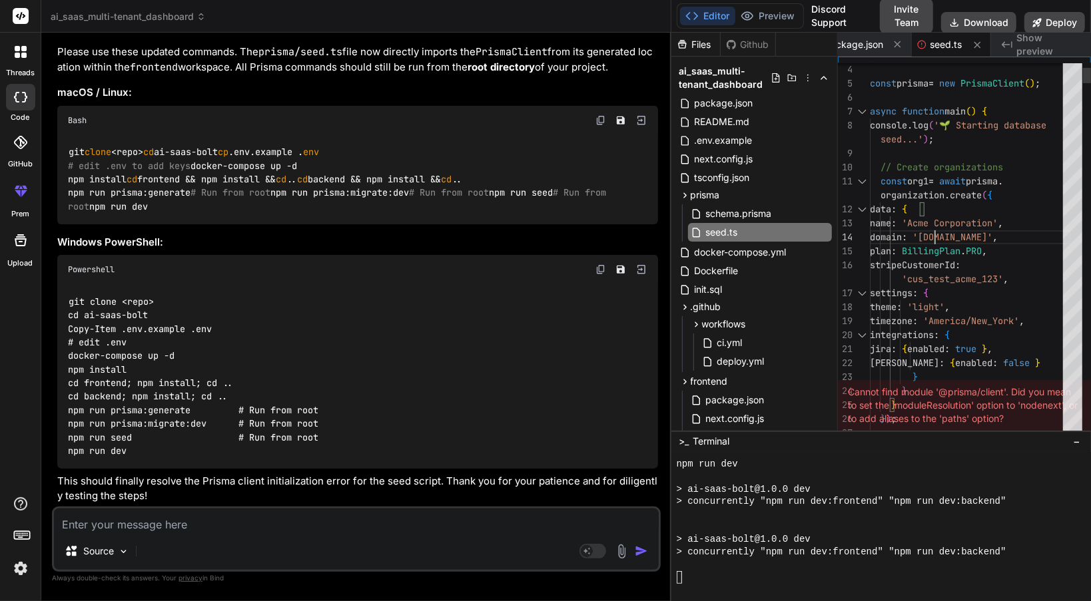
scroll to position [0, 0]
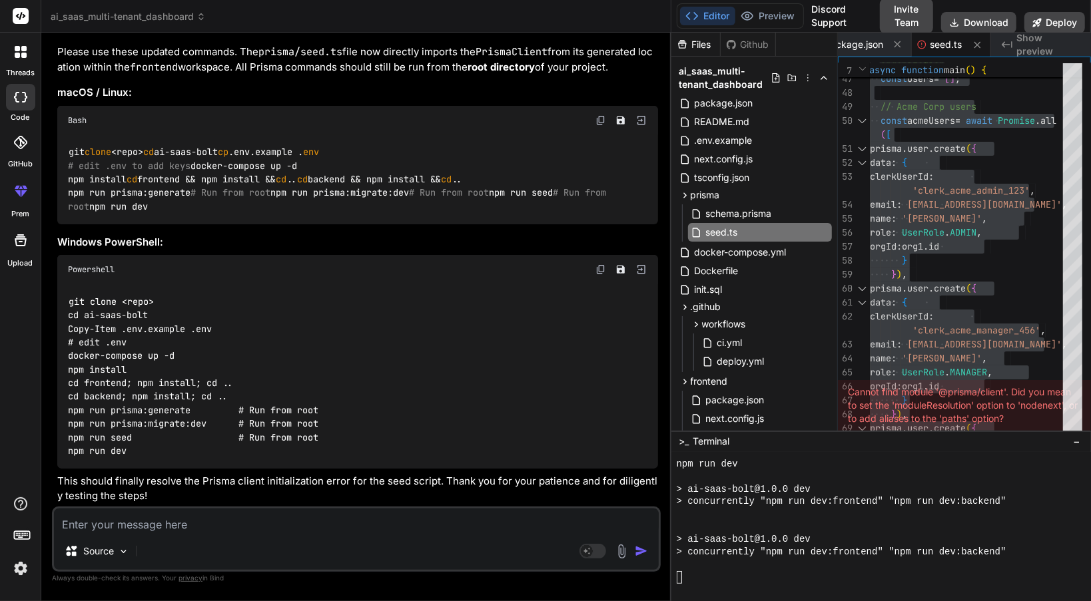
scroll to position [14274, 0]
click at [464, 135] on div "git clone <repo> cd ai-saas-bolt cp .env.example . env # edit .env to add keys …" at bounding box center [357, 179] width 601 height 89
click at [720, 220] on span "schema.prisma" at bounding box center [739, 214] width 69 height 16
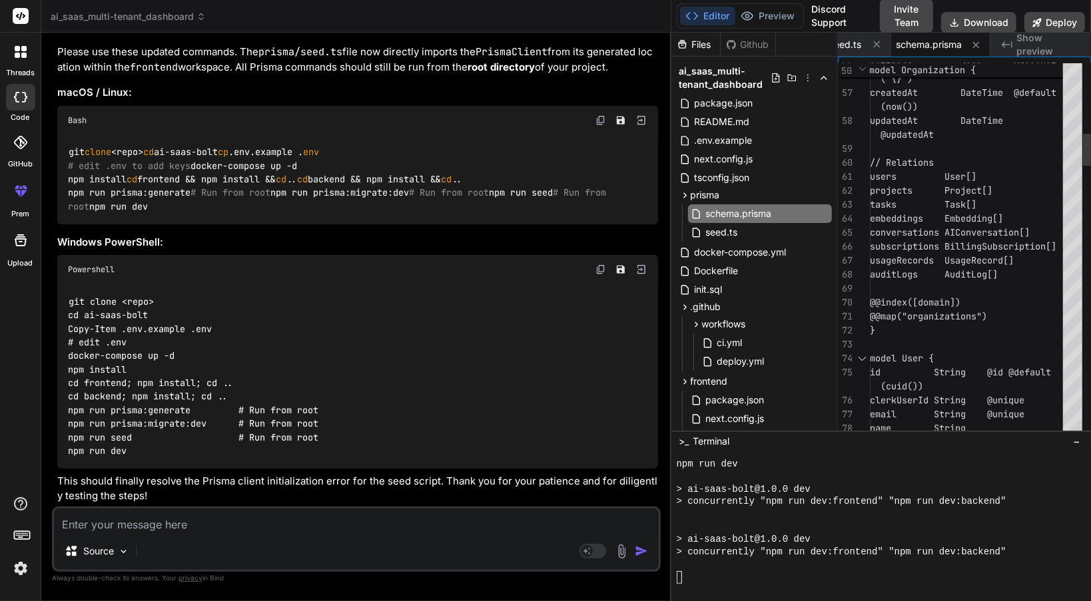
scroll to position [0, 0]
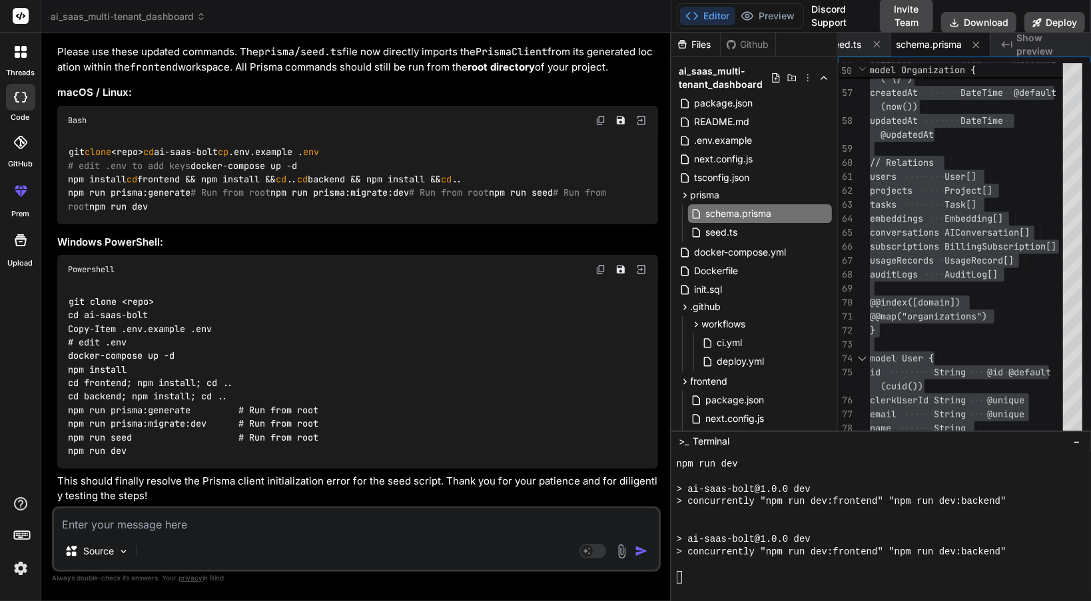
click at [285, 530] on textarea at bounding box center [356, 521] width 605 height 24
paste textarea "Build Error Failed to compile Next.js (14.2.32) is outdated (learn more) ./app/…"
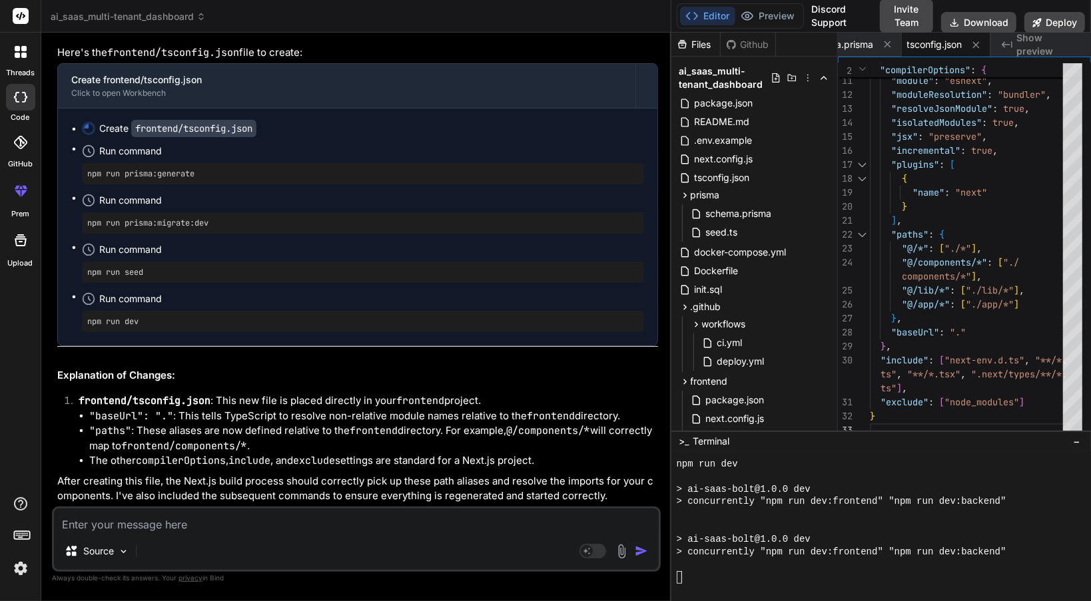
scroll to position [14803, 0]
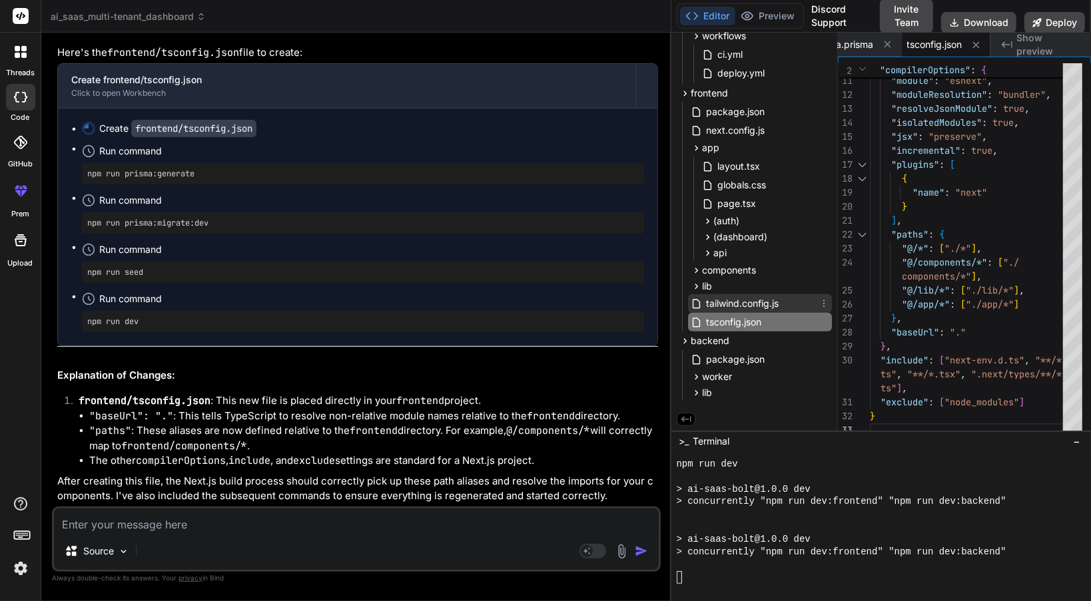
click at [745, 297] on span "tailwind.config.js" at bounding box center [742, 304] width 75 height 16
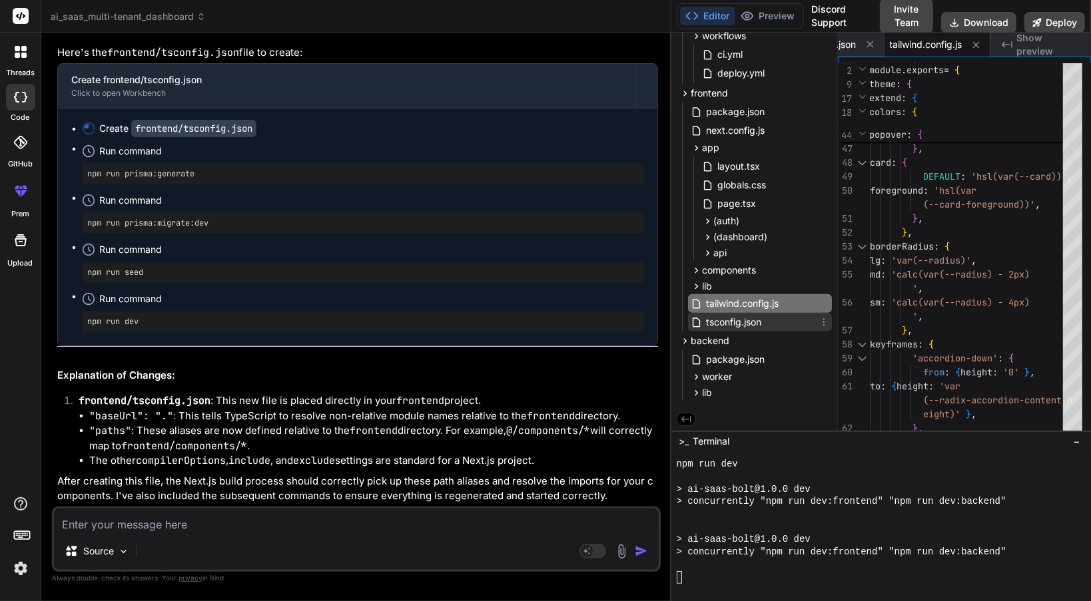
click at [743, 326] on span "tsconfig.json" at bounding box center [734, 322] width 58 height 16
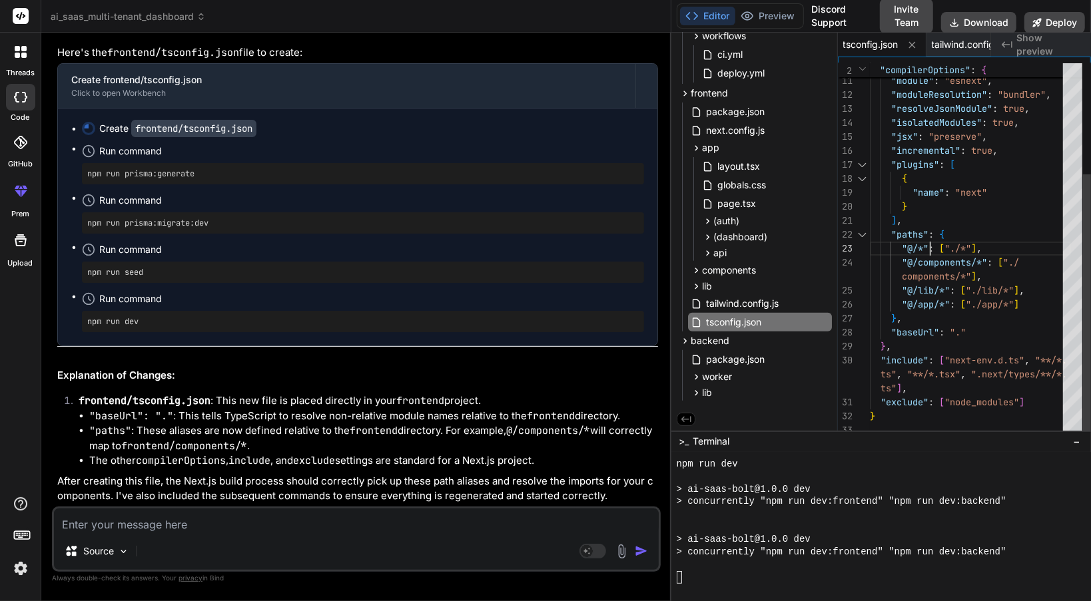
scroll to position [0, 0]
click at [928, 244] on div ""esModuleInterop" : true , "module" : "esnext" , "moduleResolution" : "bundler"…" at bounding box center [970, 171] width 201 height 531
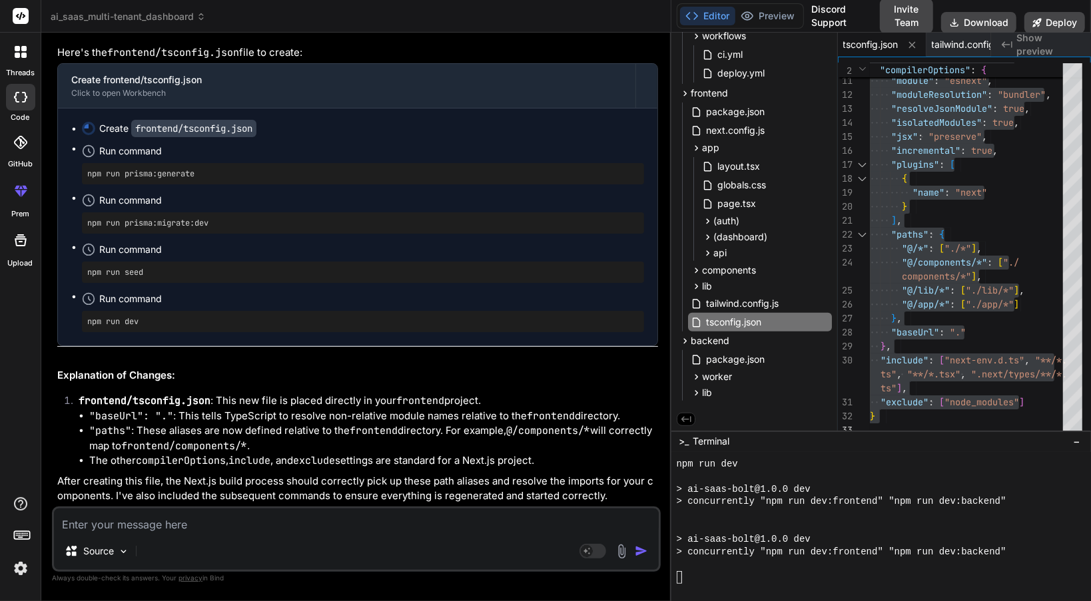
scroll to position [14979, 0]
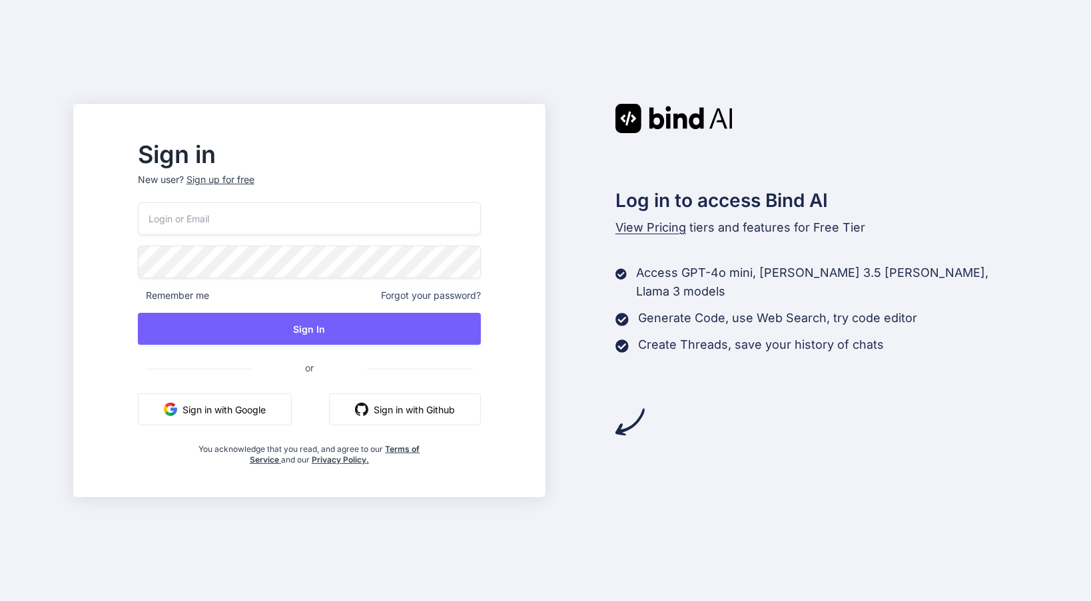
click at [248, 423] on button "Sign in with Google" at bounding box center [215, 410] width 154 height 32
